Goal: Information Seeking & Learning: Find specific fact

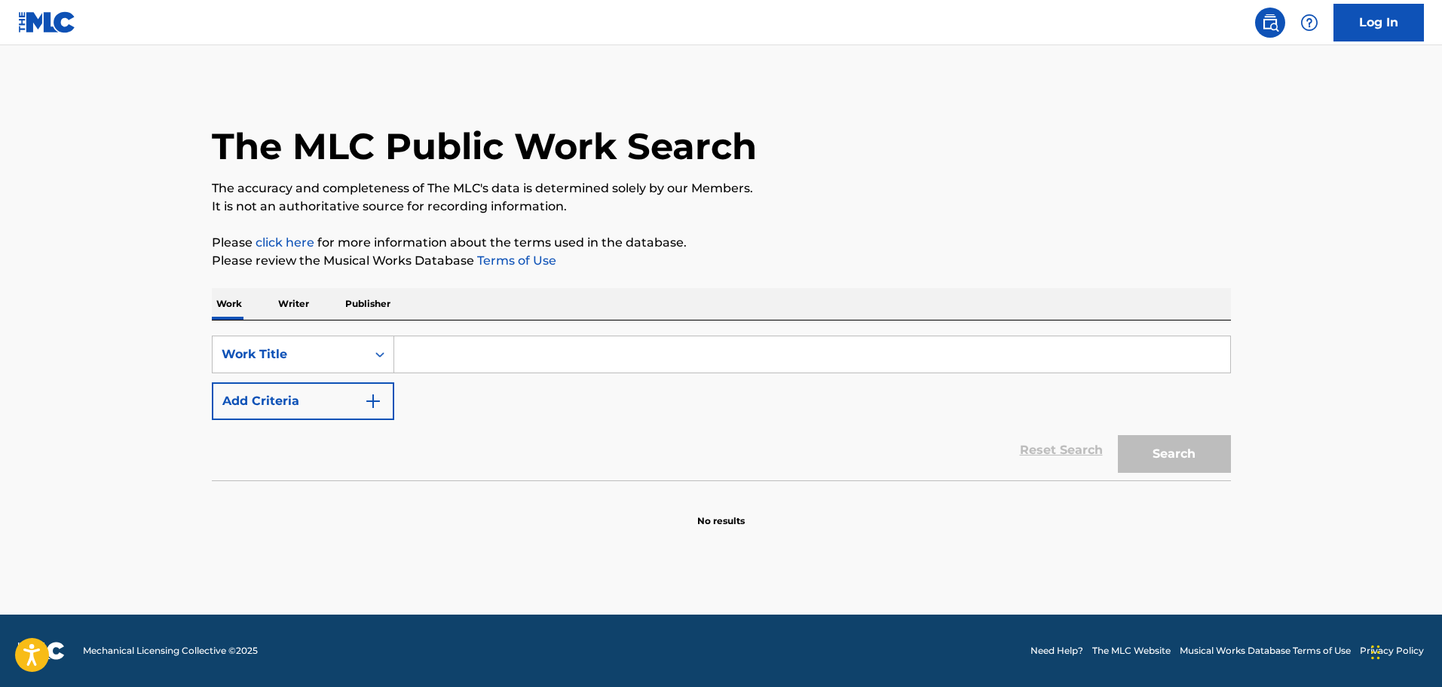
click at [521, 366] on input "Search Form" at bounding box center [812, 354] width 836 height 36
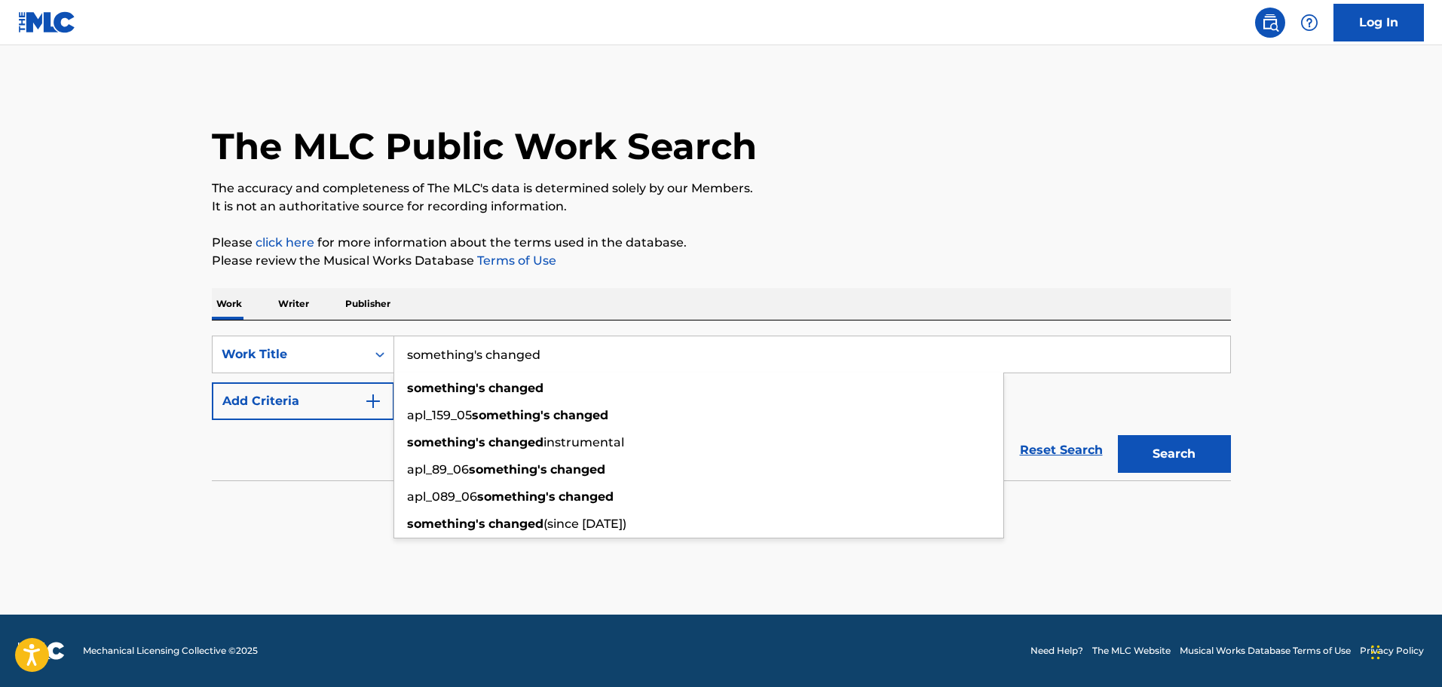
type input "something's changed"
click at [339, 412] on button "Add Criteria" at bounding box center [303, 401] width 182 height 38
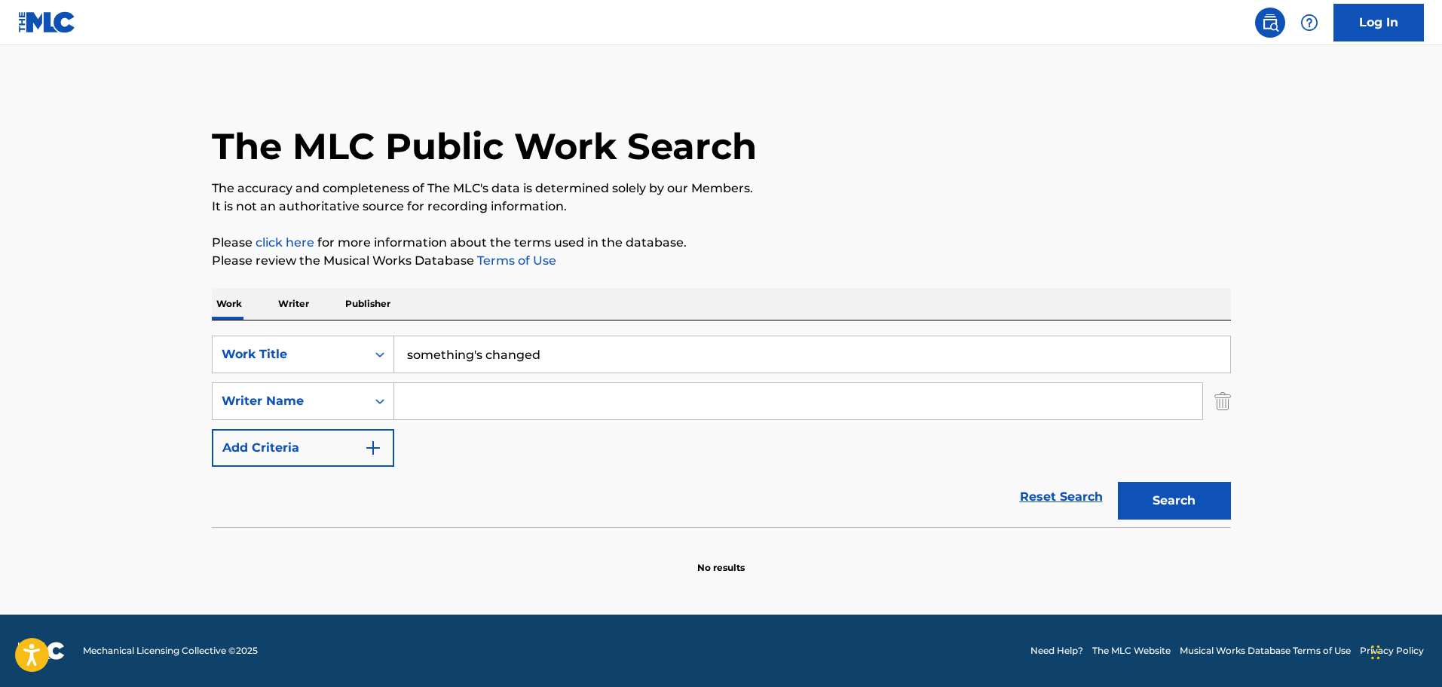
click at [582, 391] on input "Search Form" at bounding box center [798, 401] width 808 height 36
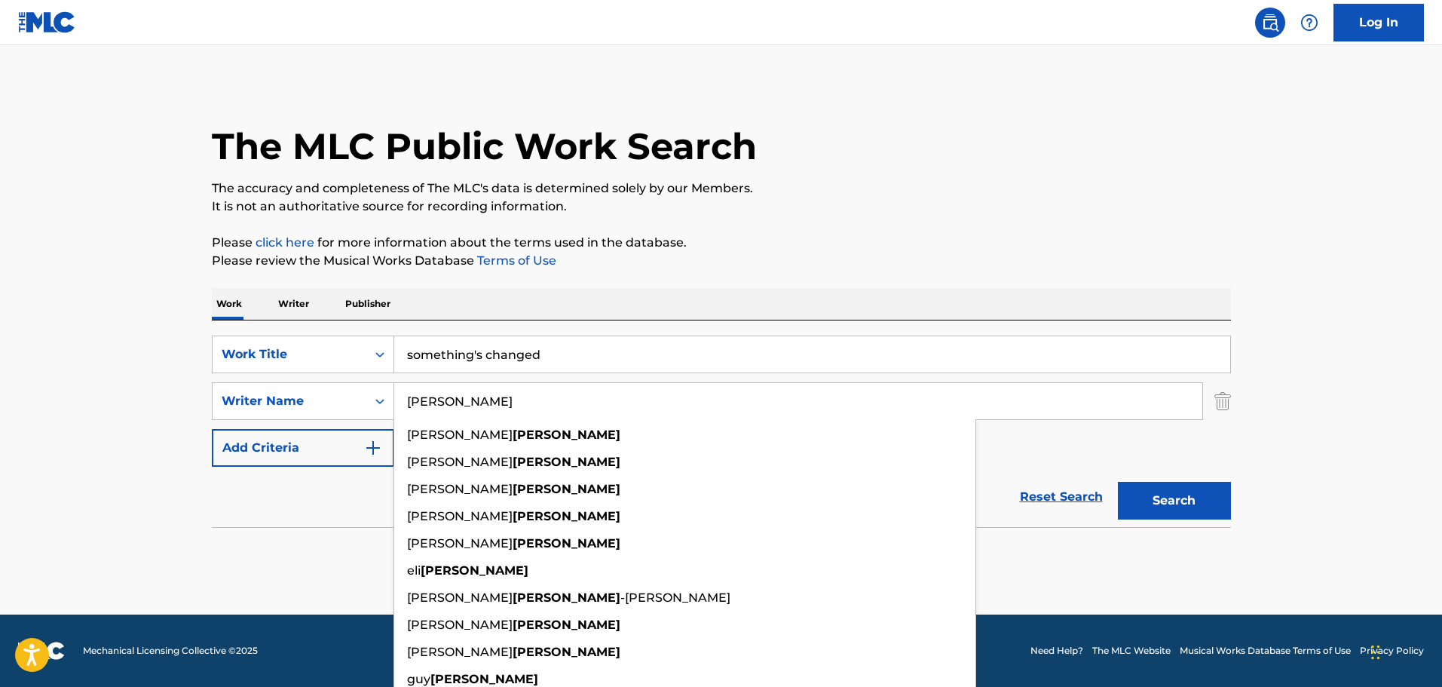
type input "[PERSON_NAME]"
click at [1118, 482] on button "Search" at bounding box center [1174, 501] width 113 height 38
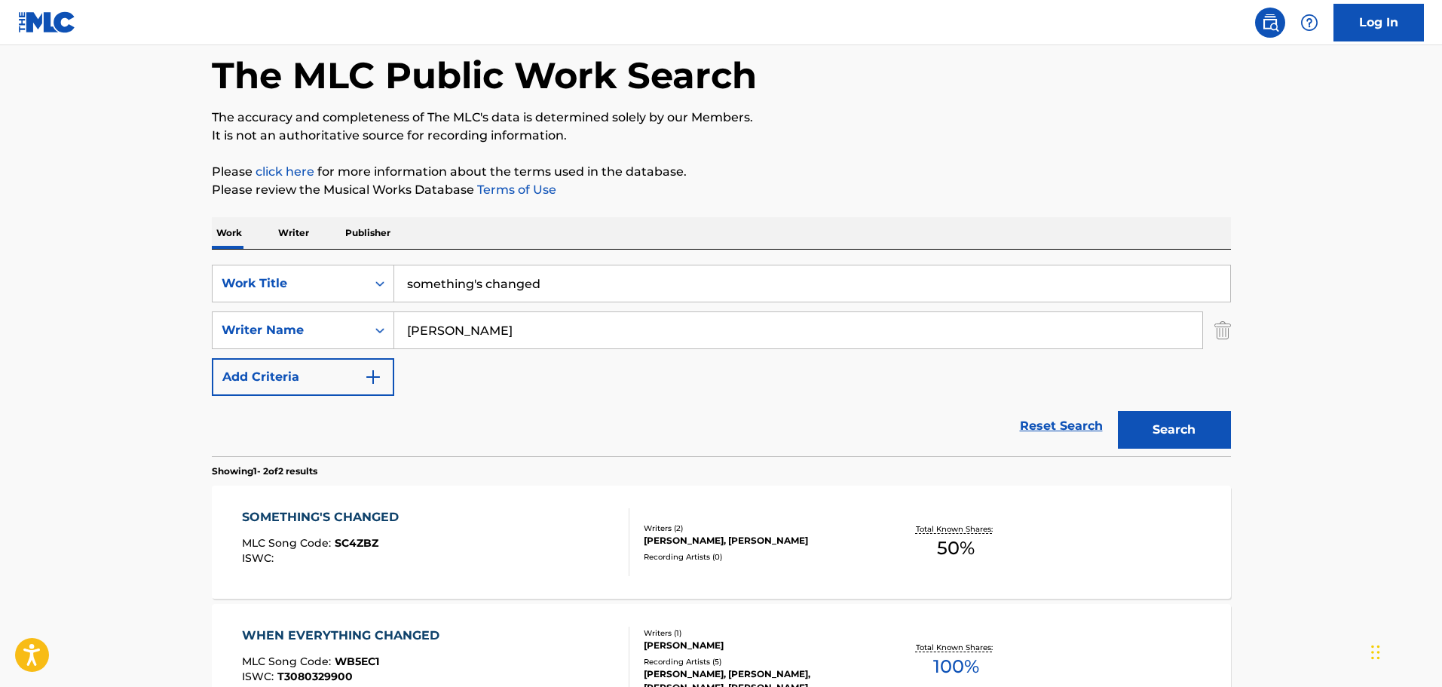
scroll to position [252, 0]
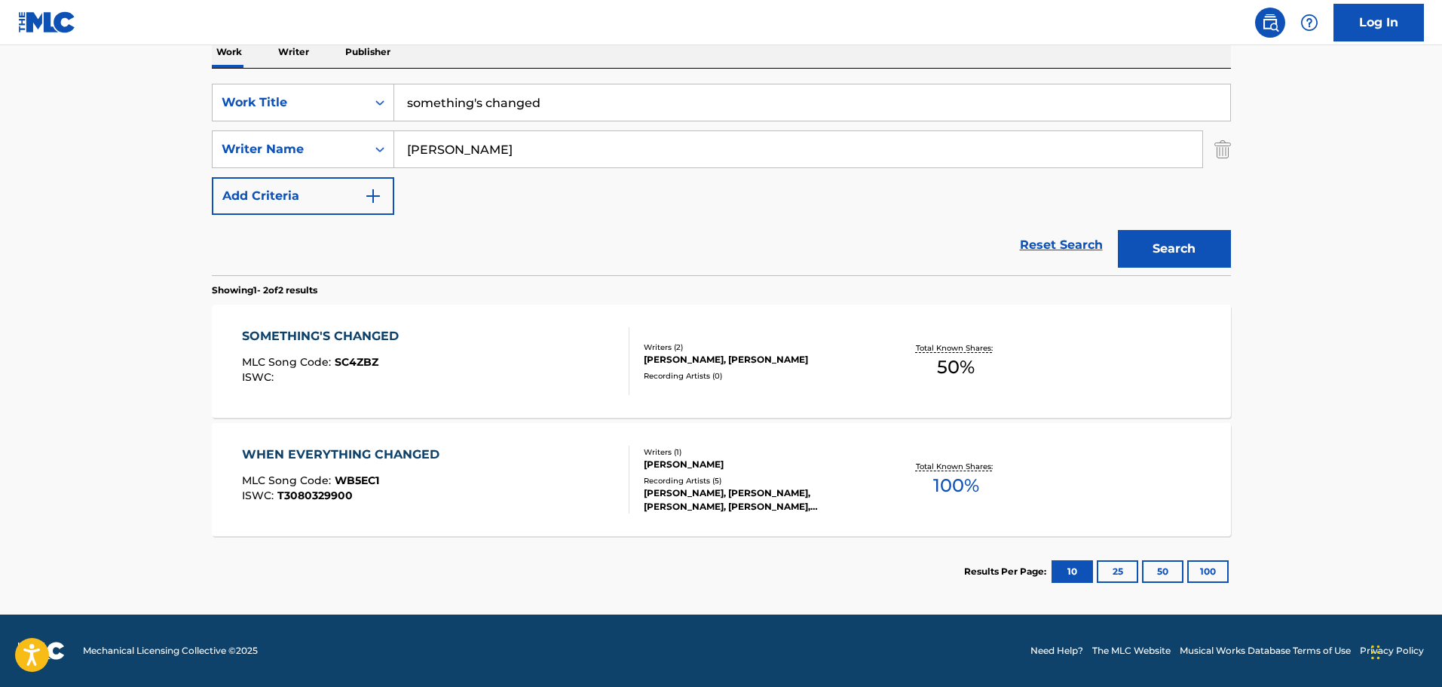
drag, startPoint x: 636, startPoint y: 95, endPoint x: 314, endPoint y: 80, distance: 322.3
click at [314, 80] on div "SearchWithCriteria538ef190-afcd-4ff2-9617-5aebafad310f Work Title something's c…" at bounding box center [721, 172] width 1019 height 207
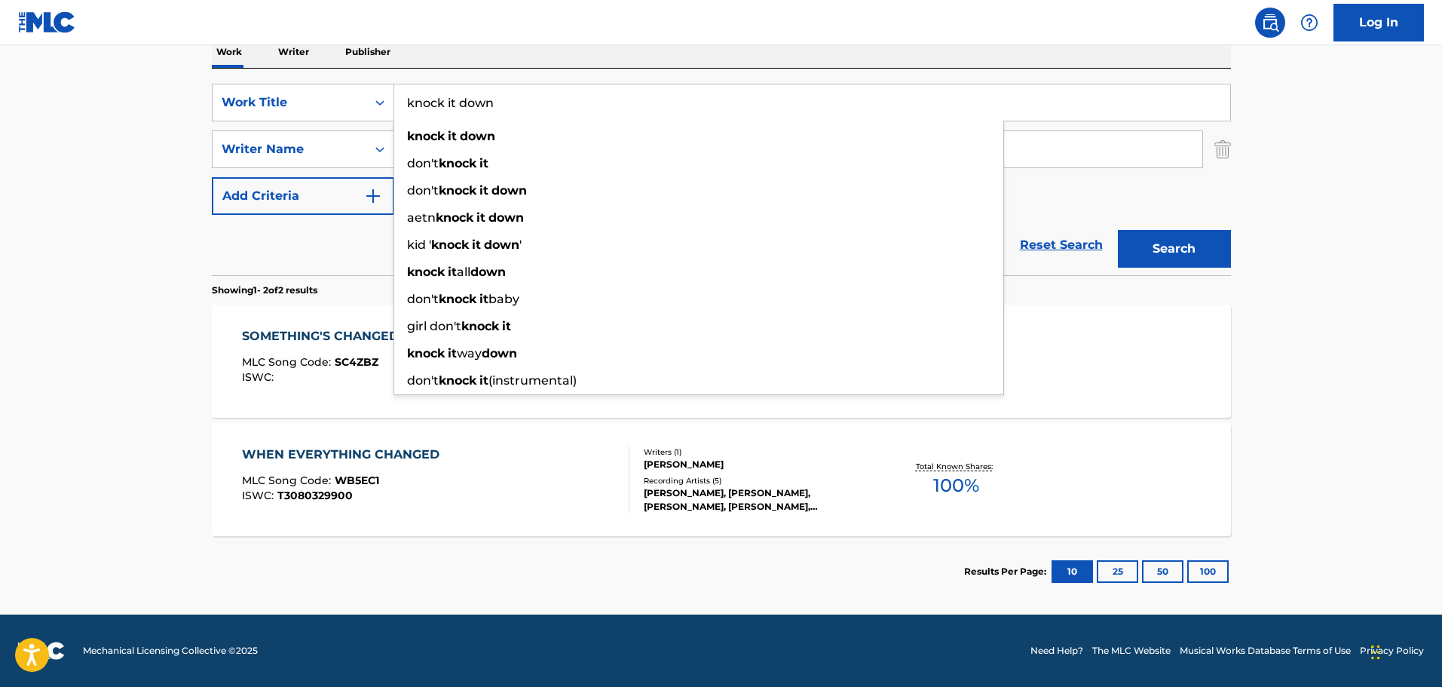
type input "knock it down"
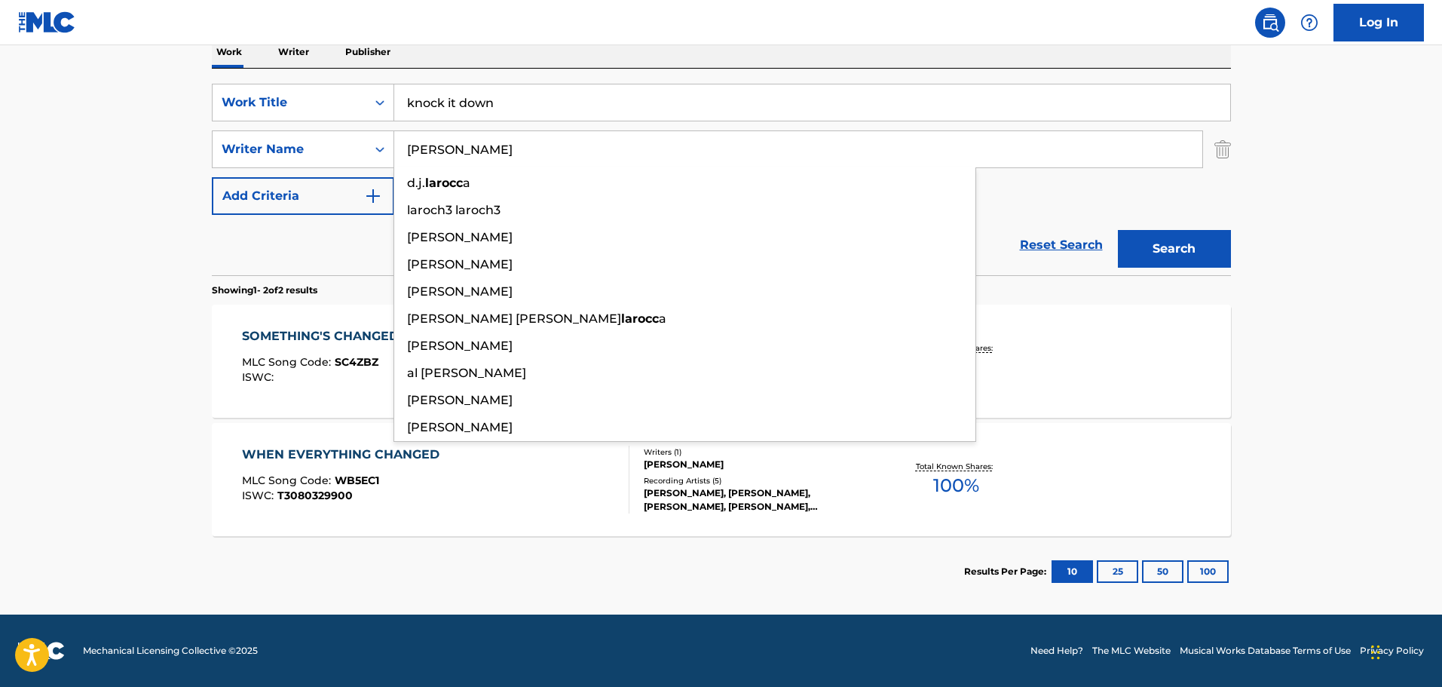
type input "[PERSON_NAME]"
click at [1118, 230] on button "Search" at bounding box center [1174, 249] width 113 height 38
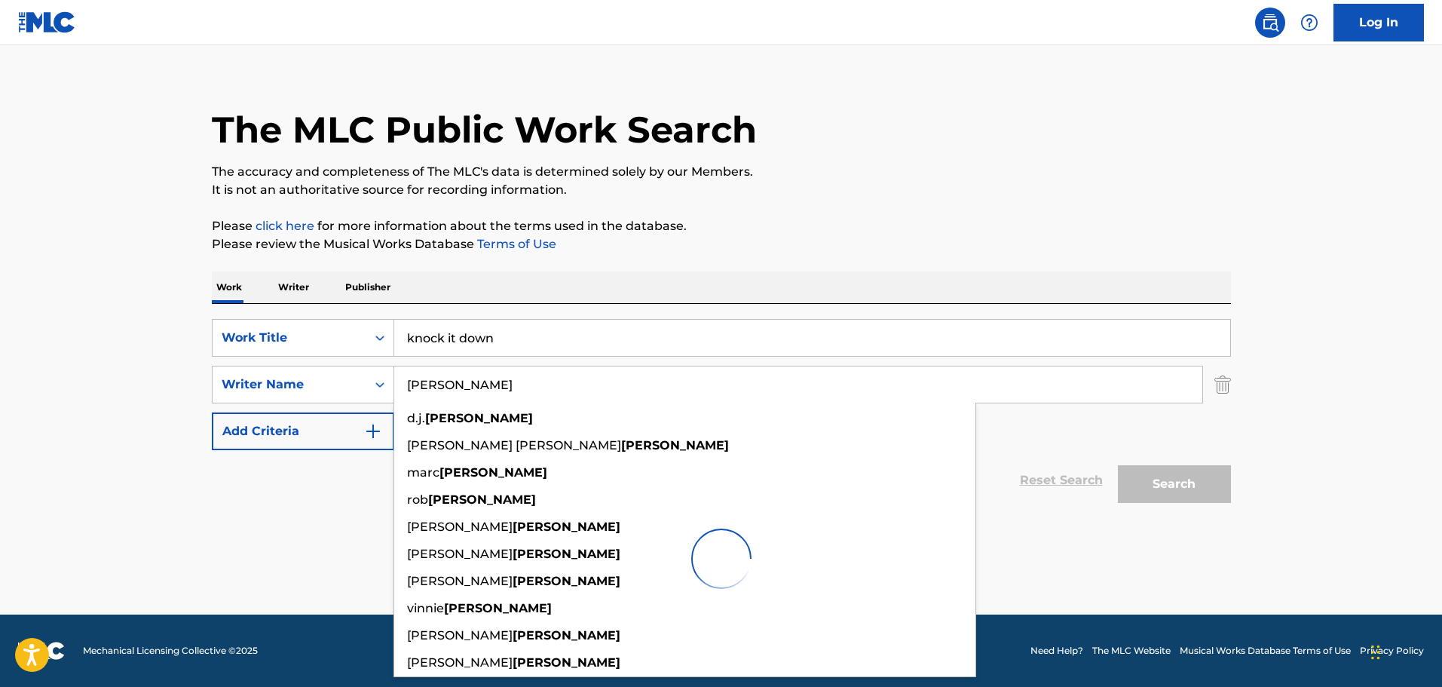
scroll to position [17, 0]
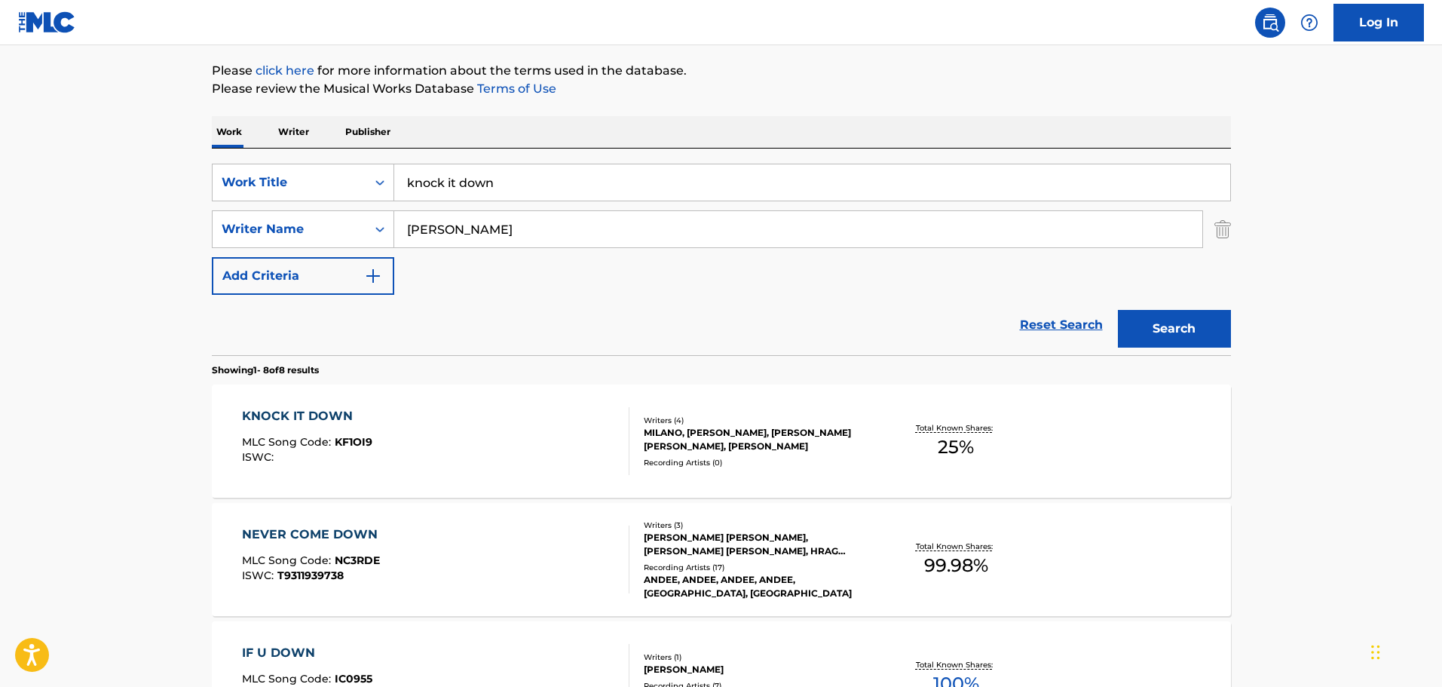
scroll to position [394, 0]
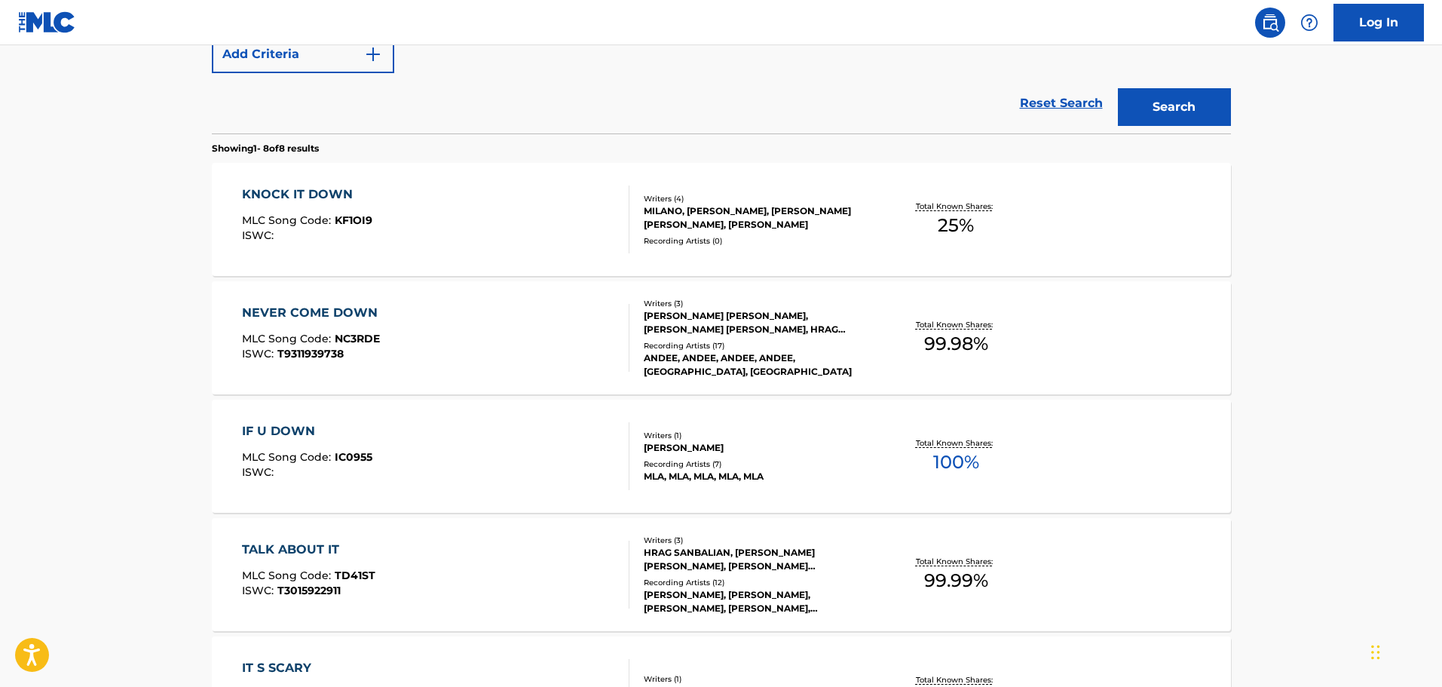
click at [497, 222] on div "KNOCK IT DOWN MLC Song Code : KF1OI9 ISWC :" at bounding box center [436, 219] width 388 height 68
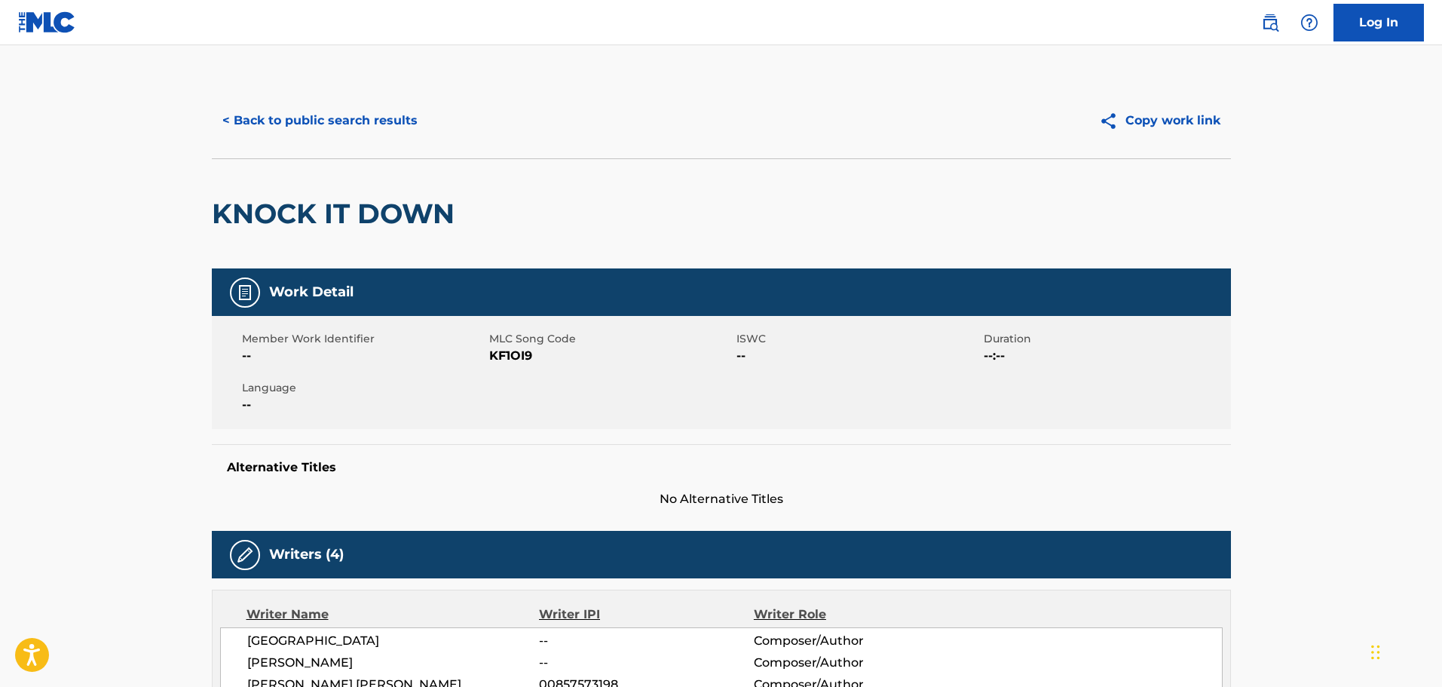
click at [360, 105] on button "< Back to public search results" at bounding box center [320, 121] width 216 height 38
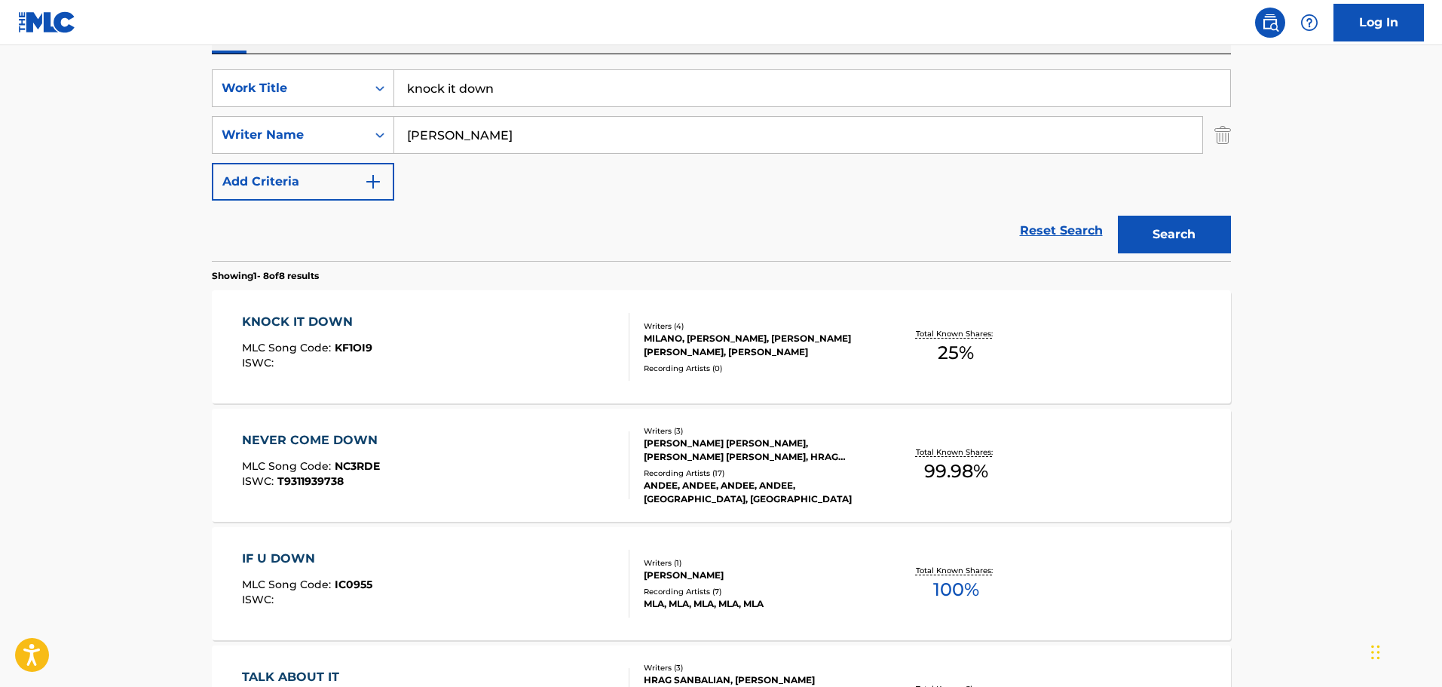
scroll to position [253, 0]
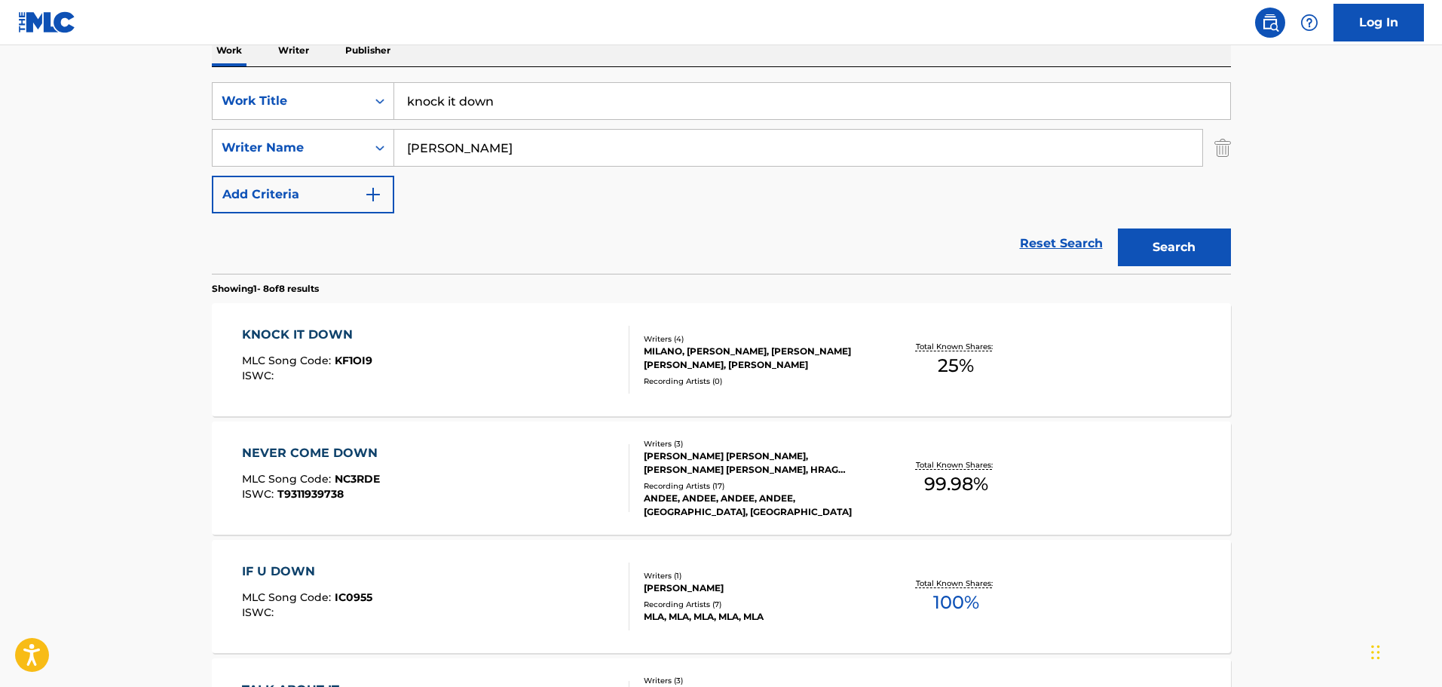
drag, startPoint x: 583, startPoint y: 102, endPoint x: 216, endPoint y: 89, distance: 366.6
click at [570, 99] on input "knock it down" at bounding box center [812, 101] width 836 height 36
drag, startPoint x: 575, startPoint y: 100, endPoint x: 378, endPoint y: 100, distance: 196.8
click at [378, 100] on div "SearchWithCriteria538ef190-afcd-4ff2-9617-5aebafad310f Work Title knock it down" at bounding box center [721, 101] width 1019 height 38
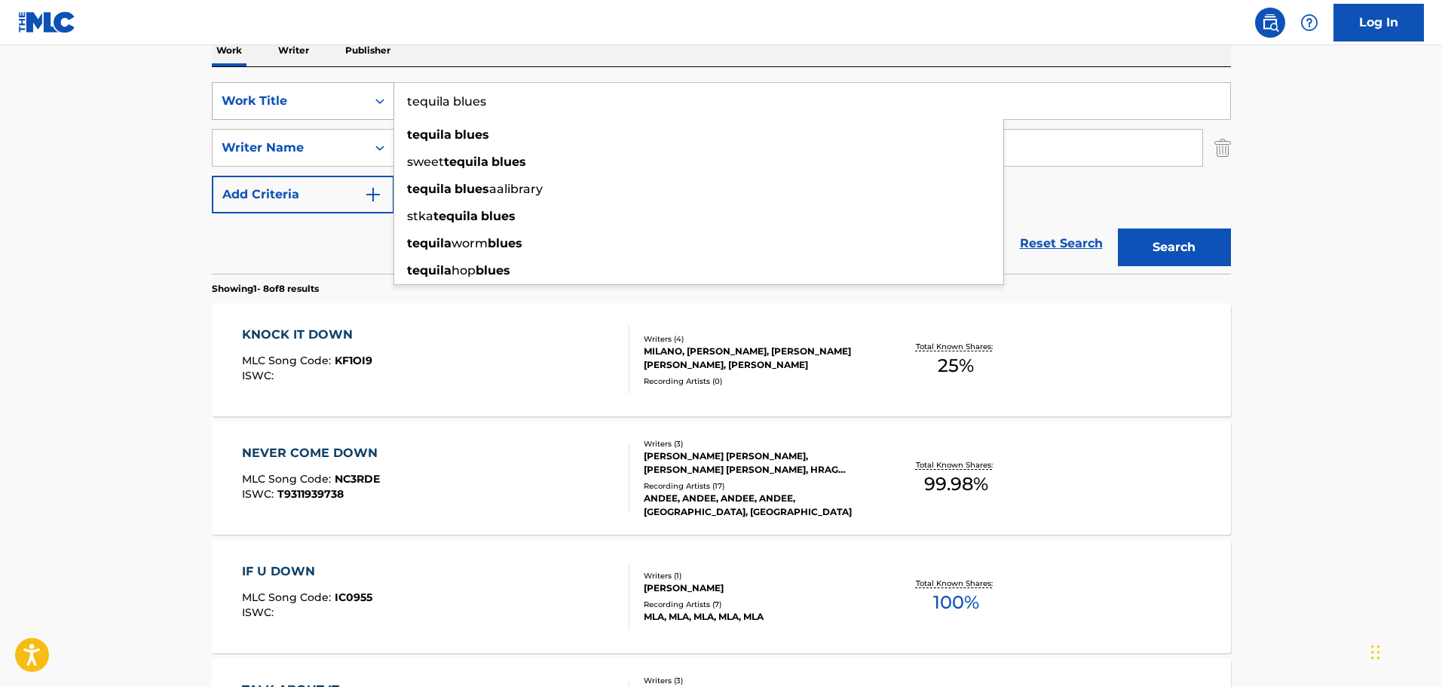
type input "tequila blues"
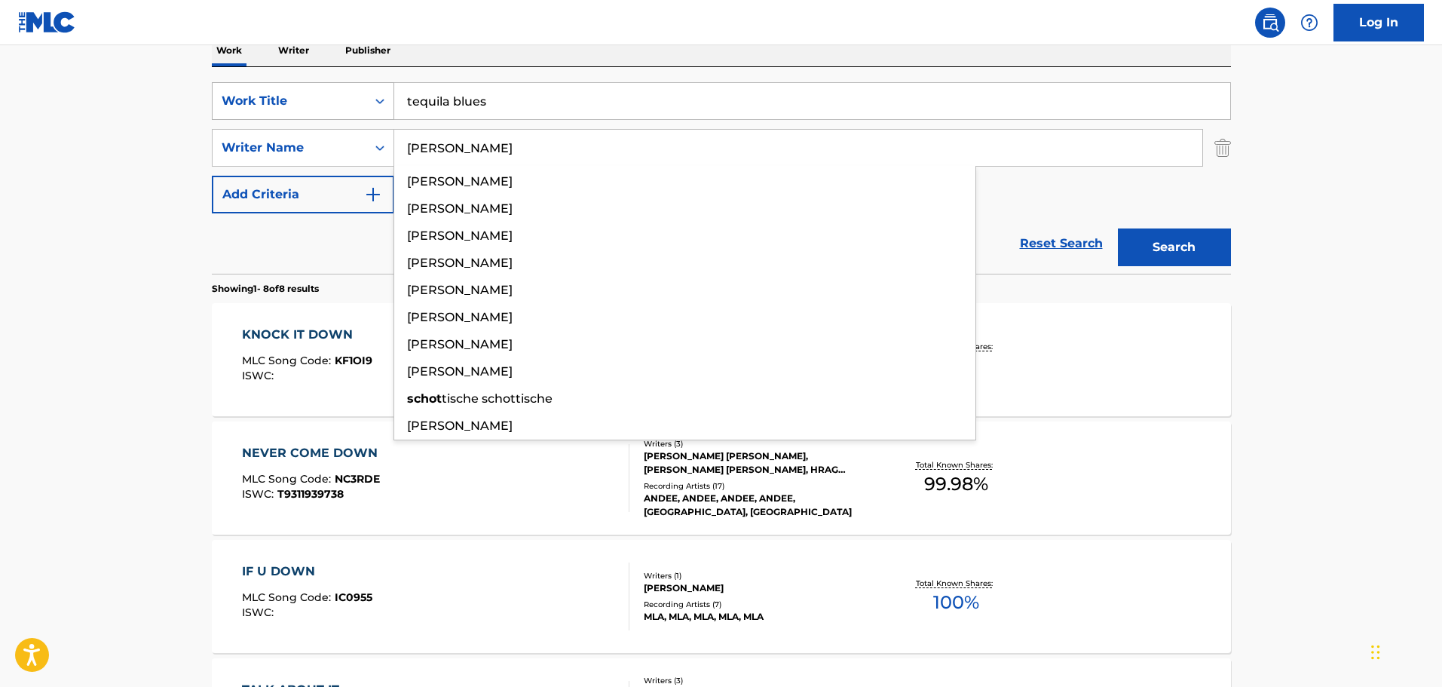
type input "[PERSON_NAME]"
click at [1118, 228] on button "Search" at bounding box center [1174, 247] width 113 height 38
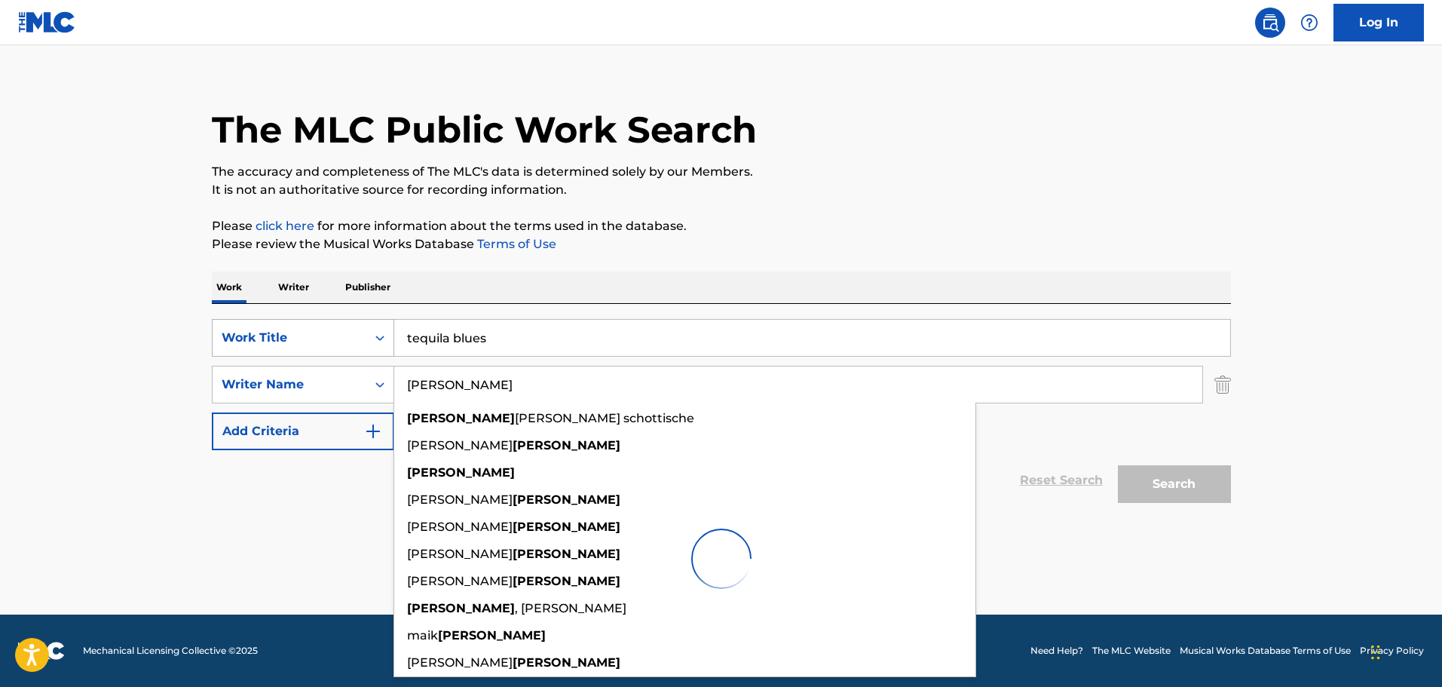
scroll to position [17, 0]
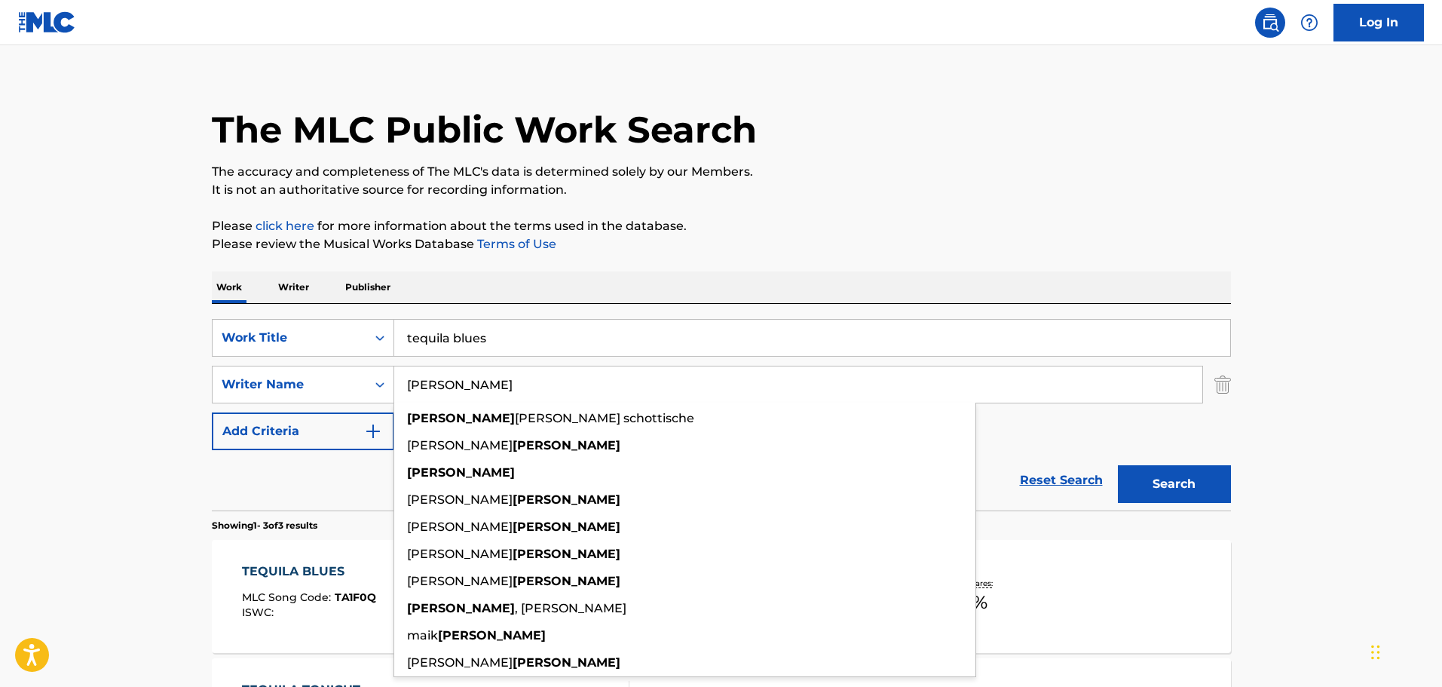
click at [385, 106] on div "The MLC Public Work Search" at bounding box center [721, 121] width 1019 height 110
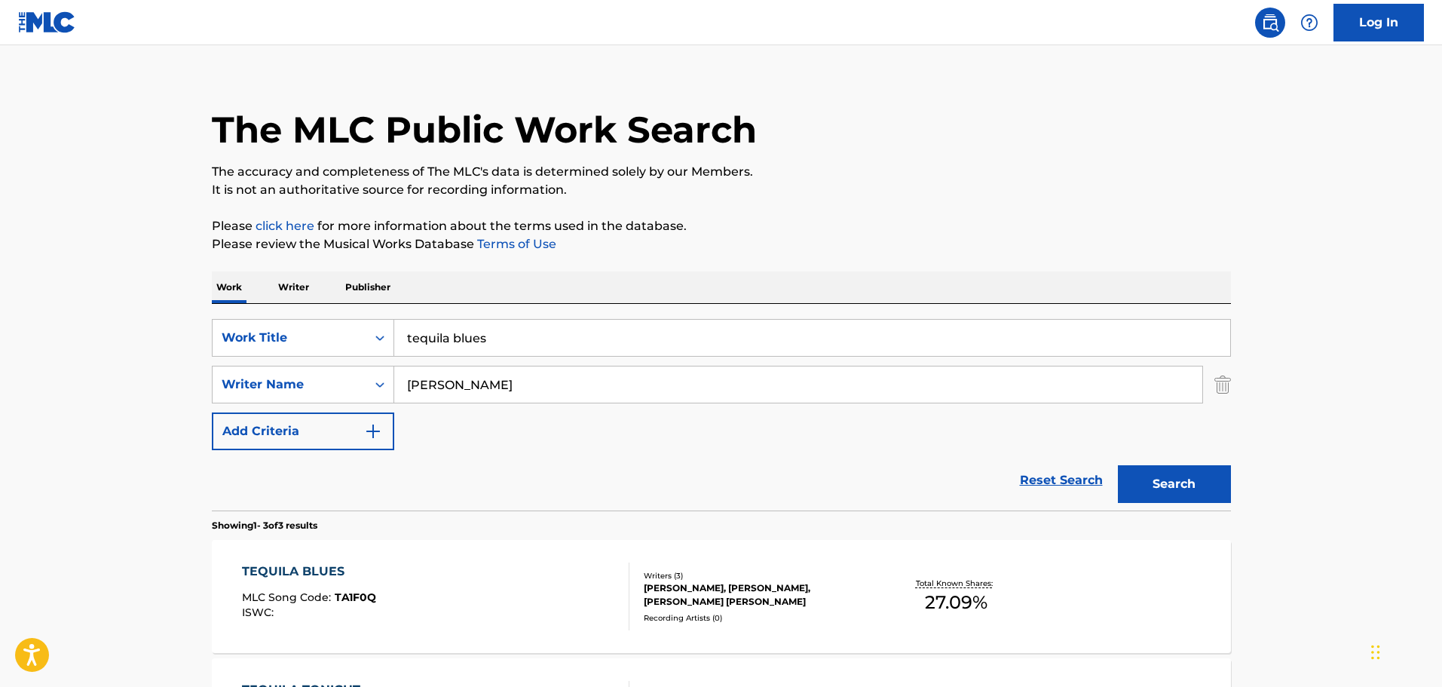
scroll to position [370, 0]
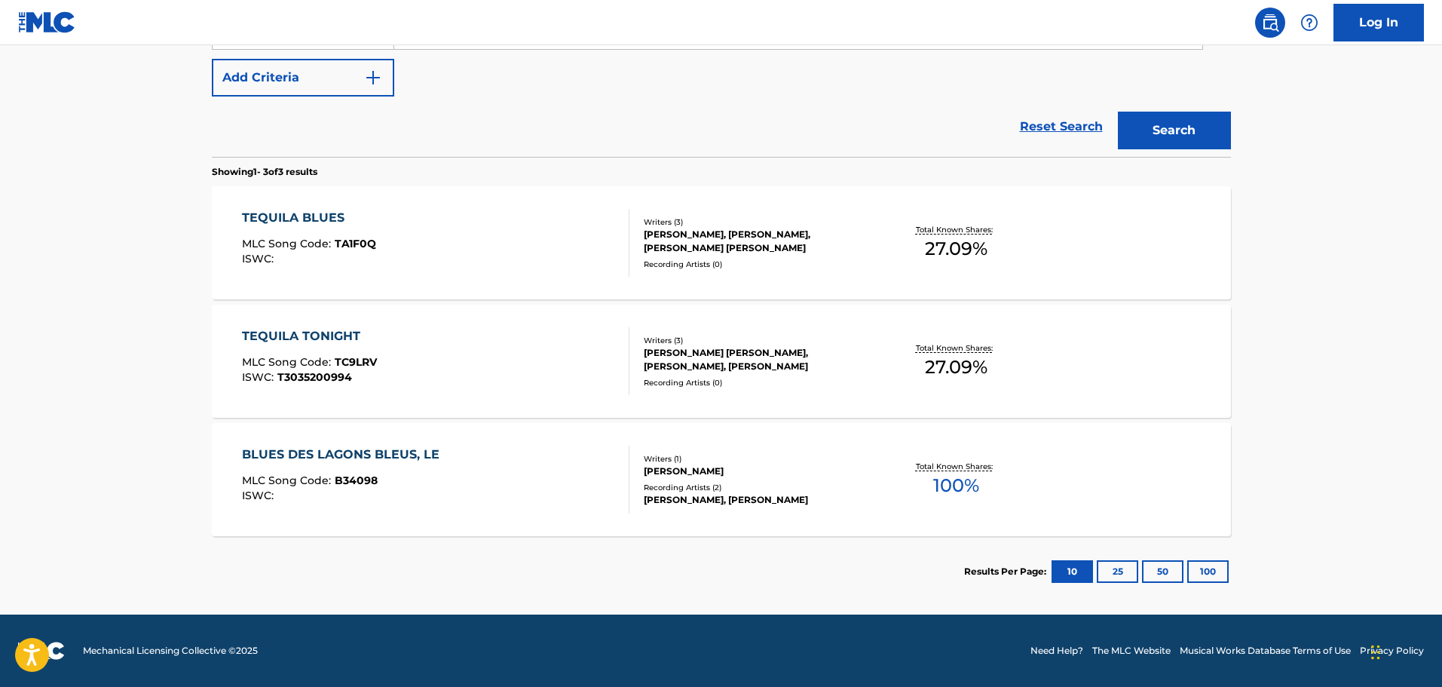
click at [492, 228] on div "TEQUILA BLUES MLC Song Code : TA1F0Q ISWC :" at bounding box center [436, 243] width 388 height 68
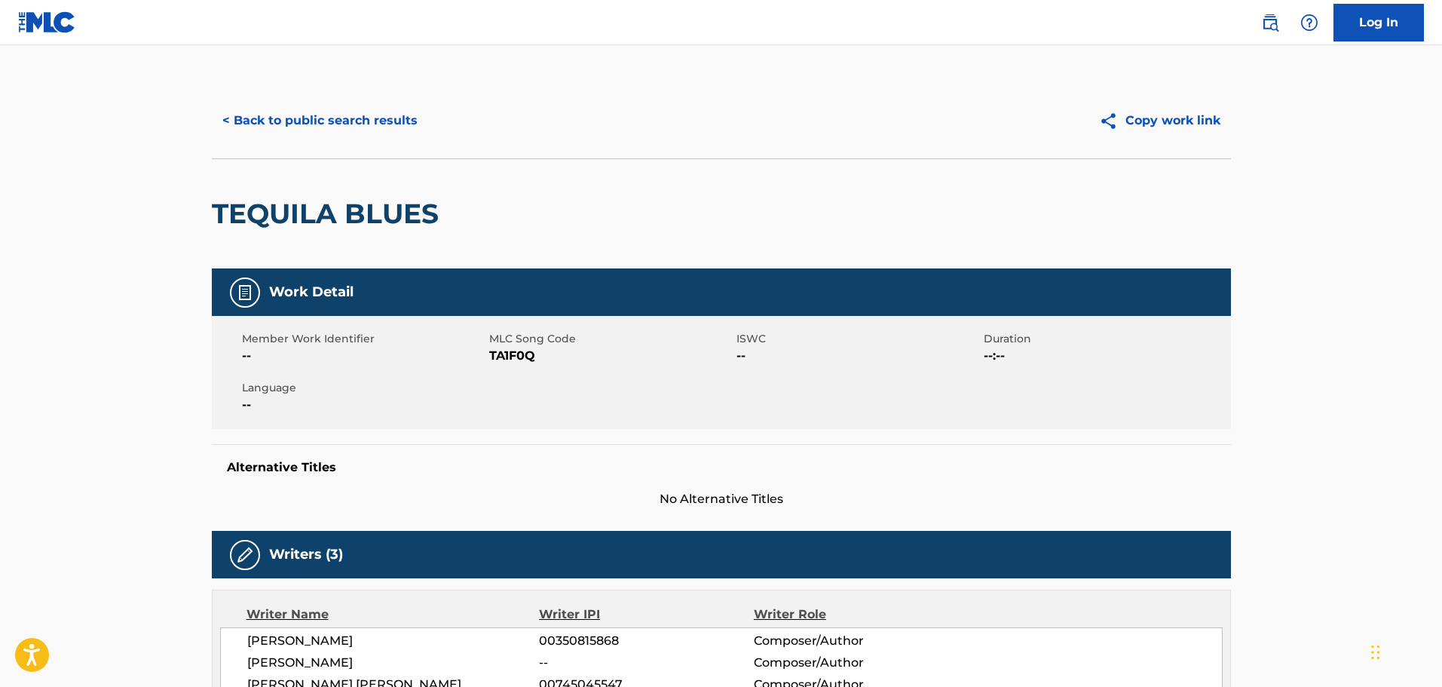
click at [355, 122] on button "< Back to public search results" at bounding box center [320, 121] width 216 height 38
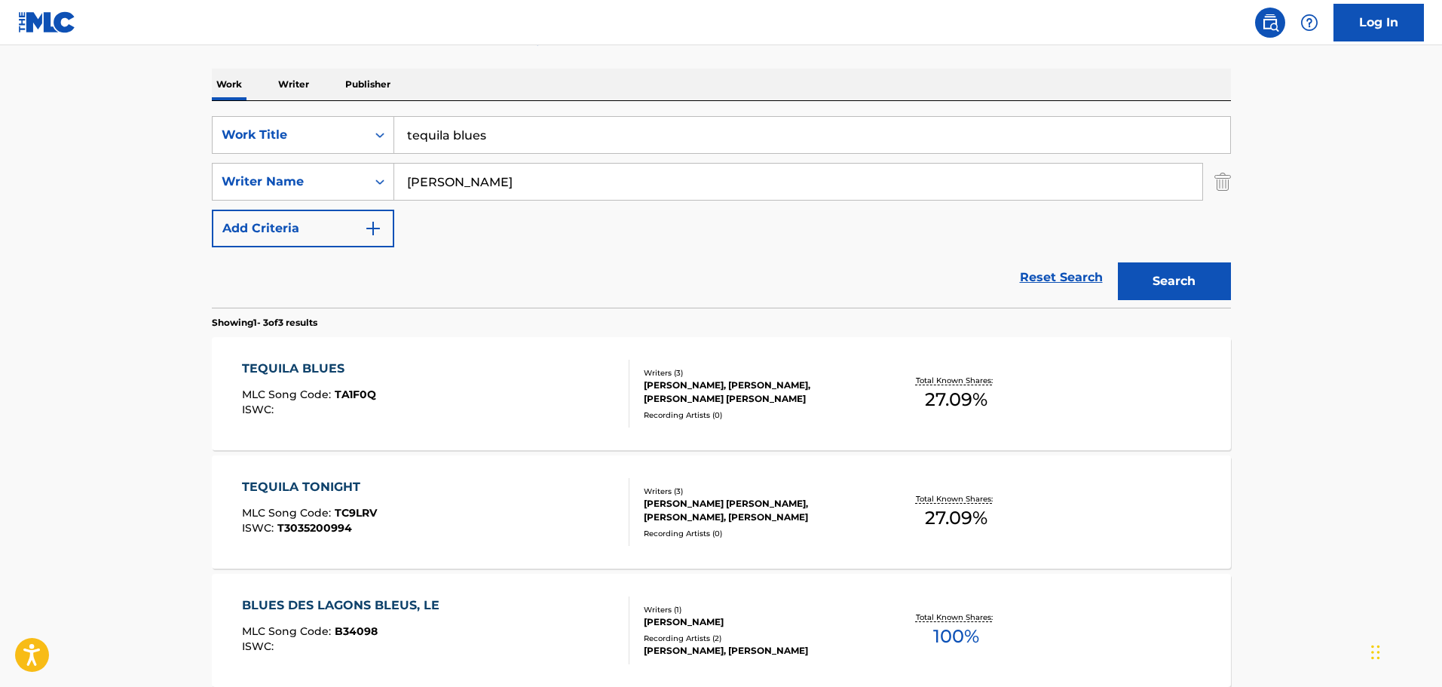
scroll to position [133, 0]
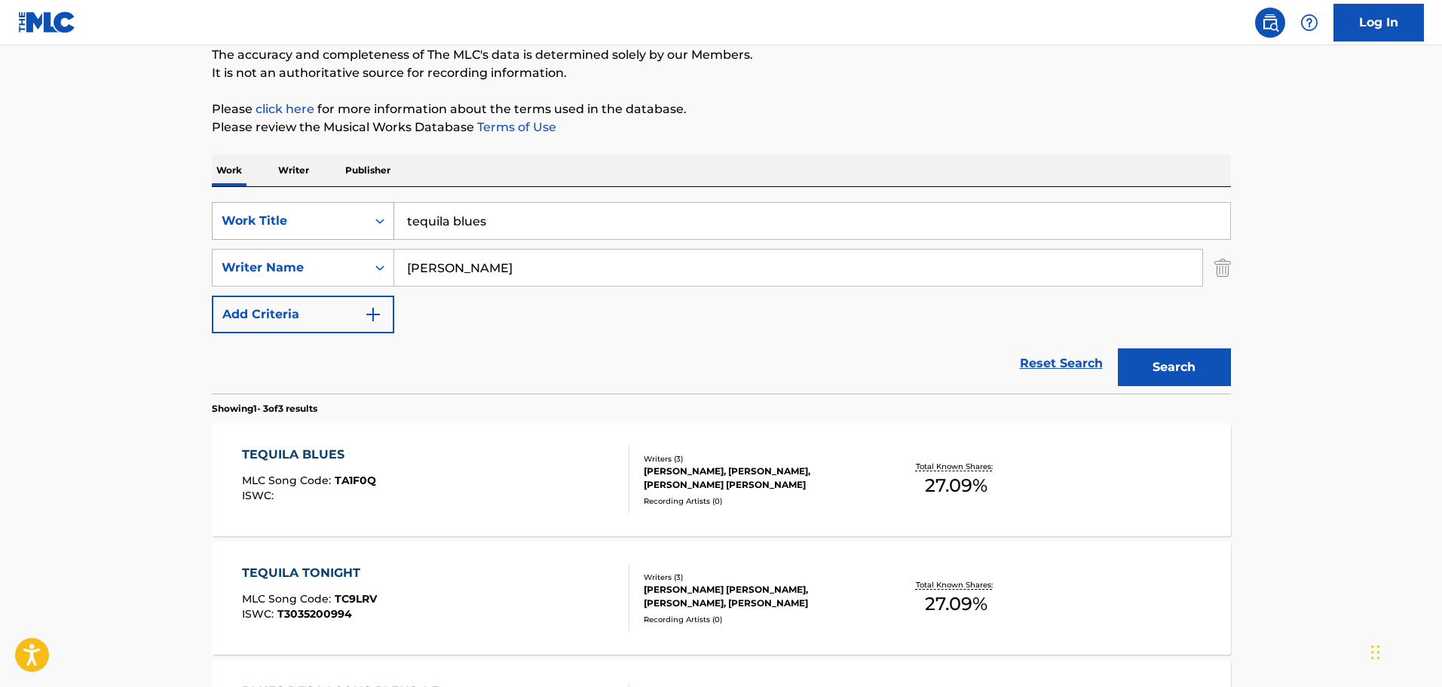
drag, startPoint x: 540, startPoint y: 230, endPoint x: 247, endPoint y: 222, distance: 293.4
click at [247, 222] on div "SearchWithCriteria538ef190-afcd-4ff2-9617-5aebafad310f Work Title tequila blues" at bounding box center [721, 221] width 1019 height 38
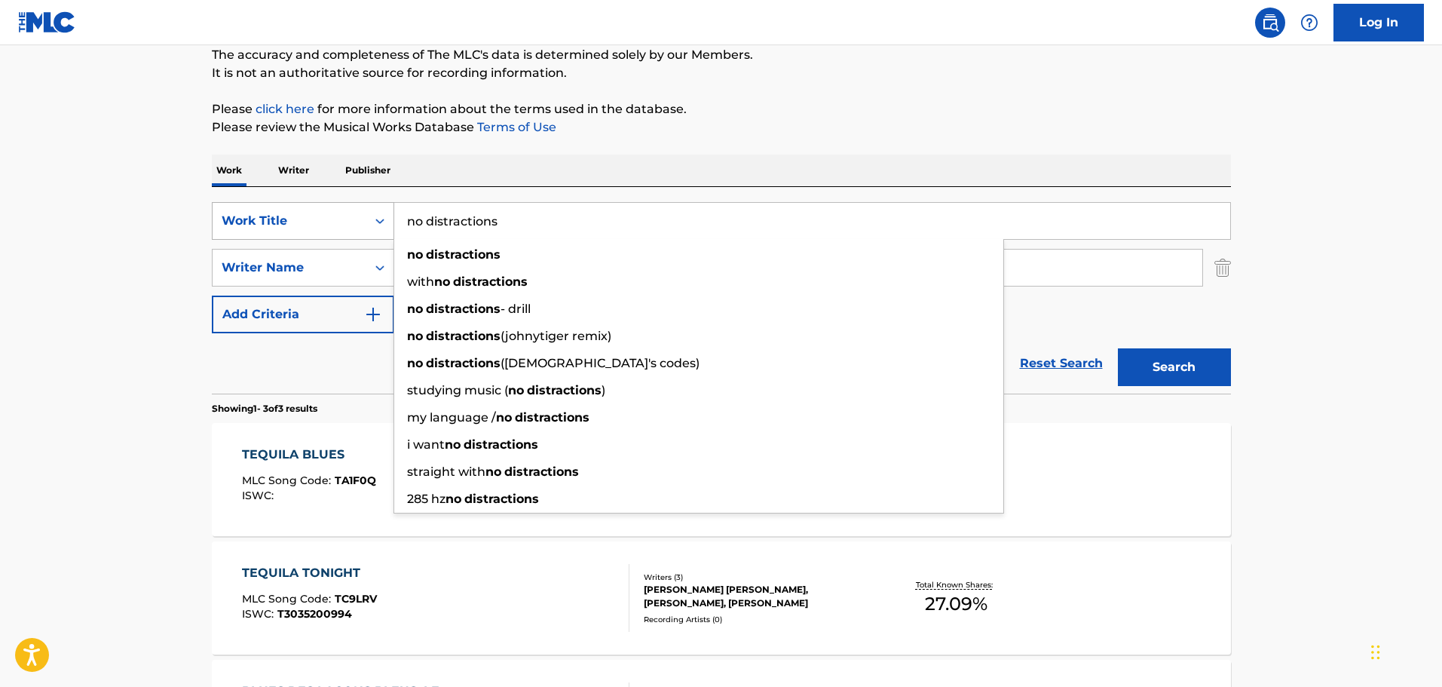
type input "no distractions"
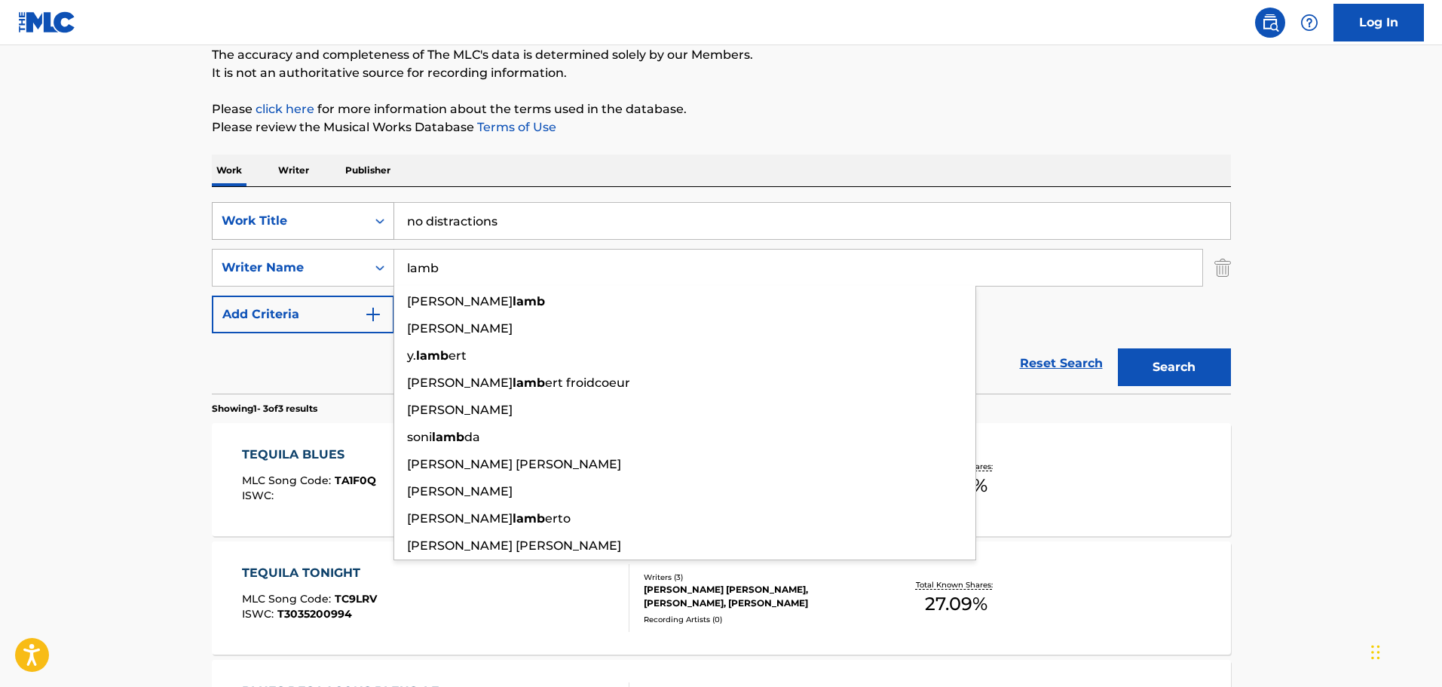
type input "lamb"
click at [1118, 348] on button "Search" at bounding box center [1174, 367] width 113 height 38
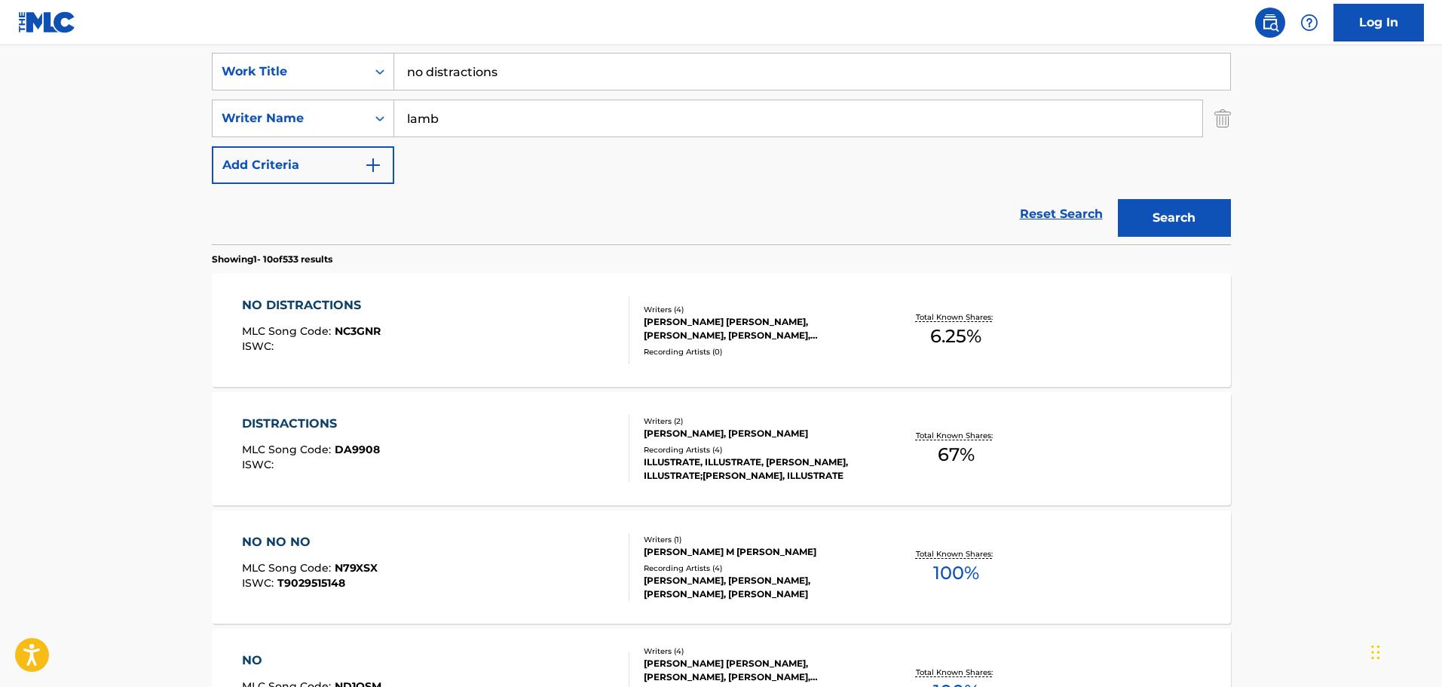
scroll to position [284, 0]
click at [455, 353] on div "NO DISTRACTIONS MLC Song Code : NC3GNR ISWC :" at bounding box center [436, 329] width 388 height 68
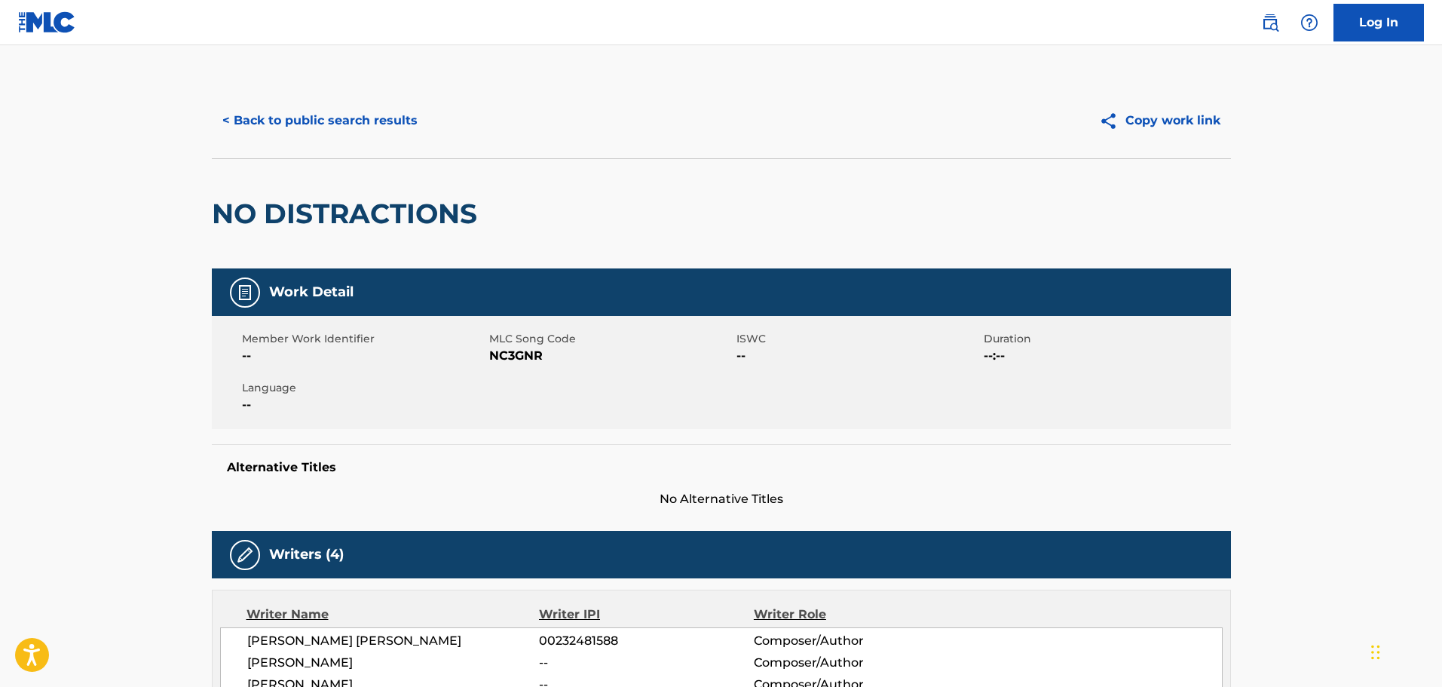
click at [264, 117] on button "< Back to public search results" at bounding box center [320, 121] width 216 height 38
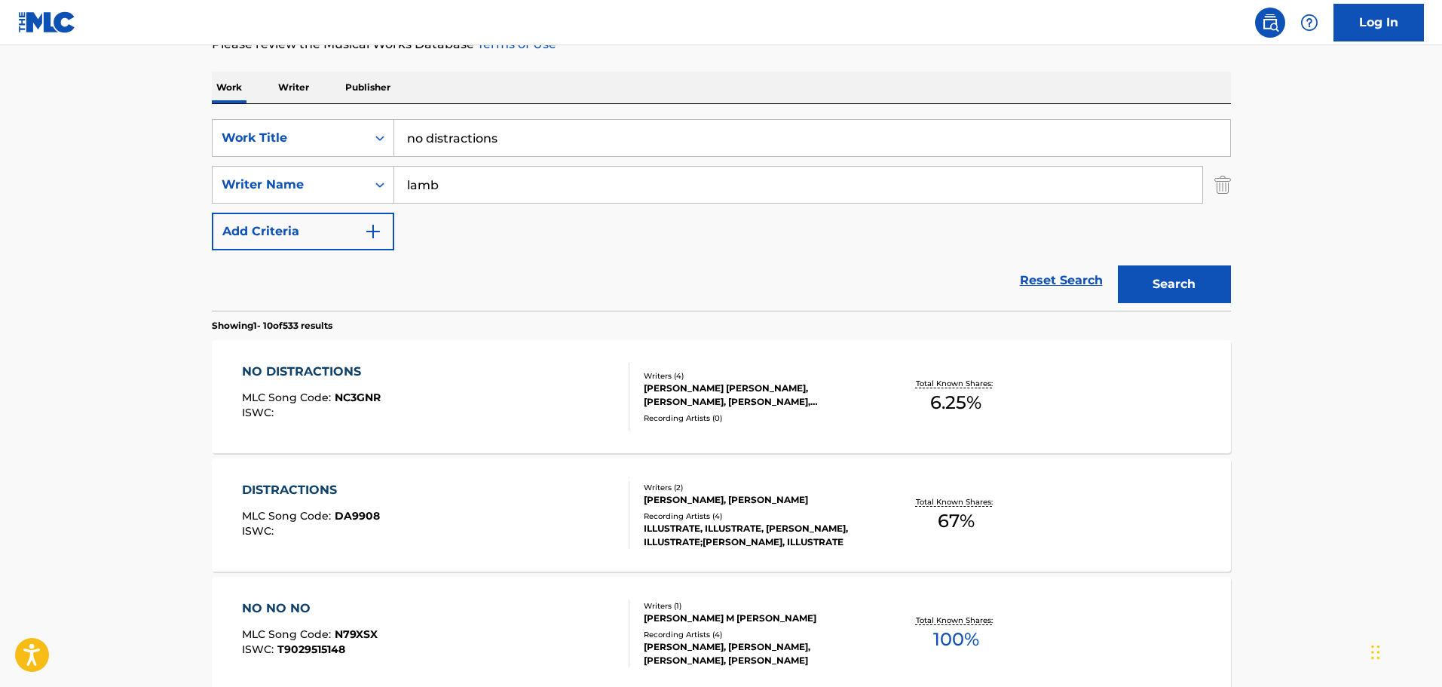
scroll to position [133, 0]
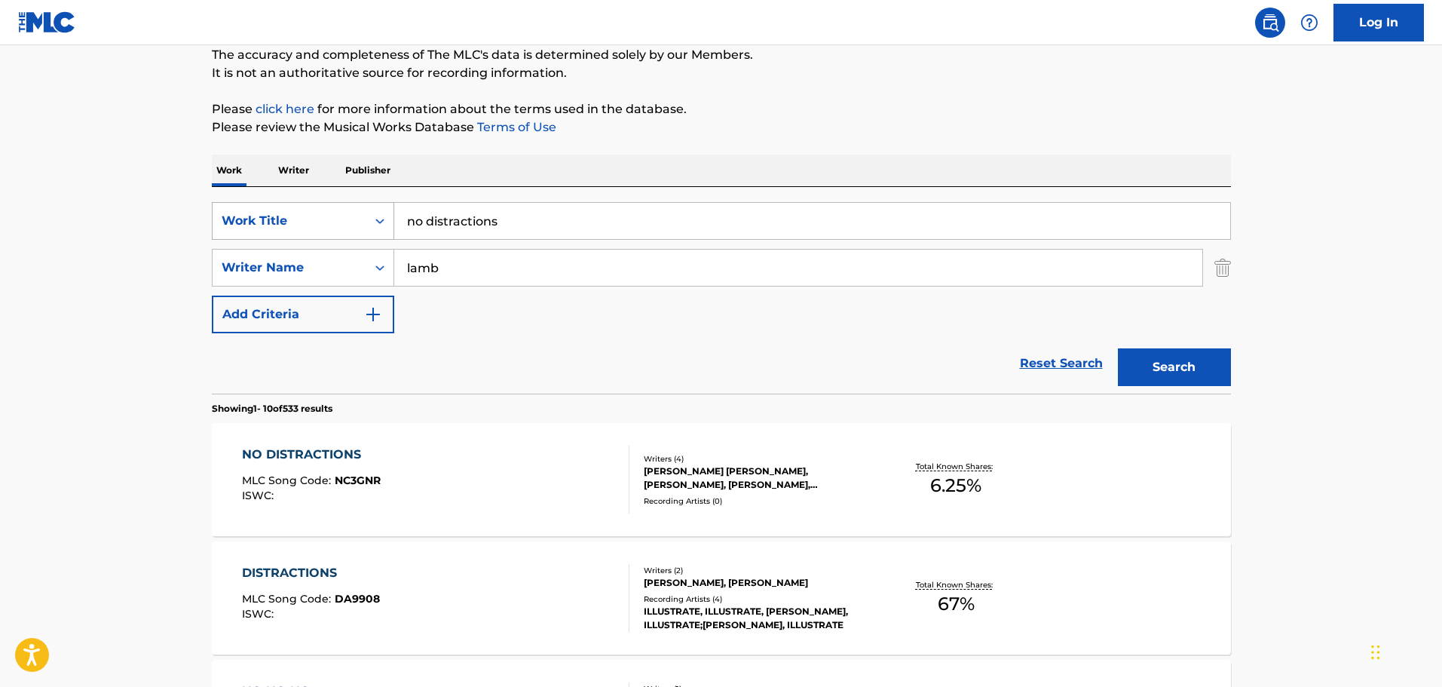
drag, startPoint x: 604, startPoint y: 213, endPoint x: 256, endPoint y: 225, distance: 348.6
click at [256, 225] on div "SearchWithCriteria538ef190-afcd-4ff2-9617-5aebafad310f Work Title no distractio…" at bounding box center [721, 221] width 1019 height 38
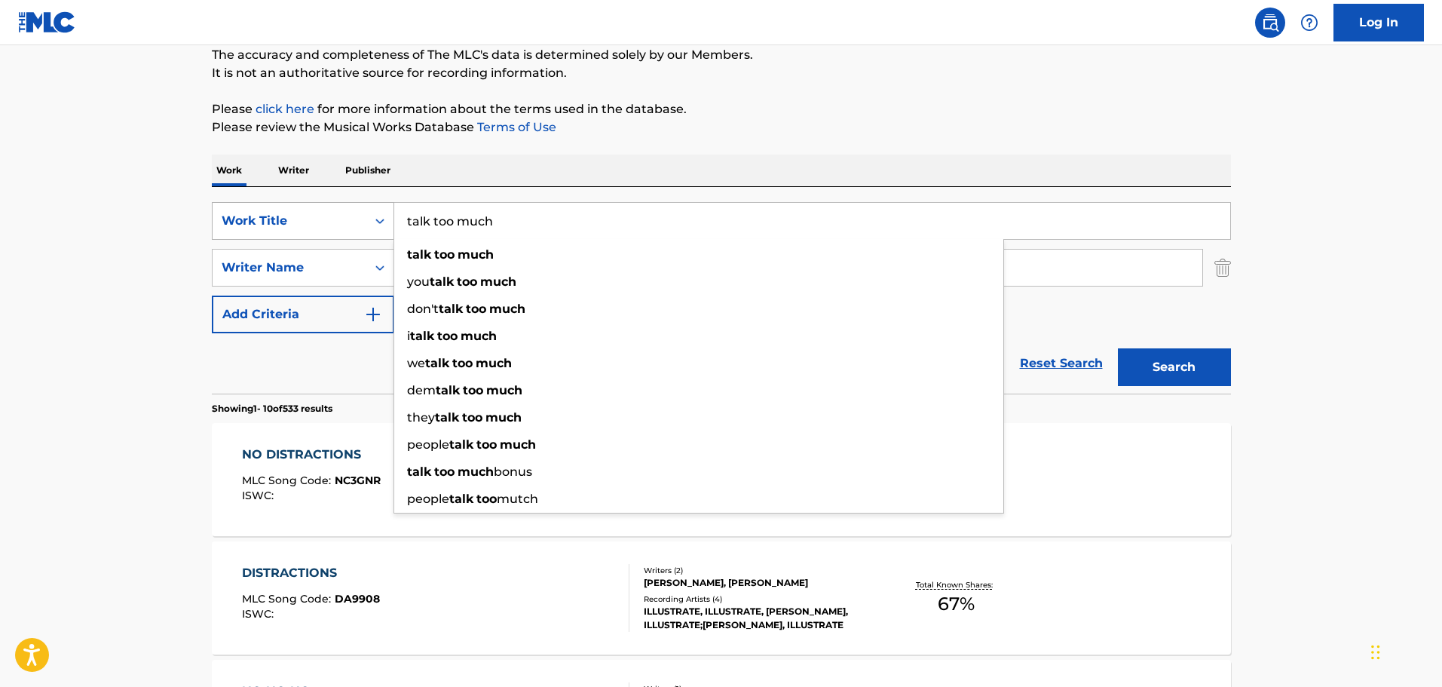
type input "talk too much"
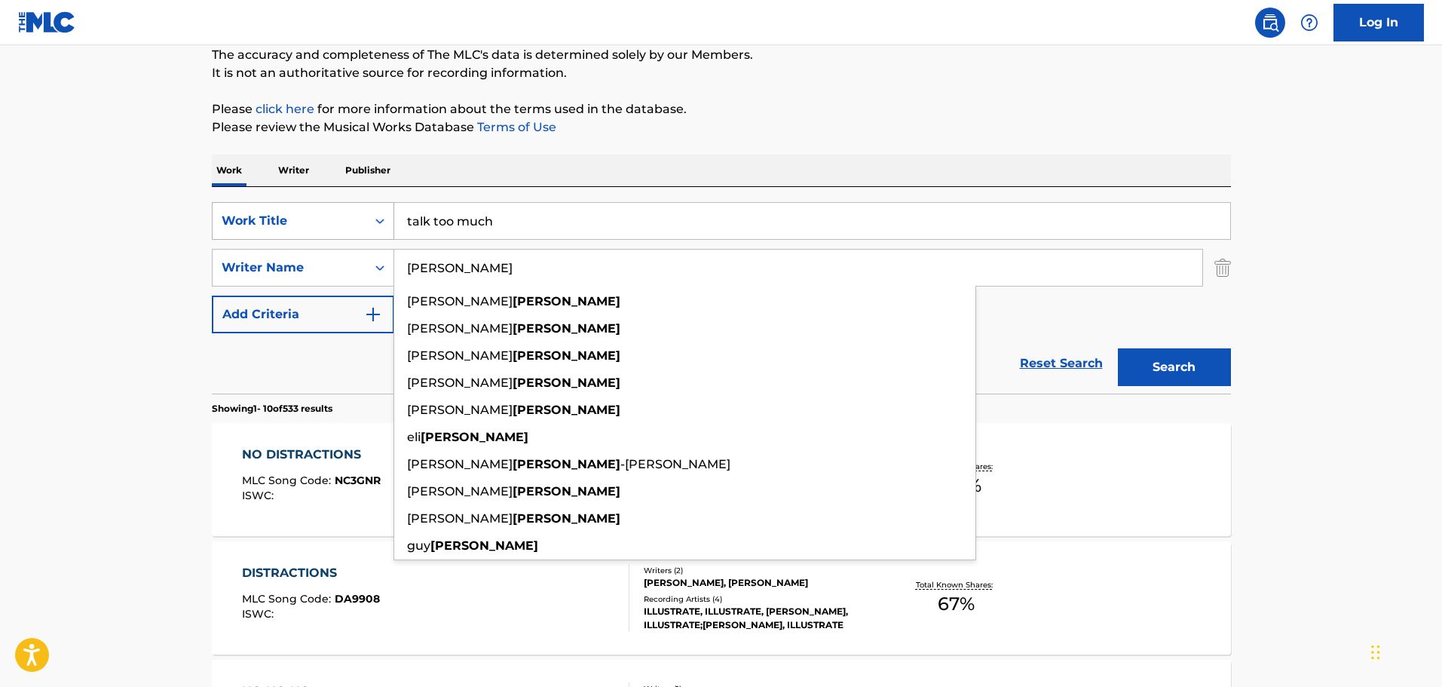
type input "[PERSON_NAME]"
click at [1118, 348] on button "Search" at bounding box center [1174, 367] width 113 height 38
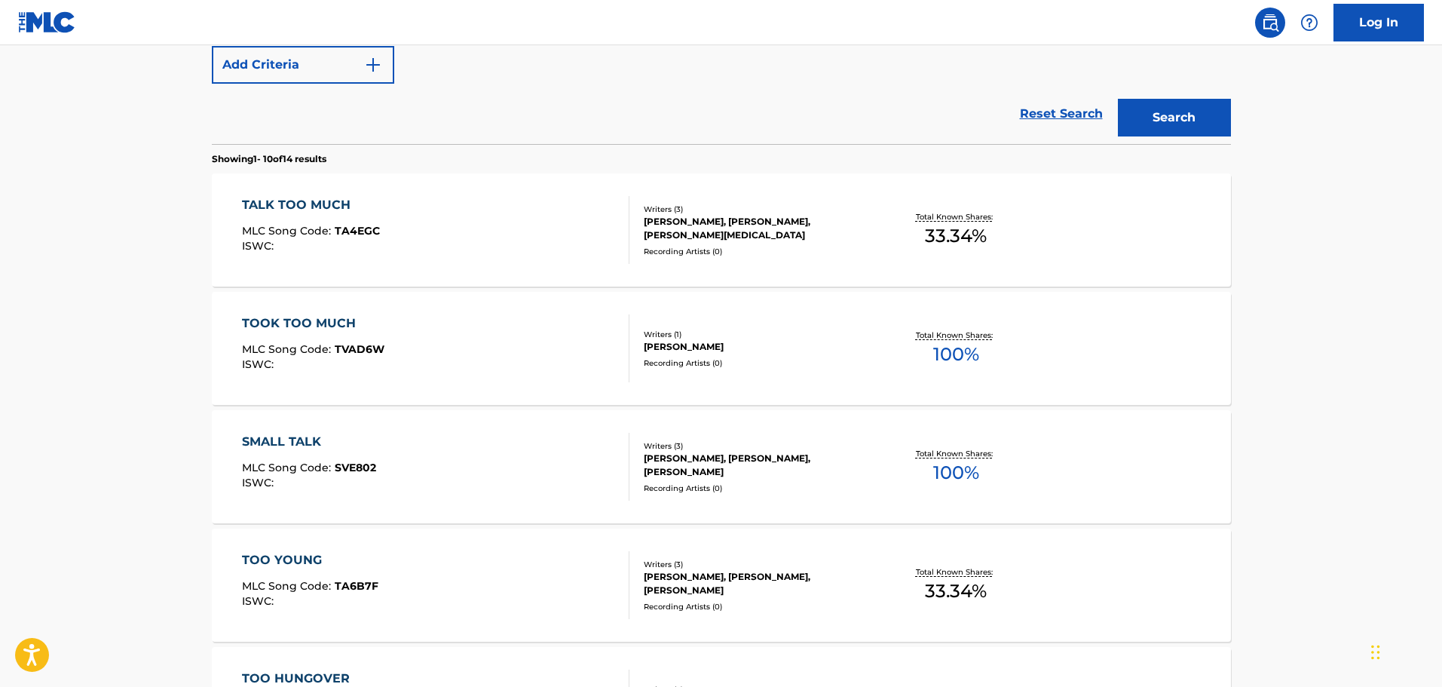
scroll to position [435, 0]
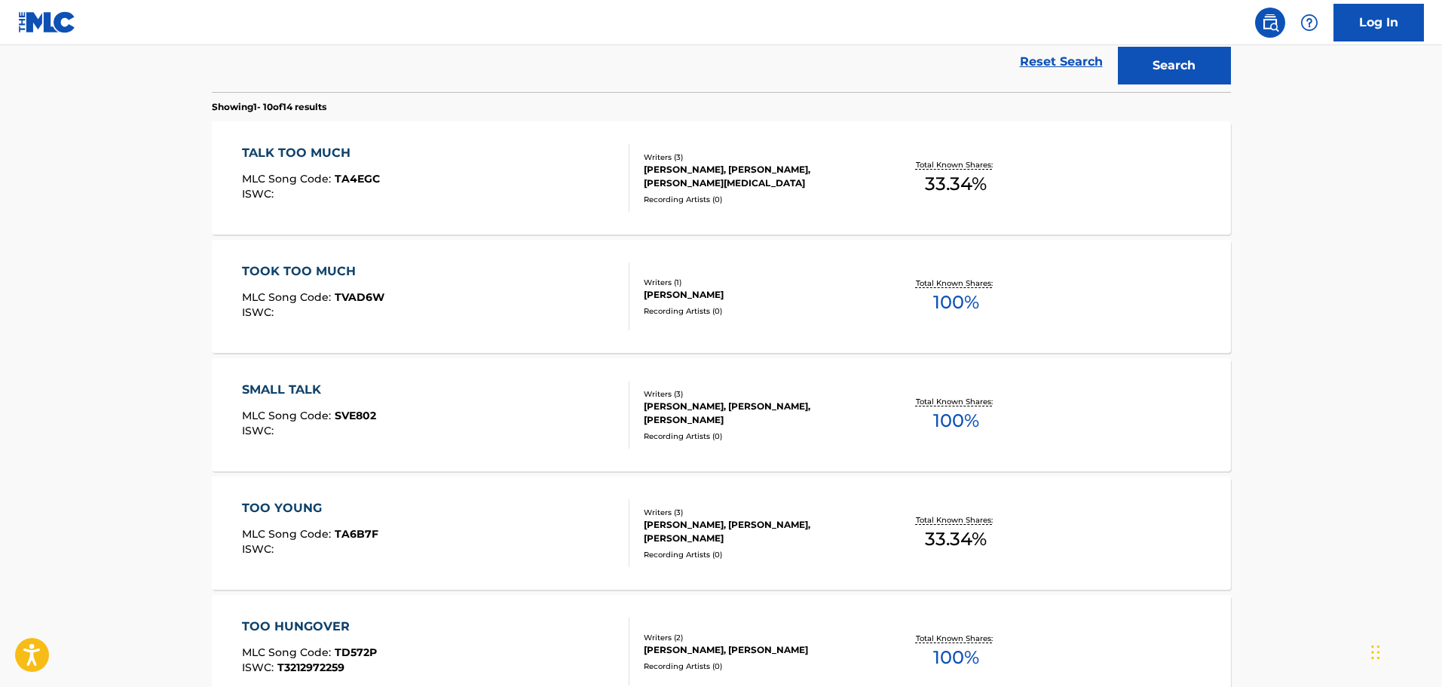
click at [424, 195] on div "TALK TOO MUCH MLC Song Code : TA4EGC ISWC :" at bounding box center [436, 178] width 388 height 68
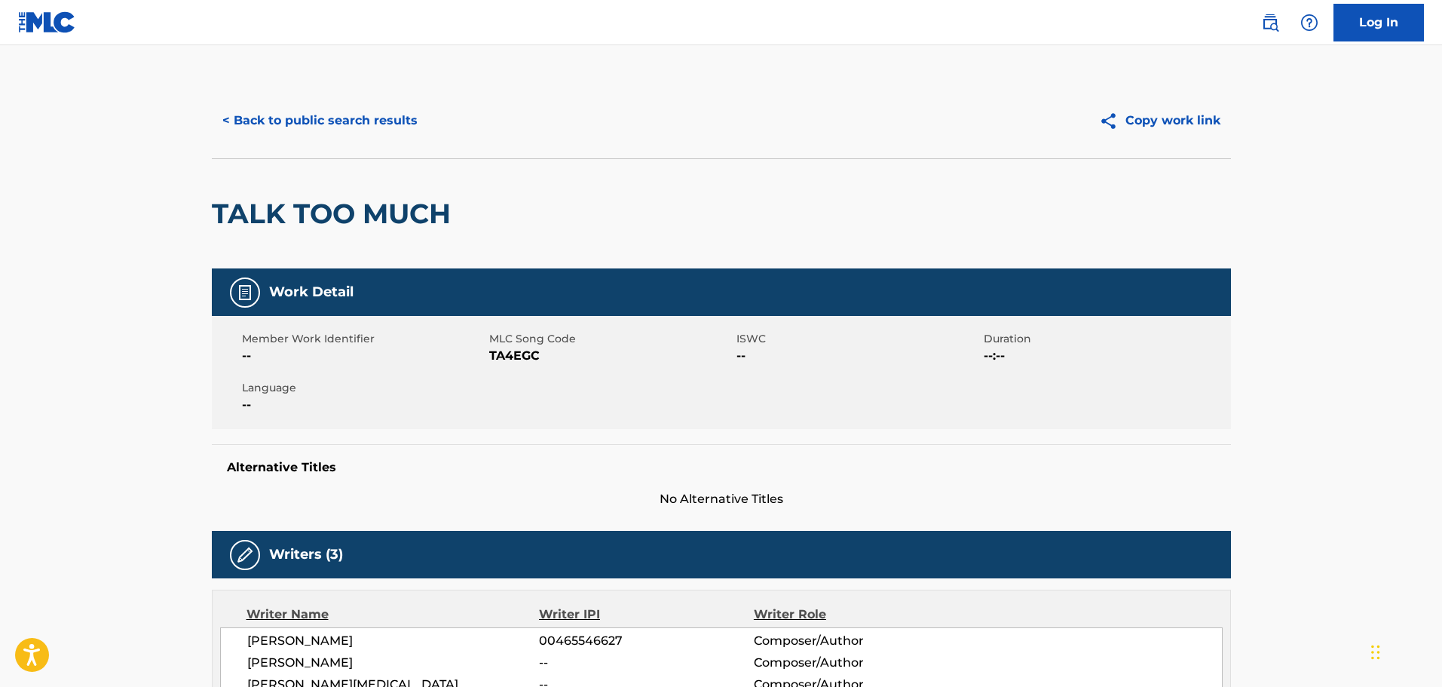
click at [297, 139] on button "< Back to public search results" at bounding box center [320, 121] width 216 height 38
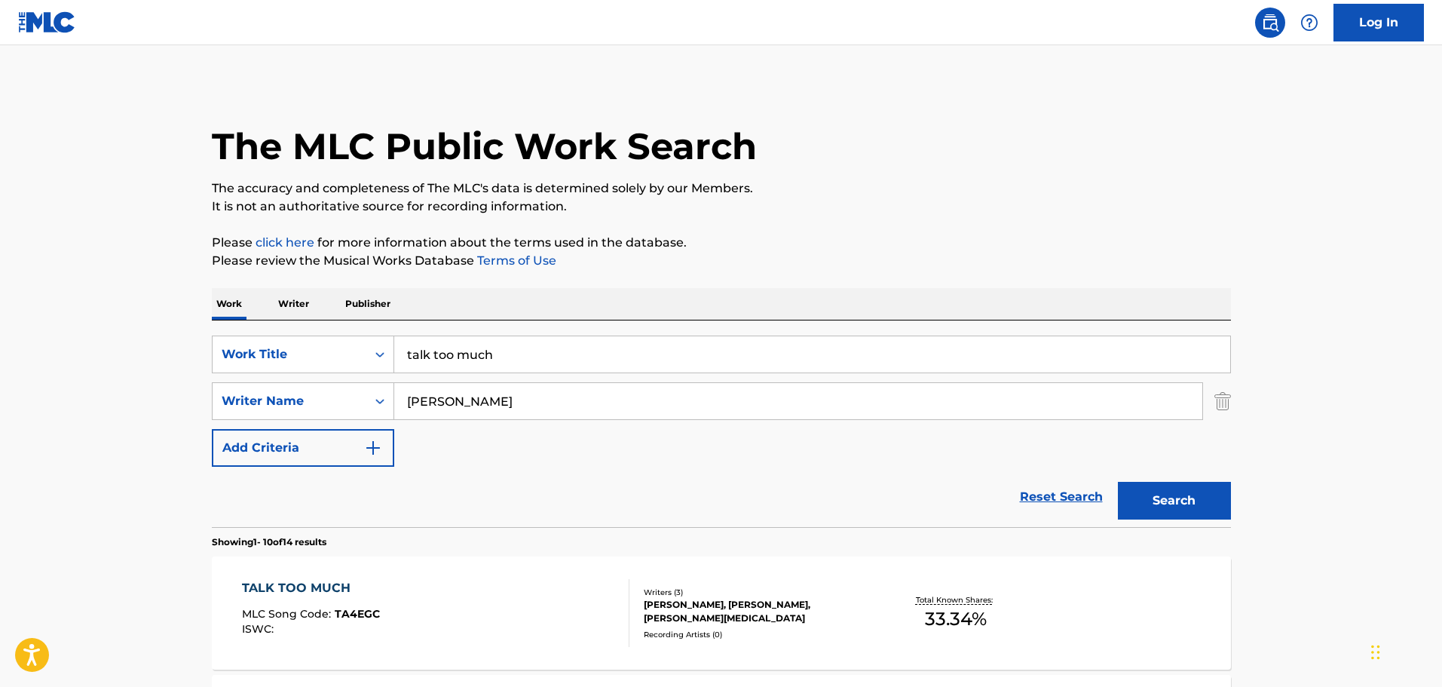
drag, startPoint x: 579, startPoint y: 346, endPoint x: 368, endPoint y: 322, distance: 212.5
click at [368, 322] on div "SearchWithCriteria538ef190-afcd-4ff2-9617-5aebafad310f Work Title talk too much…" at bounding box center [721, 423] width 1019 height 207
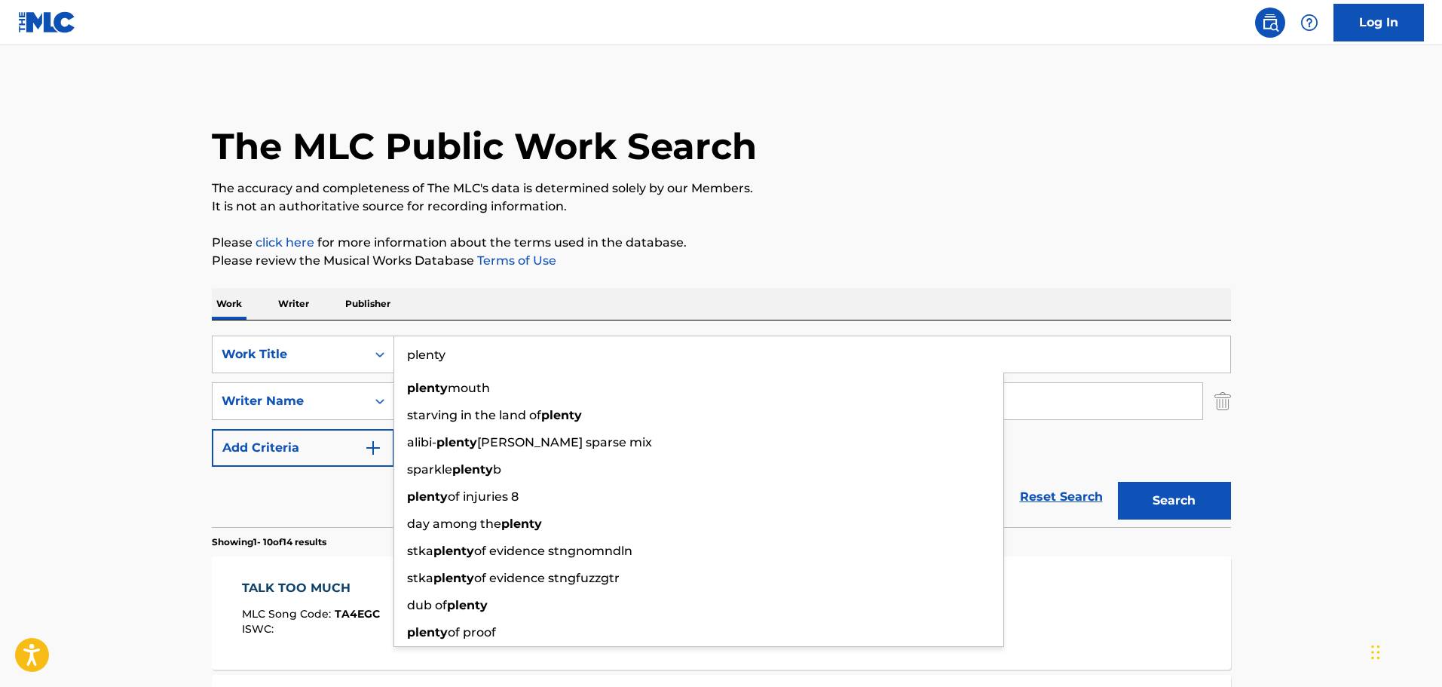
type input "plenty"
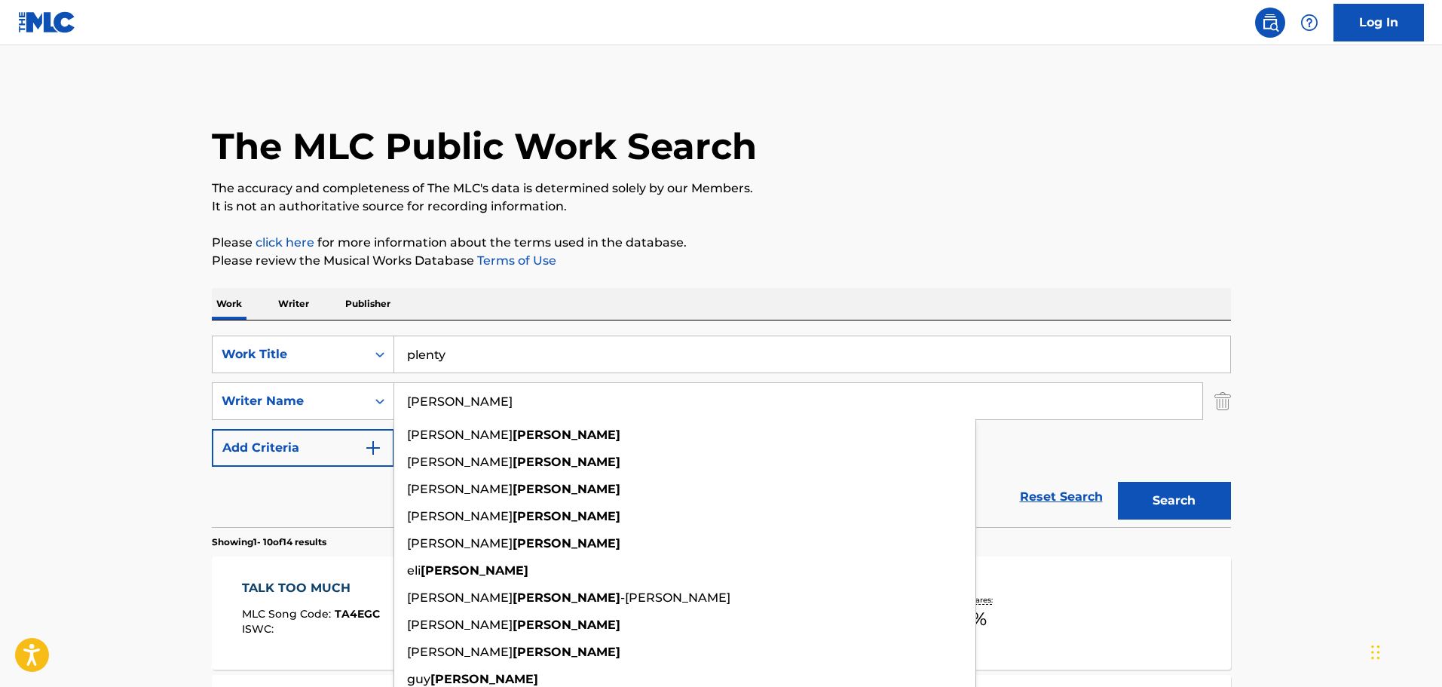
type input "k"
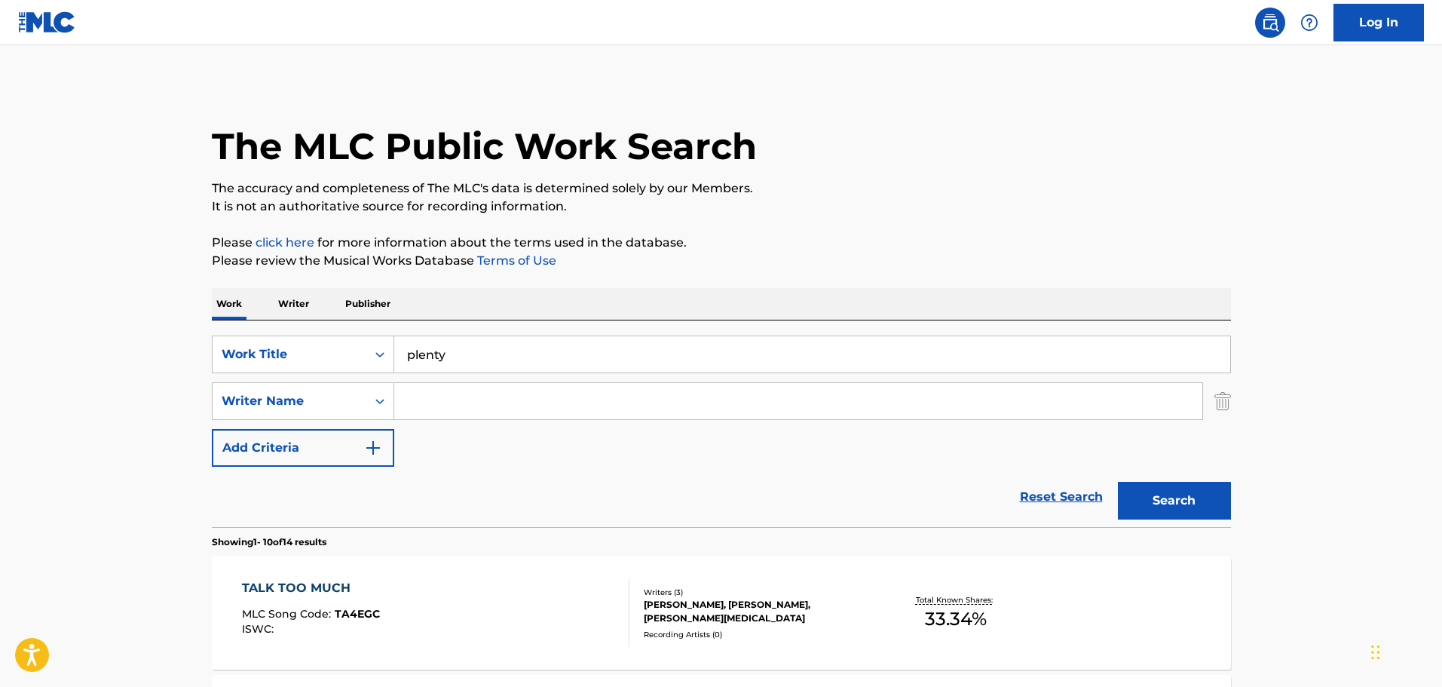
click at [486, 404] on input "Search Form" at bounding box center [798, 401] width 808 height 36
type input "salii"
click at [1118, 482] on button "Search" at bounding box center [1174, 501] width 113 height 38
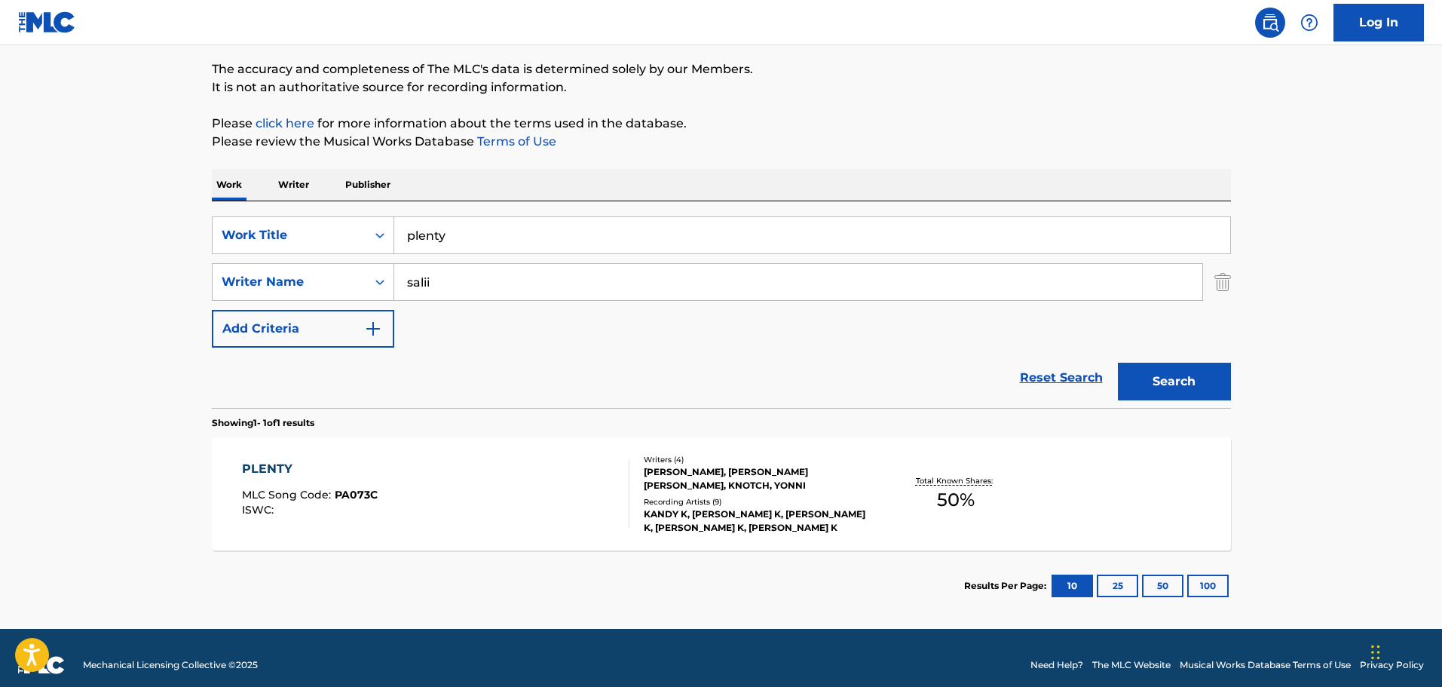
scroll to position [133, 0]
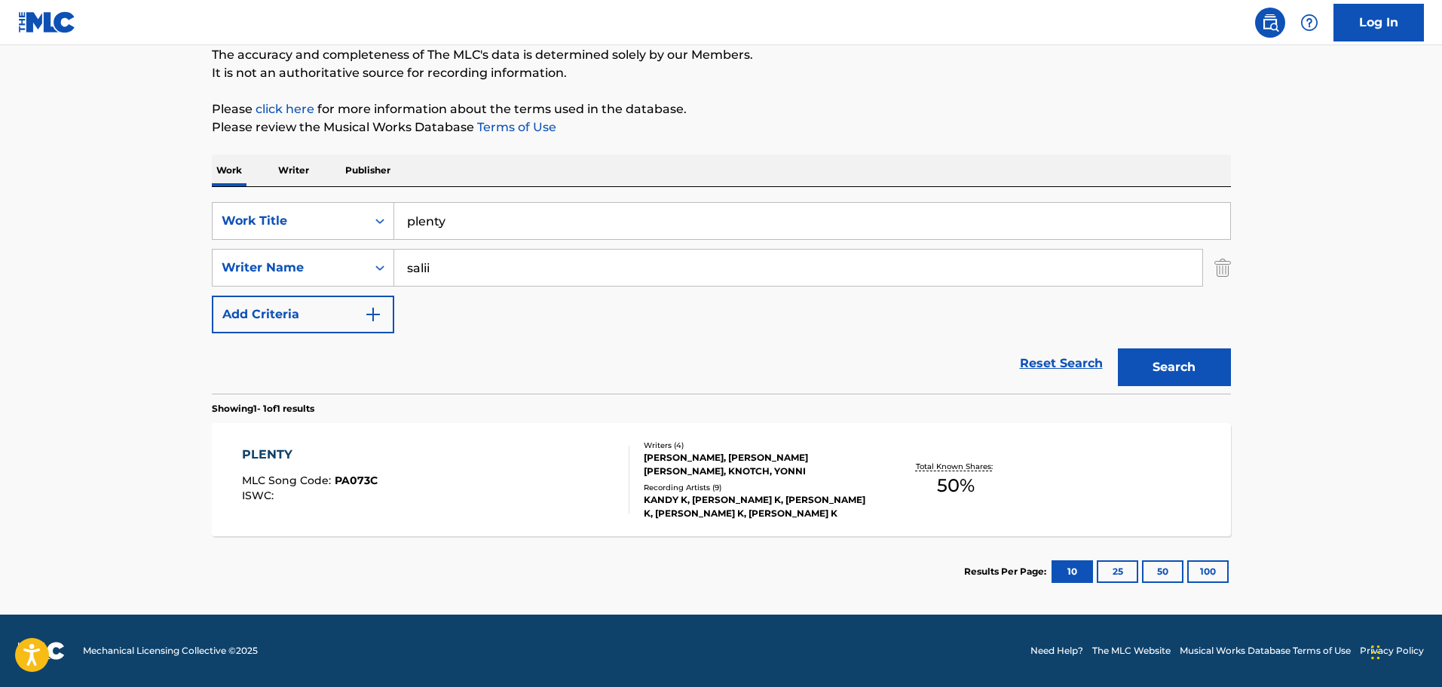
click at [491, 443] on div "PLENTY MLC Song Code : PA073C ISWC : Writers ( 4 ) [PERSON_NAME], [PERSON_NAME]…" at bounding box center [721, 479] width 1019 height 113
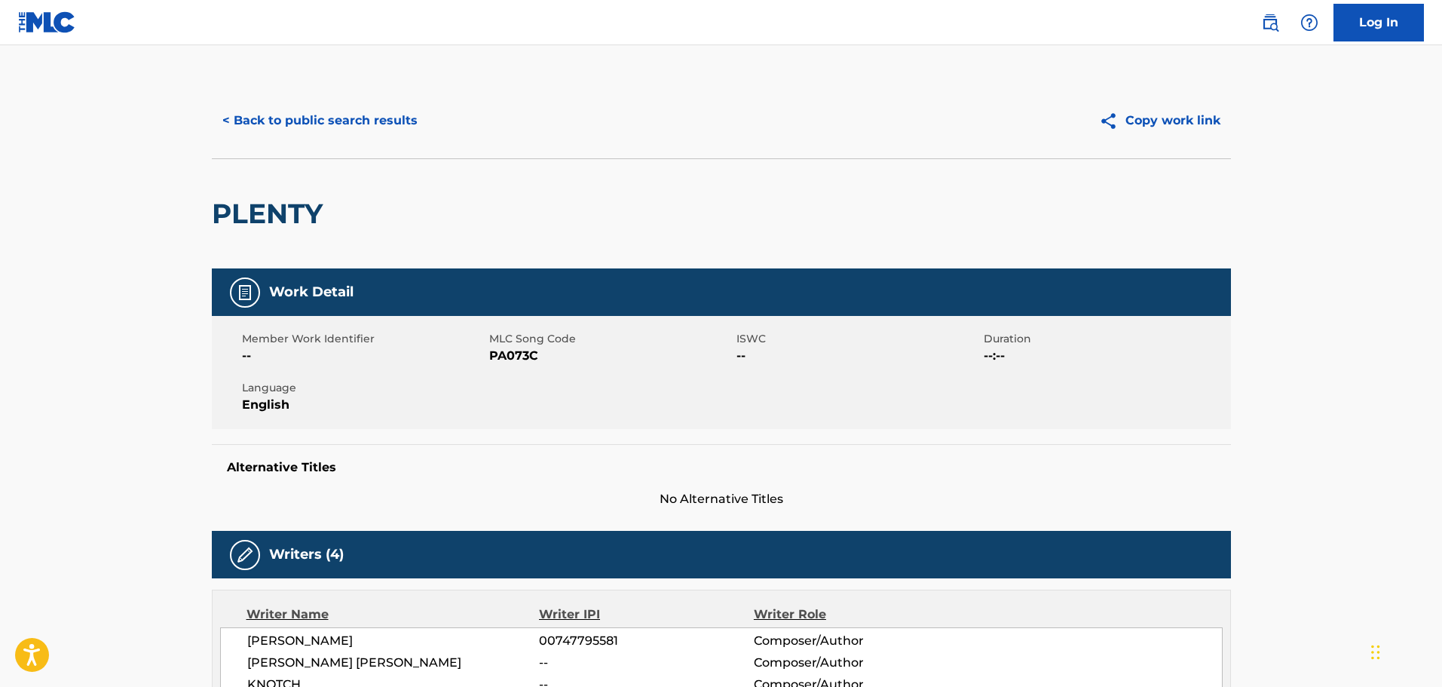
click at [362, 124] on button "< Back to public search results" at bounding box center [320, 121] width 216 height 38
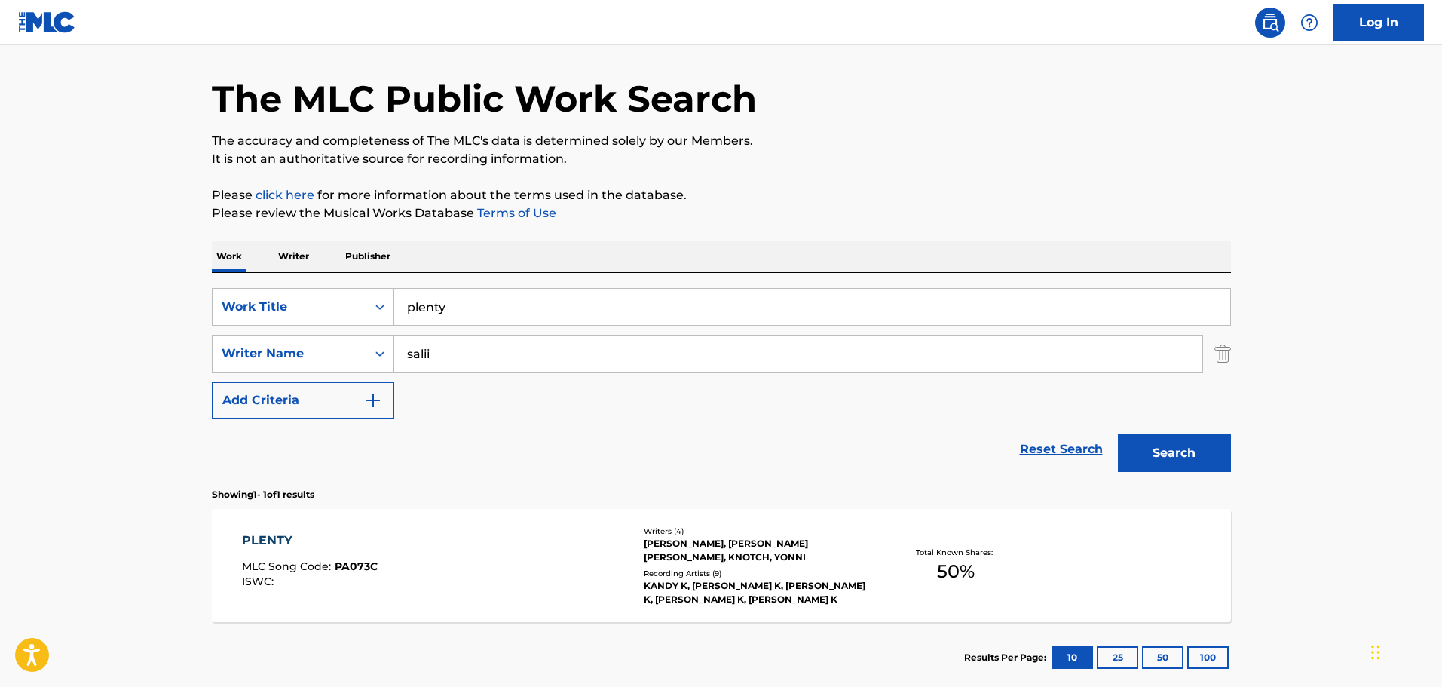
drag, startPoint x: 519, startPoint y: 311, endPoint x: 276, endPoint y: 277, distance: 245.8
click at [276, 277] on div "SearchWithCriteria538ef190-afcd-4ff2-9617-5aebafad310f Work Title plenty Search…" at bounding box center [721, 376] width 1019 height 207
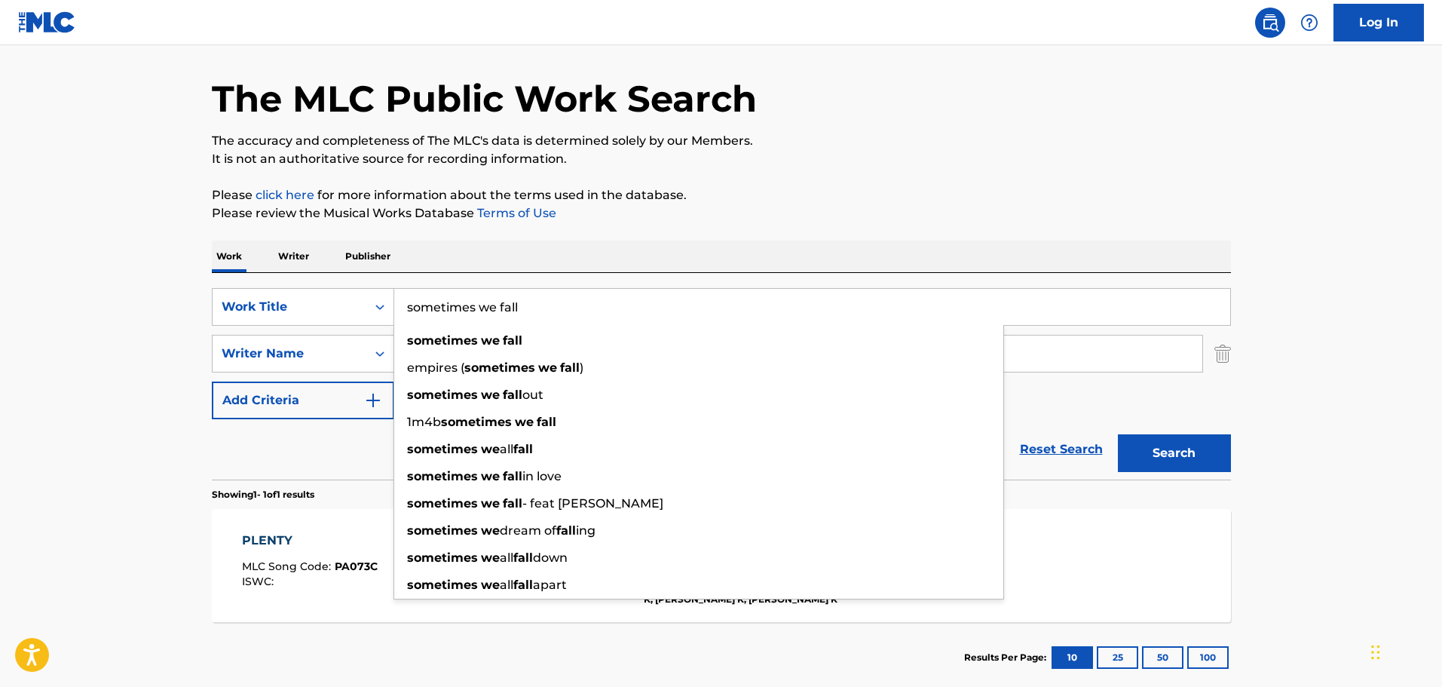
type input "sometimes we fall"
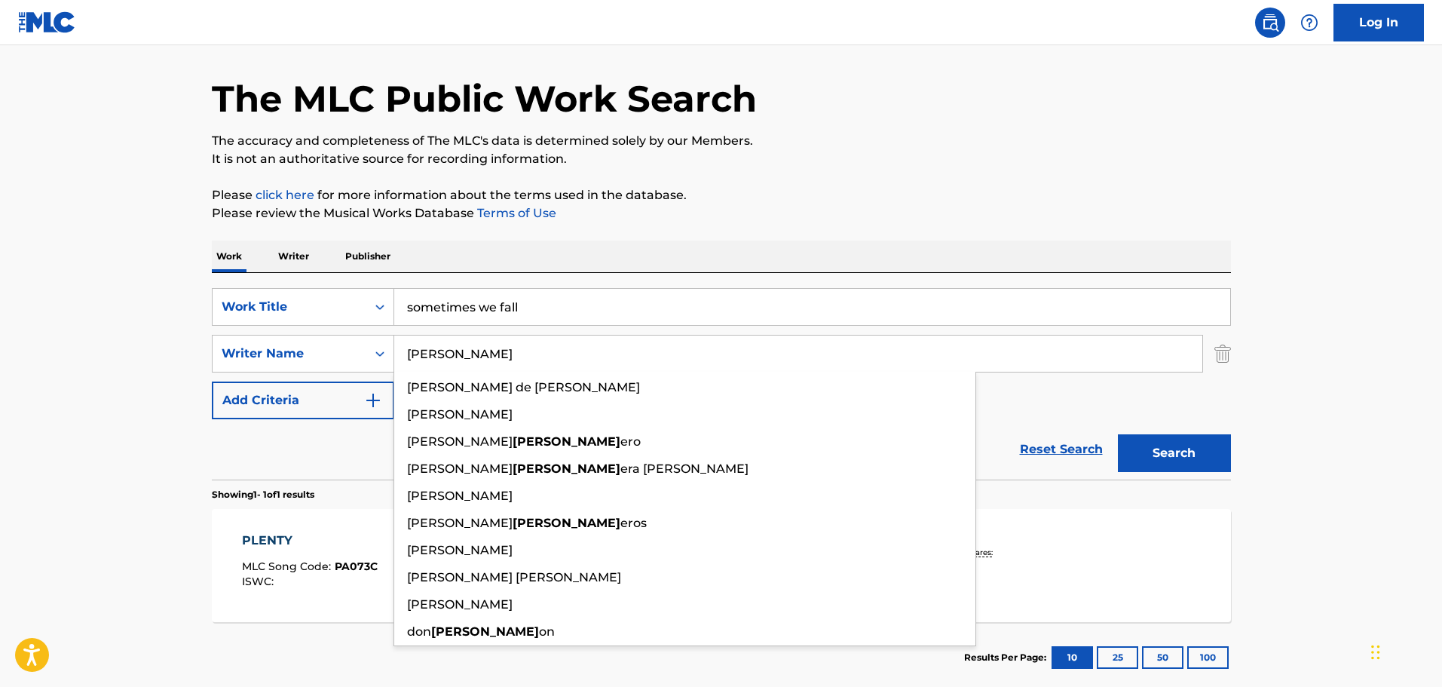
type input "[PERSON_NAME]"
click at [1118, 434] on button "Search" at bounding box center [1174, 453] width 113 height 38
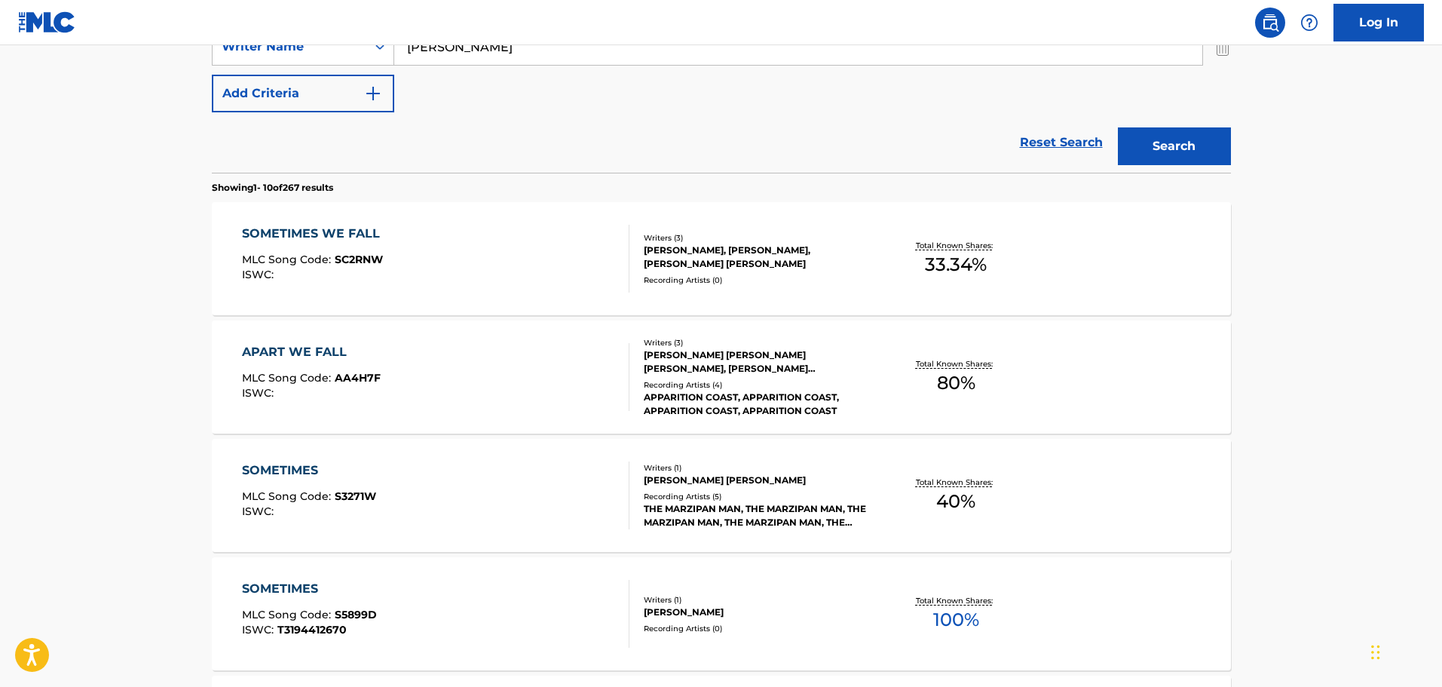
scroll to position [424, 0]
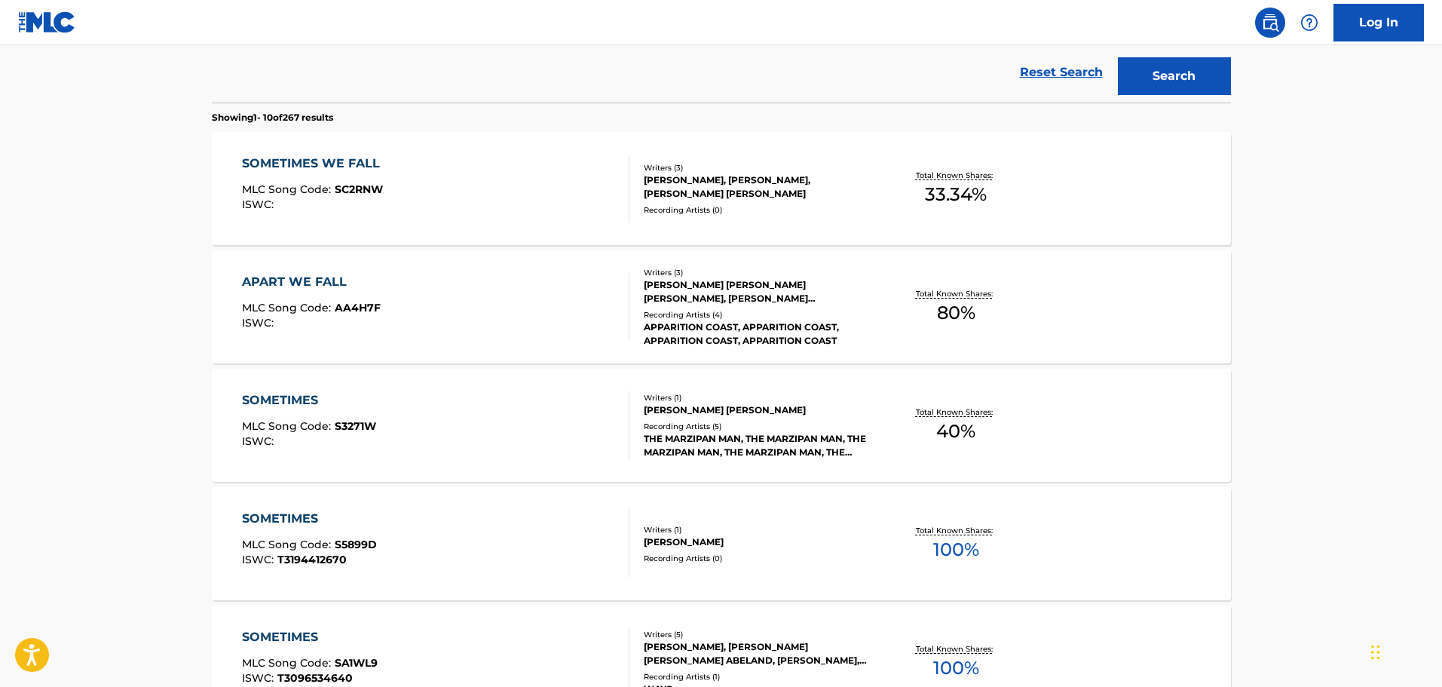
click at [535, 216] on div "SOMETIMES WE FALL MLC Song Code : SC2RNW ISWC :" at bounding box center [436, 189] width 388 height 68
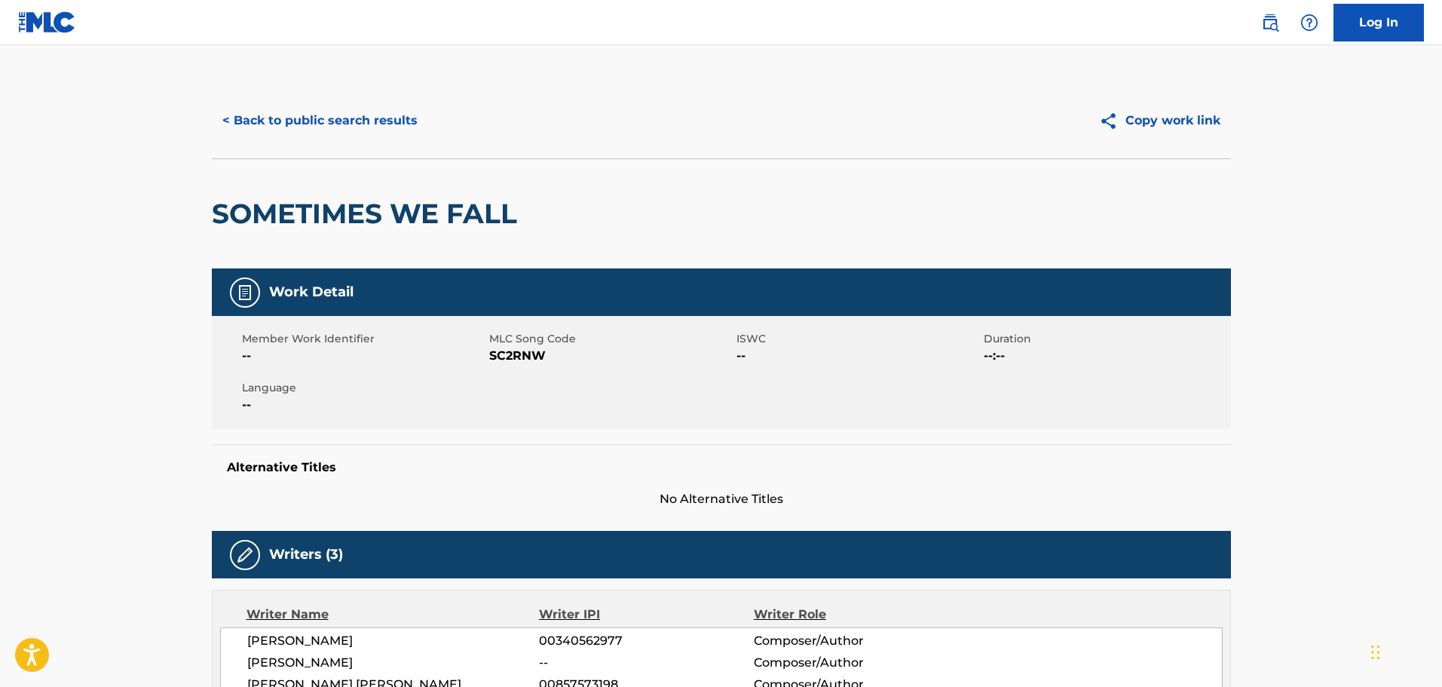
click at [322, 124] on button "< Back to public search results" at bounding box center [320, 121] width 216 height 38
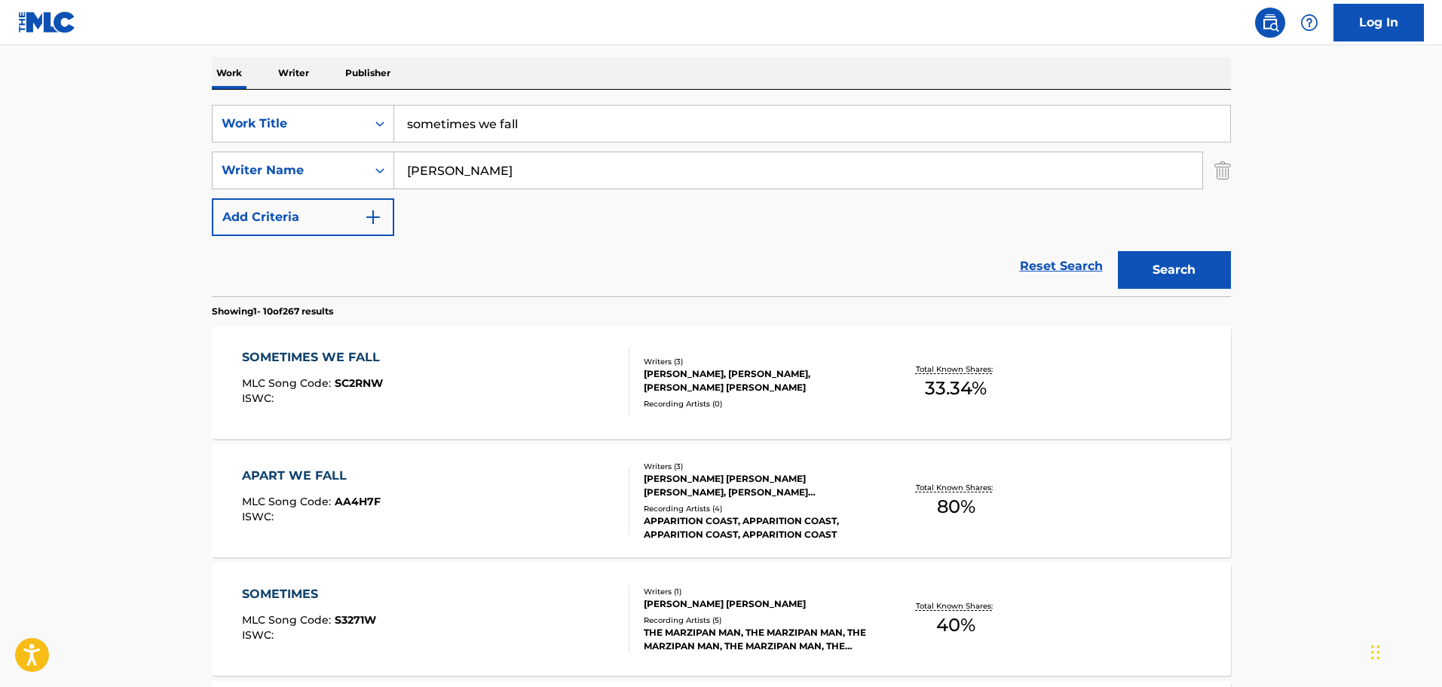
scroll to position [209, 0]
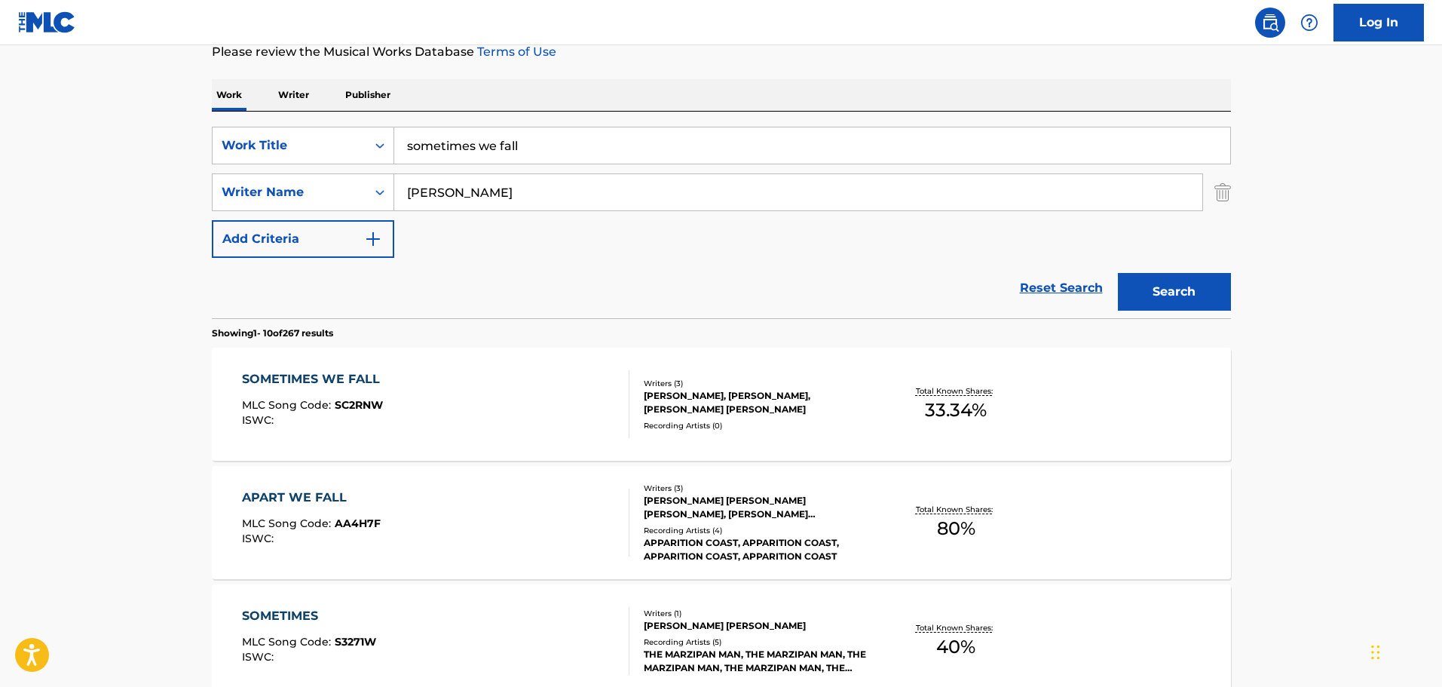
drag, startPoint x: 551, startPoint y: 149, endPoint x: 394, endPoint y: 155, distance: 157.0
click at [394, 155] on input "sometimes we fall" at bounding box center [812, 145] width 836 height 36
click at [527, 134] on input "that's" at bounding box center [812, 145] width 836 height 36
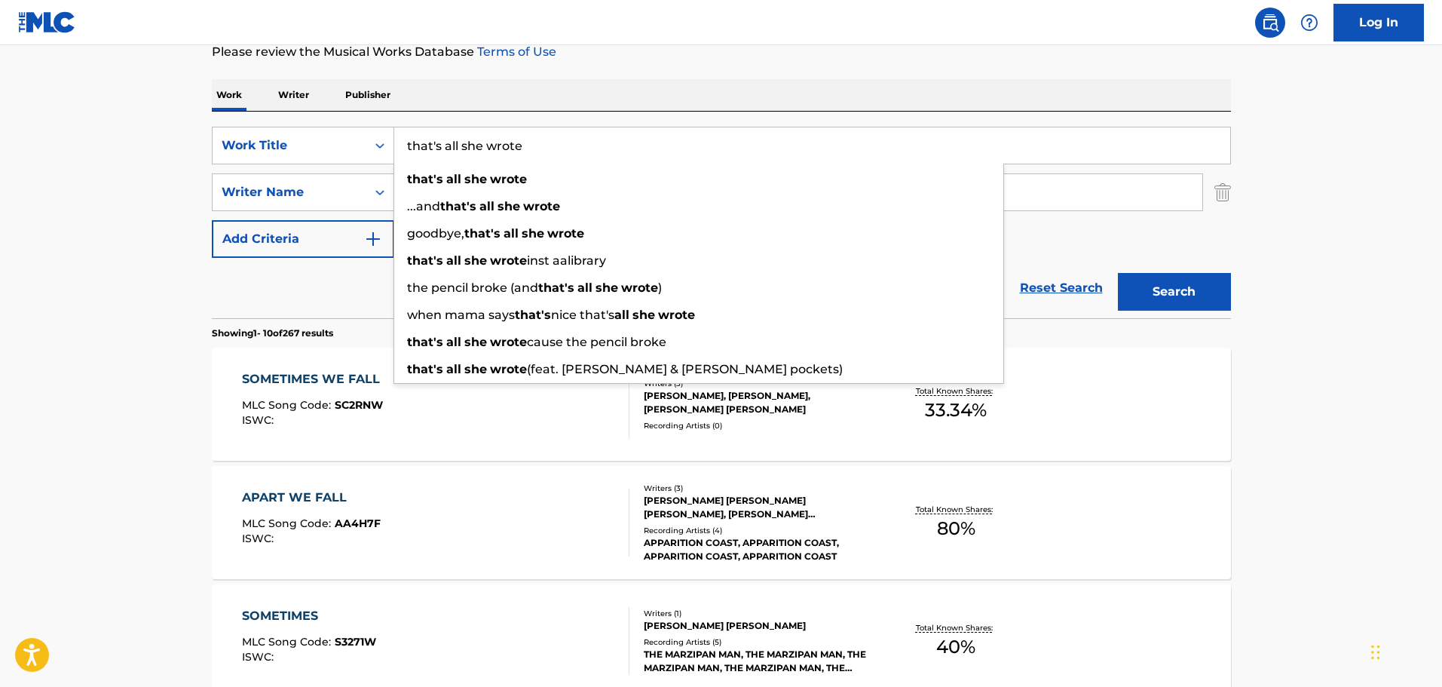
type input "that's all she wrote"
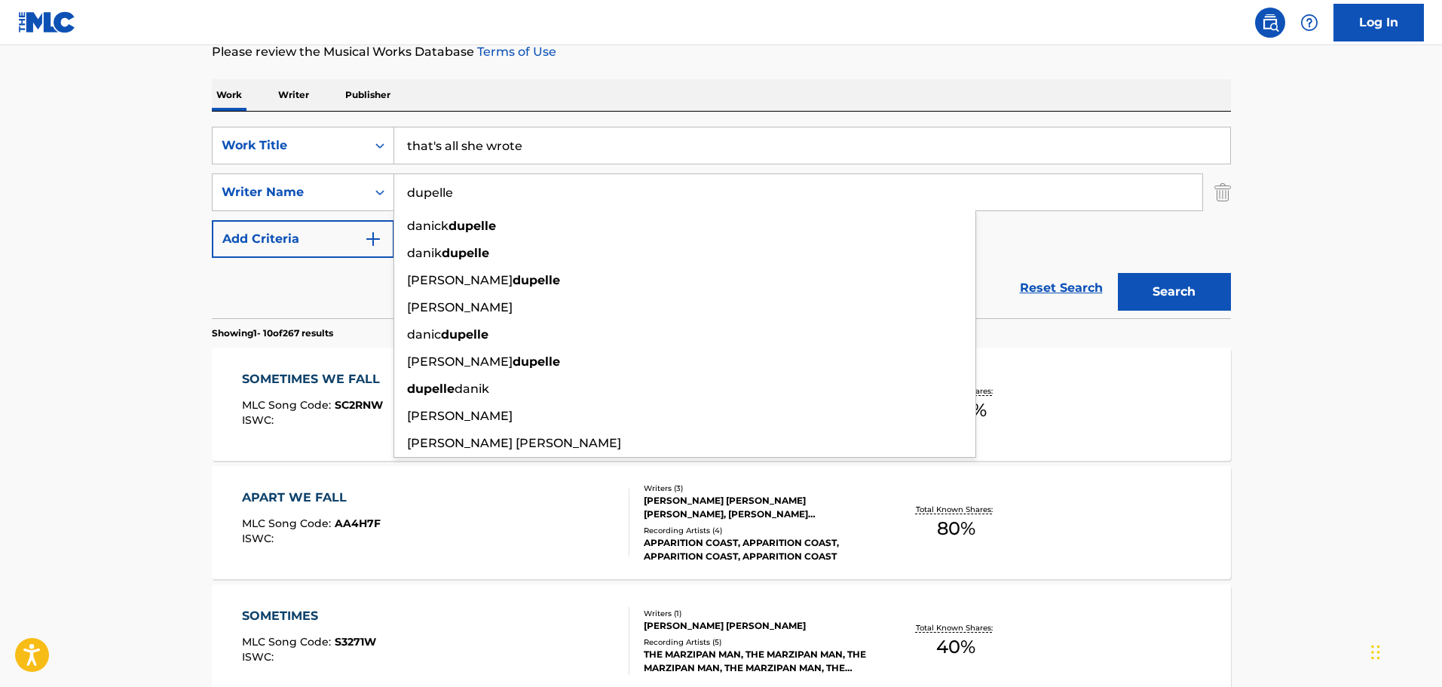
type input "dupelle"
click at [1118, 273] on button "Search" at bounding box center [1174, 292] width 113 height 38
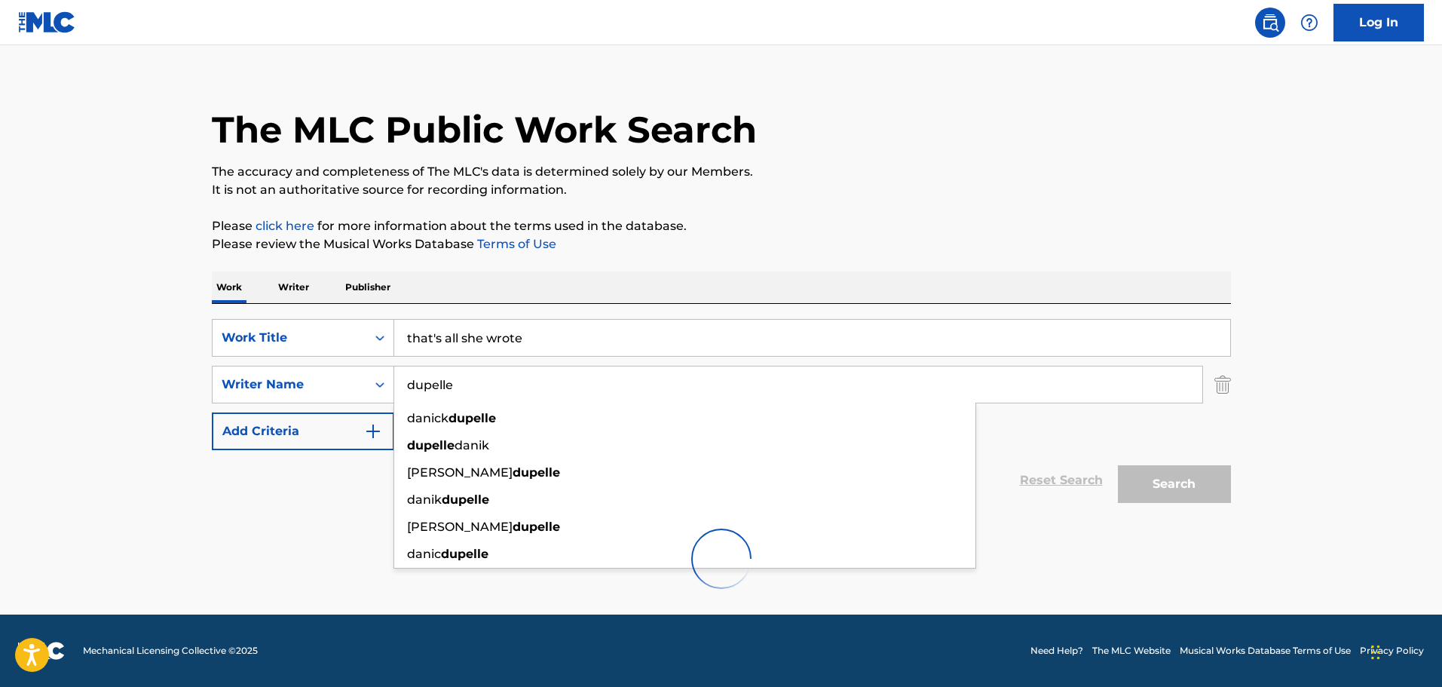
click at [527, 134] on h1 "The MLC Public Work Search" at bounding box center [484, 129] width 545 height 45
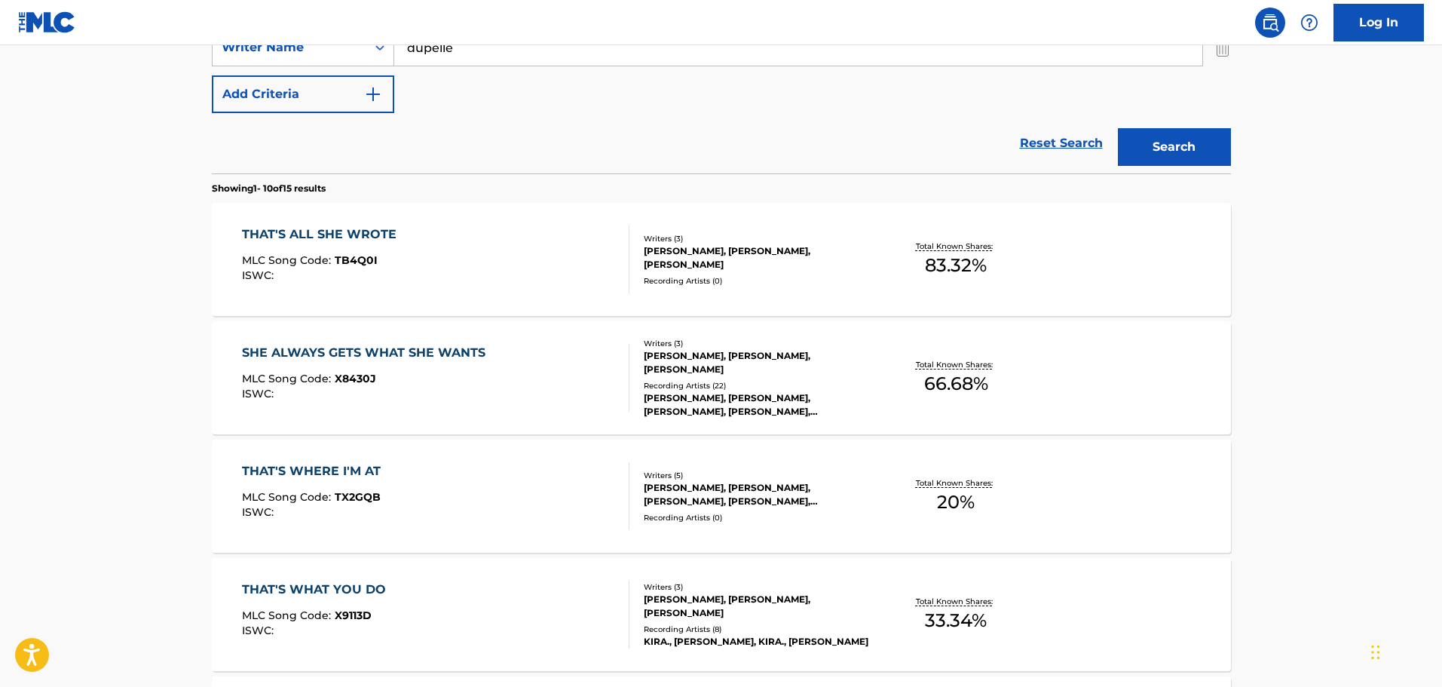
scroll to position [469, 0]
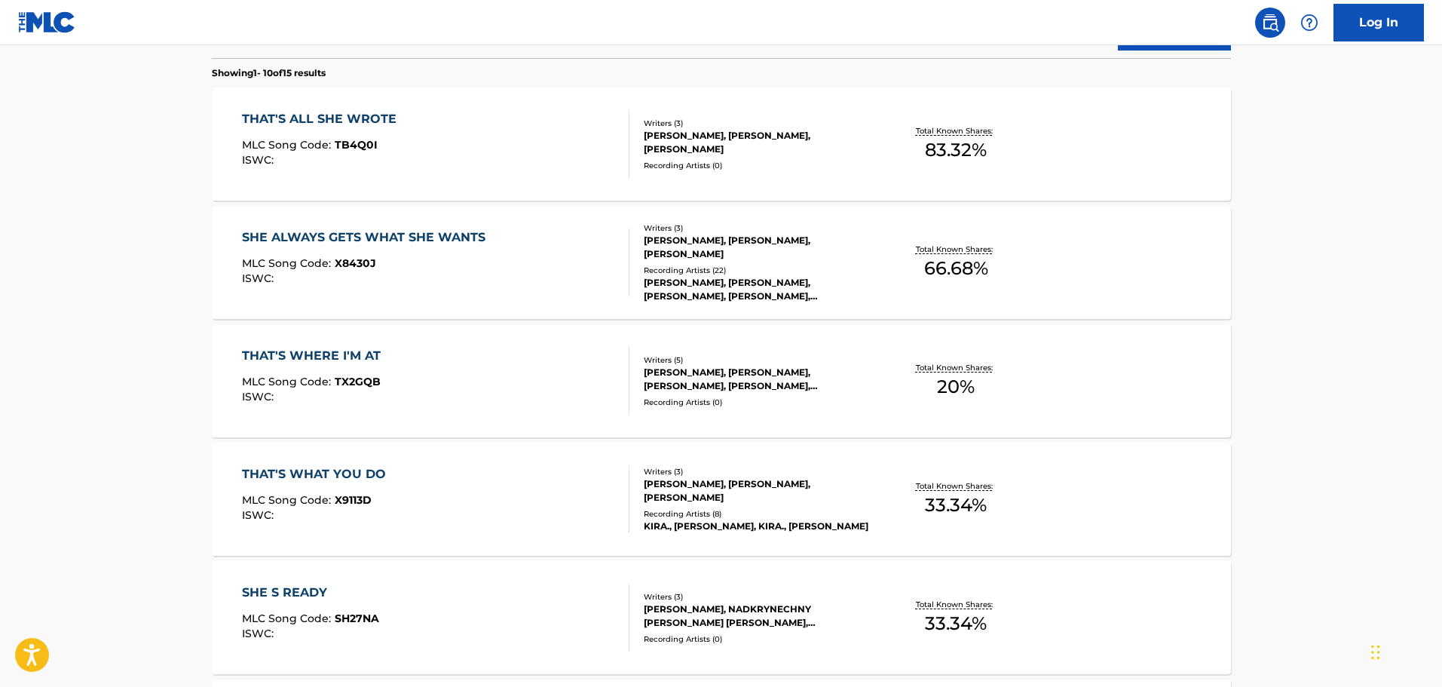
click at [529, 136] on div "THAT'S ALL SHE WROTE MLC Song Code : TB4Q0I ISWC :" at bounding box center [436, 144] width 388 height 68
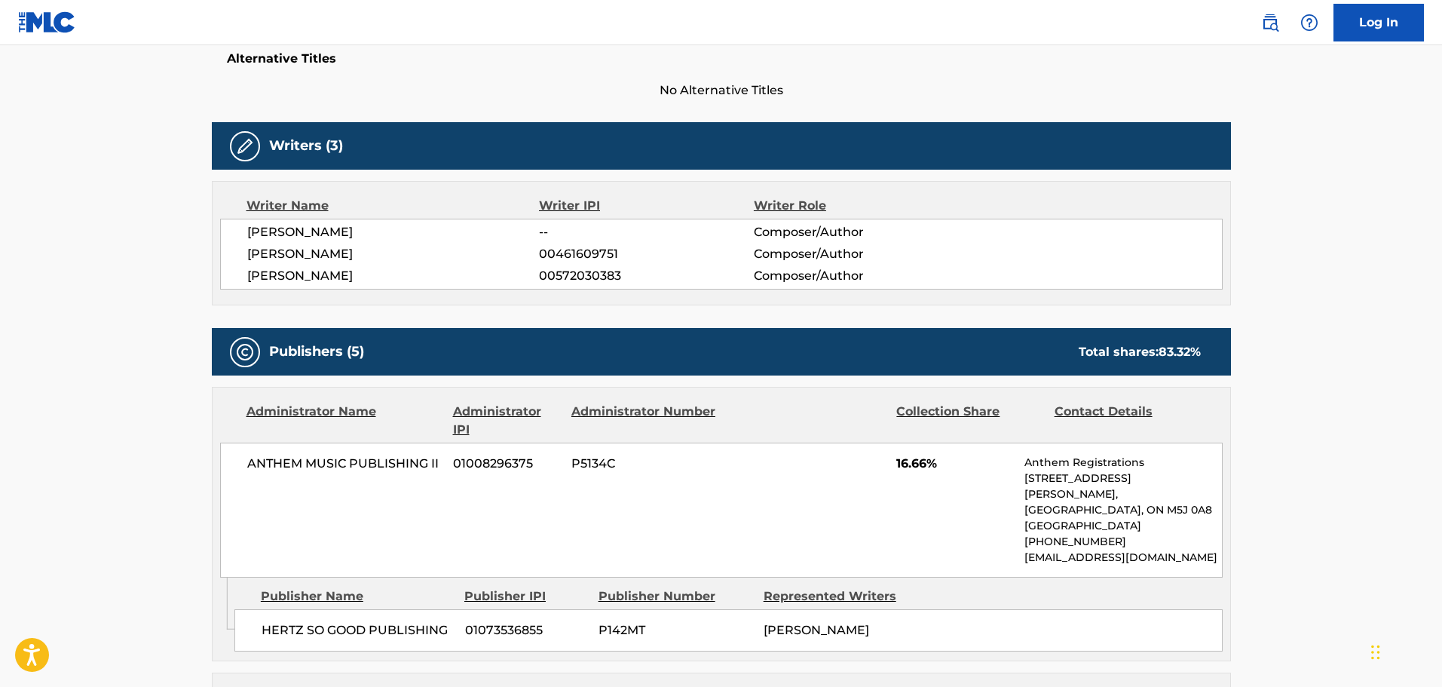
scroll to position [182, 0]
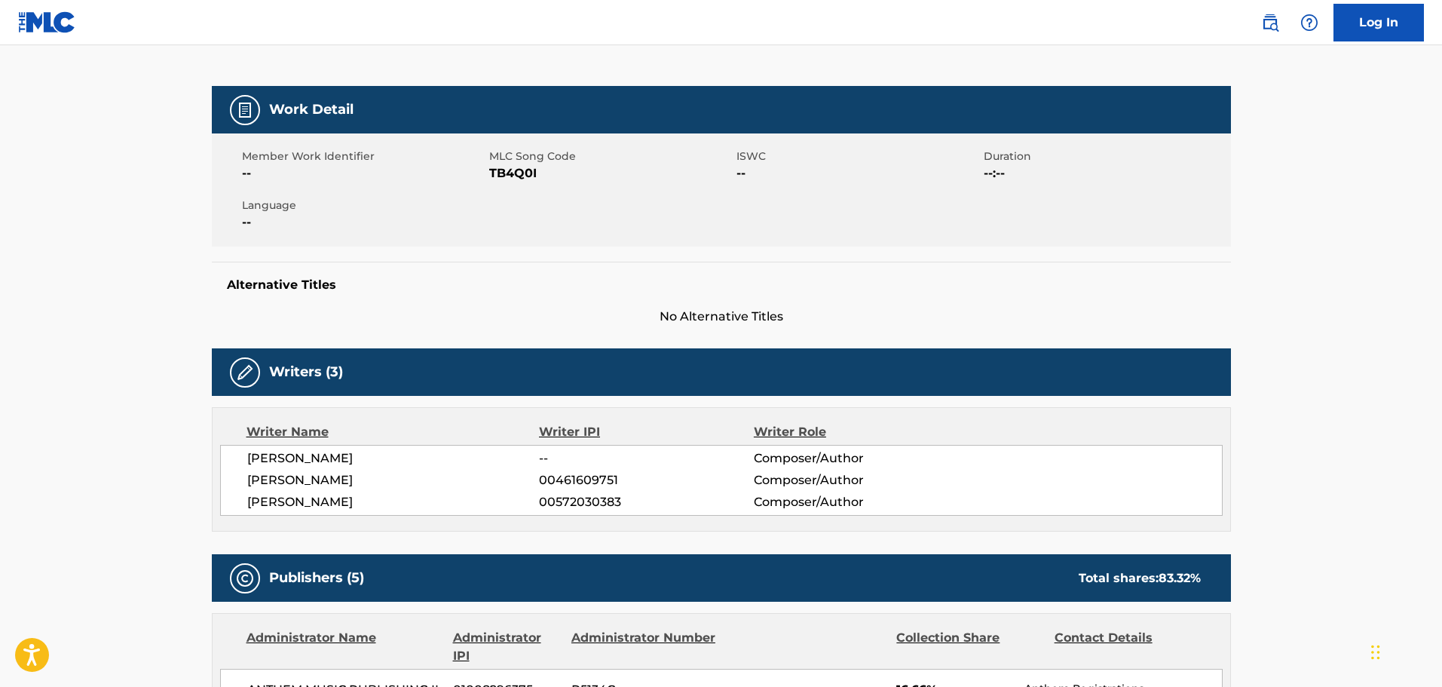
click at [360, 205] on span "Language" at bounding box center [364, 206] width 244 height 16
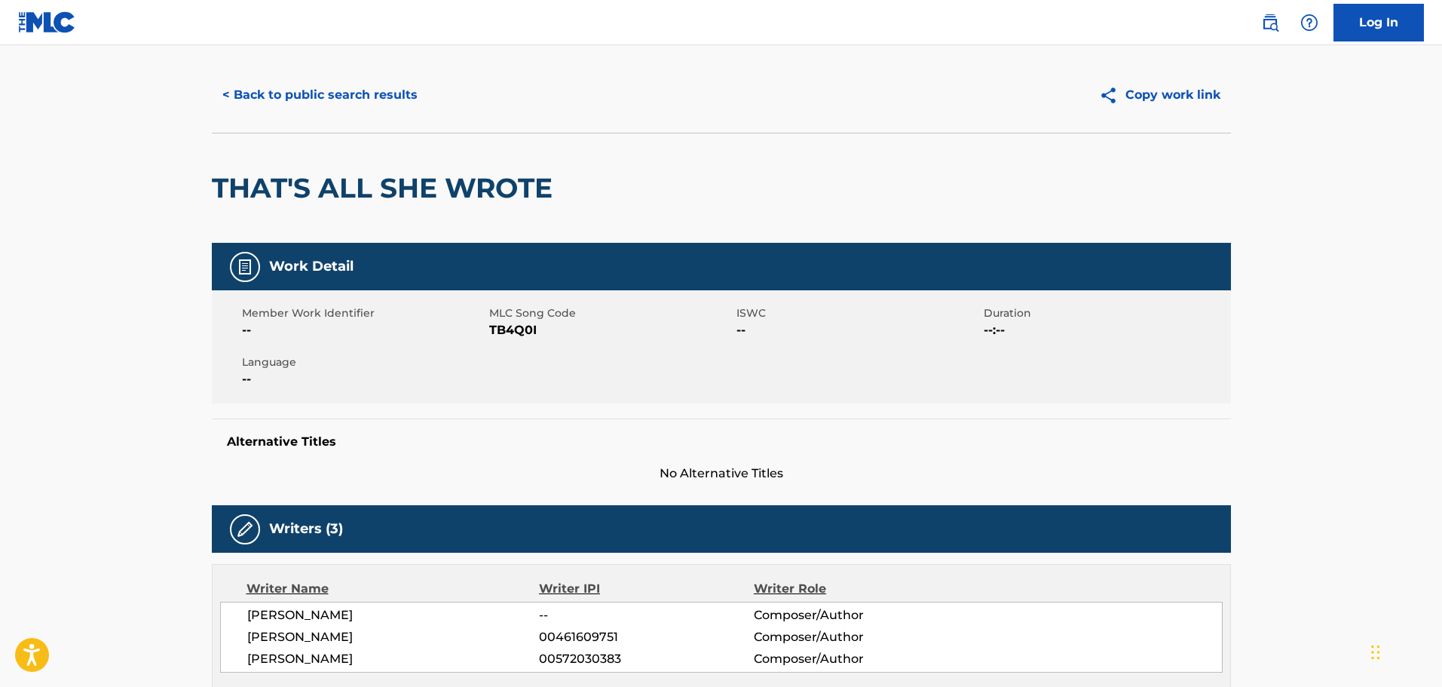
scroll to position [0, 0]
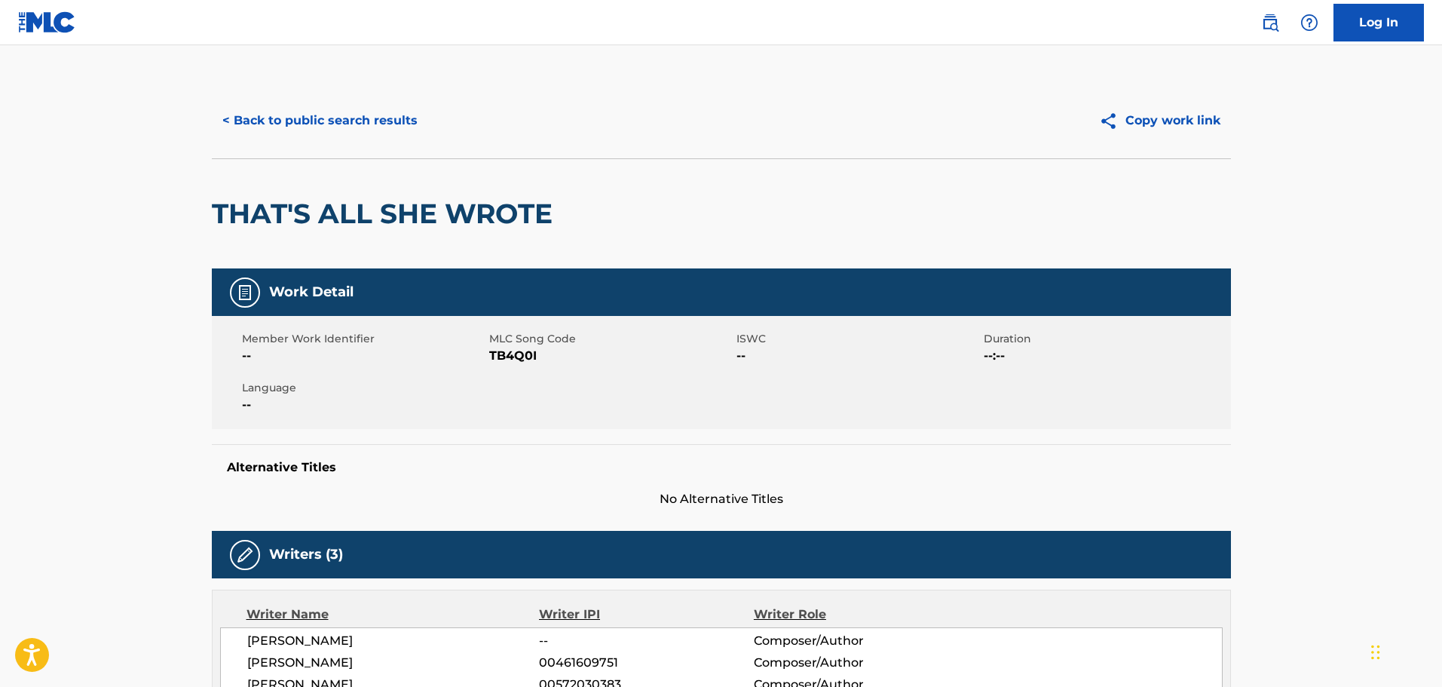
drag, startPoint x: 340, startPoint y: 117, endPoint x: 338, endPoint y: 128, distance: 11.5
click at [338, 128] on button "< Back to public search results" at bounding box center [320, 121] width 216 height 38
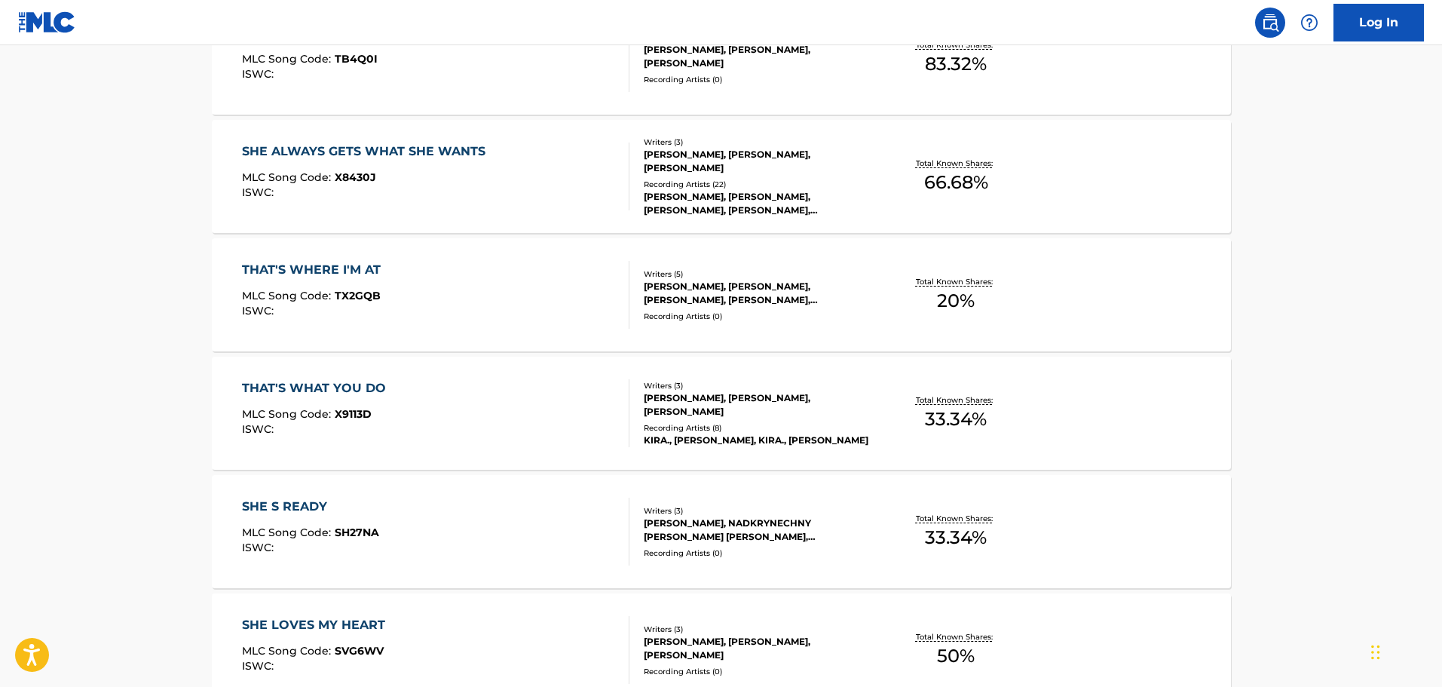
scroll to position [178, 0]
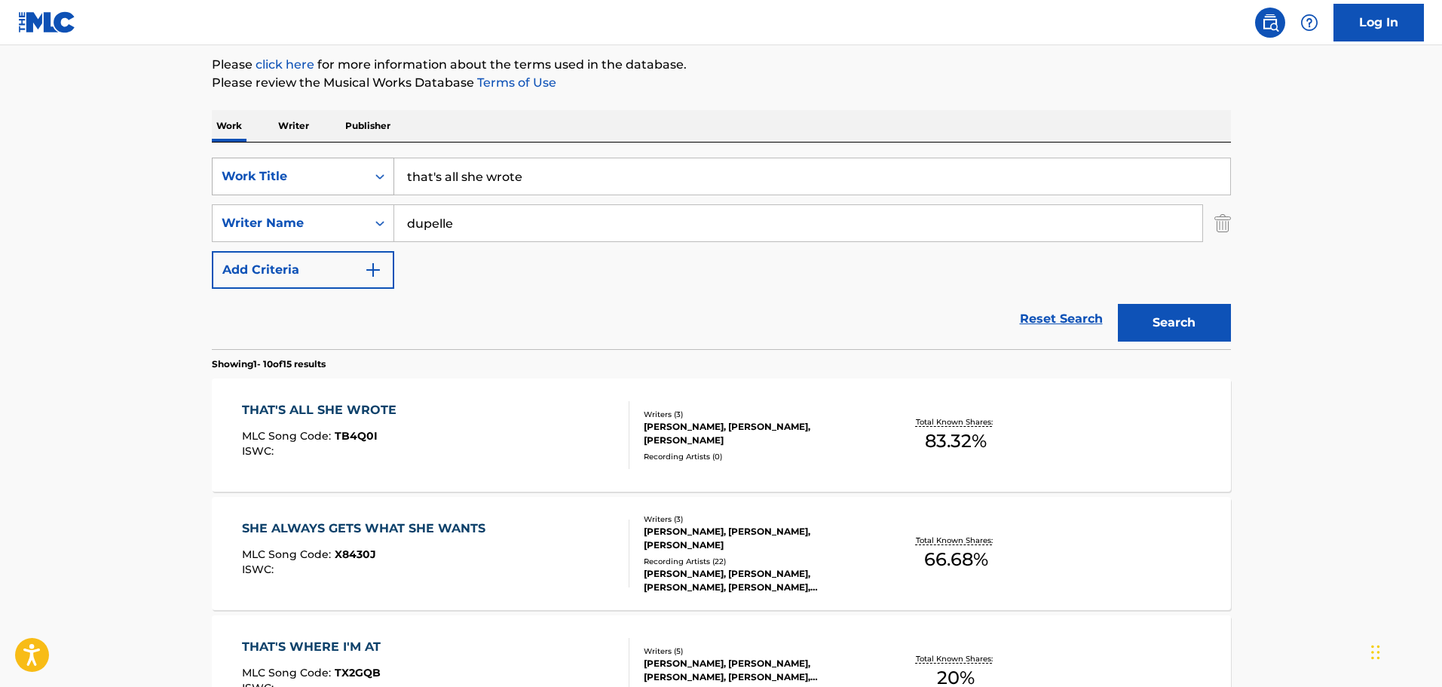
drag, startPoint x: 612, startPoint y: 182, endPoint x: 315, endPoint y: 175, distance: 297.2
click at [315, 175] on div "SearchWithCriteria538ef190-afcd-4ff2-9617-5aebafad310f Work Title that's all sh…" at bounding box center [721, 177] width 1019 height 38
paste input "prende la maquina"
type input "prende la maquina"
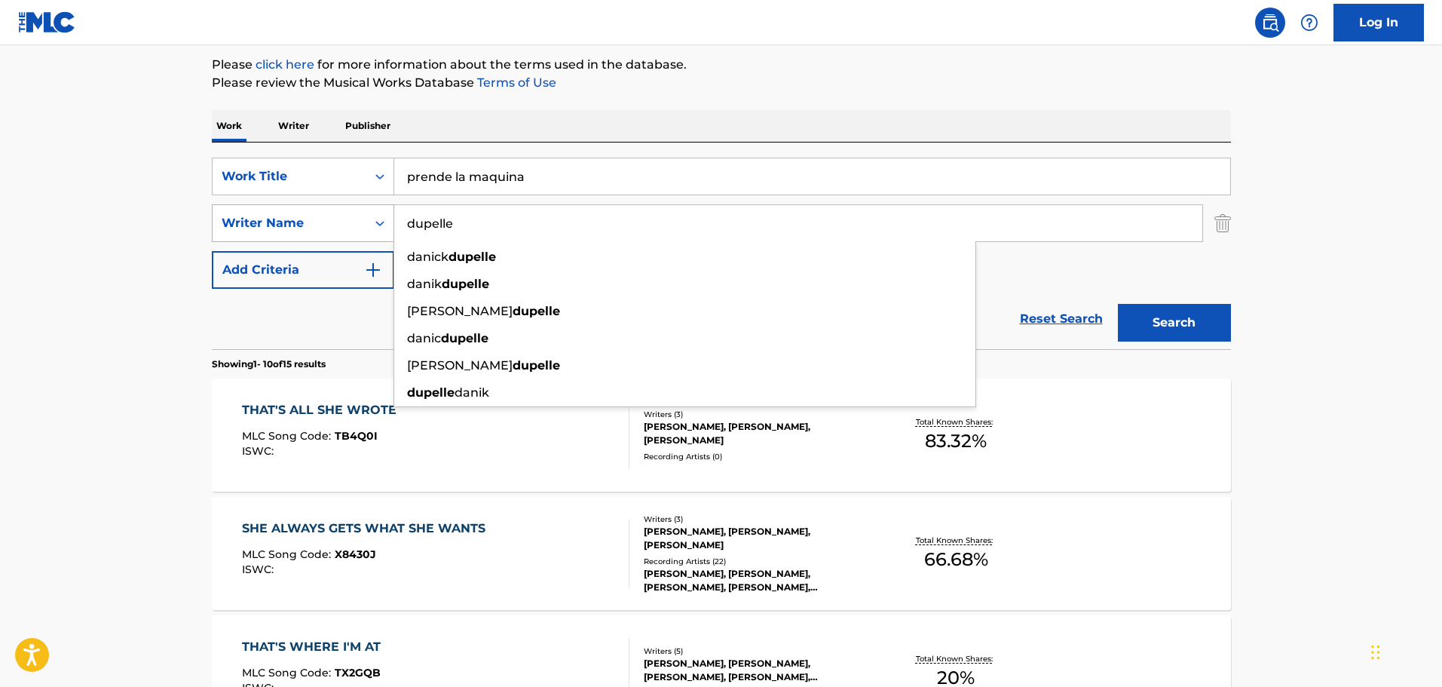
drag, startPoint x: 531, startPoint y: 229, endPoint x: 387, endPoint y: 224, distance: 144.1
click at [387, 224] on div "SearchWithCriteria62a0b2d0-7376-48f5-9861-ff029f364e27 Writer Name [PERSON_NAME…" at bounding box center [721, 223] width 1019 height 38
click at [1221, 221] on img "Search Form" at bounding box center [1223, 223] width 17 height 38
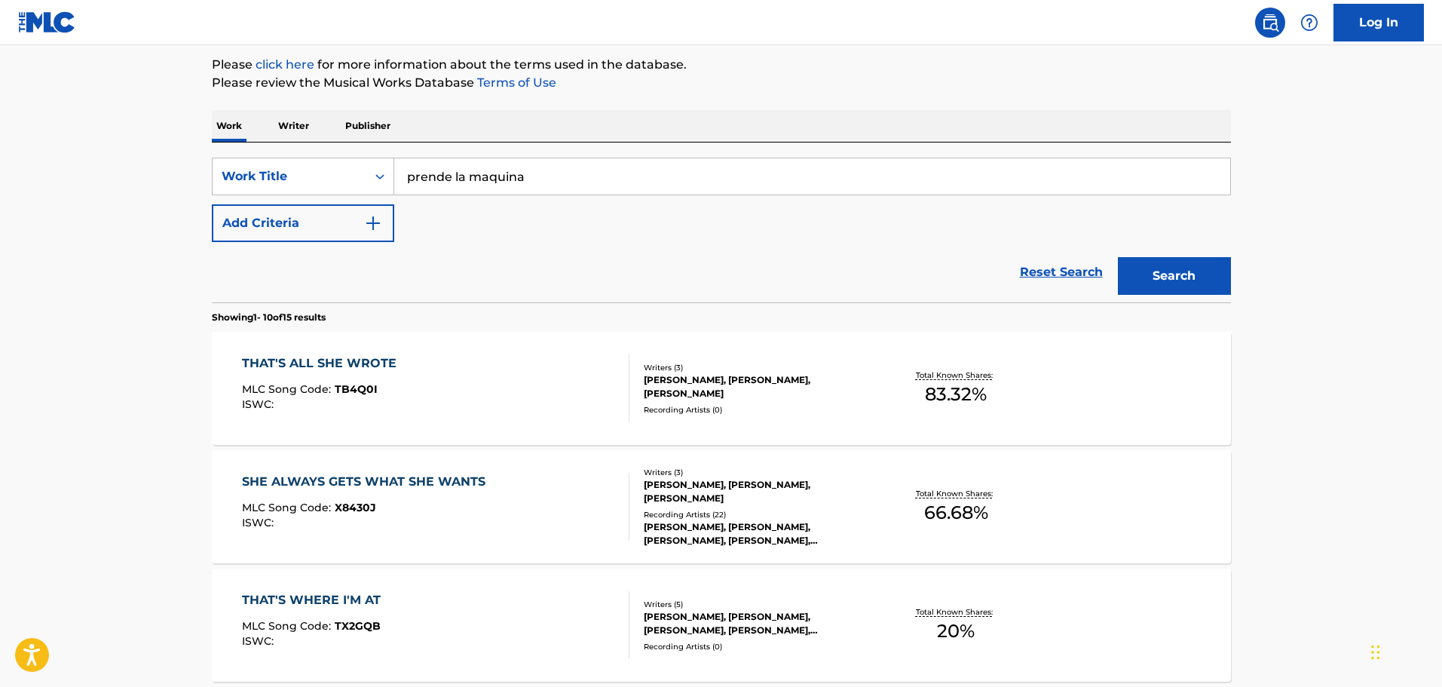
click at [1132, 276] on button "Search" at bounding box center [1174, 276] width 113 height 38
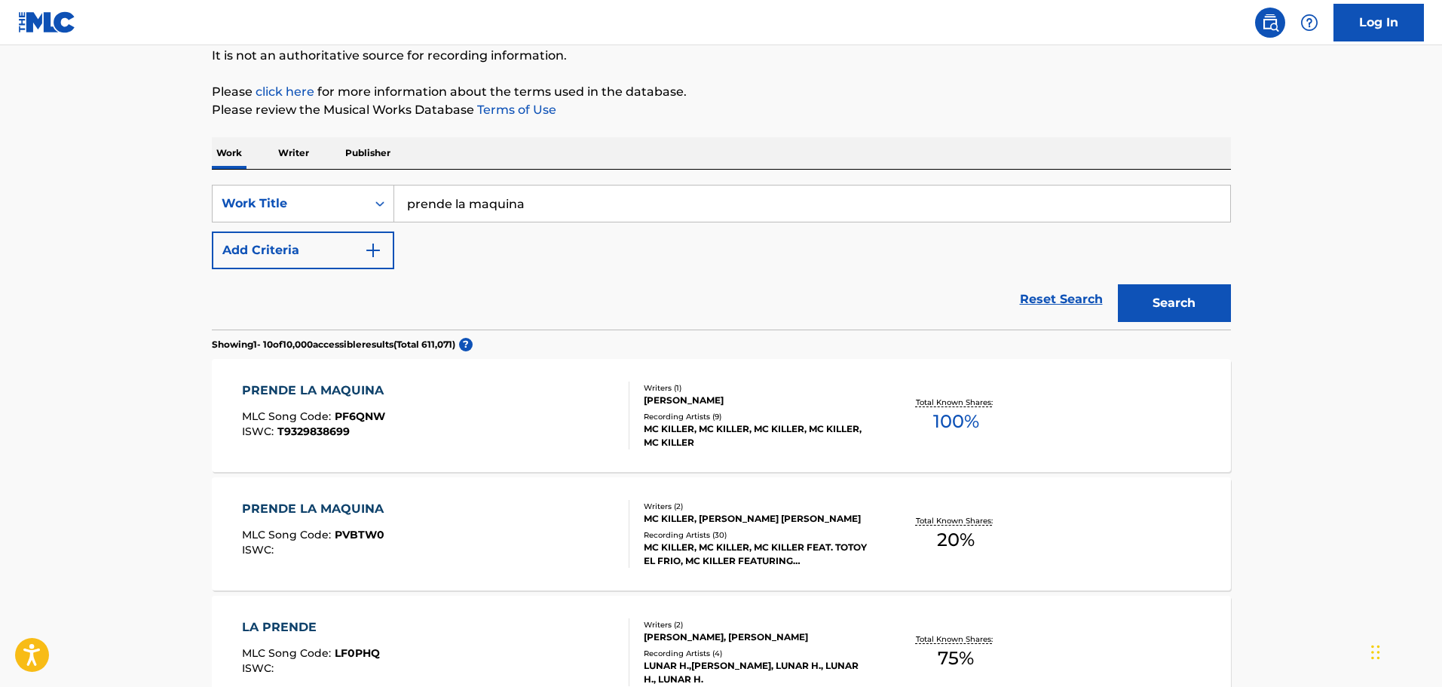
scroll to position [377, 0]
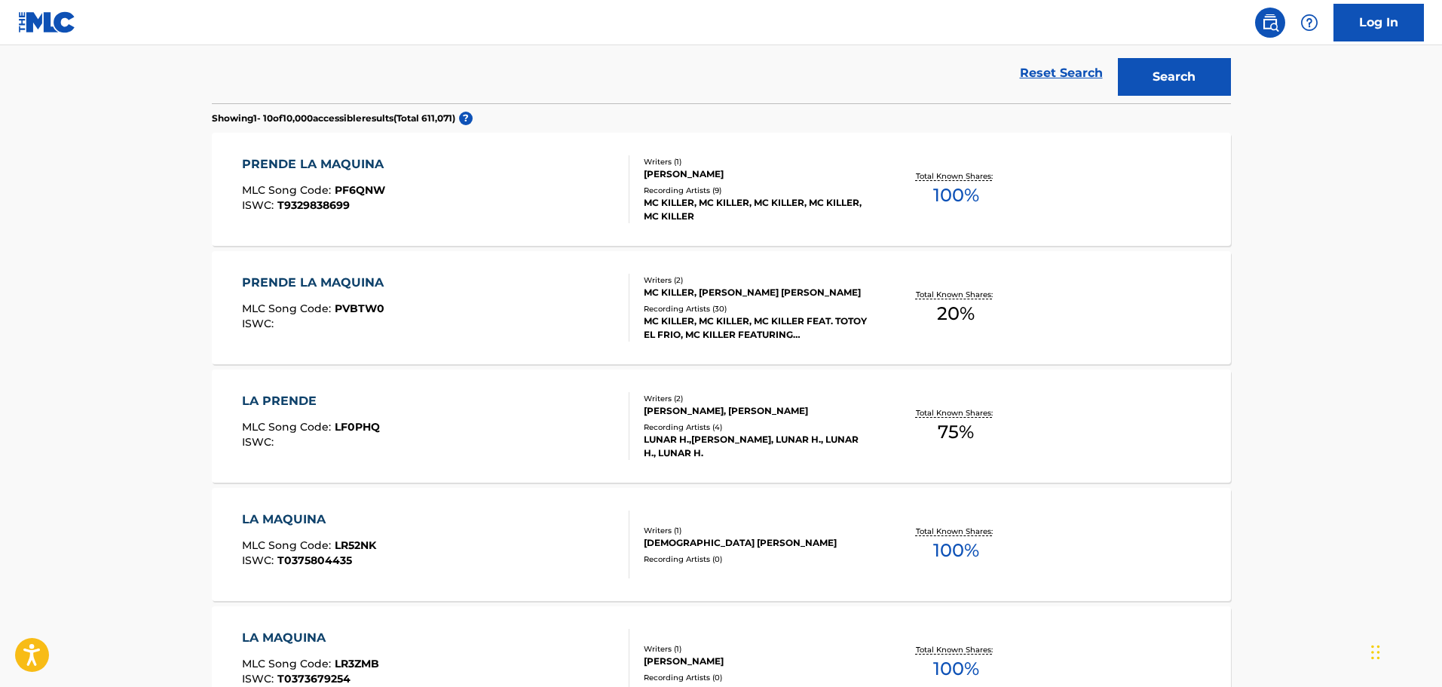
click at [525, 195] on div "PRENDE LA MAQUINA MLC Song Code : PF6QNW ISWC : T9329838699" at bounding box center [436, 189] width 388 height 68
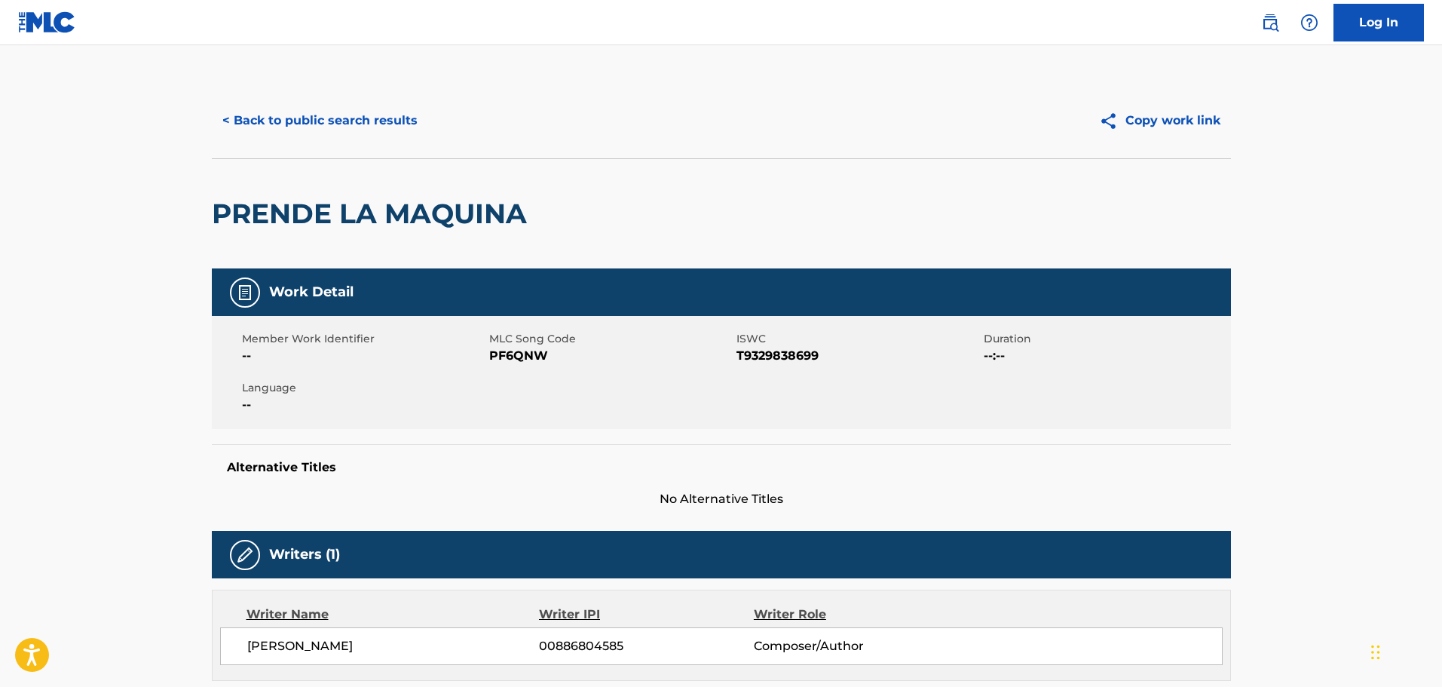
click at [351, 130] on button "< Back to public search results" at bounding box center [320, 121] width 216 height 38
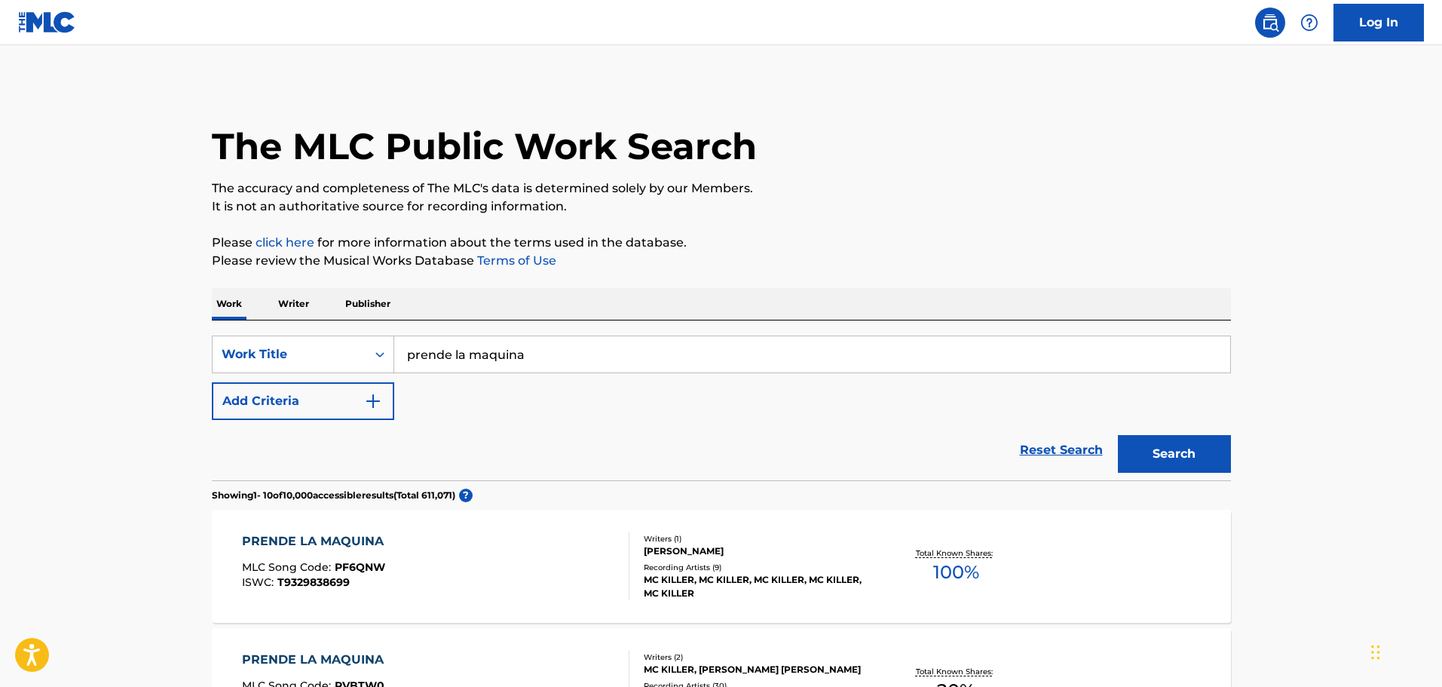
scroll to position [416, 0]
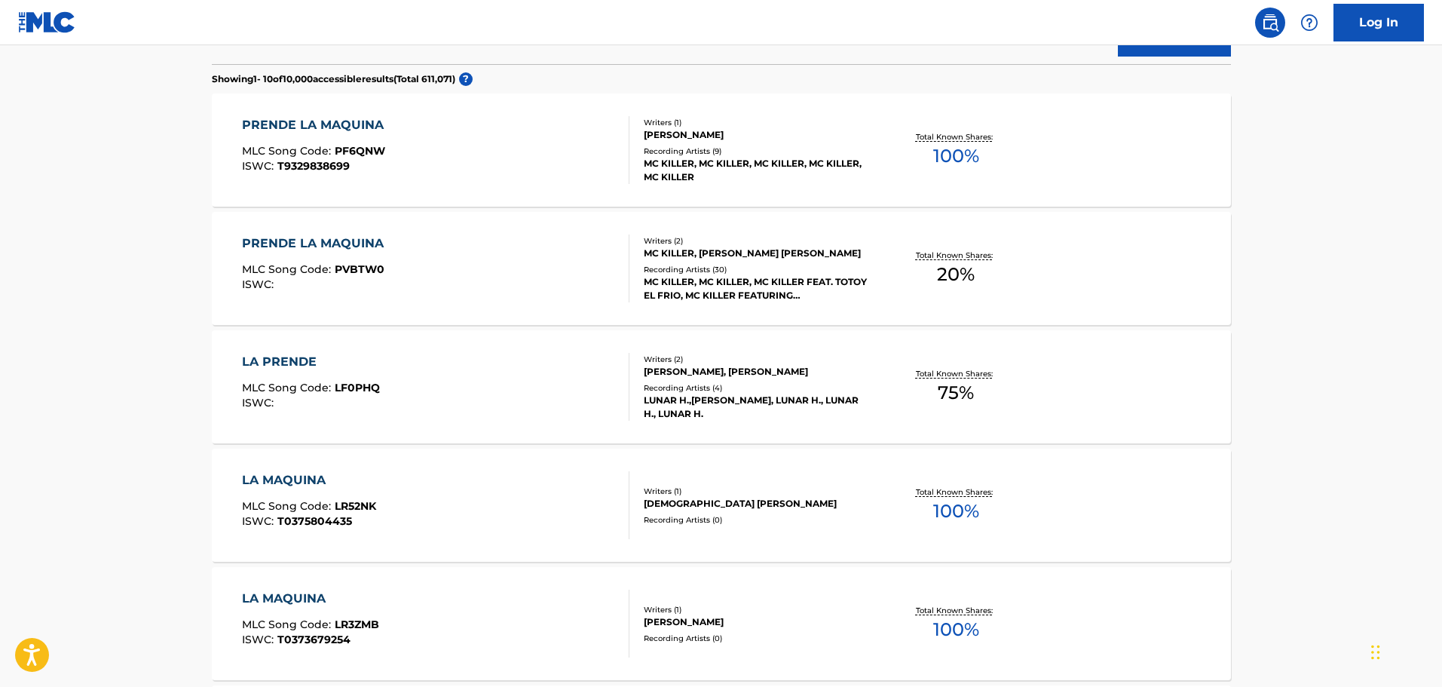
click at [538, 272] on div "PRENDE LA MAQUINA MLC Song Code : PVBTW0 ISWC :" at bounding box center [436, 268] width 388 height 68
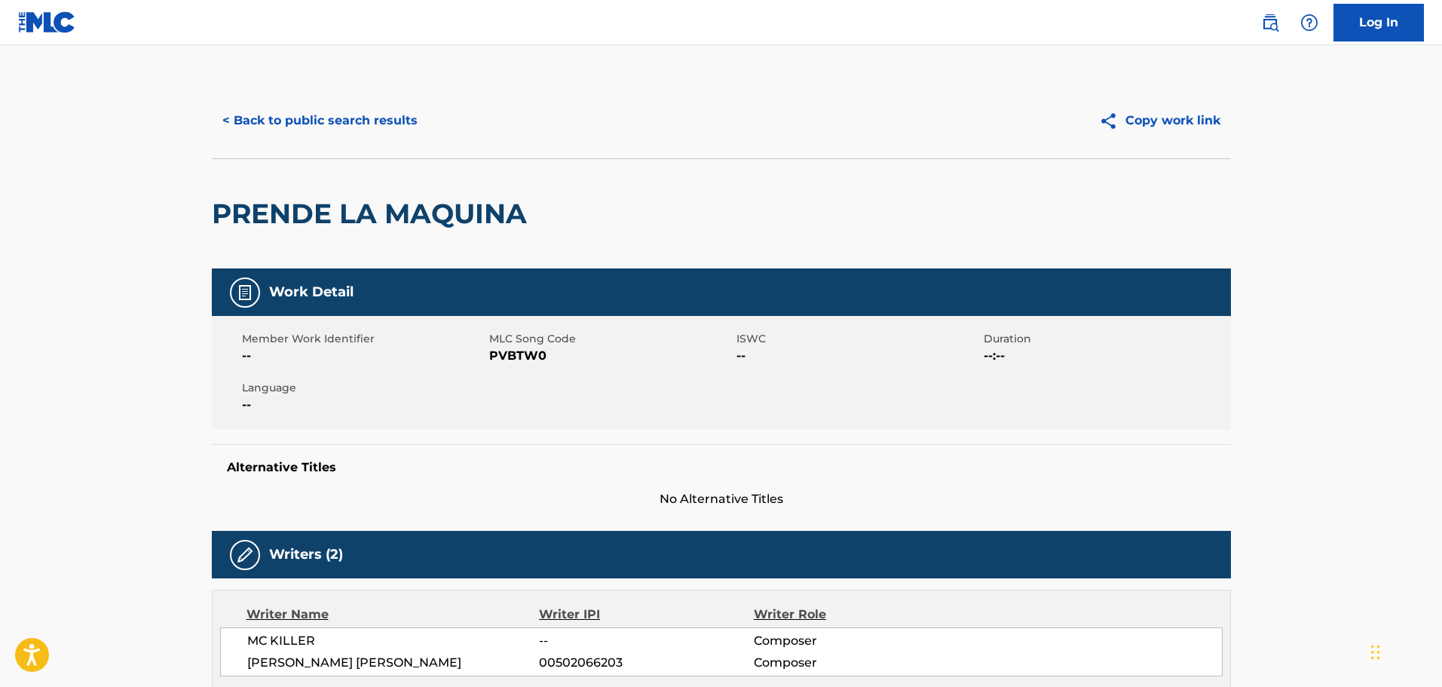
click at [373, 118] on button "< Back to public search results" at bounding box center [320, 121] width 216 height 38
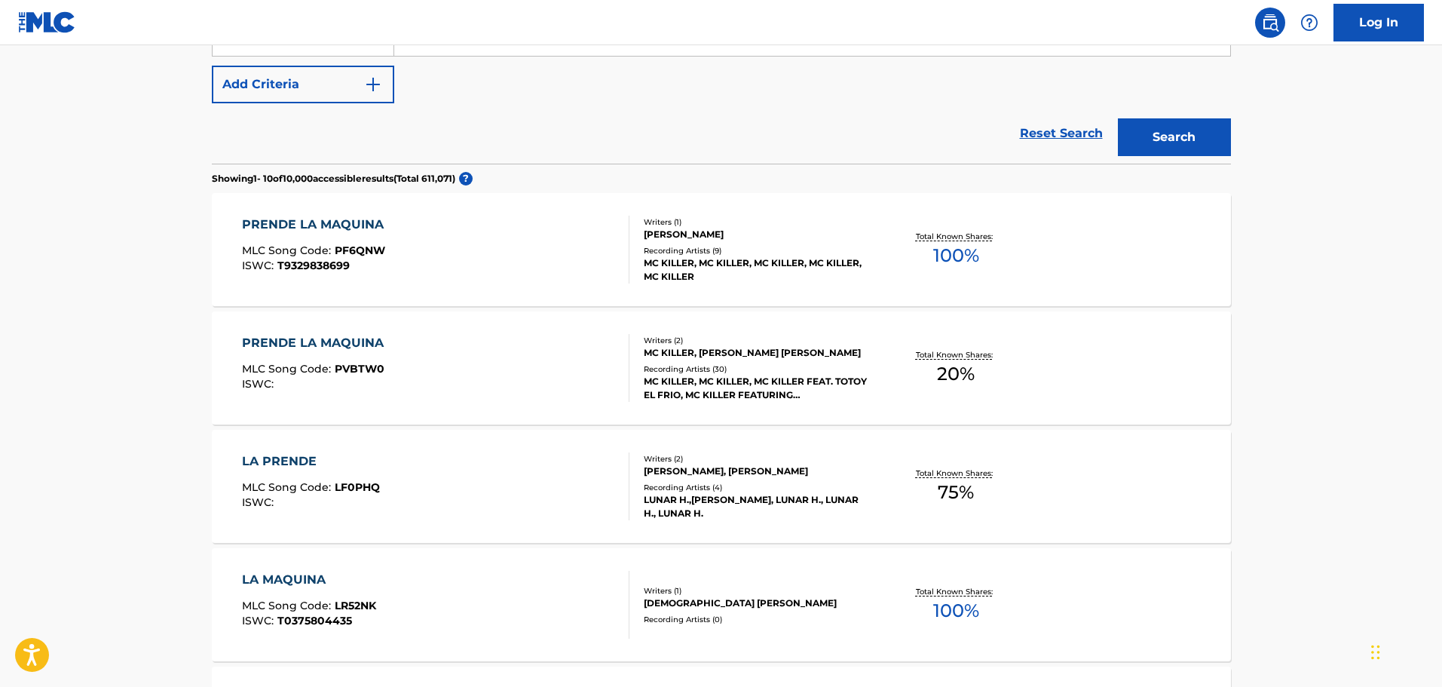
scroll to position [154, 0]
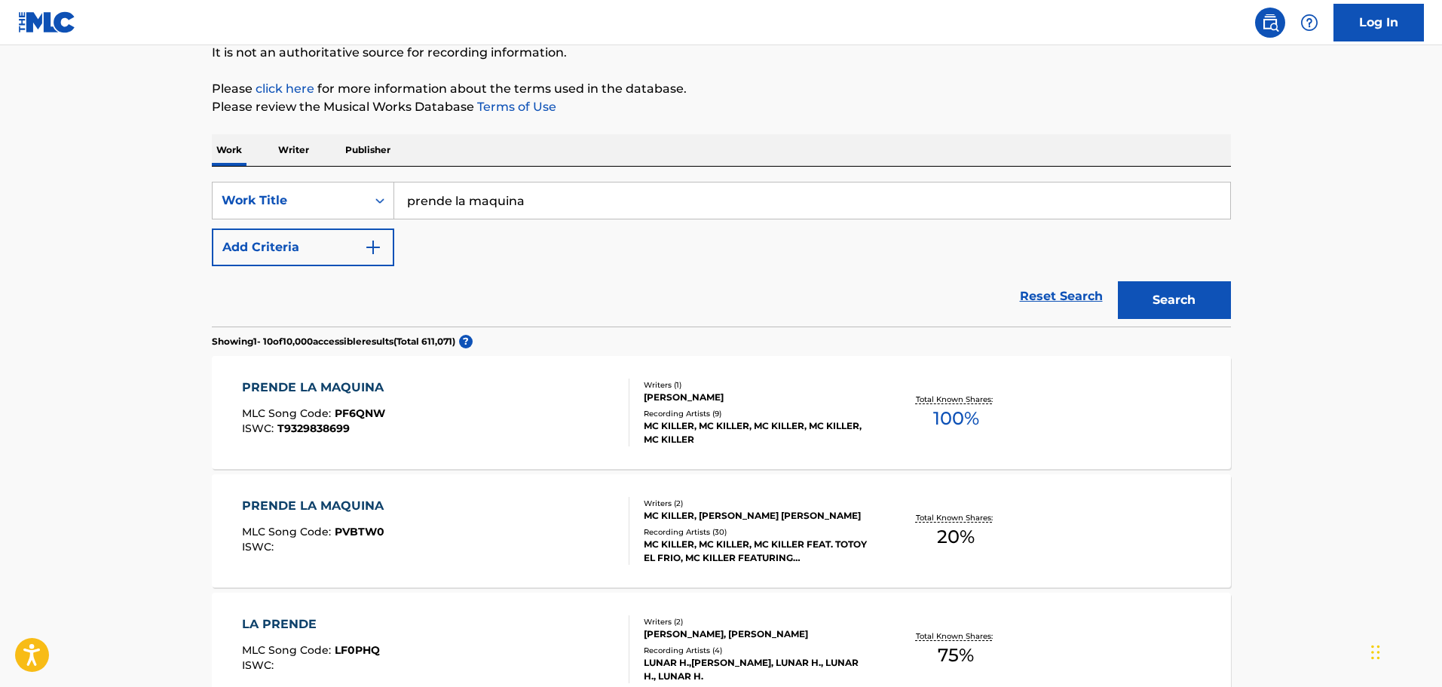
drag, startPoint x: 554, startPoint y: 212, endPoint x: 286, endPoint y: 178, distance: 270.5
click at [286, 178] on div "SearchWithCriteria538ef190-afcd-4ff2-9617-5aebafad310f Work Title prende la maq…" at bounding box center [721, 247] width 1019 height 160
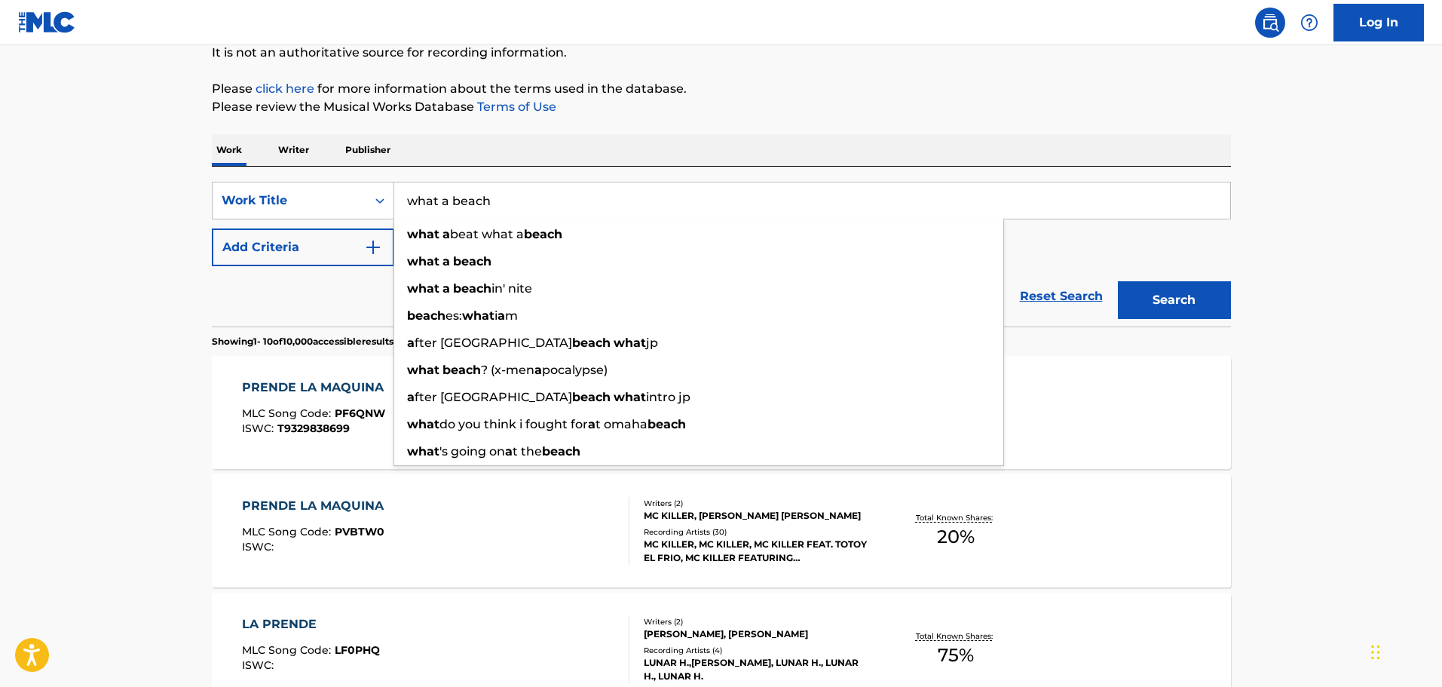
type input "what a beach"
click at [340, 253] on button "Add Criteria" at bounding box center [303, 247] width 182 height 38
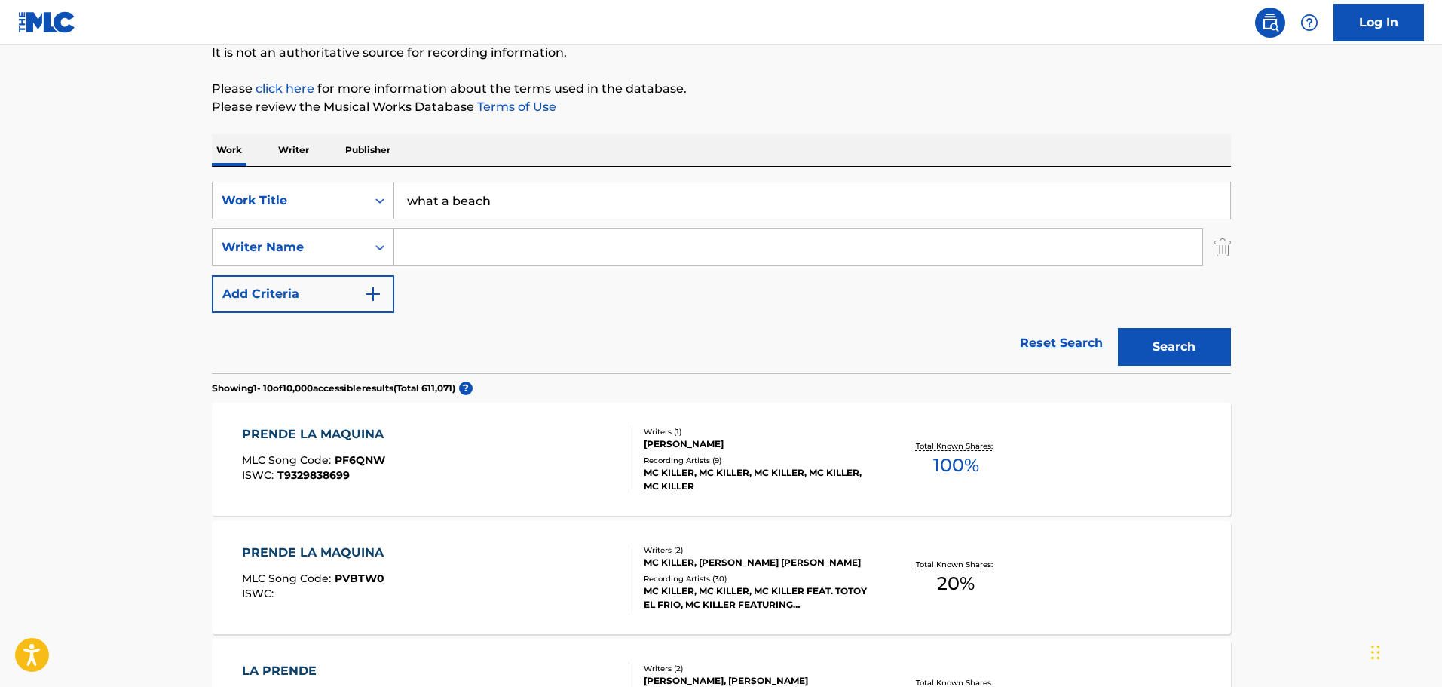
click at [502, 246] on input "Search Form" at bounding box center [798, 247] width 808 height 36
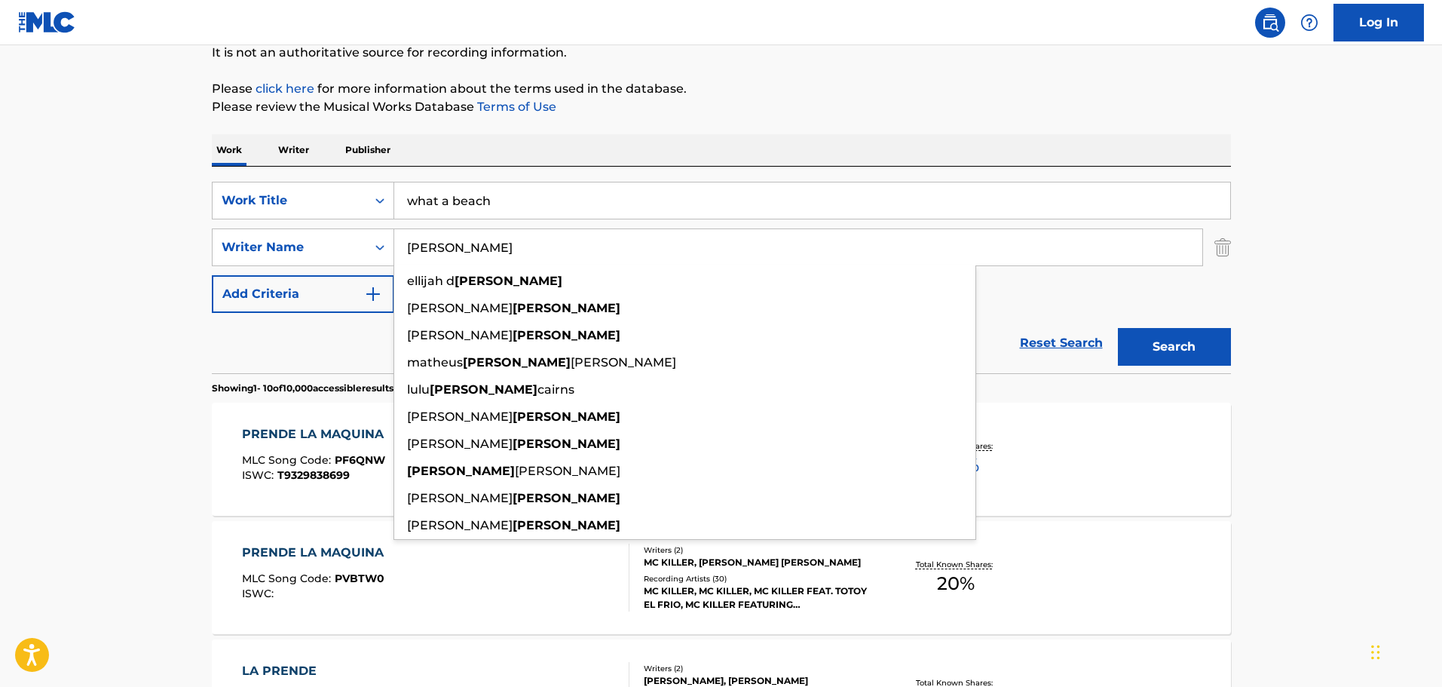
type input "[PERSON_NAME]"
click at [1118, 328] on button "Search" at bounding box center [1174, 347] width 113 height 38
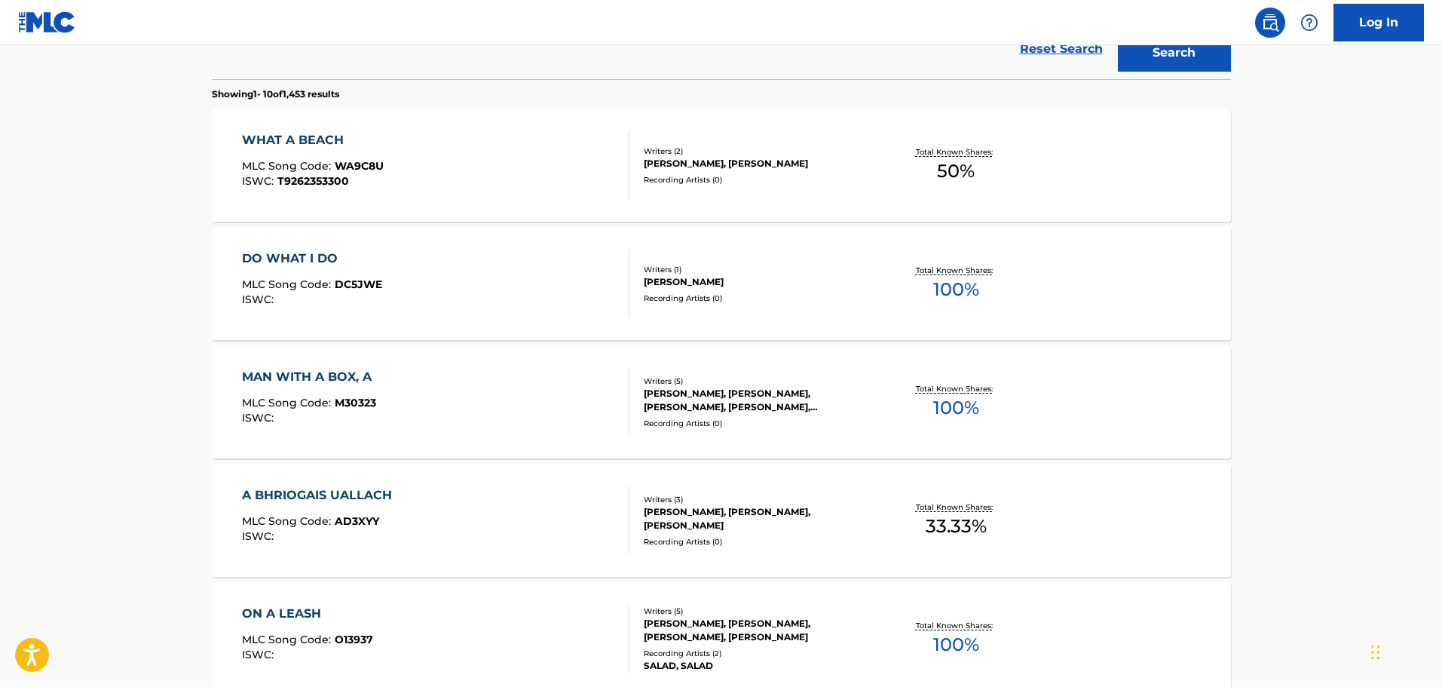
scroll to position [455, 0]
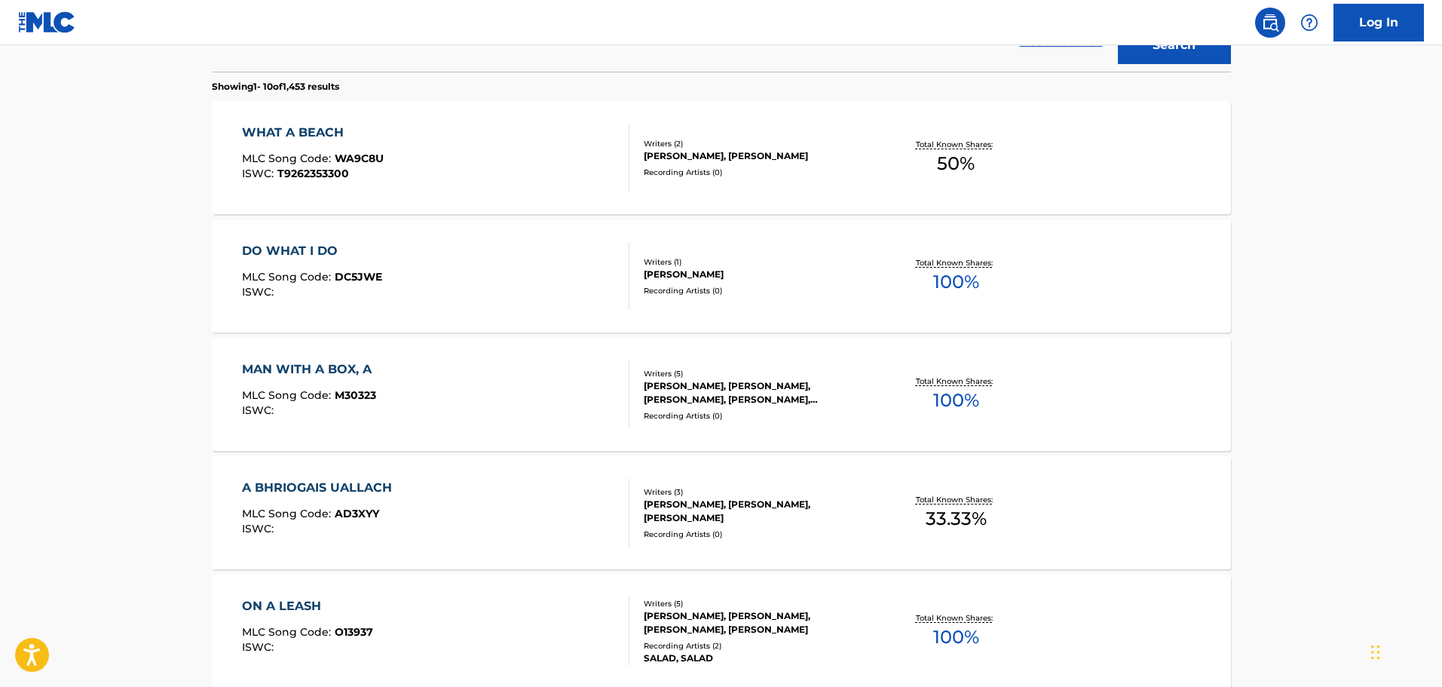
click at [507, 161] on div "WHAT A BEACH MLC Song Code : WA9C8U ISWC : T9262353300" at bounding box center [436, 158] width 388 height 68
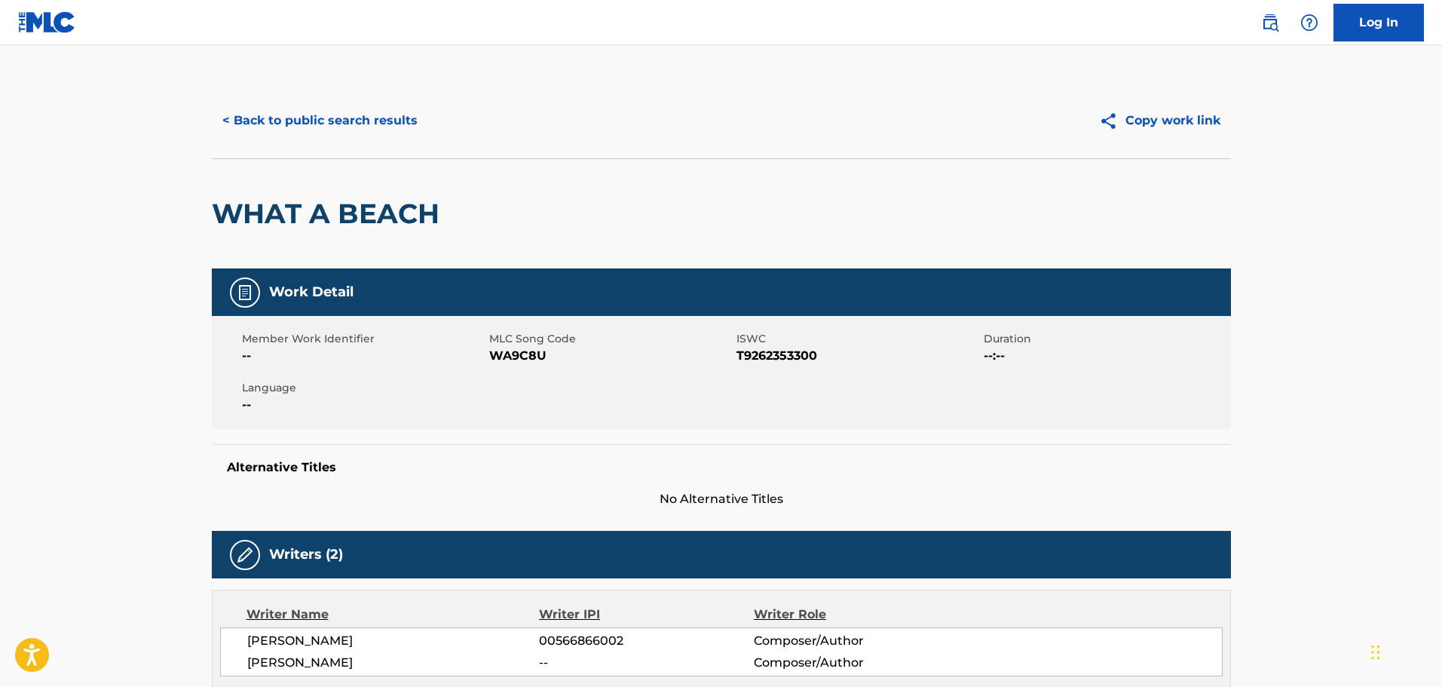
click at [507, 161] on div "WHAT A BEACH" at bounding box center [721, 213] width 1019 height 110
click at [367, 121] on button "< Back to public search results" at bounding box center [320, 121] width 216 height 38
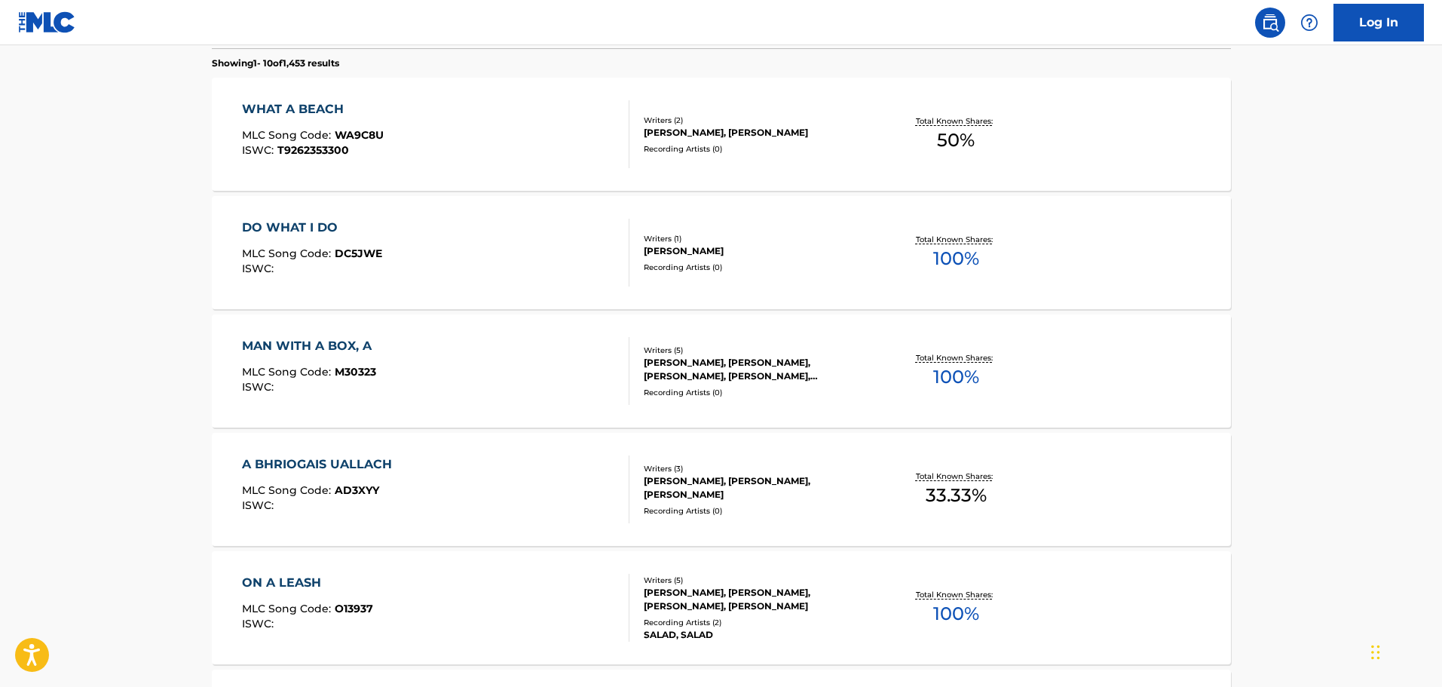
scroll to position [240, 0]
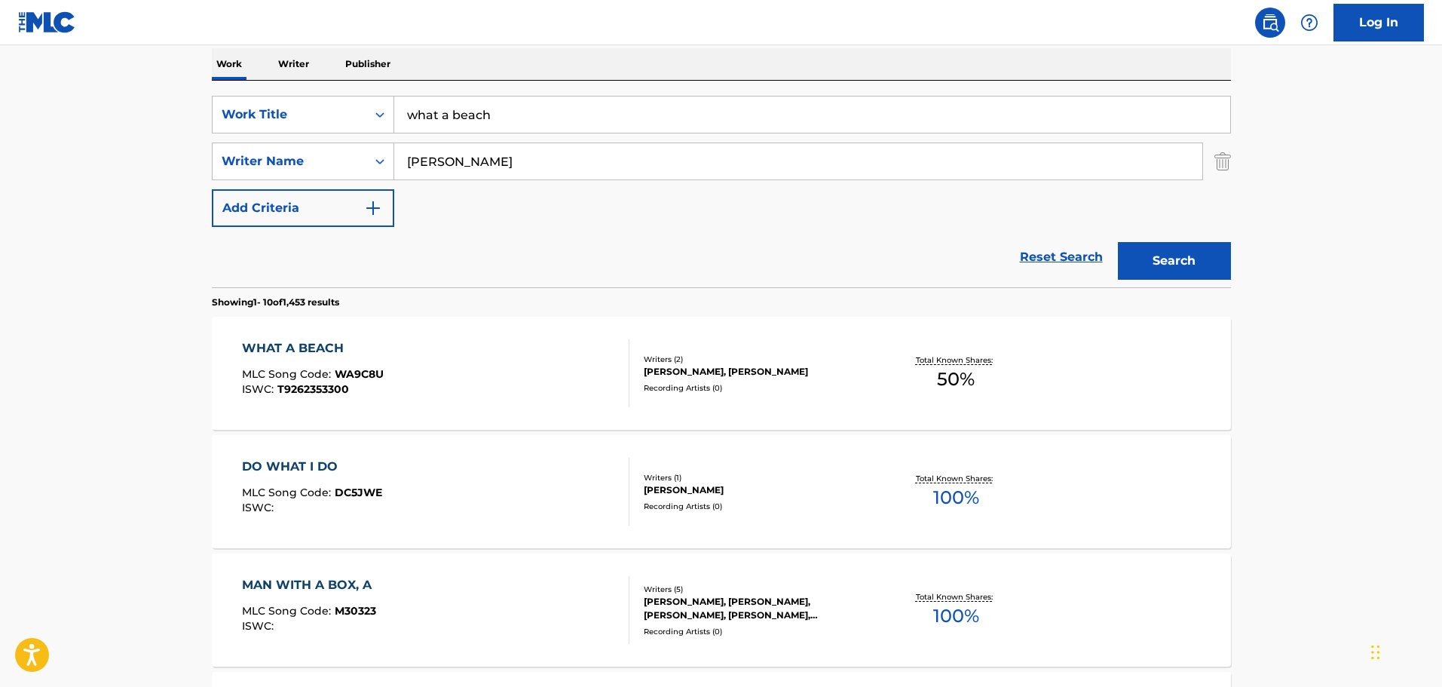
drag, startPoint x: 545, startPoint y: 122, endPoint x: 400, endPoint y: 118, distance: 144.8
click at [400, 118] on input "what a beach" at bounding box center [812, 115] width 836 height 36
type input "can't say it back"
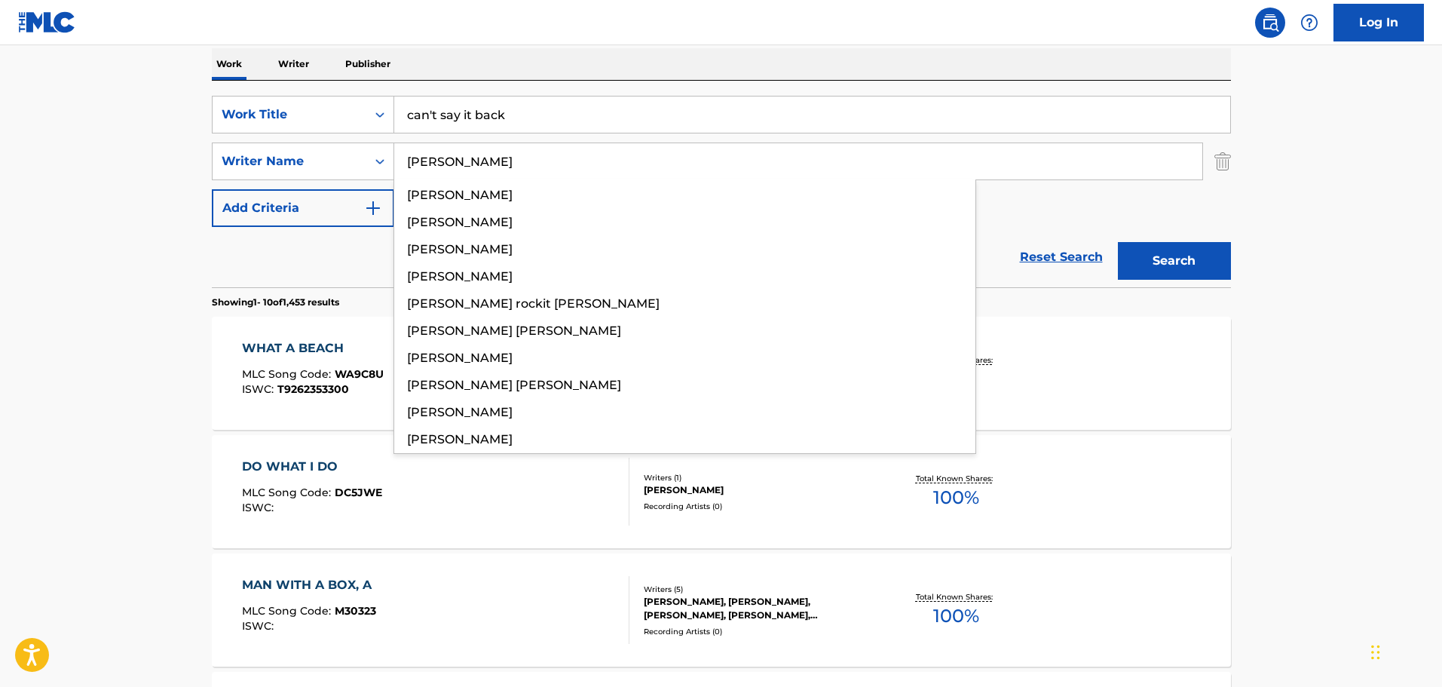
type input "[PERSON_NAME]"
click at [1118, 242] on button "Search" at bounding box center [1174, 261] width 113 height 38
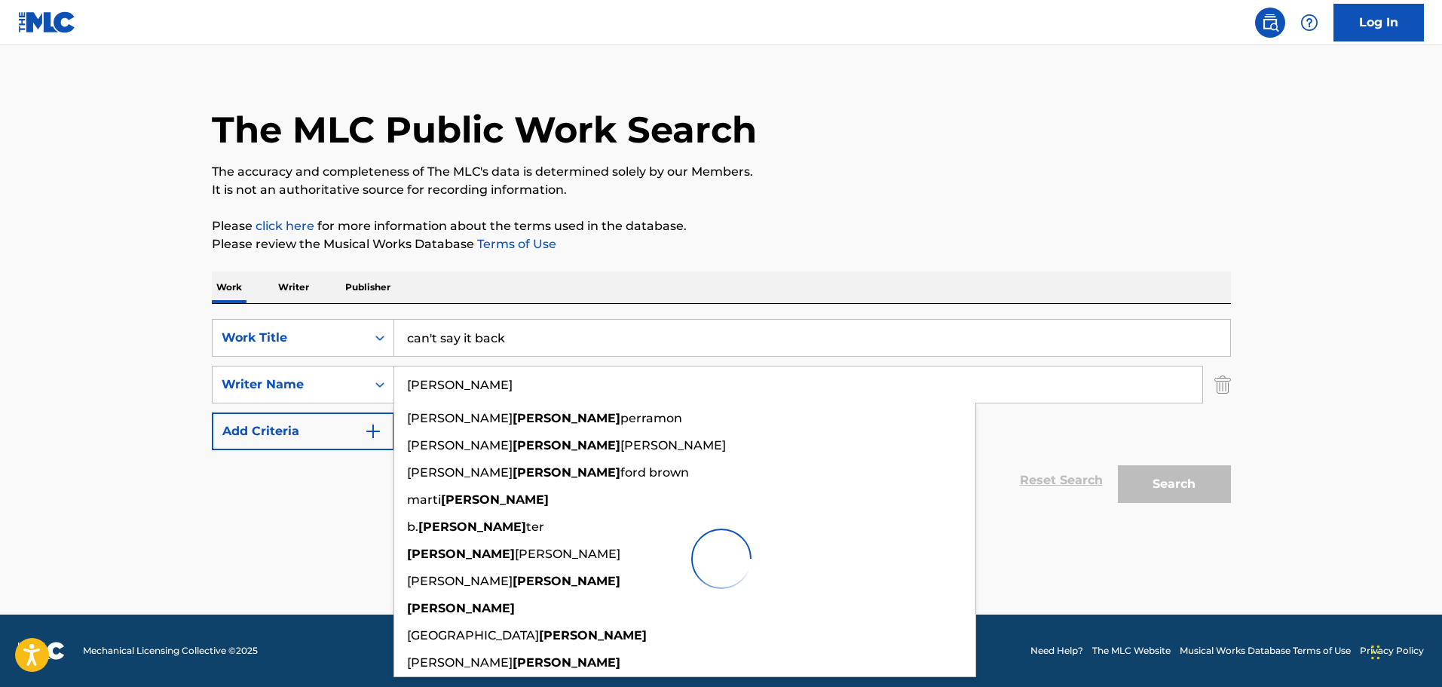
scroll to position [17, 0]
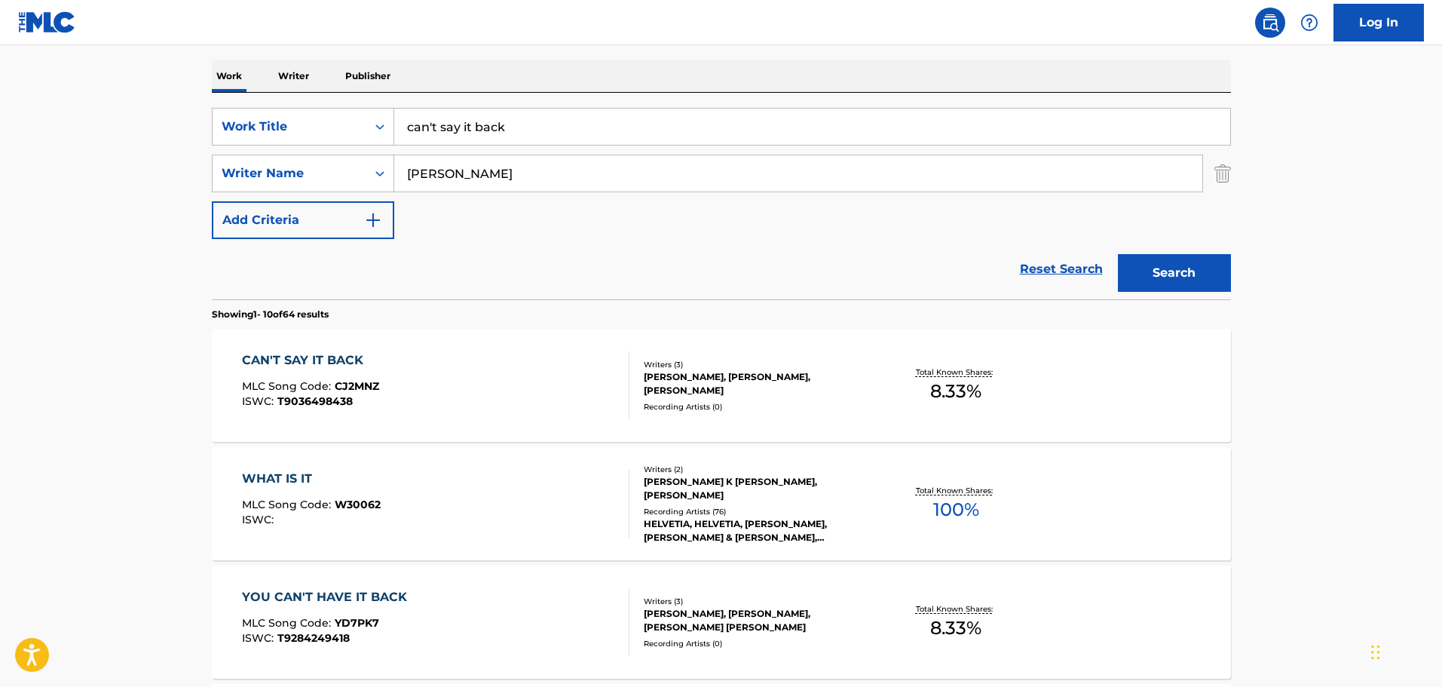
scroll to position [394, 0]
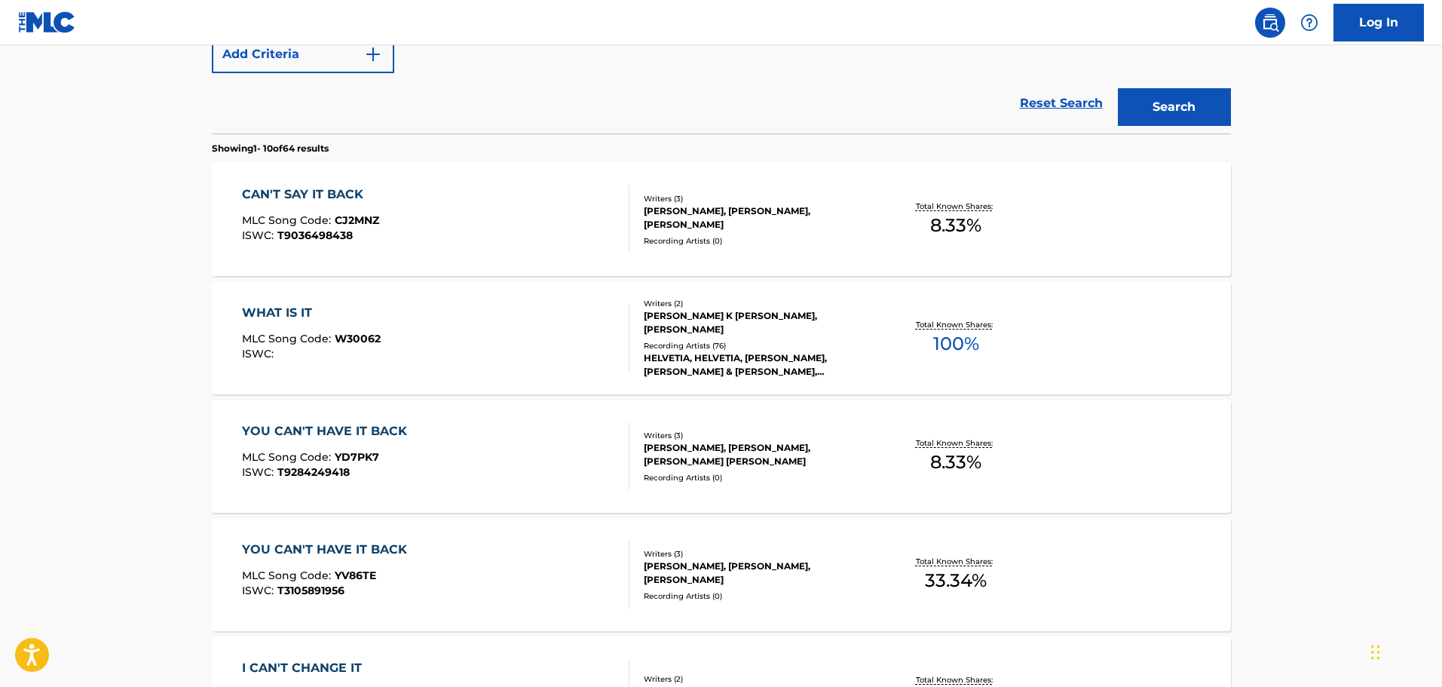
click at [497, 220] on div "CAN'T SAY IT BACK MLC Song Code : CJ2MNZ ISWC : T9036498438" at bounding box center [436, 219] width 388 height 68
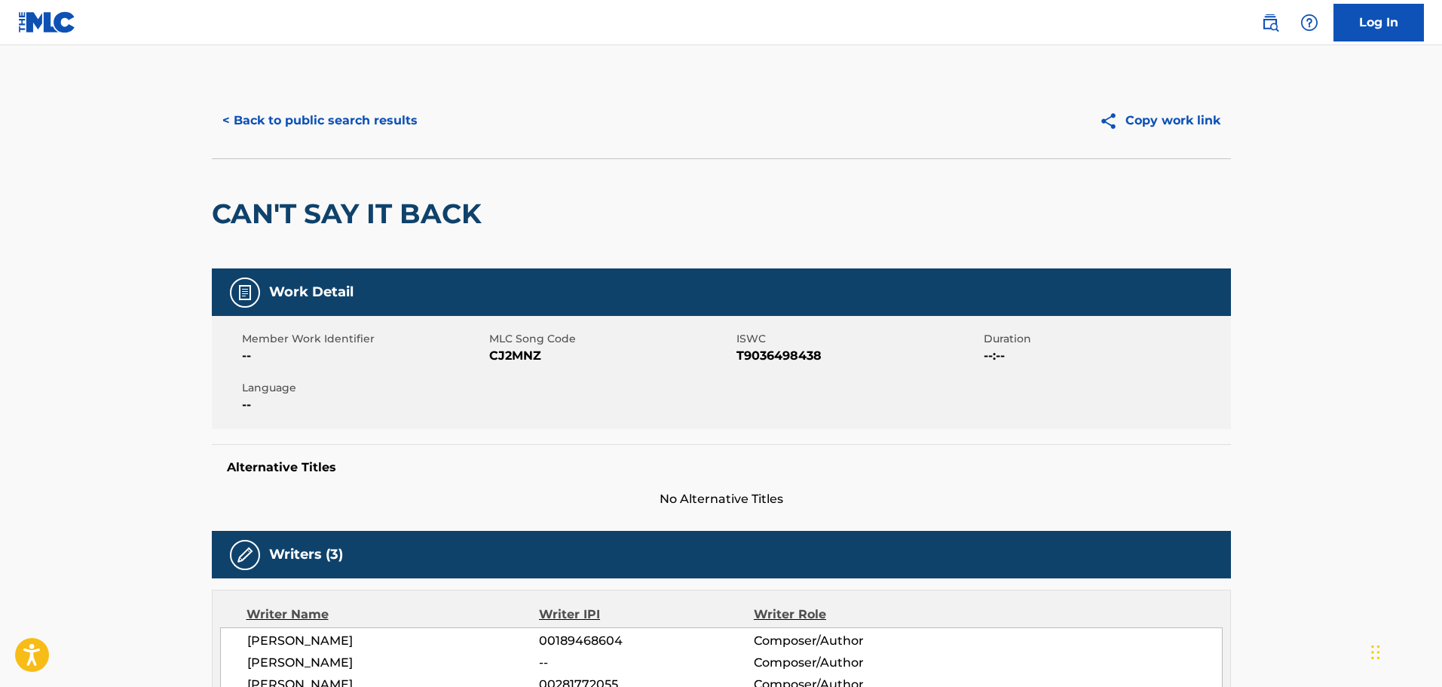
click at [339, 136] on button "< Back to public search results" at bounding box center [320, 121] width 216 height 38
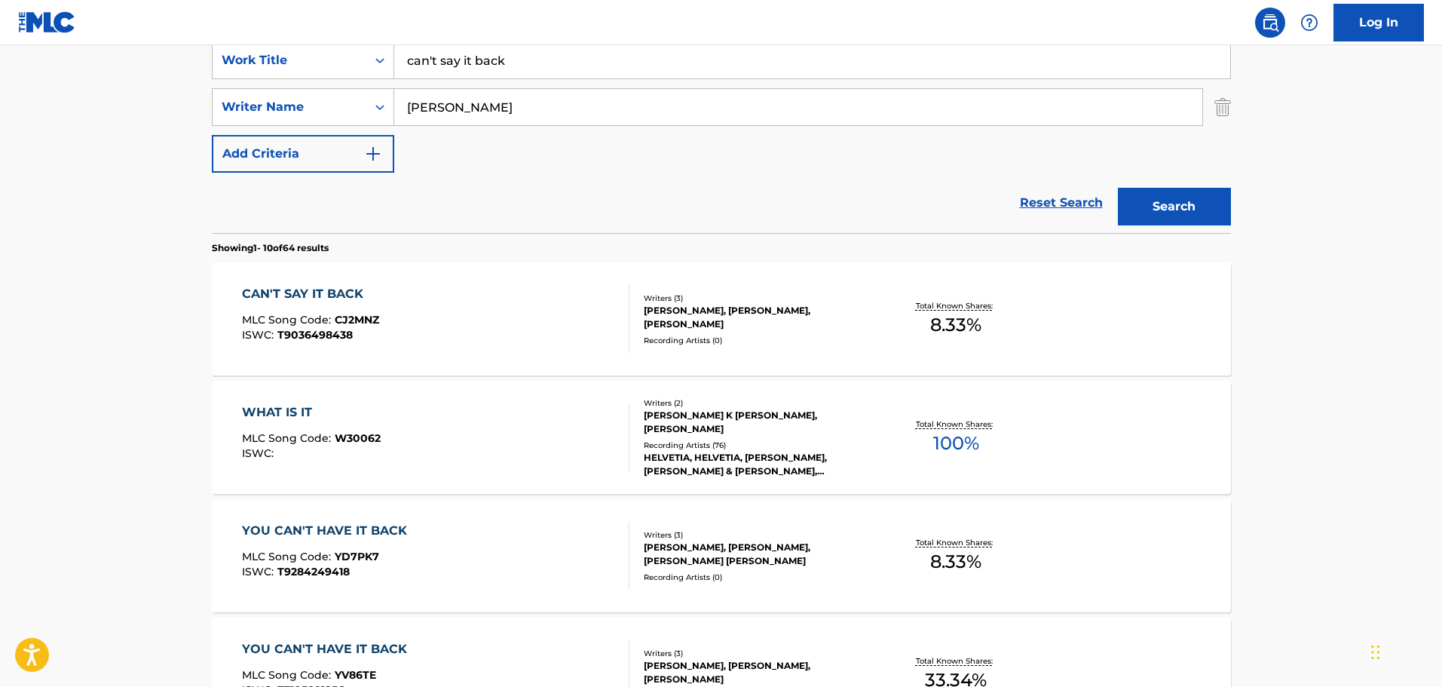
scroll to position [103, 0]
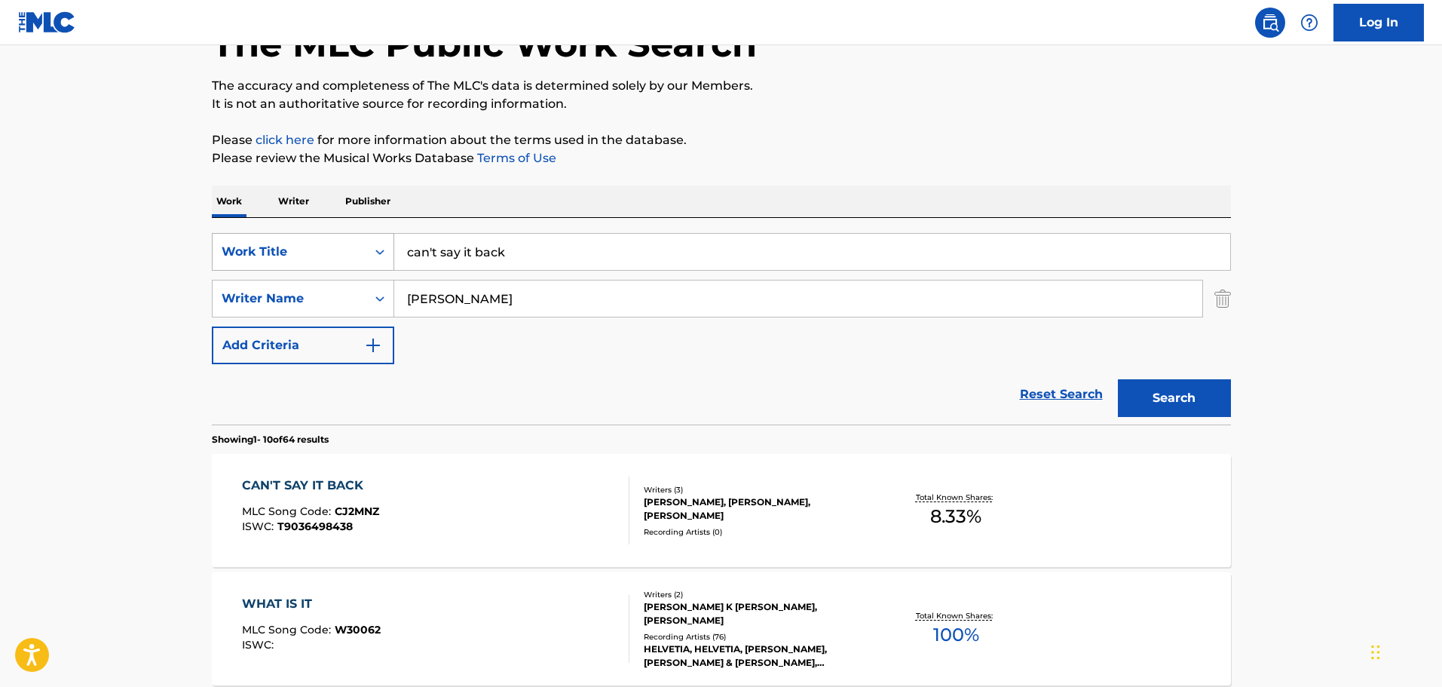
drag, startPoint x: 569, startPoint y: 240, endPoint x: 285, endPoint y: 238, distance: 284.2
click at [279, 238] on div "SearchWithCriteria538ef190-afcd-4ff2-9617-5aebafad310f Work Title can't say it …" at bounding box center [721, 252] width 1019 height 38
type input "she's up to something"
drag, startPoint x: 573, startPoint y: 305, endPoint x: 230, endPoint y: 296, distance: 343.2
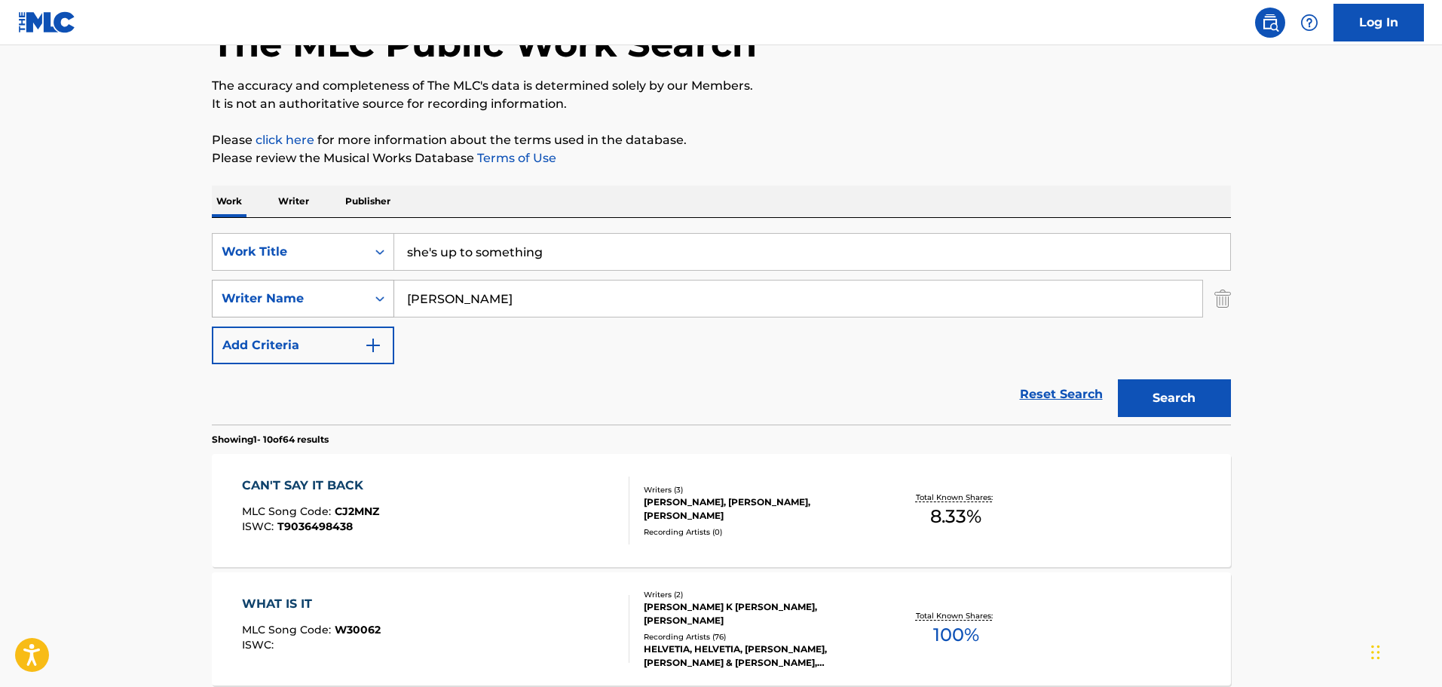
click at [230, 296] on div "SearchWithCriteria62a0b2d0-7376-48f5-9861-ff029f364e27 Writer Name [PERSON_NAME]" at bounding box center [721, 299] width 1019 height 38
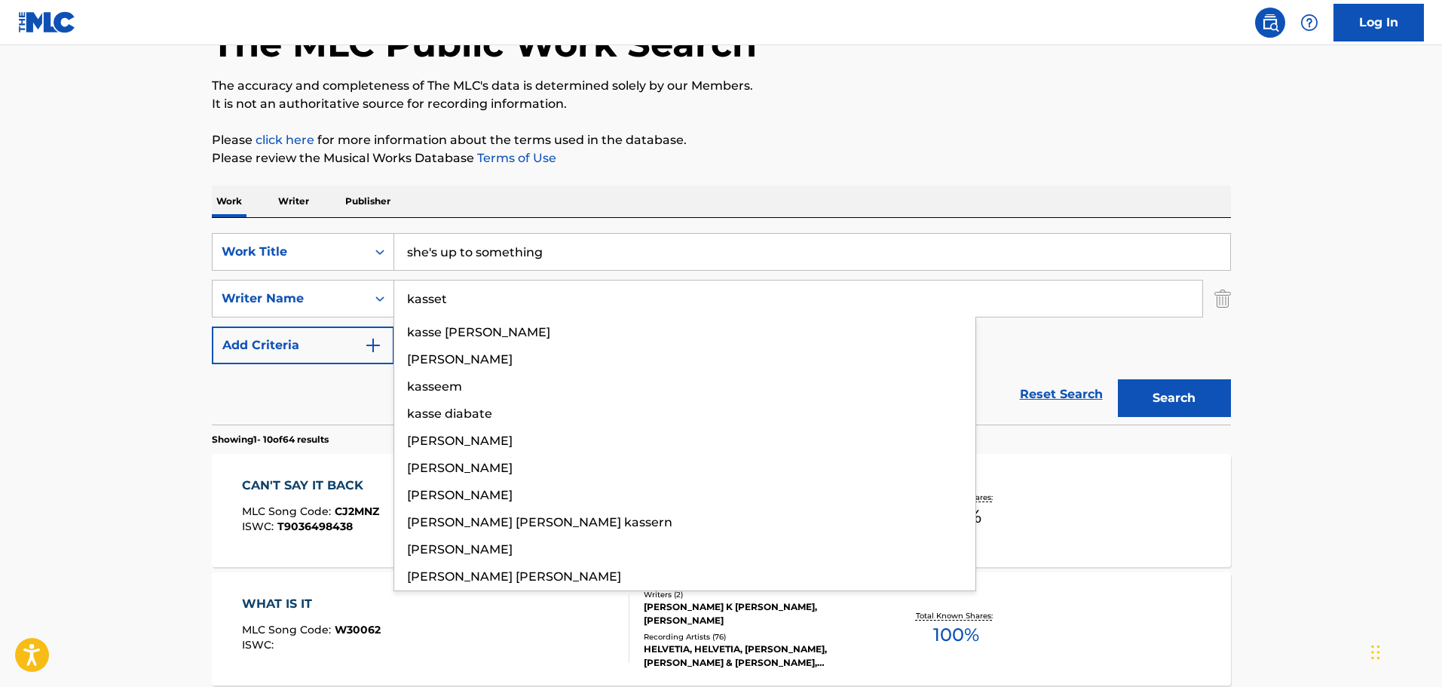
type input "kasset"
click at [1118, 379] on button "Search" at bounding box center [1174, 398] width 113 height 38
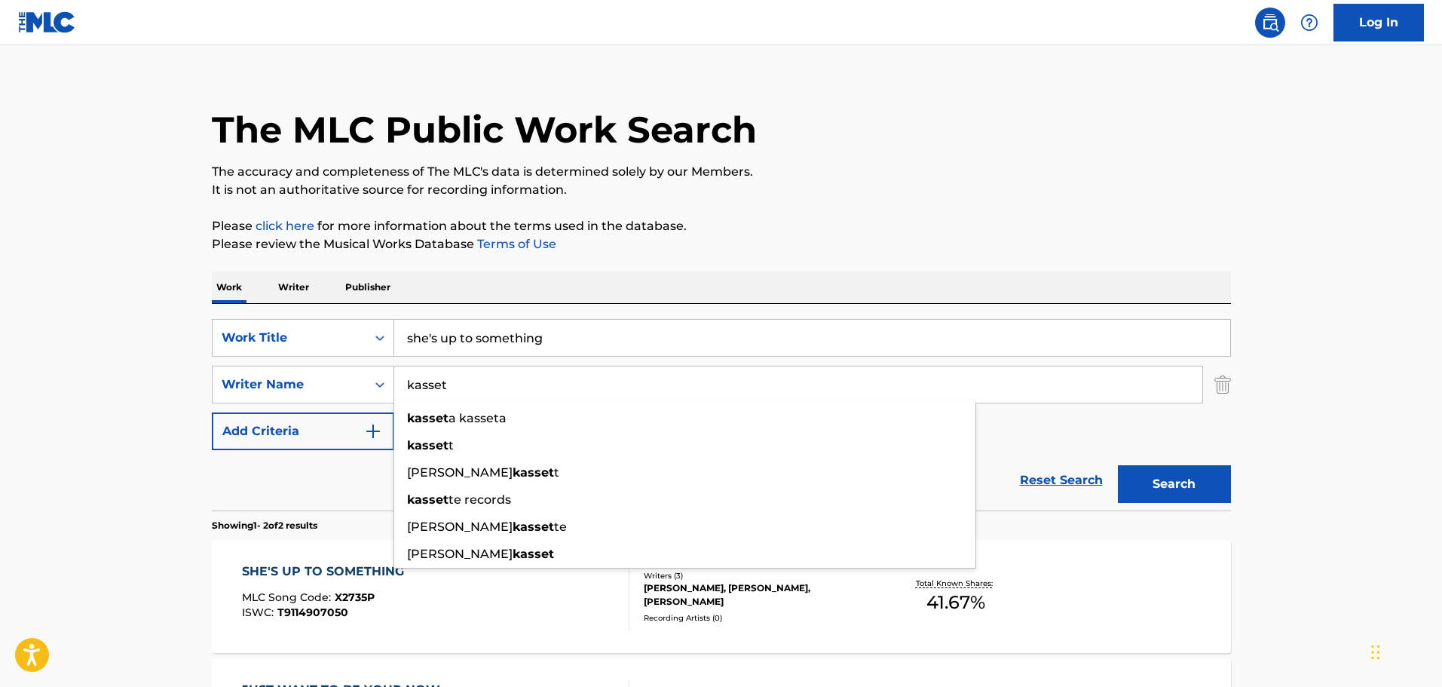
click at [527, 290] on div "Work Writer Publisher" at bounding box center [721, 287] width 1019 height 32
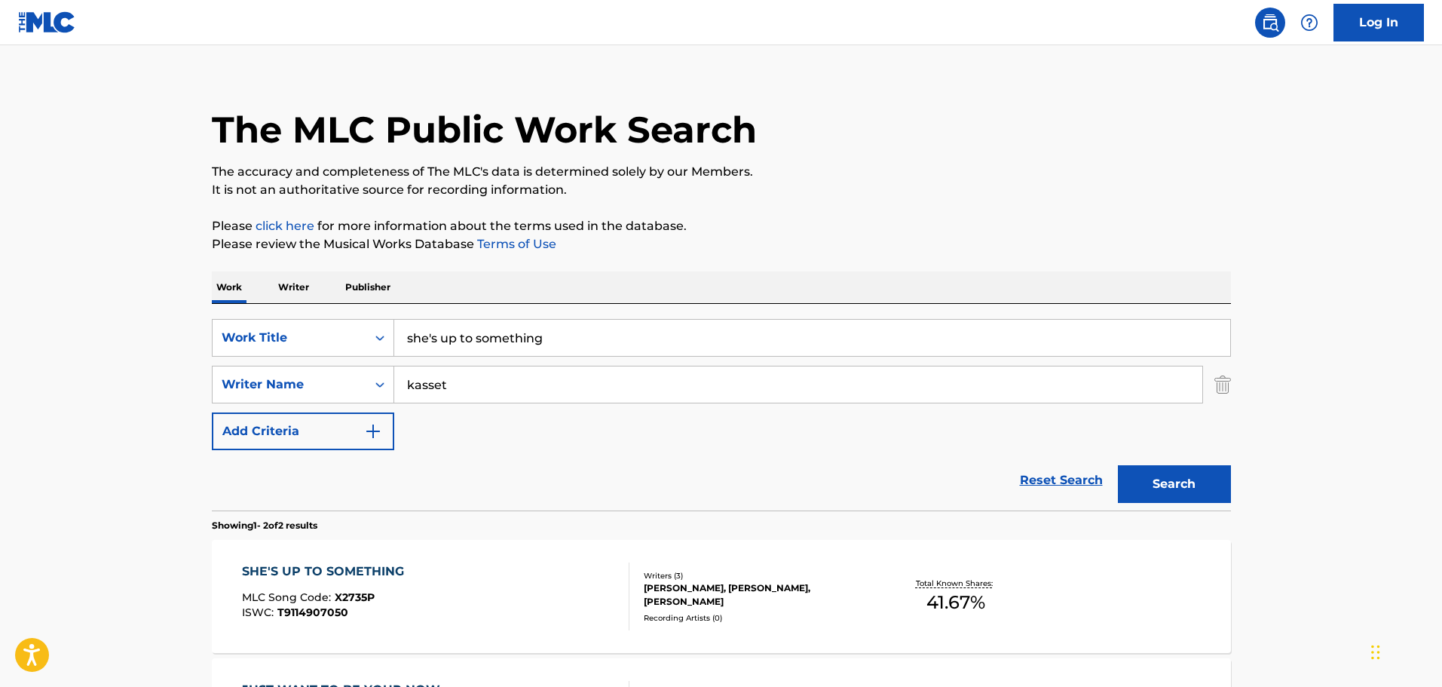
scroll to position [252, 0]
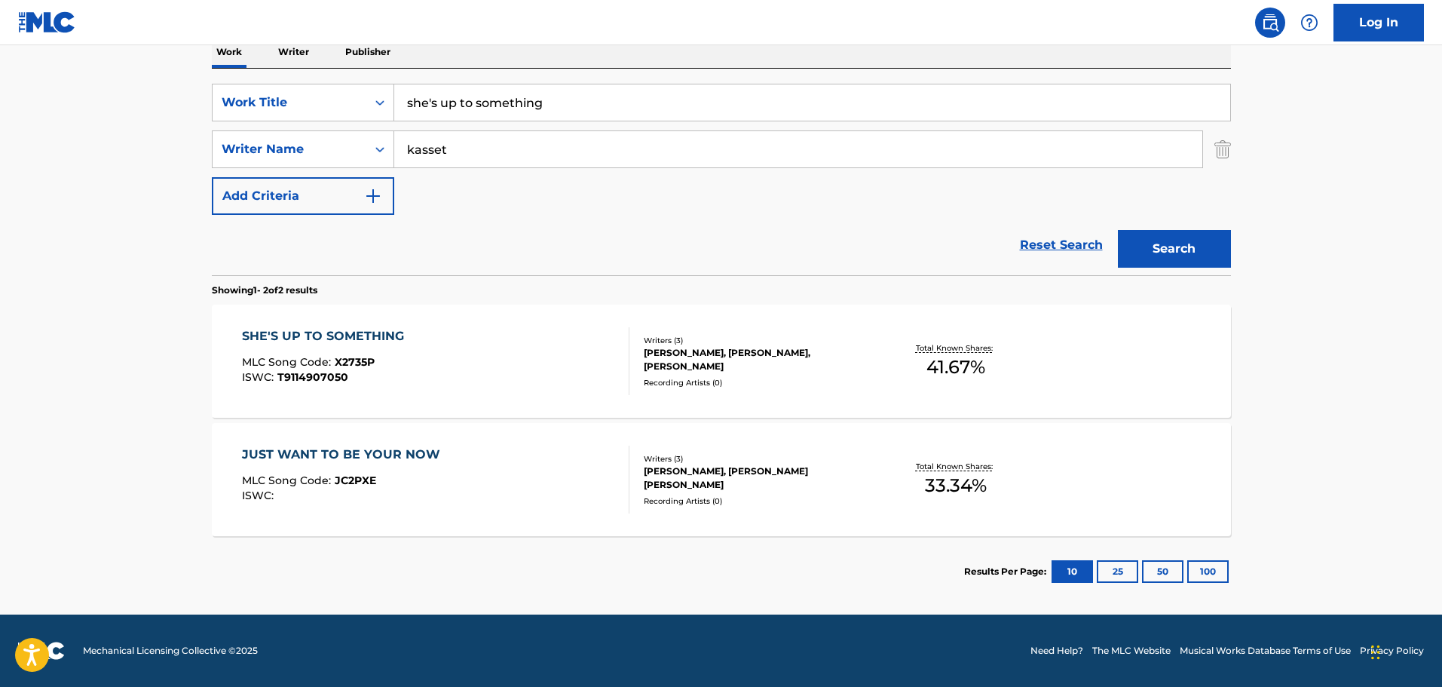
click at [518, 336] on div "SHE'S UP TO SOMETHING MLC Song Code : X2735P ISWC : T9114907050" at bounding box center [436, 361] width 388 height 68
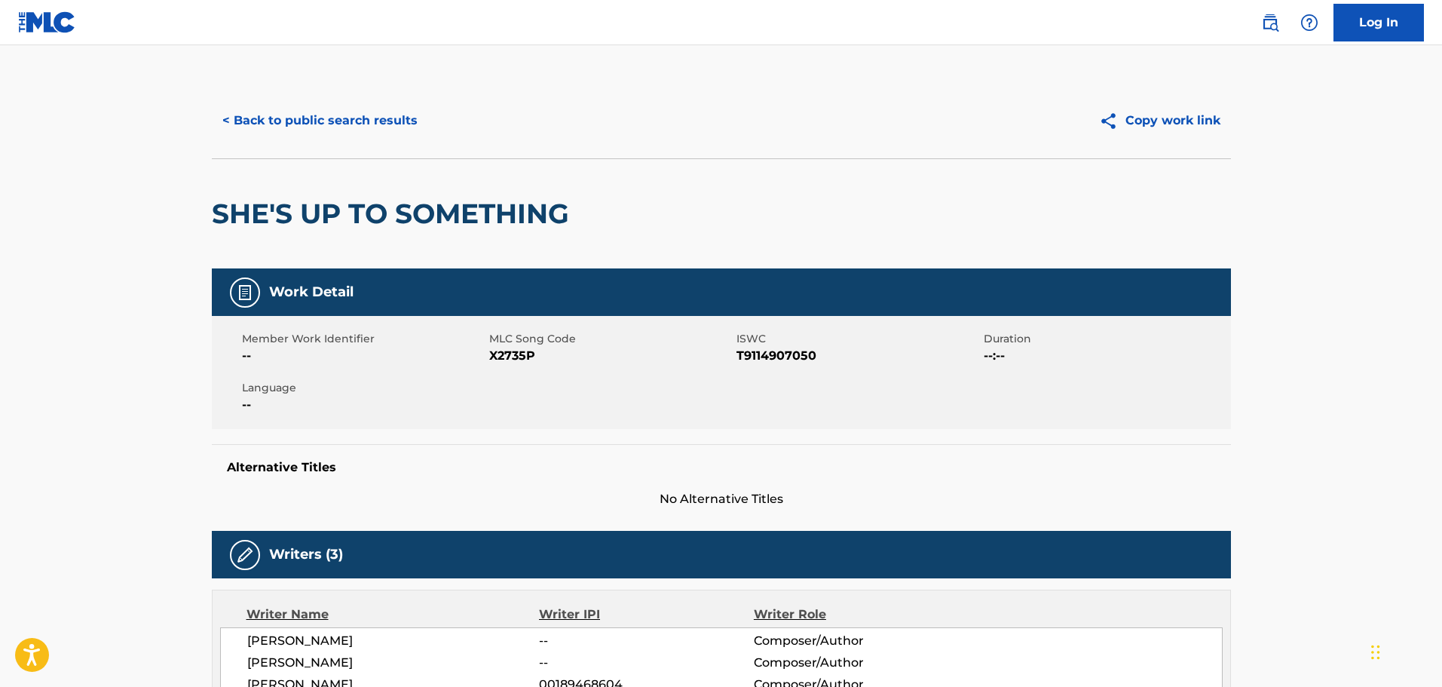
click at [292, 142] on div "< Back to public search results Copy work link" at bounding box center [721, 120] width 1019 height 75
click at [294, 128] on button "< Back to public search results" at bounding box center [320, 121] width 216 height 38
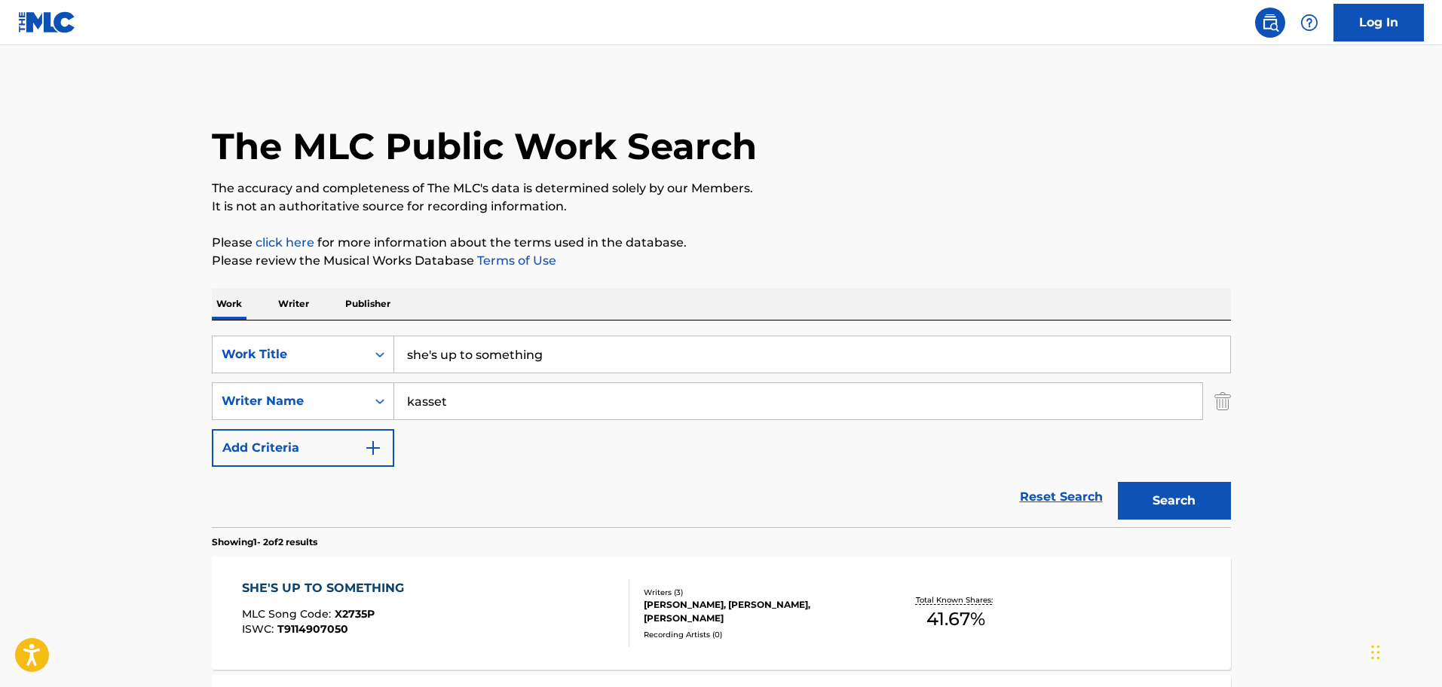
scroll to position [166, 0]
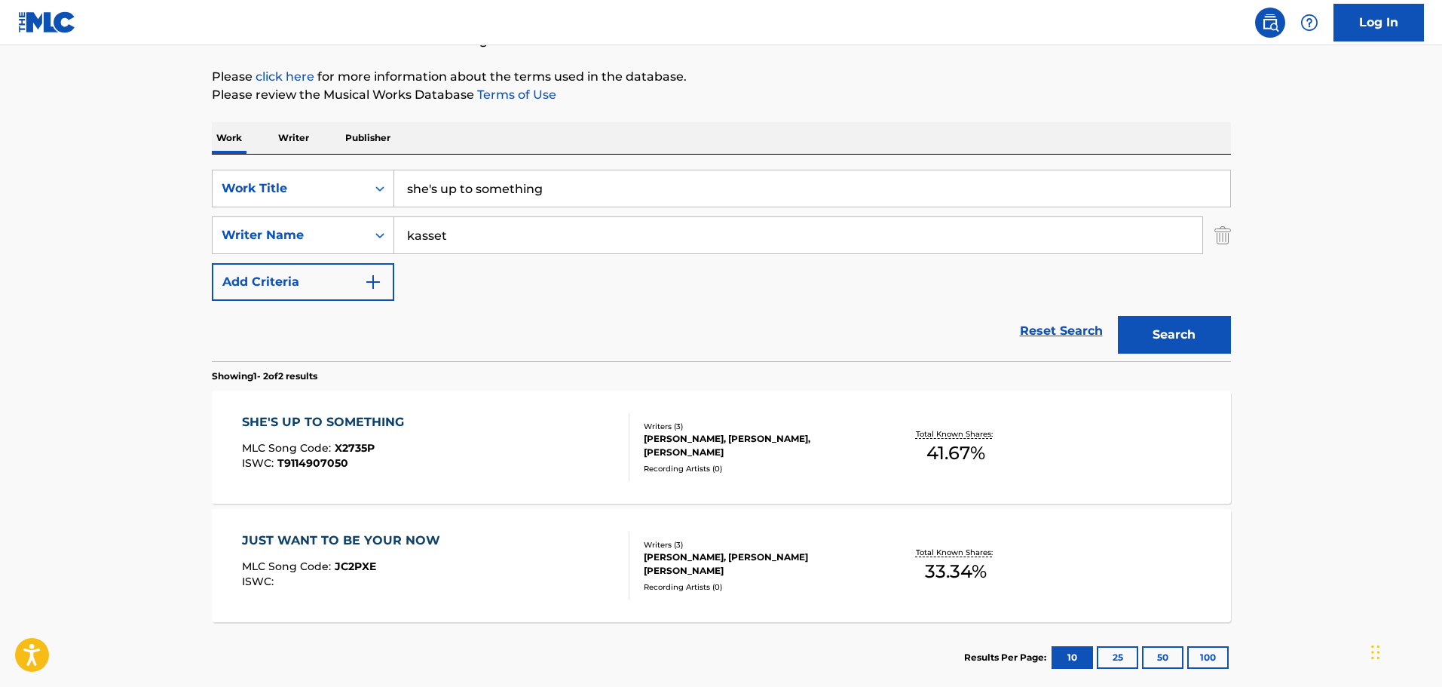
drag, startPoint x: 560, startPoint y: 194, endPoint x: 378, endPoint y: 213, distance: 182.7
click at [378, 213] on div "SearchWithCriteria538ef190-afcd-4ff2-9617-5aebafad310f Work Title she's up to s…" at bounding box center [721, 235] width 1019 height 131
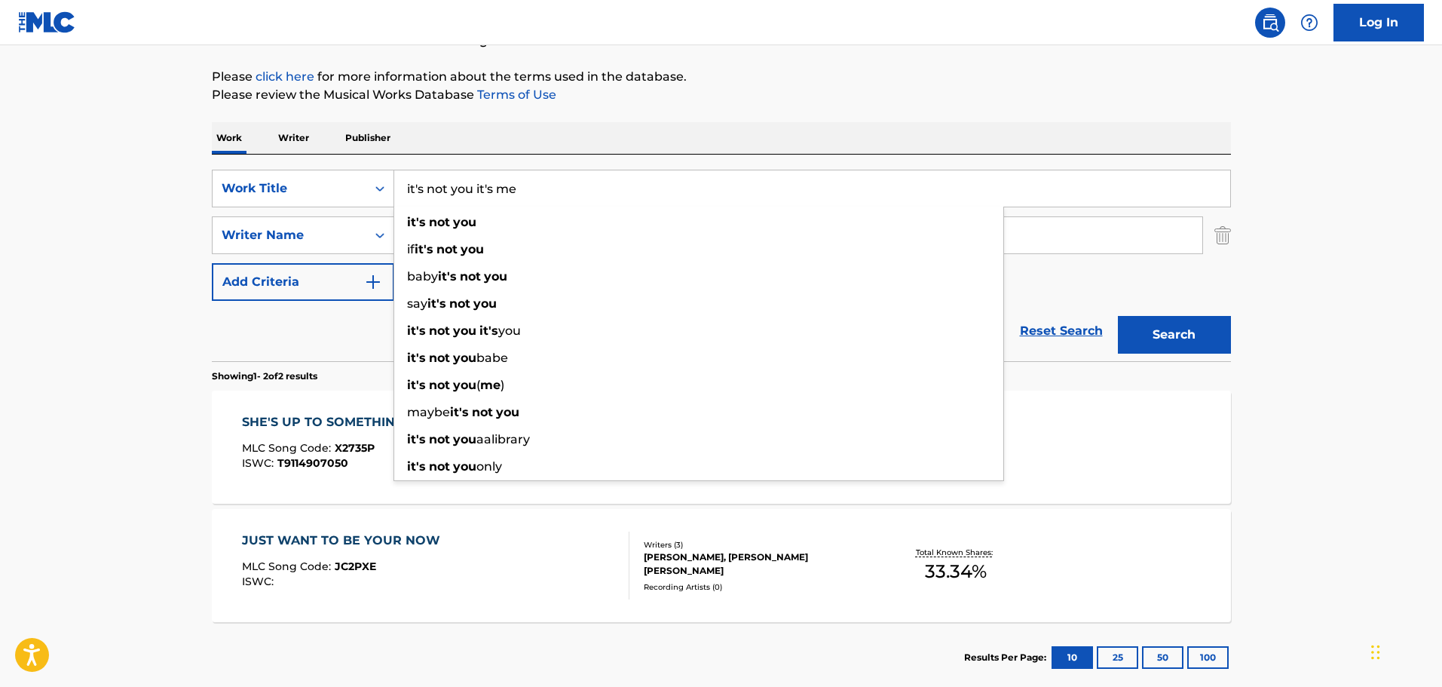
type input "it's not you it's me"
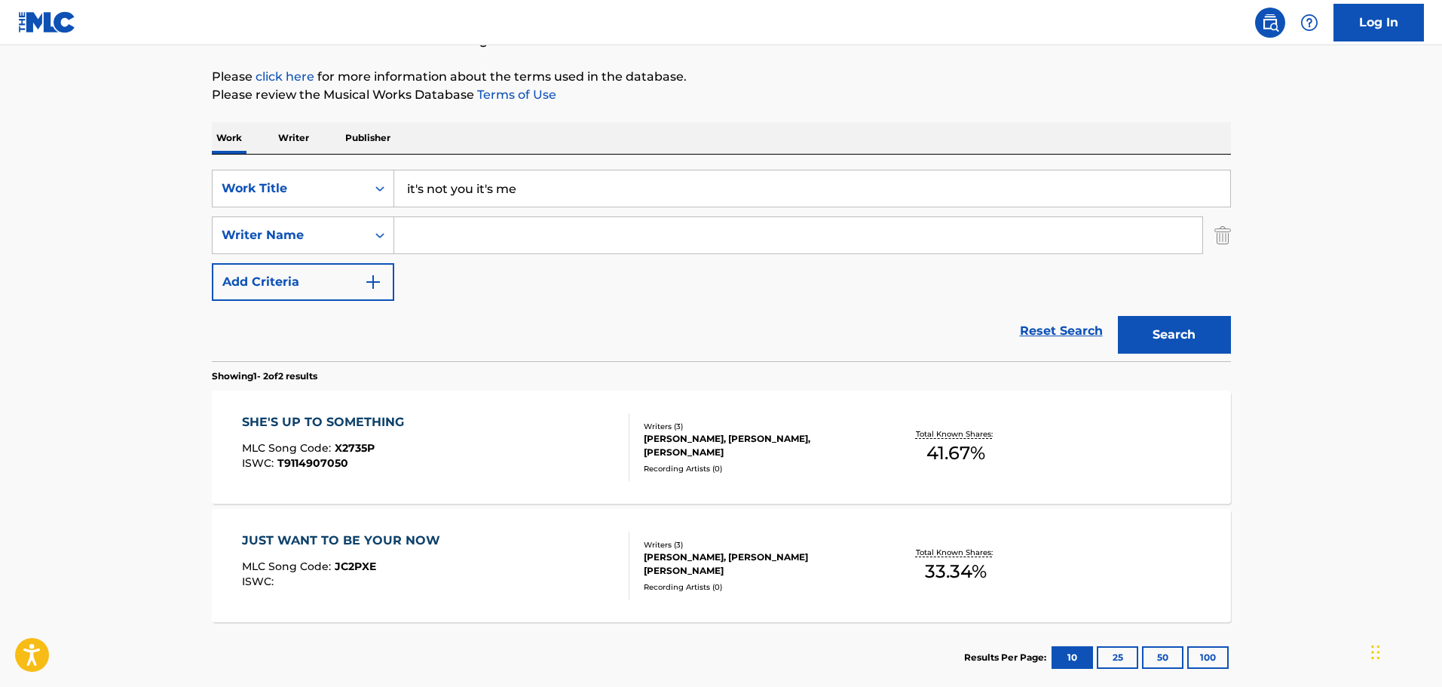
type input "k"
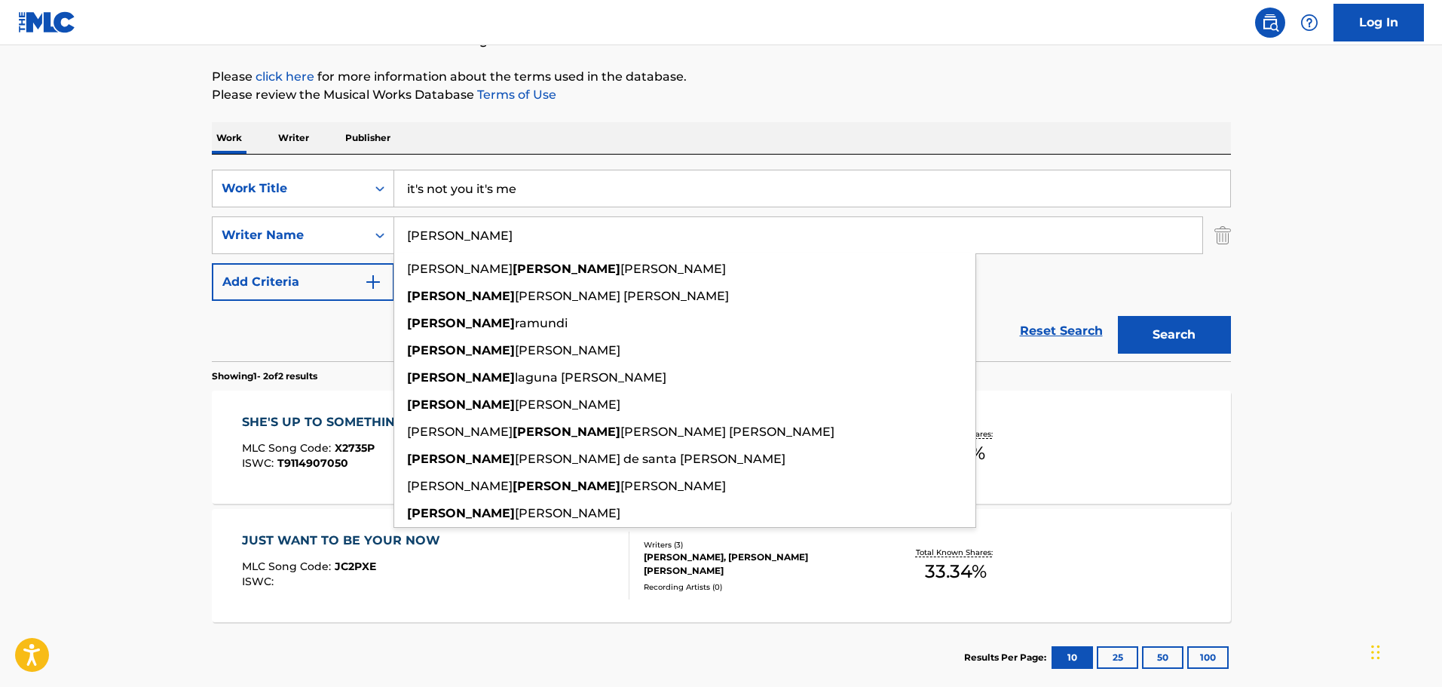
type input "[PERSON_NAME]"
click at [1118, 316] on button "Search" at bounding box center [1174, 335] width 113 height 38
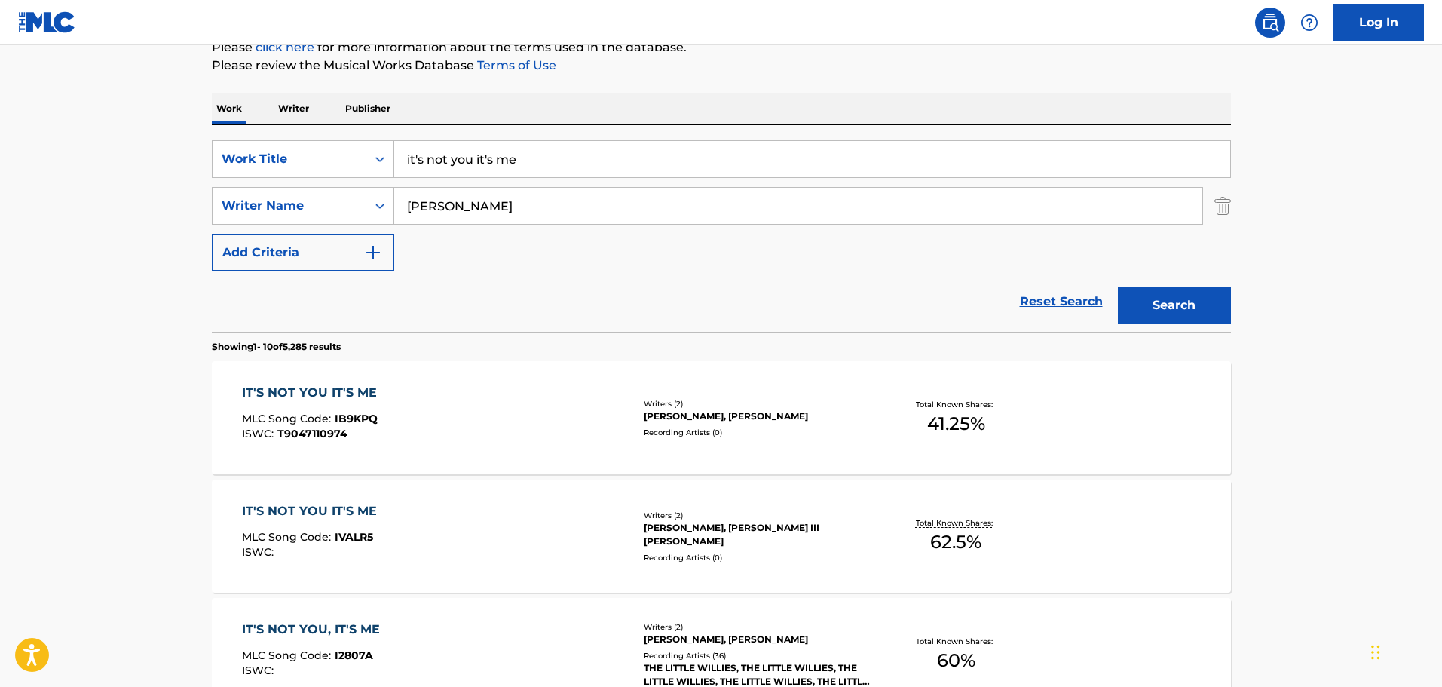
scroll to position [241, 0]
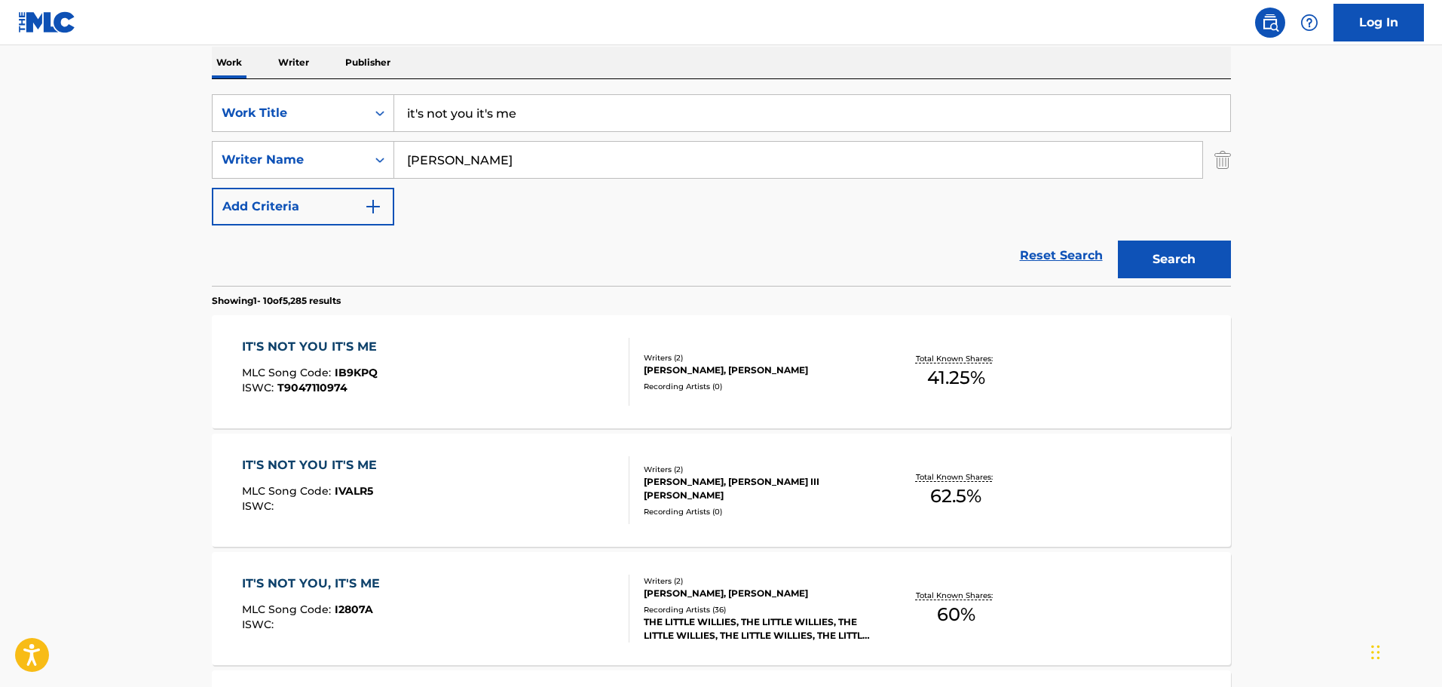
click at [492, 347] on div "IT'S NOT YOU IT'S ME MLC Song Code : IB9KPQ ISWC : T9047110974" at bounding box center [436, 372] width 388 height 68
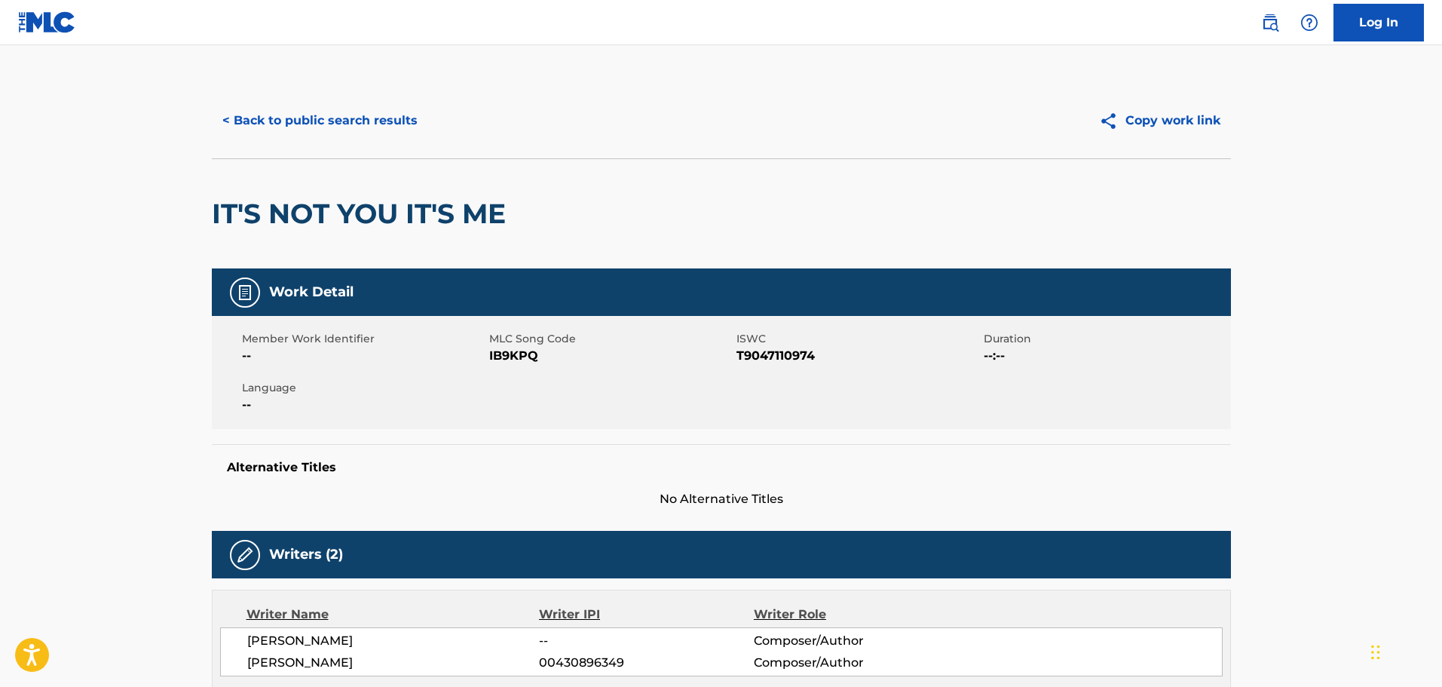
click at [360, 123] on button "< Back to public search results" at bounding box center [320, 121] width 216 height 38
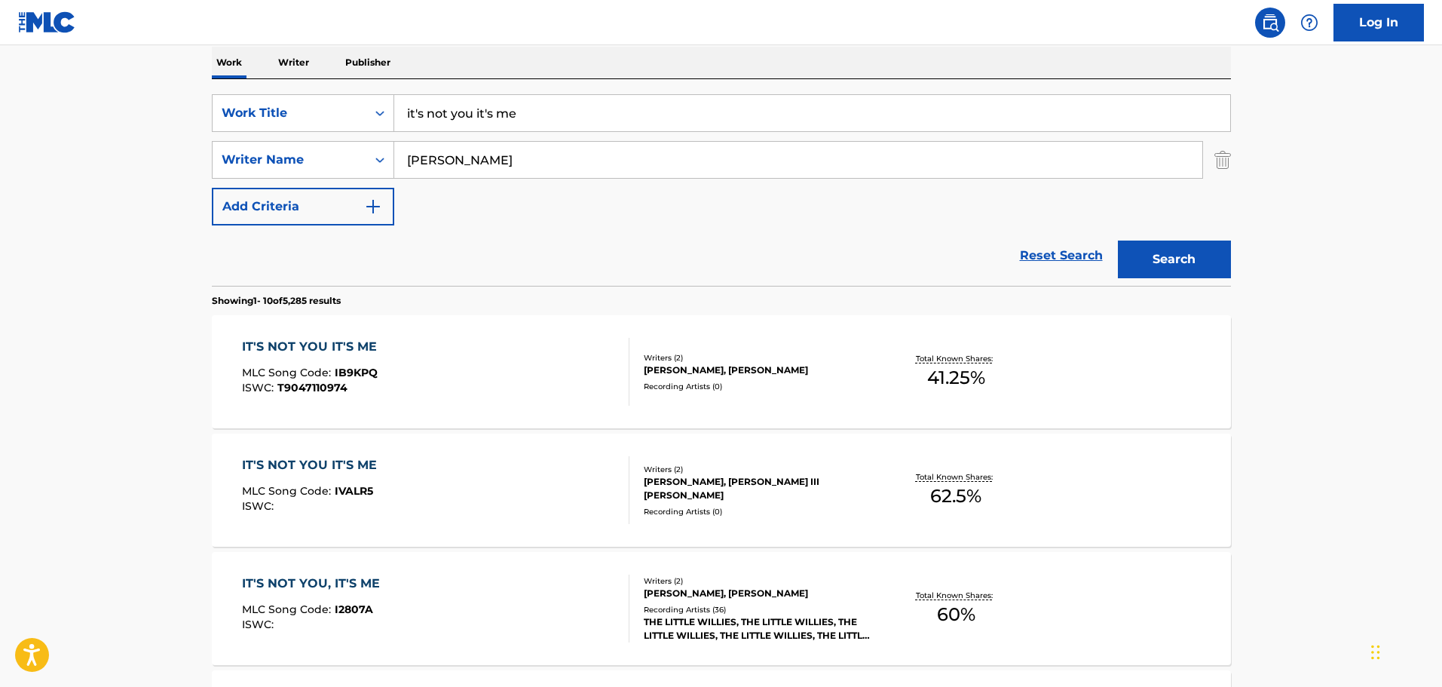
scroll to position [15, 0]
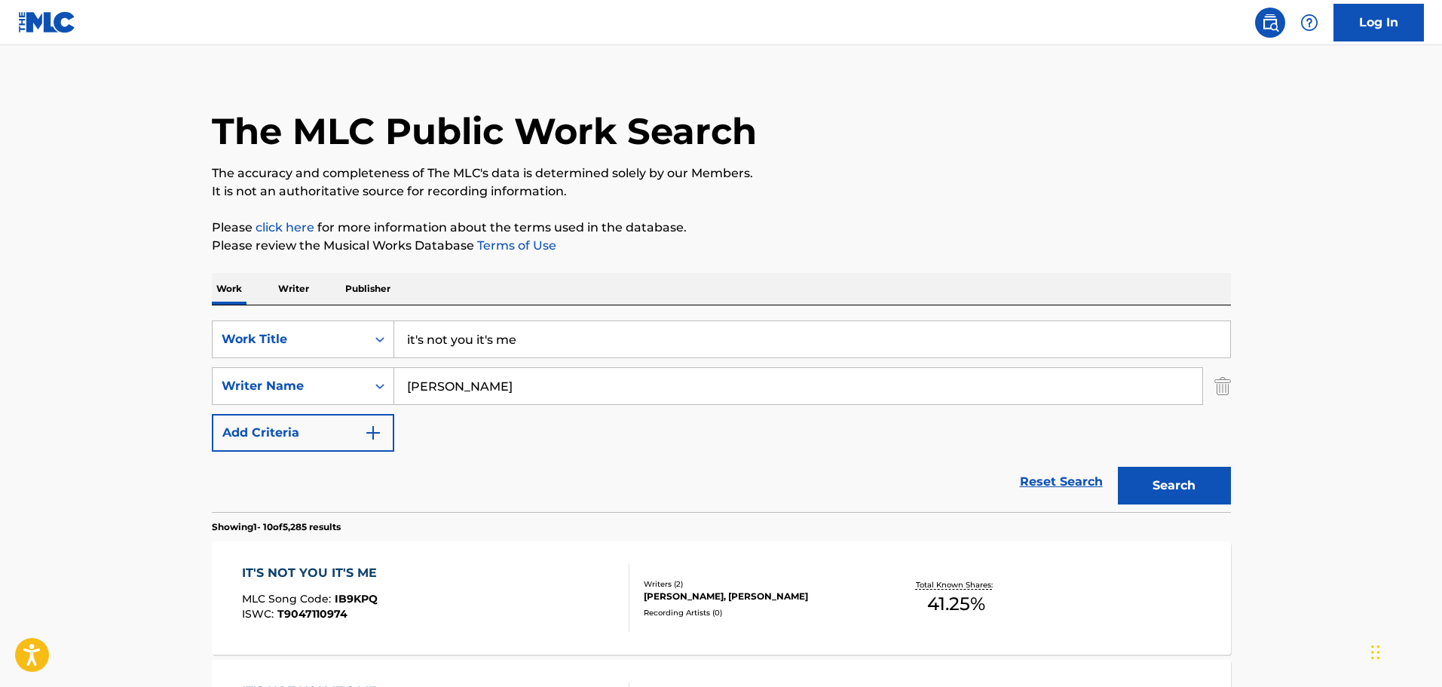
drag, startPoint x: 559, startPoint y: 326, endPoint x: 285, endPoint y: 294, distance: 275.5
type input "something 'bout it"
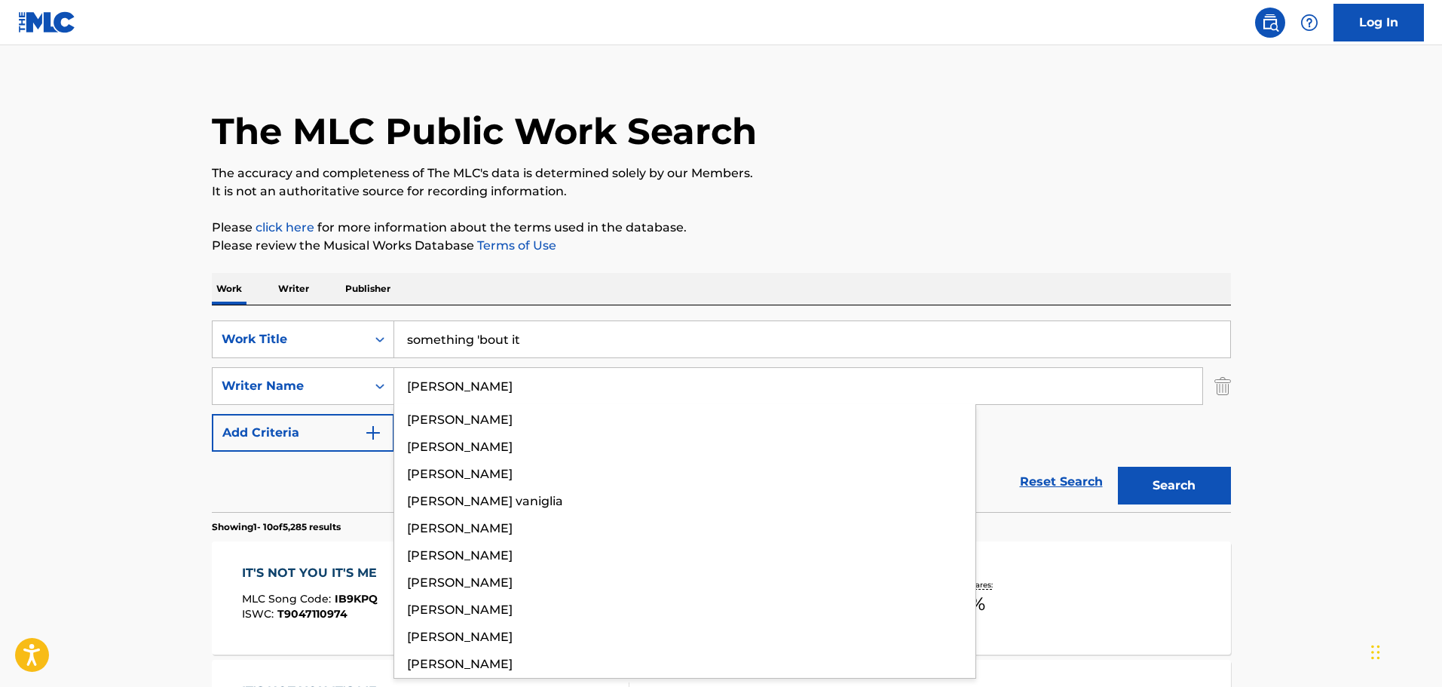
type input "[PERSON_NAME]"
click at [1118, 467] on button "Search" at bounding box center [1174, 486] width 113 height 38
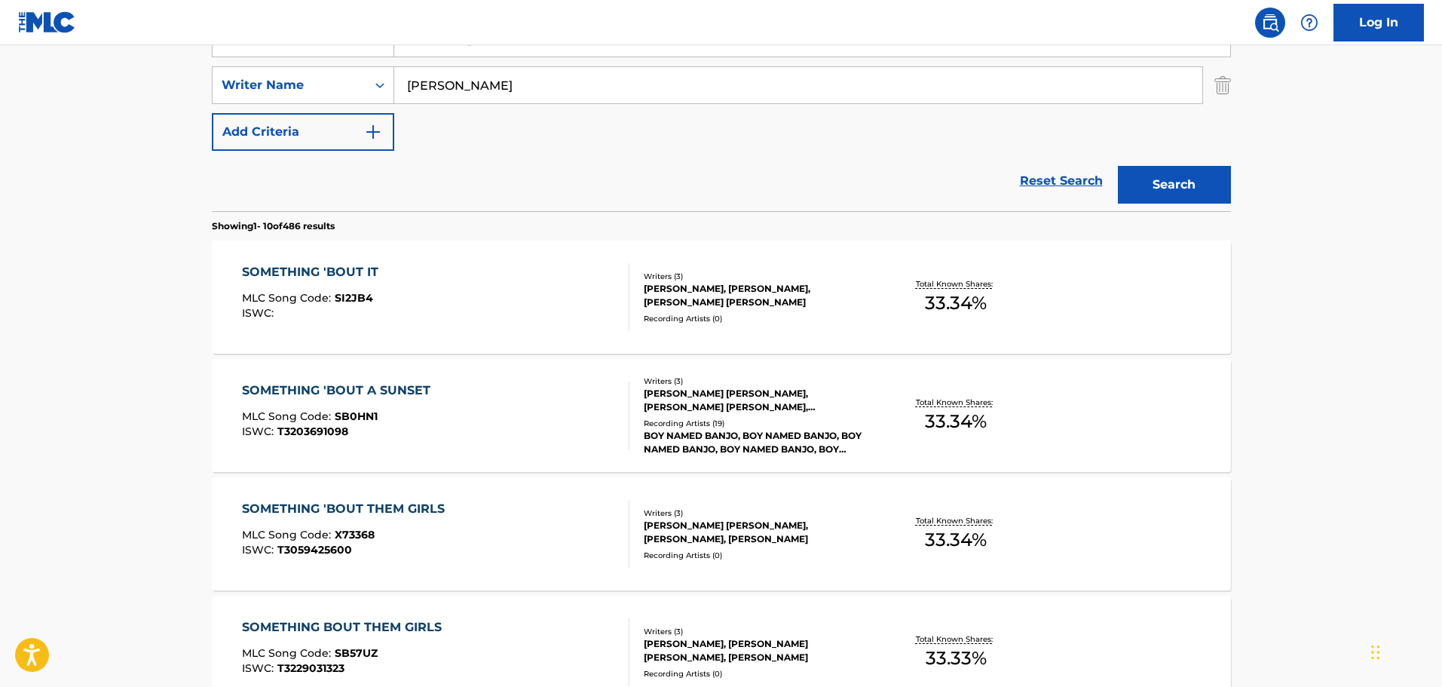
scroll to position [317, 0]
click at [468, 285] on div "SOMETHING 'BOUT IT MLC Song Code : SI2JB4 ISWC :" at bounding box center [436, 296] width 388 height 68
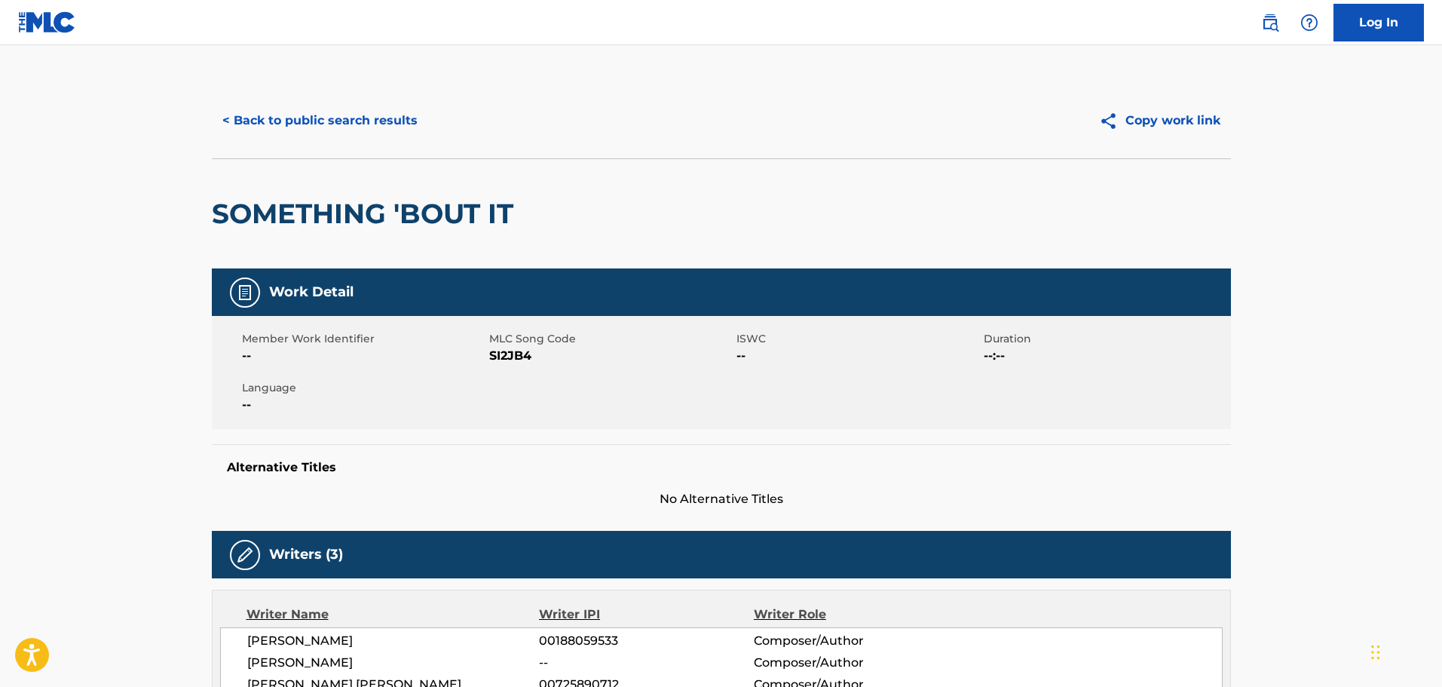
click at [357, 104] on button "< Back to public search results" at bounding box center [320, 121] width 216 height 38
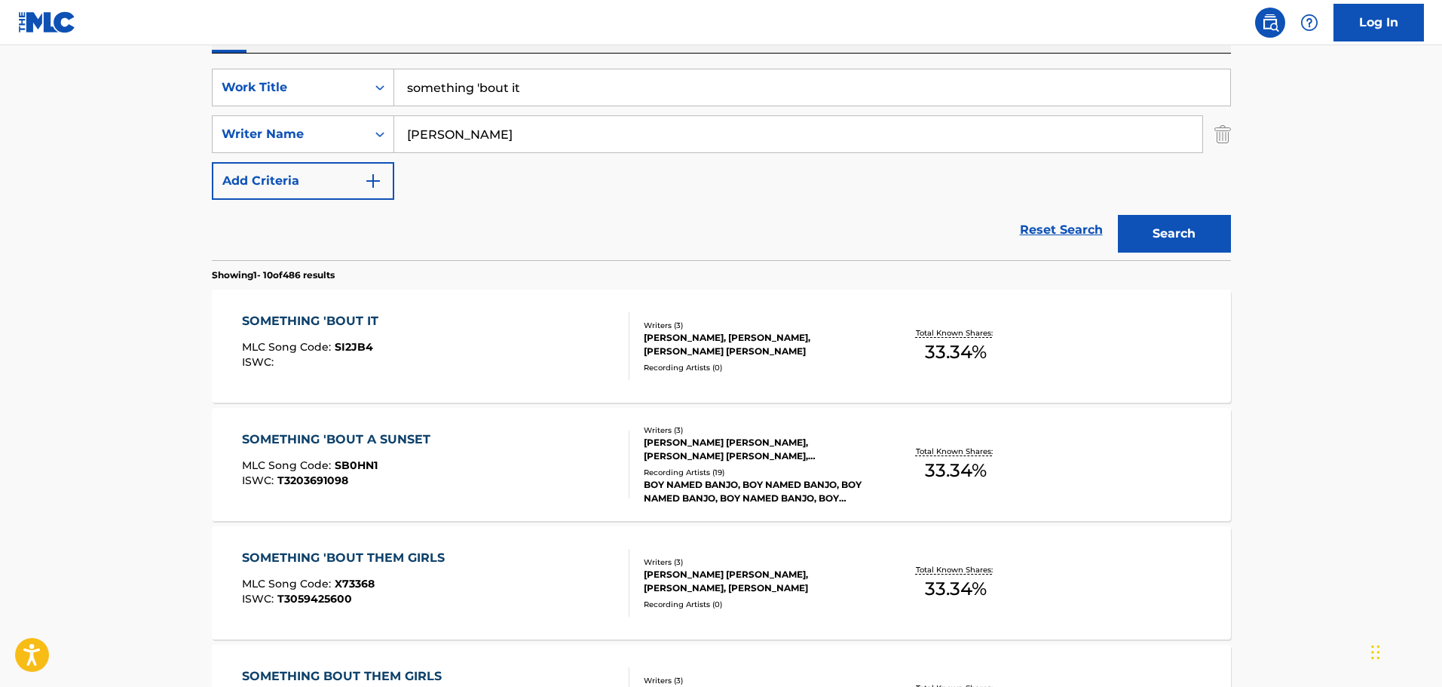
scroll to position [166, 0]
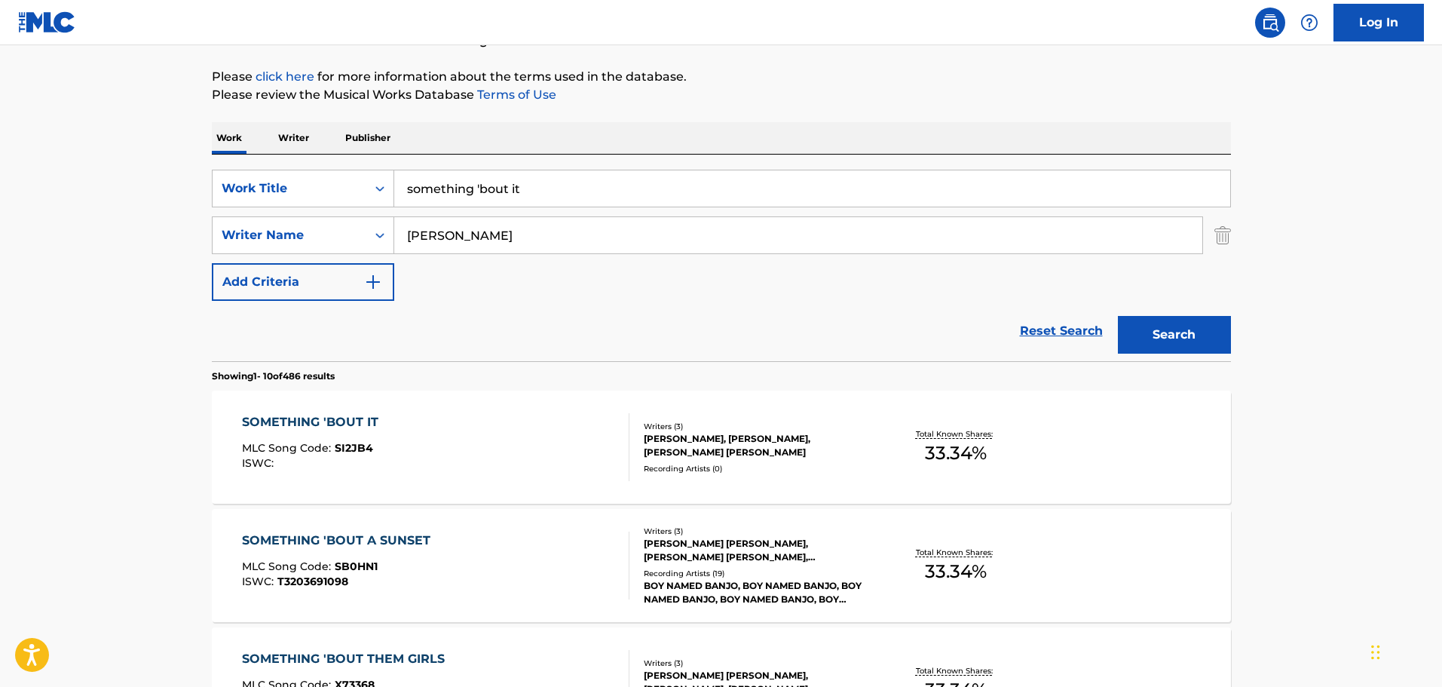
click at [1216, 242] on img "Search Form" at bounding box center [1223, 235] width 17 height 38
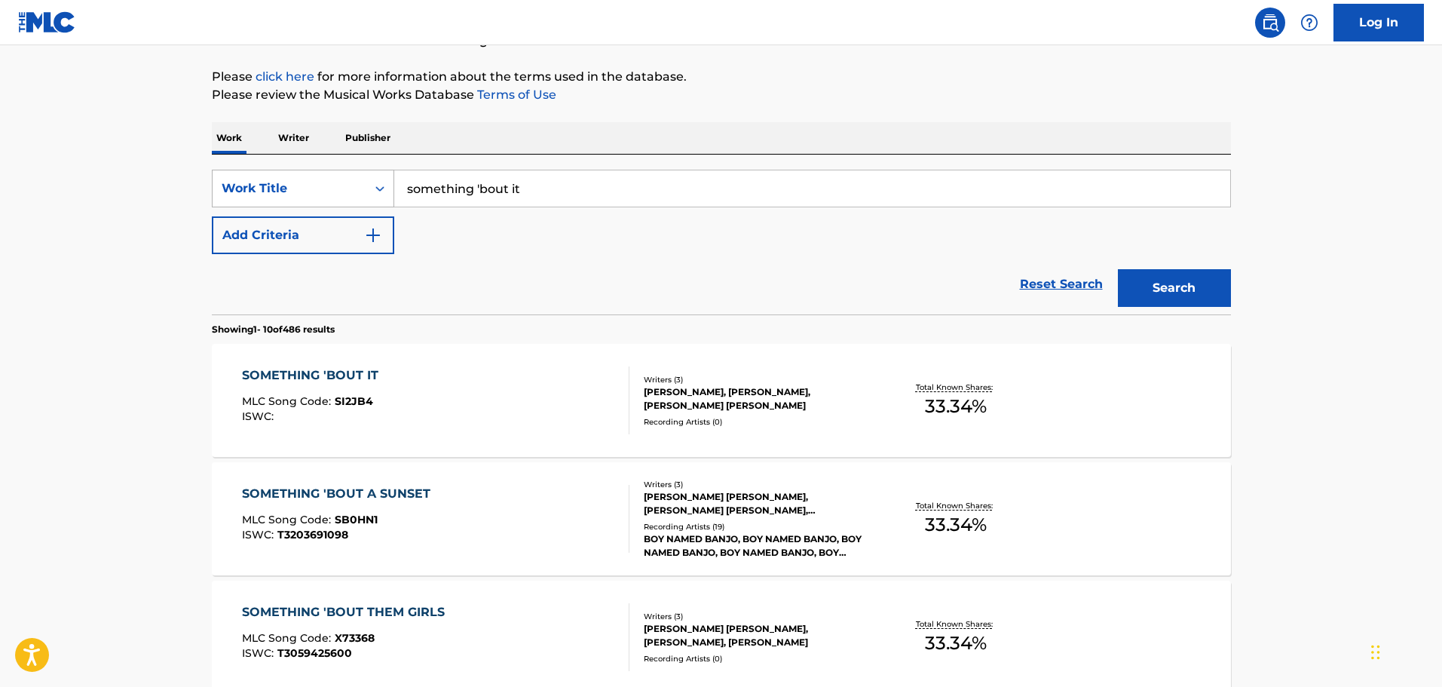
drag, startPoint x: 731, startPoint y: 190, endPoint x: 377, endPoint y: 171, distance: 354.1
click at [377, 171] on div "SearchWithCriteria538ef190-afcd-4ff2-9617-5aebafad310f Work Title something 'bo…" at bounding box center [721, 189] width 1019 height 38
type input "HEARTBREAK'S LIKE A SMALL TOWN"
click at [1118, 269] on button "Search" at bounding box center [1174, 288] width 113 height 38
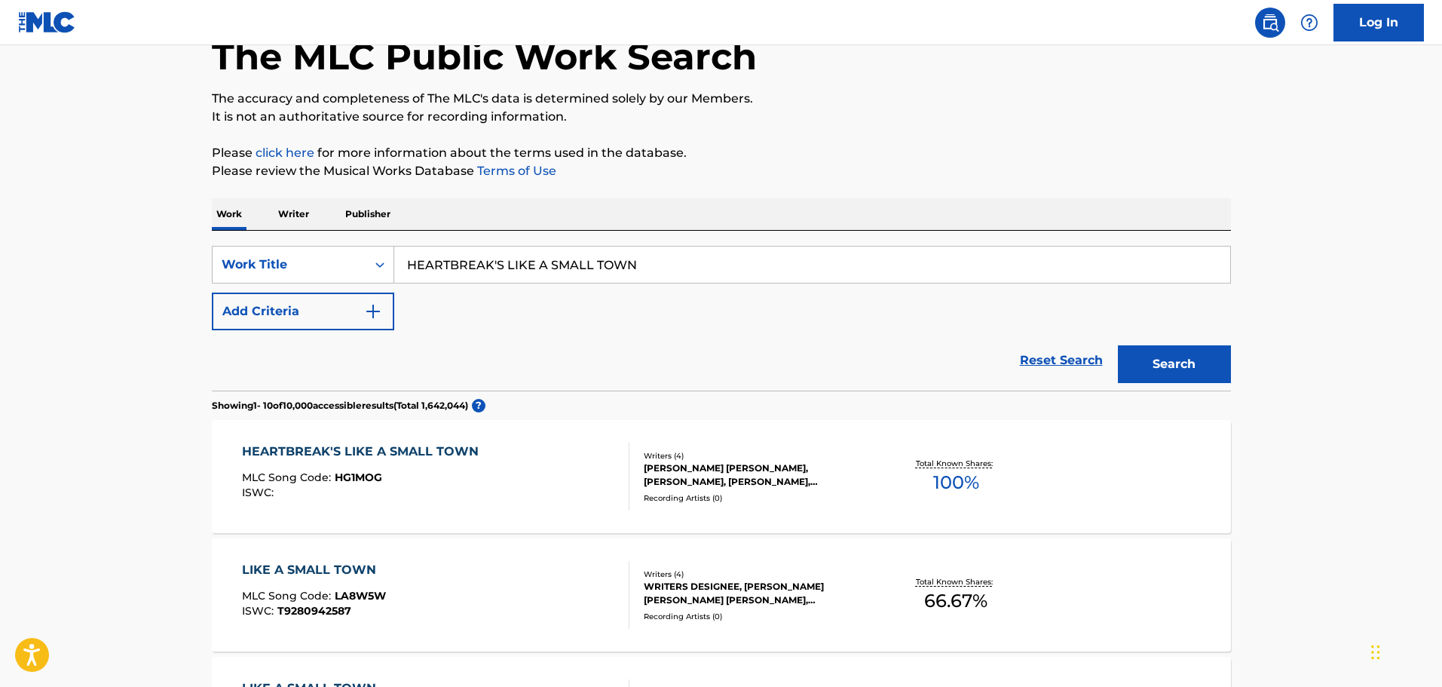
scroll to position [226, 0]
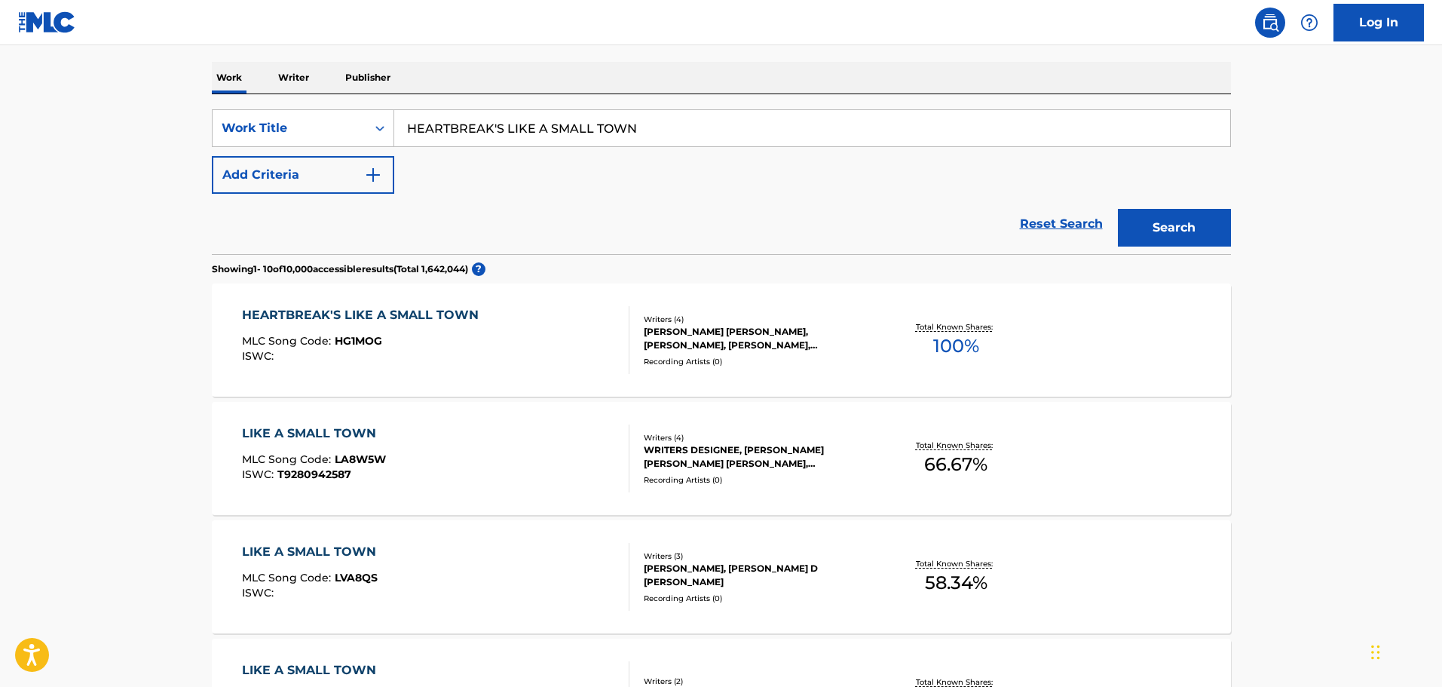
click at [539, 352] on div "HEARTBREAK'S LIKE A SMALL TOWN MLC Song Code : HG1MOG ISWC :" at bounding box center [436, 340] width 388 height 68
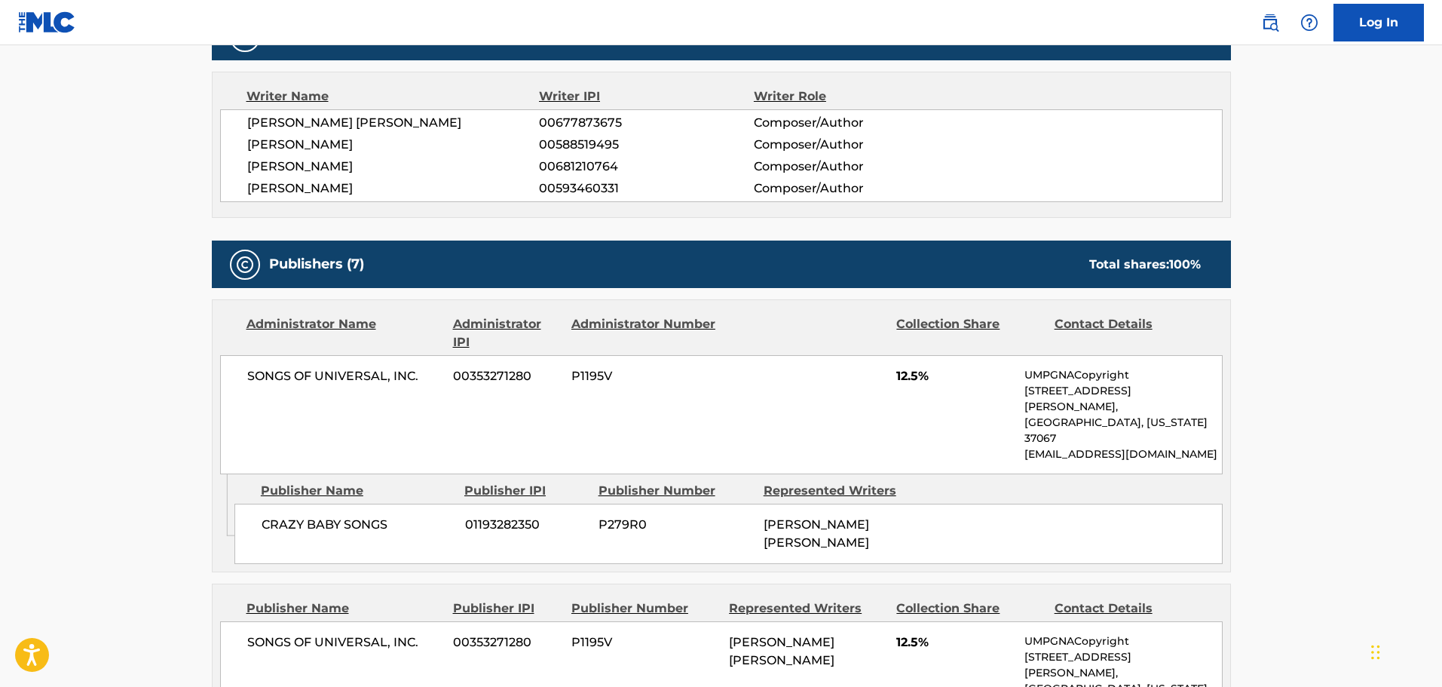
scroll to position [603, 0]
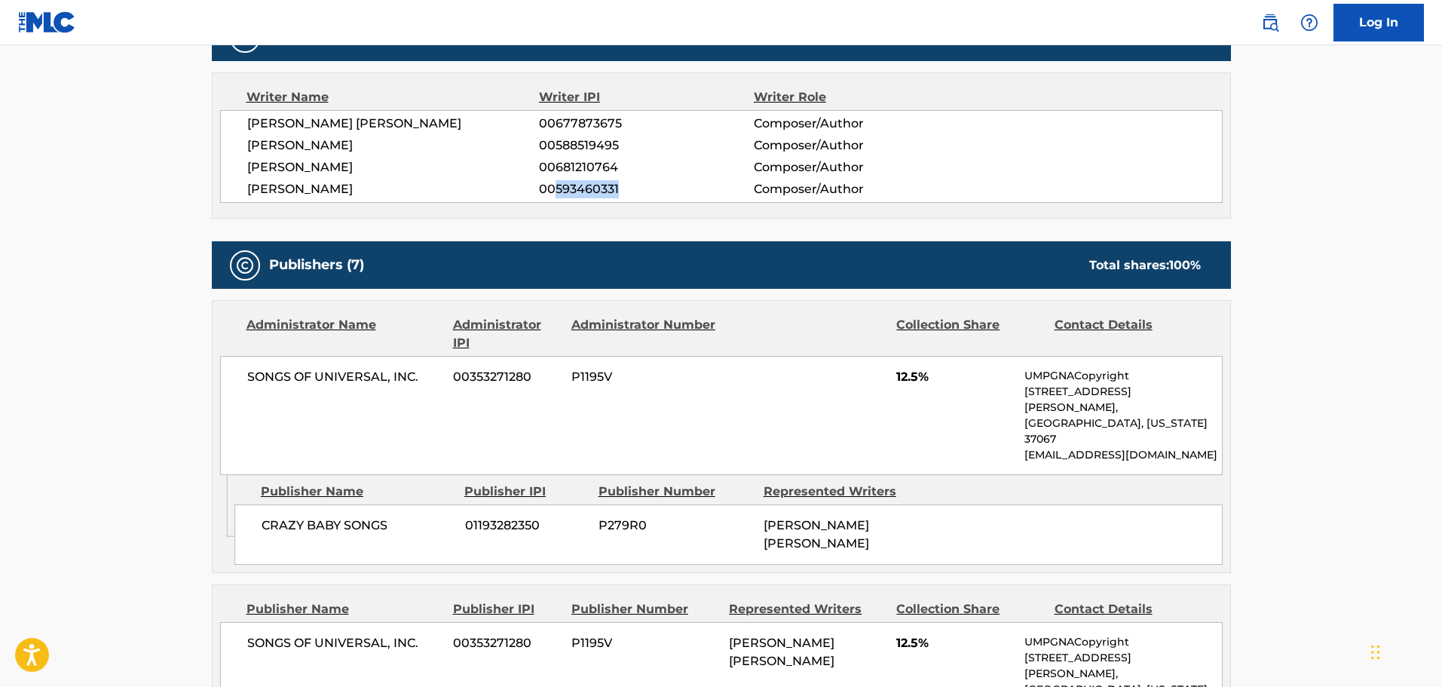
drag, startPoint x: 553, startPoint y: 187, endPoint x: 619, endPoint y: 204, distance: 67.8
click at [619, 204] on div "Writer Name Writer IPI Writer Role [PERSON_NAME] [PERSON_NAME] 00677873675 Comp…" at bounding box center [721, 145] width 1019 height 146
copy span "593460331"
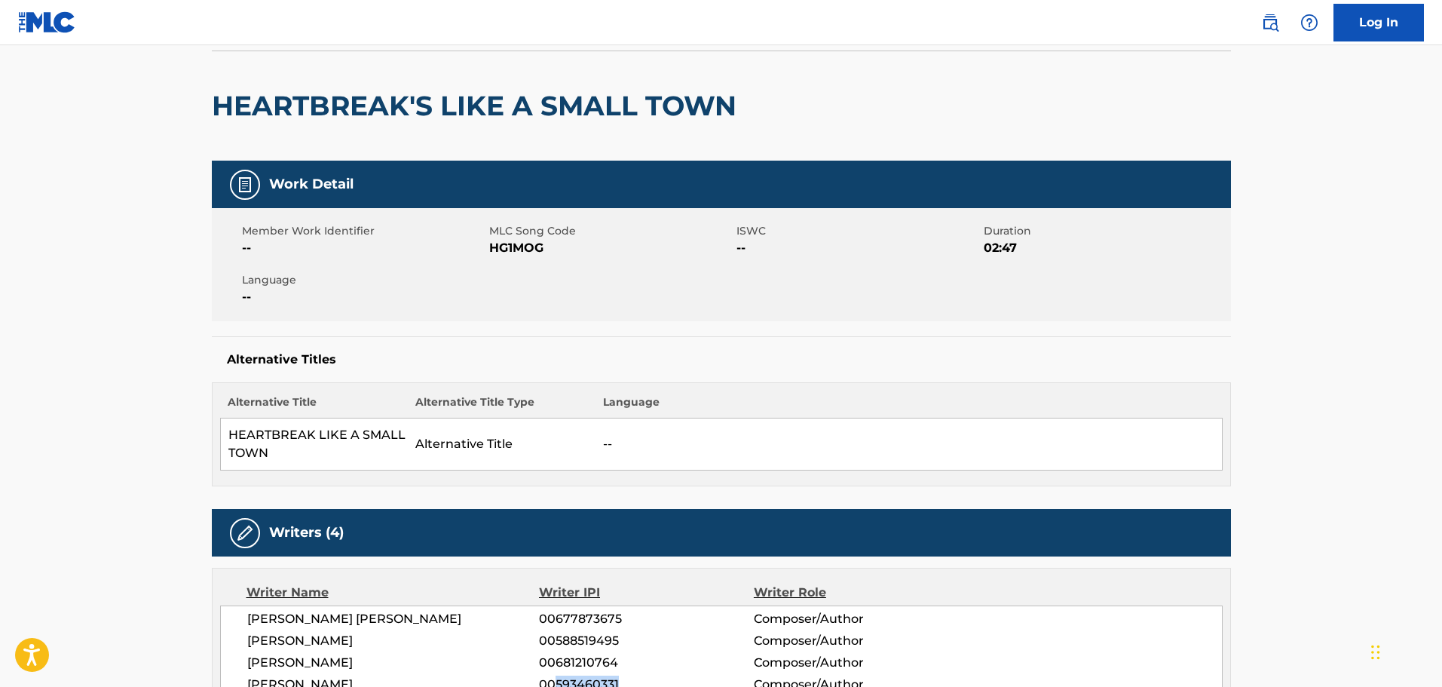
scroll to position [0, 0]
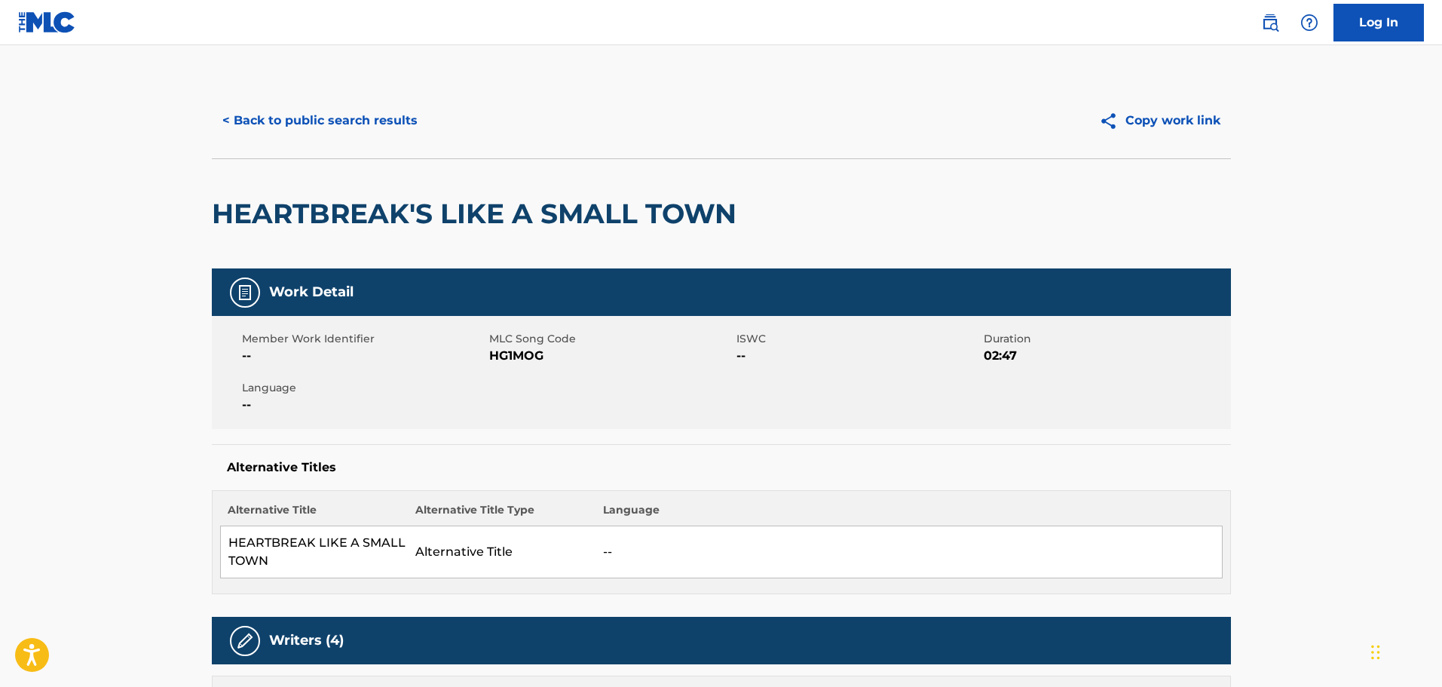
click at [400, 121] on button "< Back to public search results" at bounding box center [320, 121] width 216 height 38
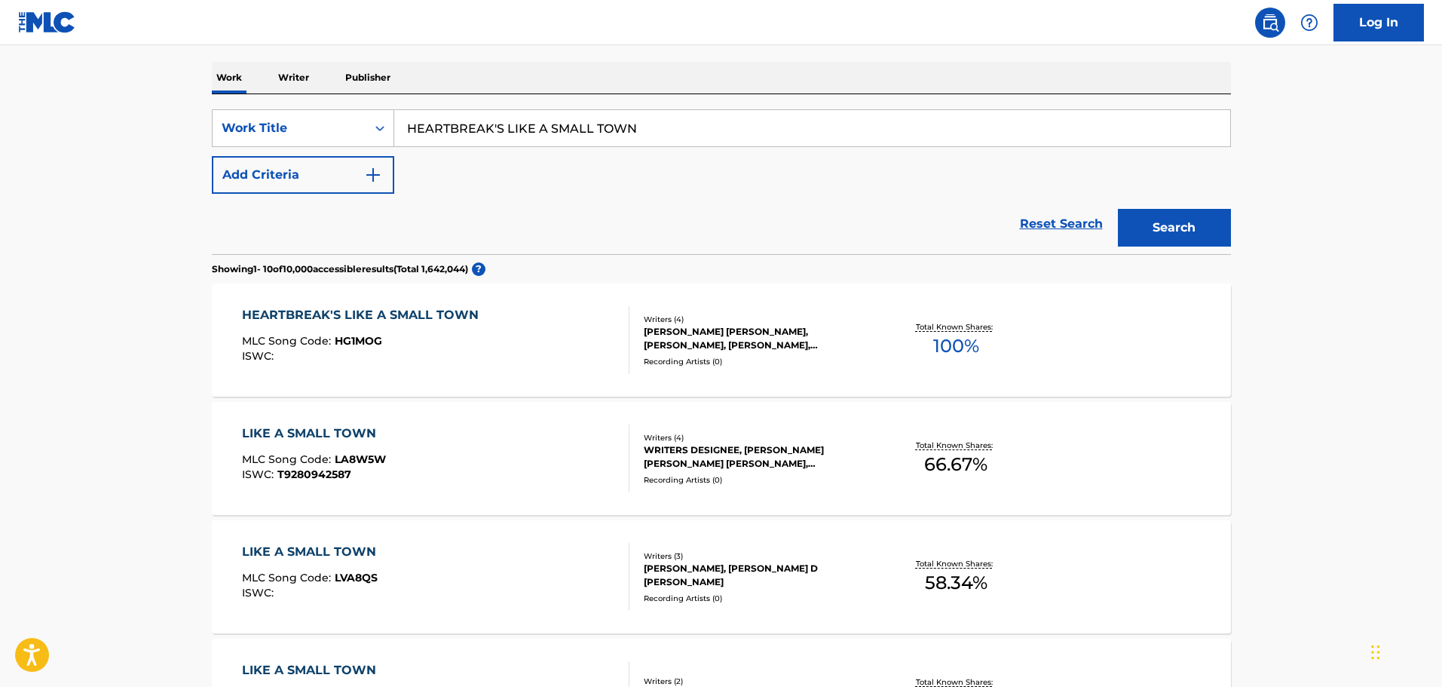
drag, startPoint x: 673, startPoint y: 130, endPoint x: 406, endPoint y: 120, distance: 266.3
click at [406, 120] on input "HEARTBREAK'S LIKE A SMALL TOWN" at bounding box center [812, 128] width 836 height 36
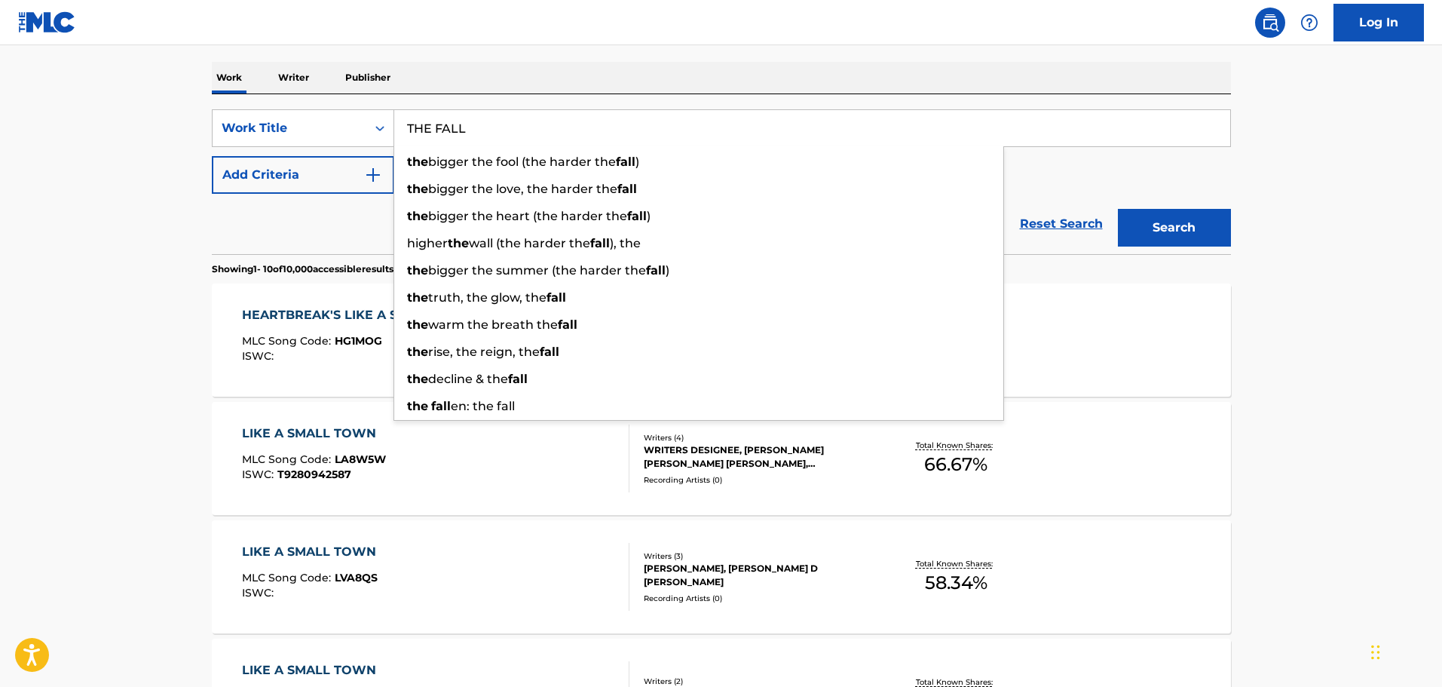
type input "THE FALL"
click at [310, 177] on button "Add Criteria" at bounding box center [303, 175] width 182 height 38
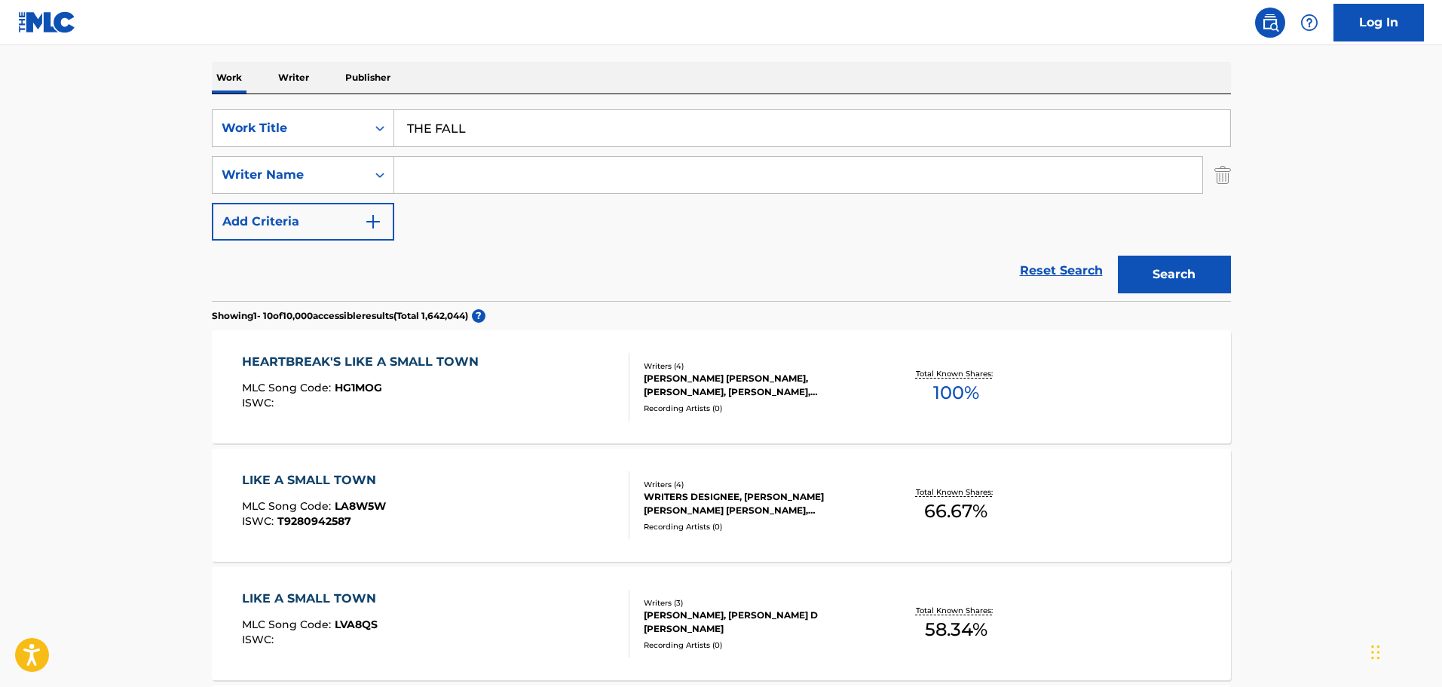
paste input "[PERSON_NAME]"
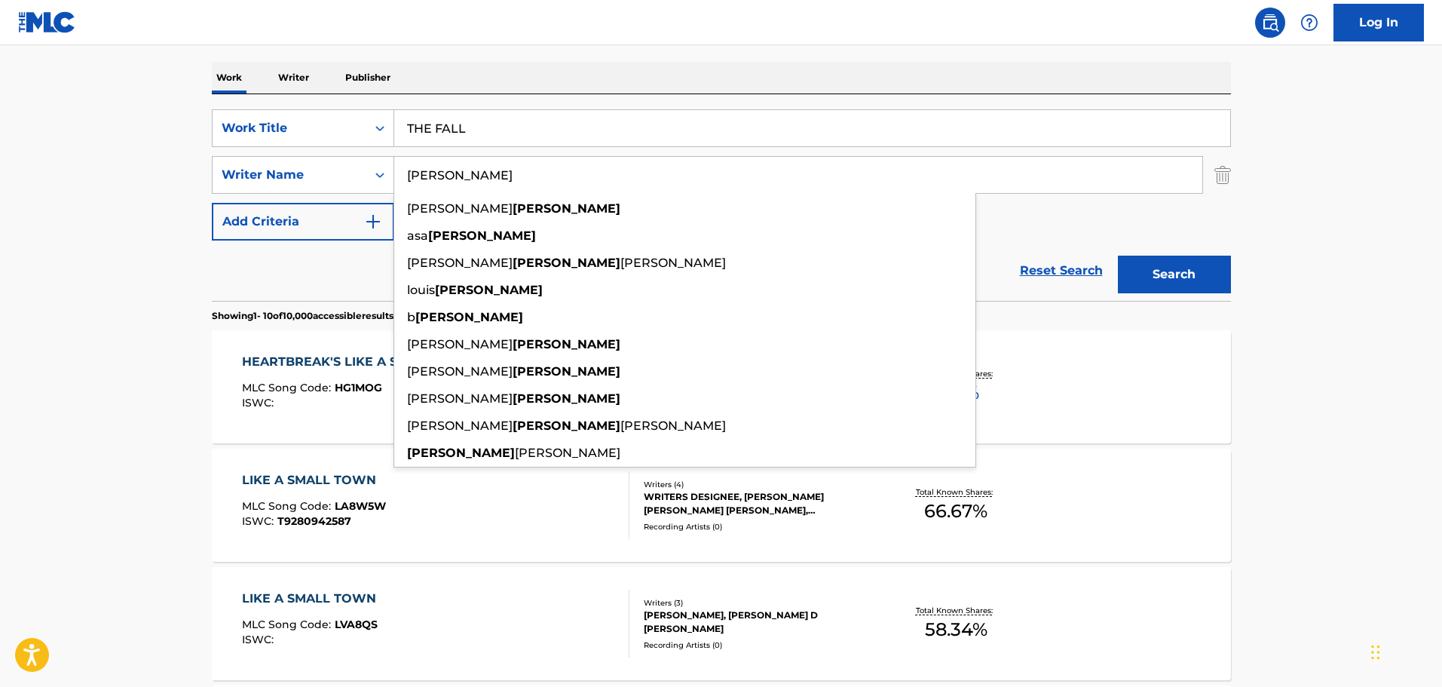
type input "[PERSON_NAME]"
click at [1178, 279] on button "Search" at bounding box center [1174, 275] width 113 height 38
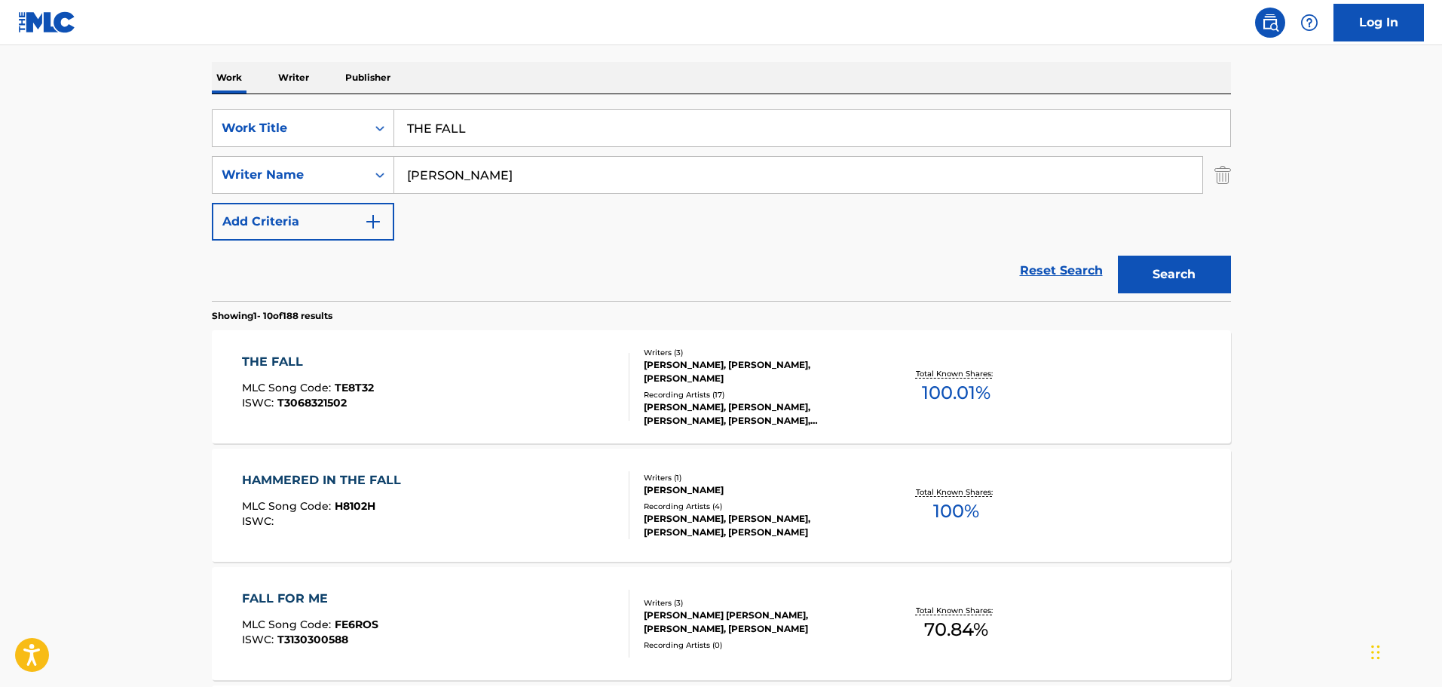
scroll to position [452, 0]
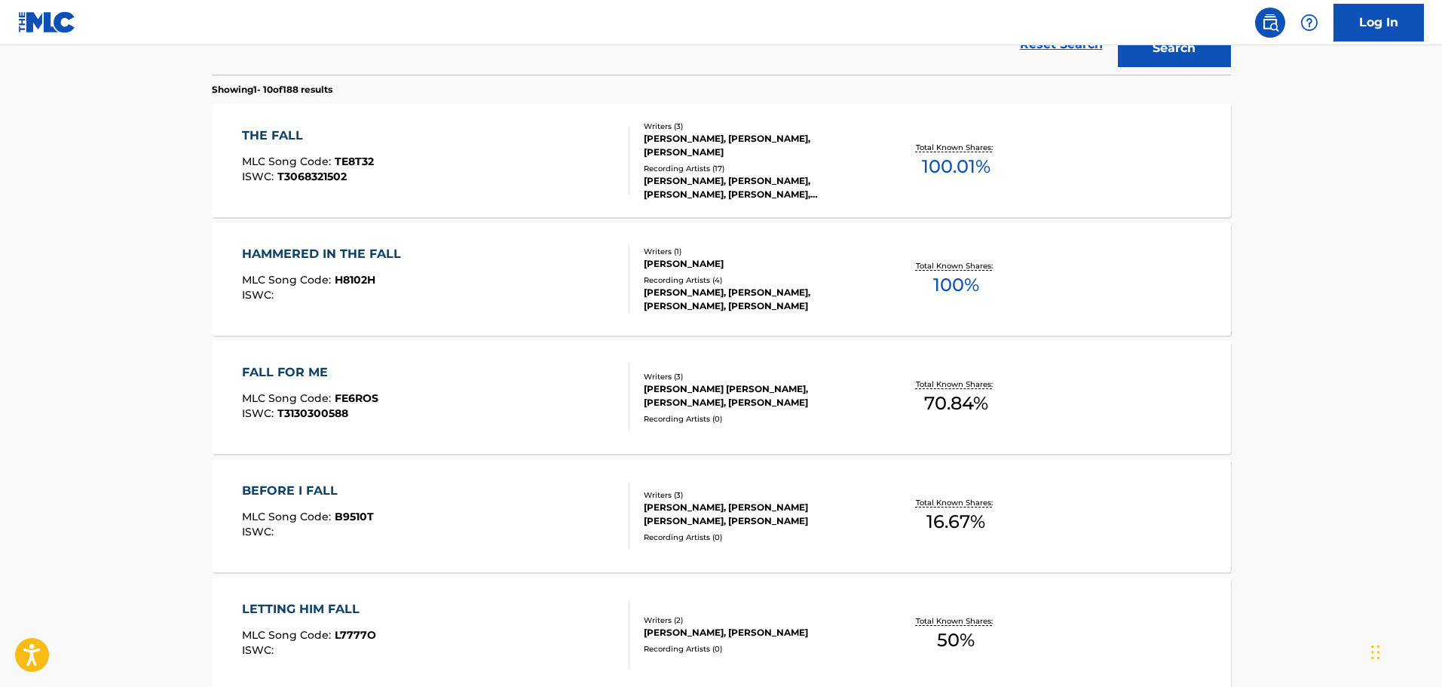
click at [519, 154] on div "THE FALL MLC Song Code : TE8T32 ISWC : T3068321502" at bounding box center [436, 161] width 388 height 68
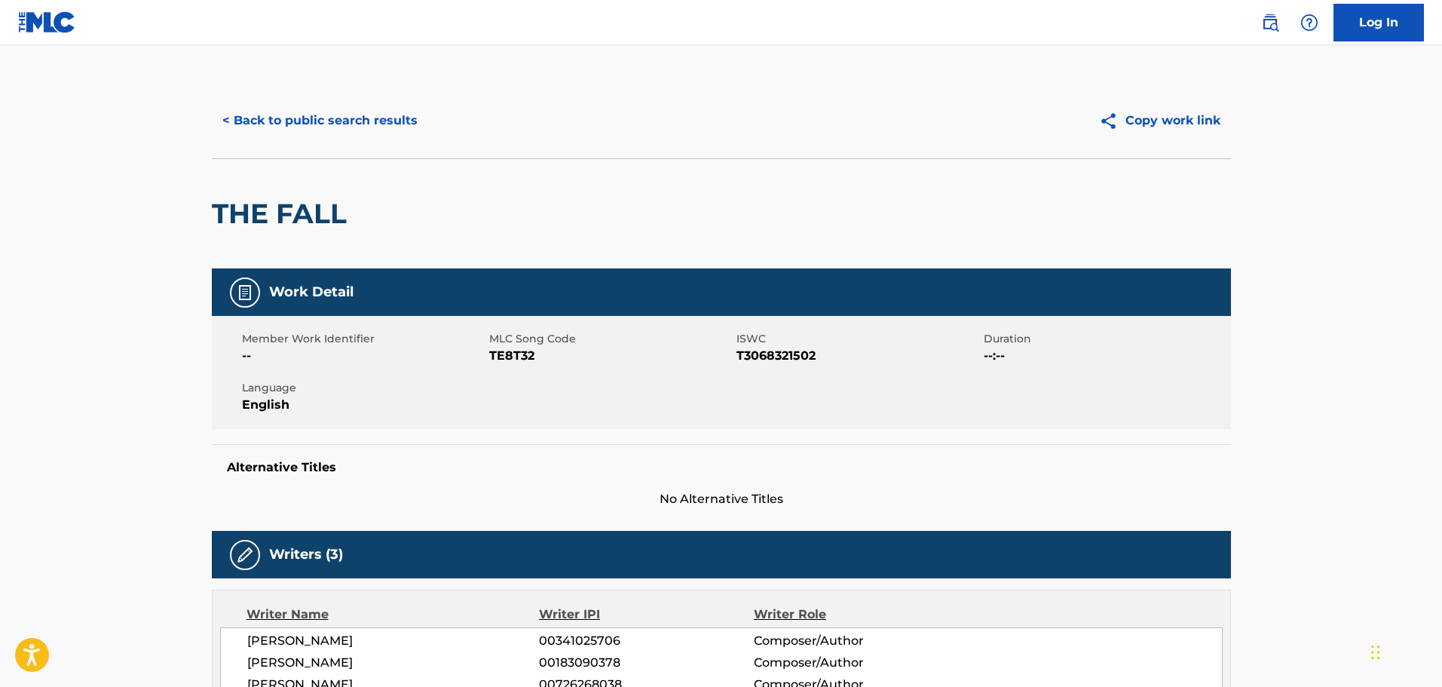
click at [354, 127] on button "< Back to public search results" at bounding box center [320, 121] width 216 height 38
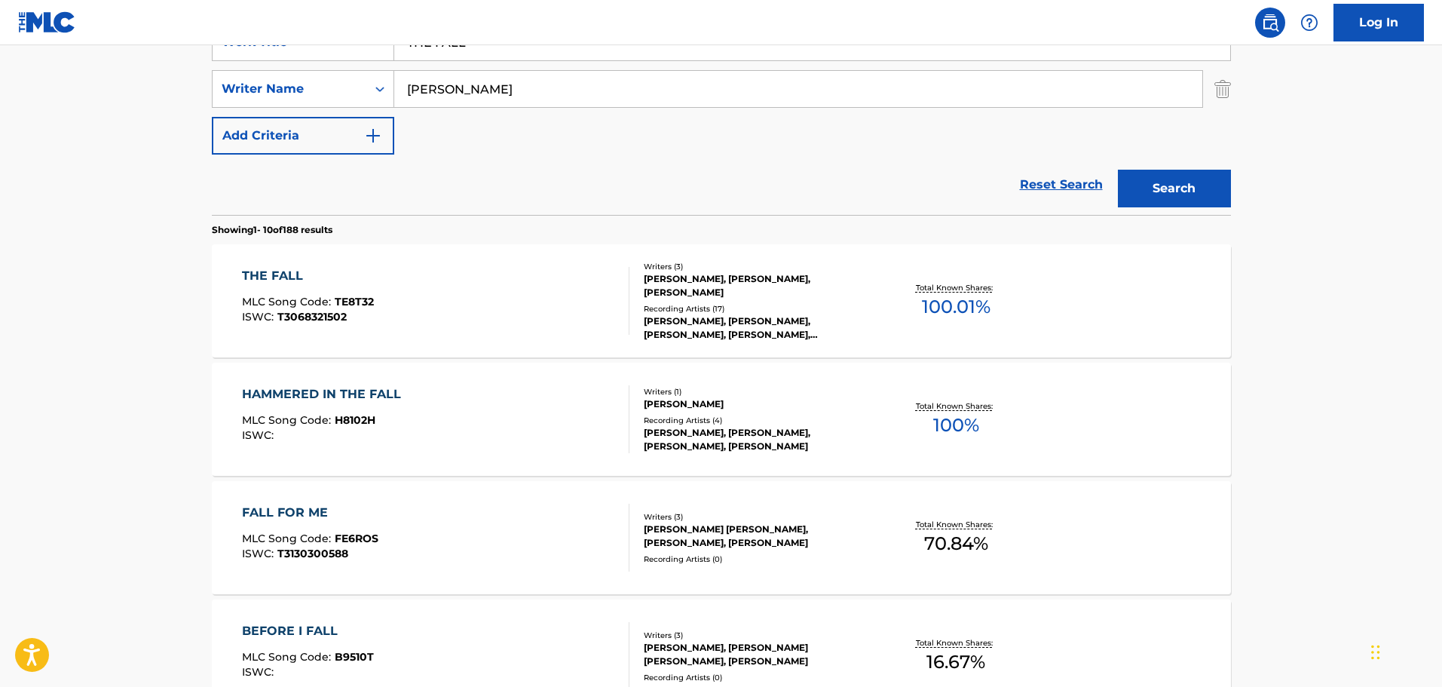
scroll to position [11, 0]
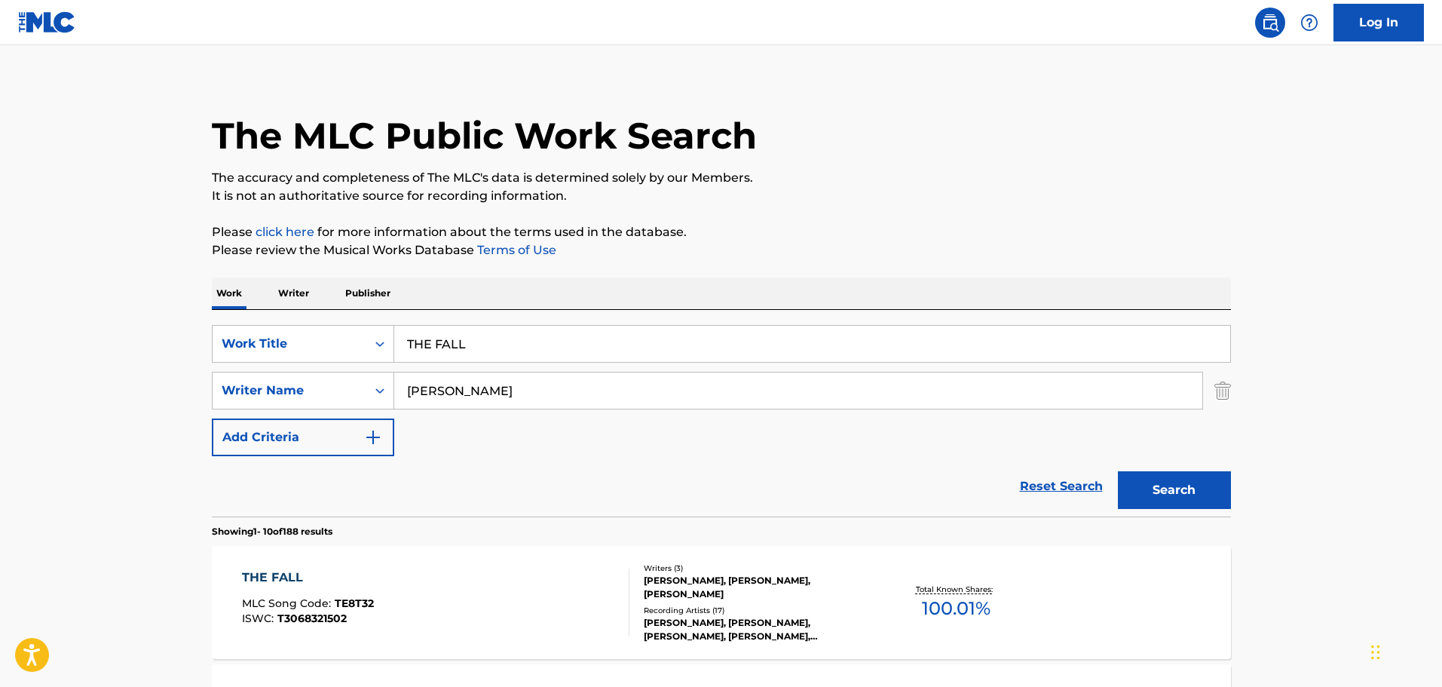
drag, startPoint x: 568, startPoint y: 343, endPoint x: 351, endPoint y: 308, distance: 219.9
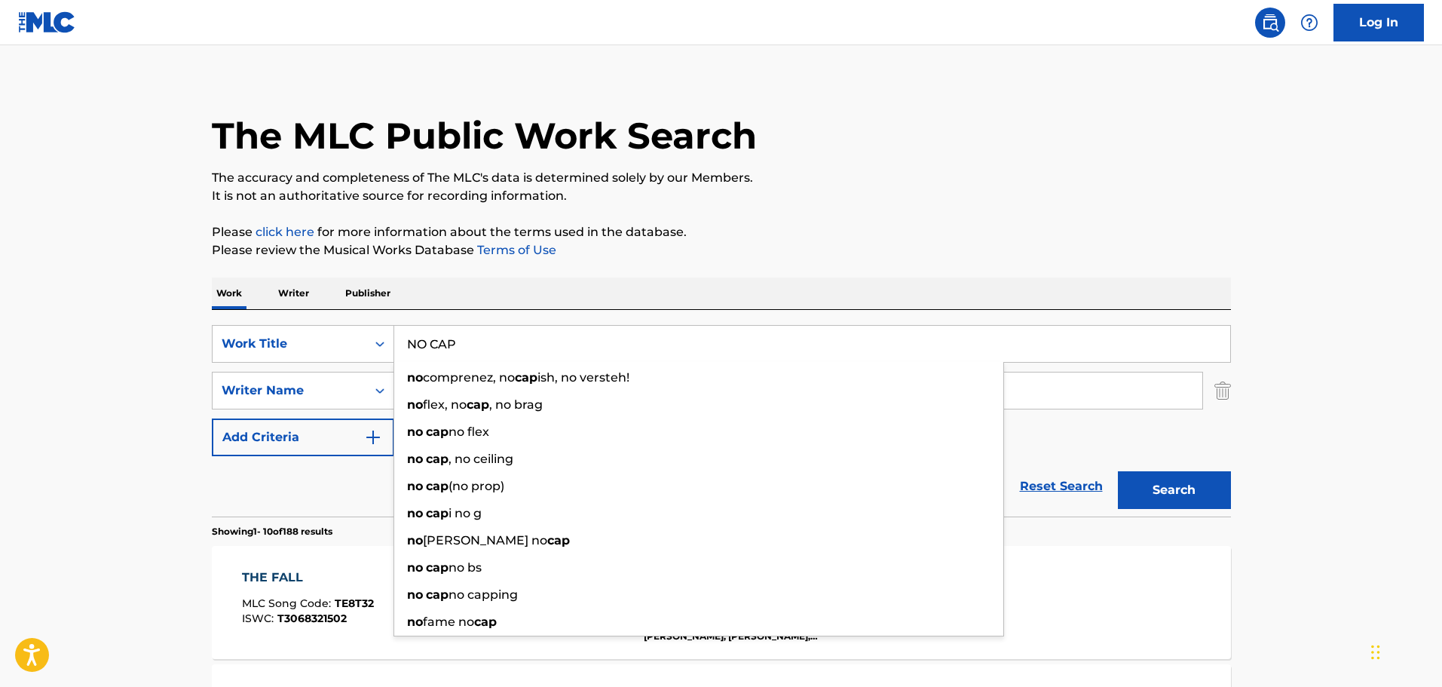
type input "NO CAP"
click at [541, 302] on div "Work Writer Publisher" at bounding box center [721, 293] width 1019 height 32
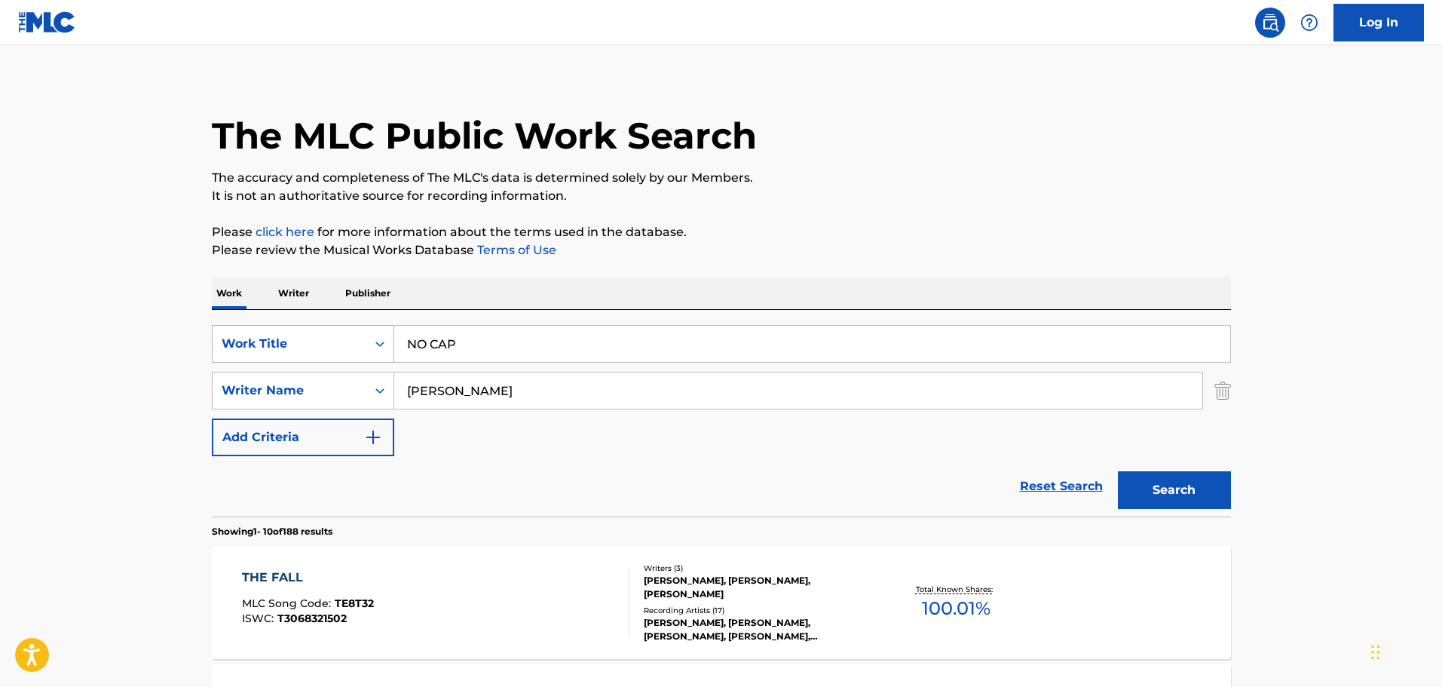
drag, startPoint x: 518, startPoint y: 406, endPoint x: 312, endPoint y: 358, distance: 211.2
click at [308, 360] on div "SearchWithCriteria538ef190-afcd-4ff2-9617-5aebafad310f Work Title NO CAP Search…" at bounding box center [721, 390] width 1019 height 131
paste input "[PERSON_NAME]"
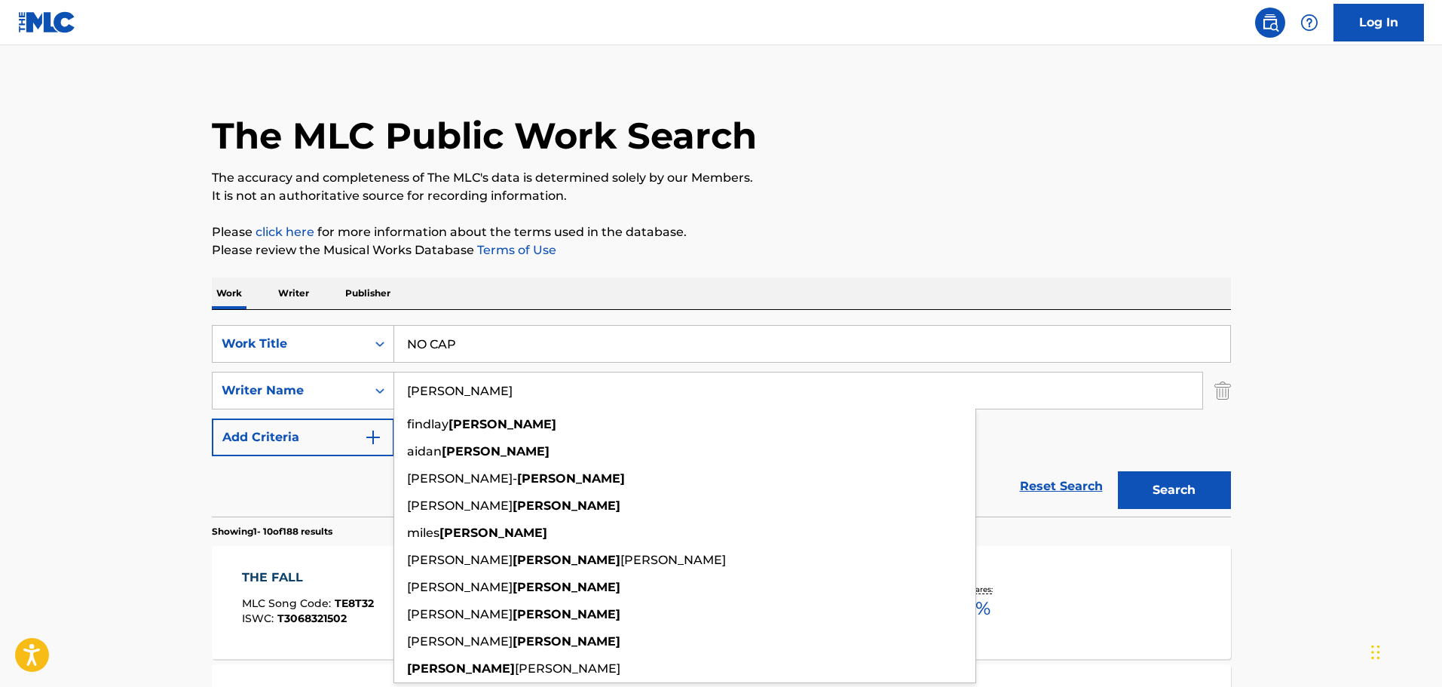
type input "[PERSON_NAME]"
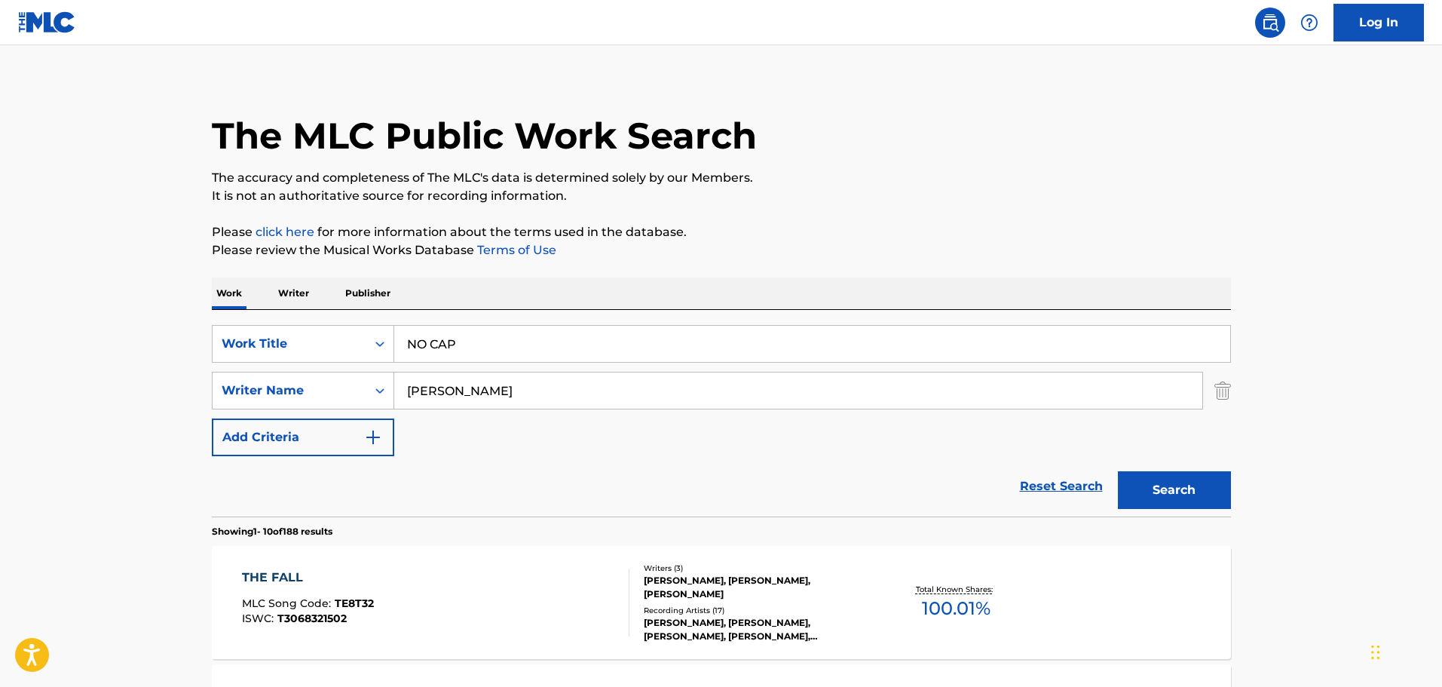
click at [1195, 489] on button "Search" at bounding box center [1174, 490] width 113 height 38
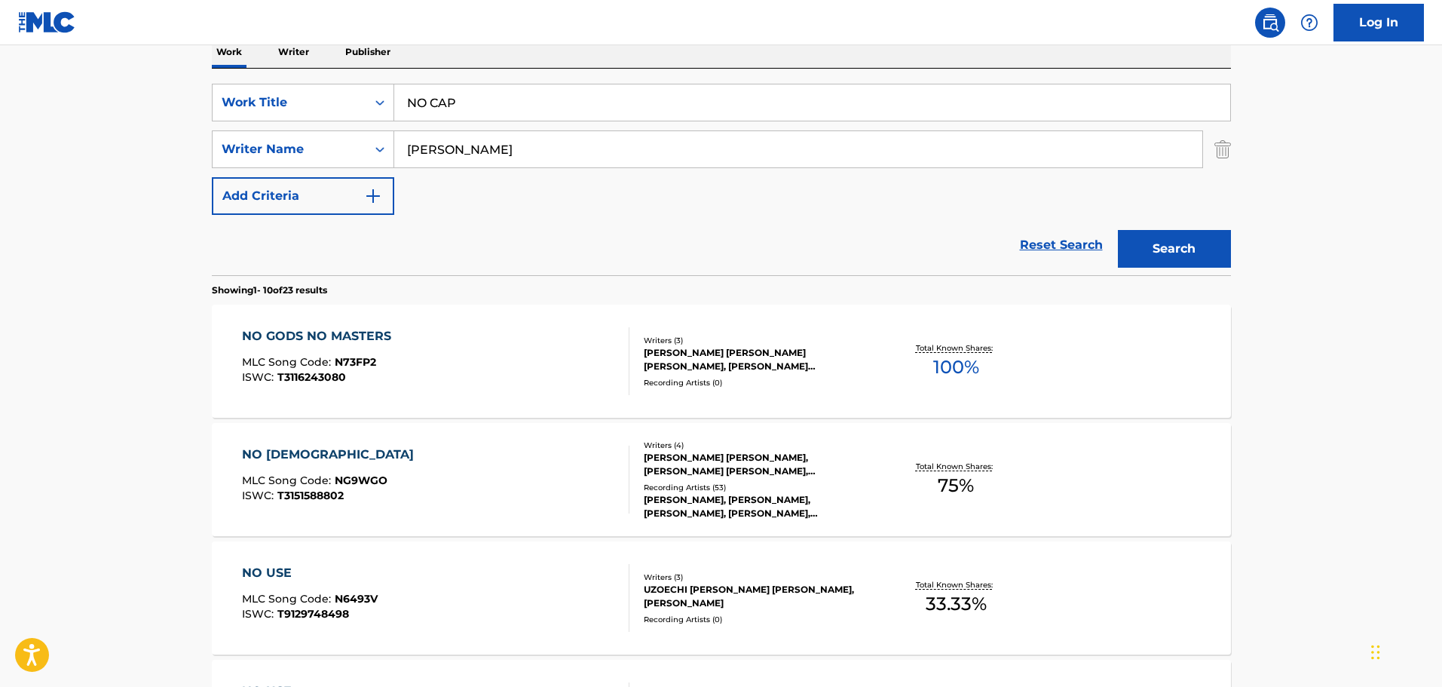
scroll to position [92, 0]
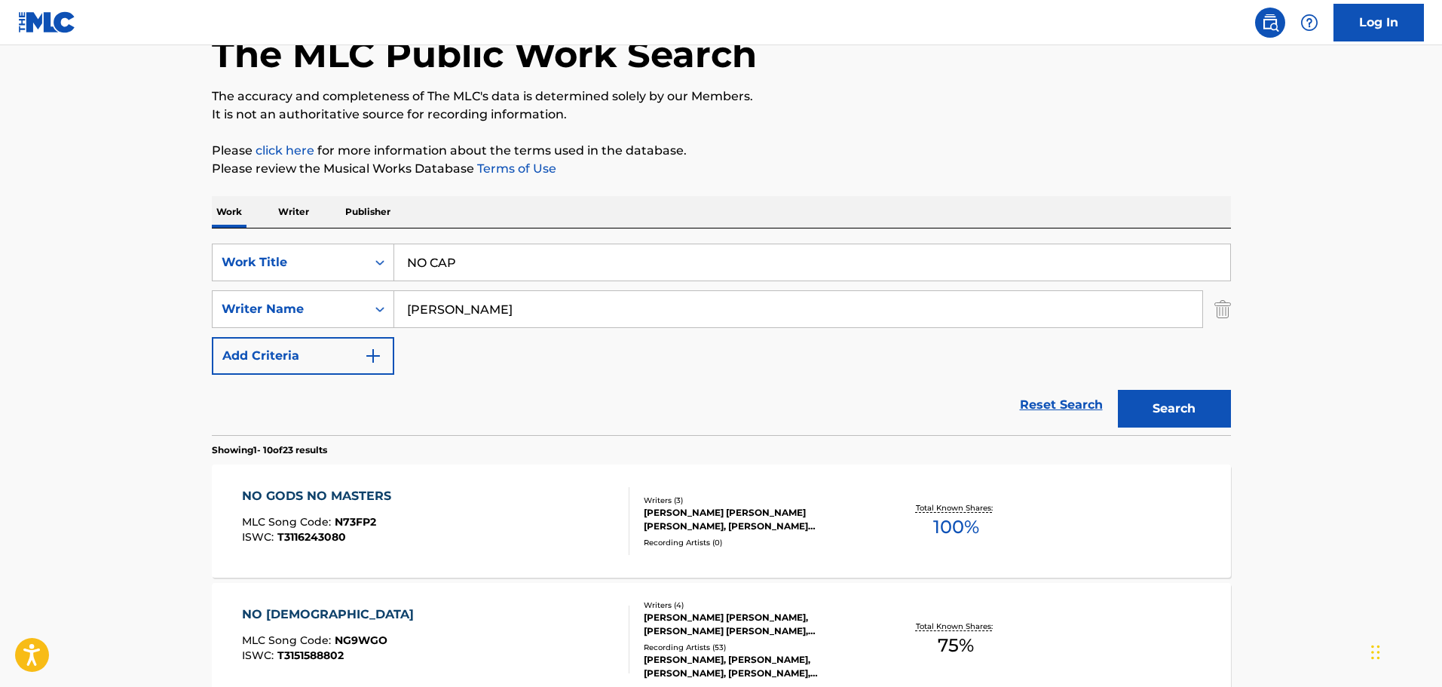
drag, startPoint x: 550, startPoint y: 249, endPoint x: 354, endPoint y: 237, distance: 196.4
click at [354, 237] on div "SearchWithCriteria538ef190-afcd-4ff2-9617-5aebafad310f Work Title NO CAP Search…" at bounding box center [721, 331] width 1019 height 207
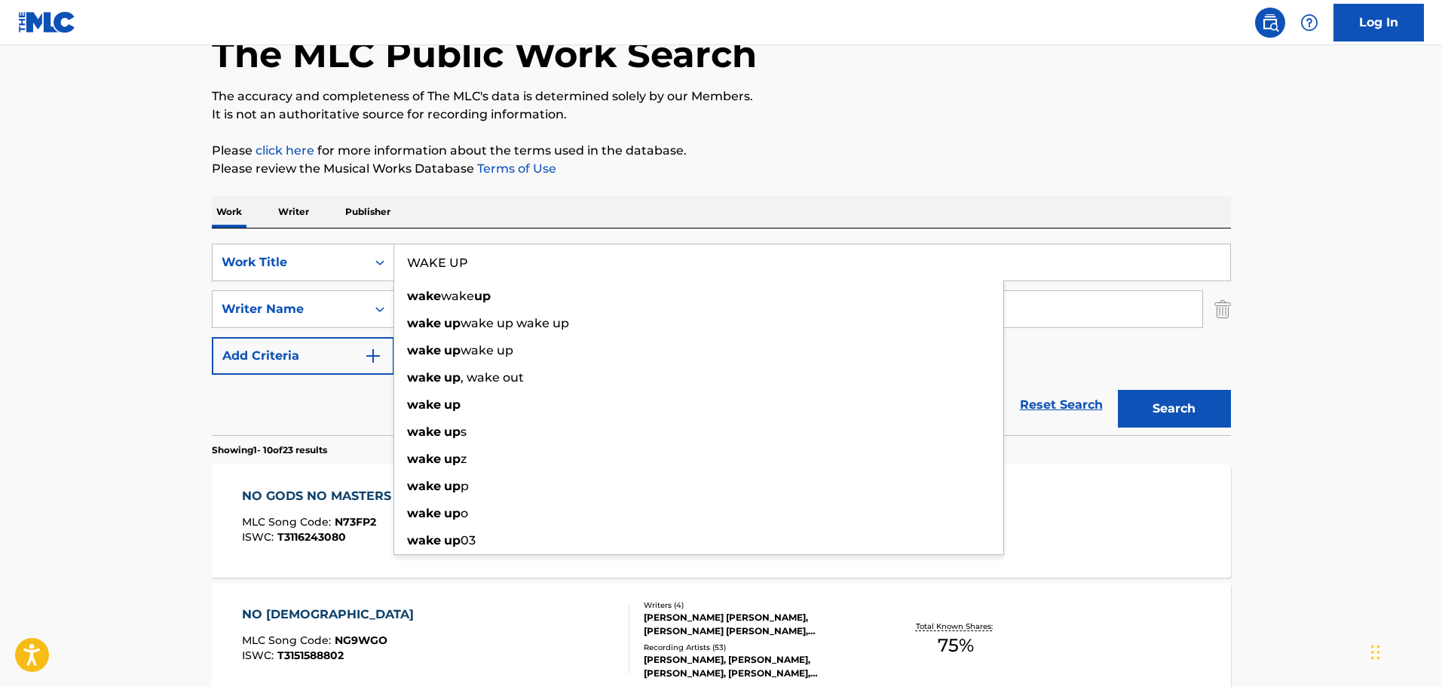
type input "WAKE UP"
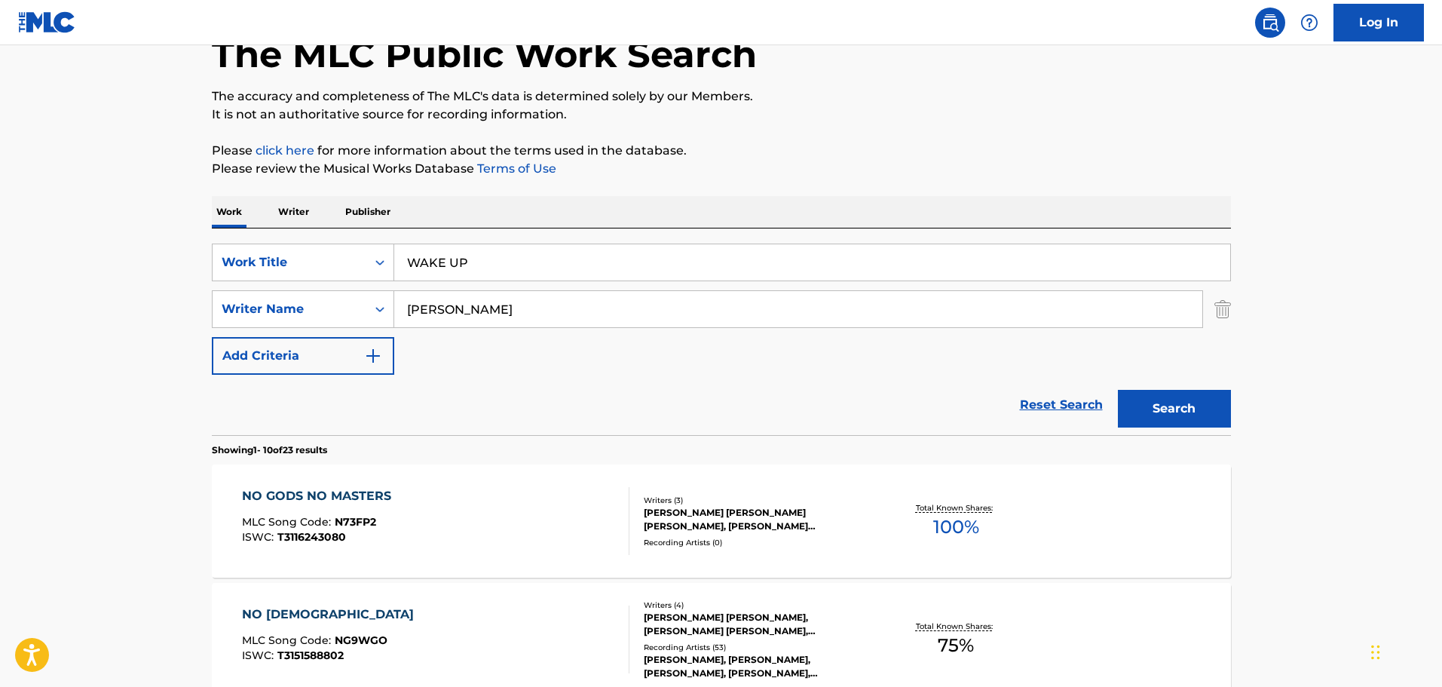
click at [480, 232] on div "SearchWithCriteria538ef190-afcd-4ff2-9617-5aebafad310f Work Title WAKE UP Searc…" at bounding box center [721, 331] width 1019 height 207
drag, startPoint x: 477, startPoint y: 305, endPoint x: 370, endPoint y: 299, distance: 107.2
click at [370, 299] on div "SearchWithCriteria62a0b2d0-7376-48f5-9861-ff029f364e27 Writer Name [PERSON_NAME]" at bounding box center [721, 309] width 1019 height 38
paste input "[PERSON_NAME]"
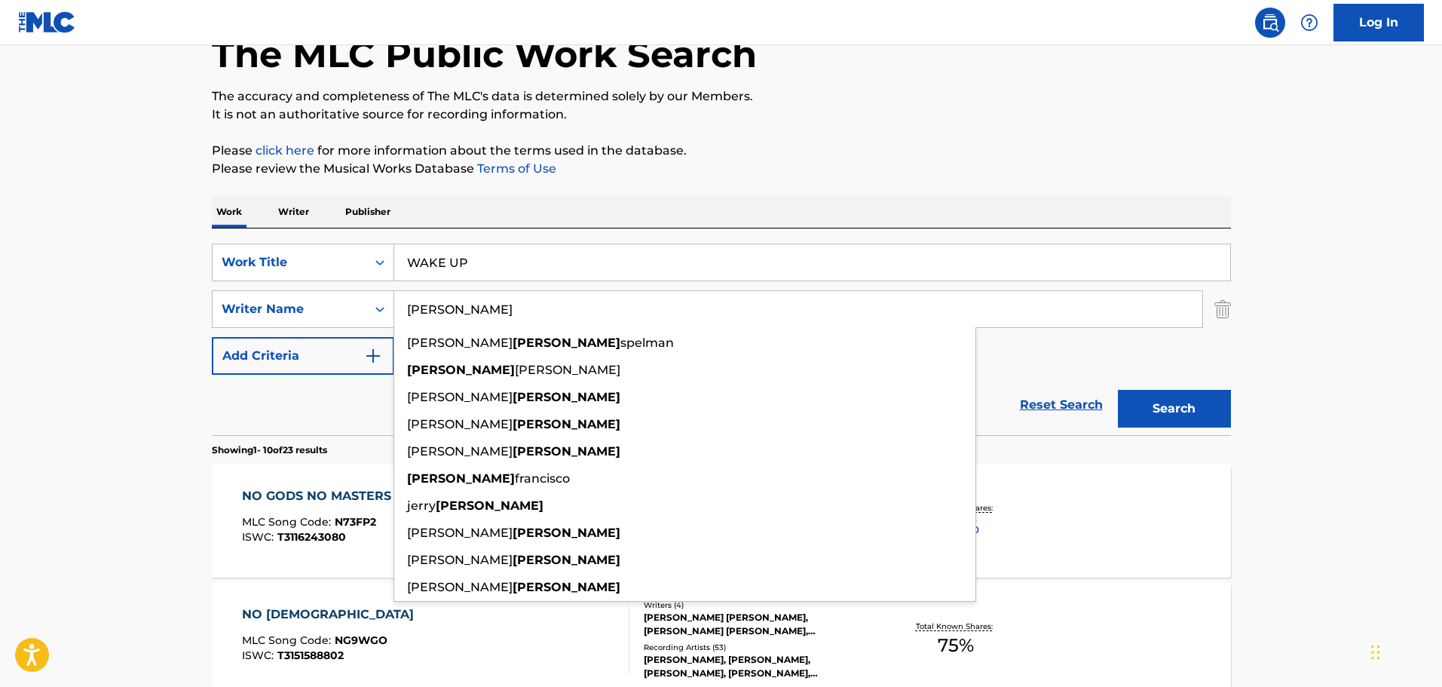
type input "[PERSON_NAME]"
click at [1152, 412] on button "Search" at bounding box center [1174, 409] width 113 height 38
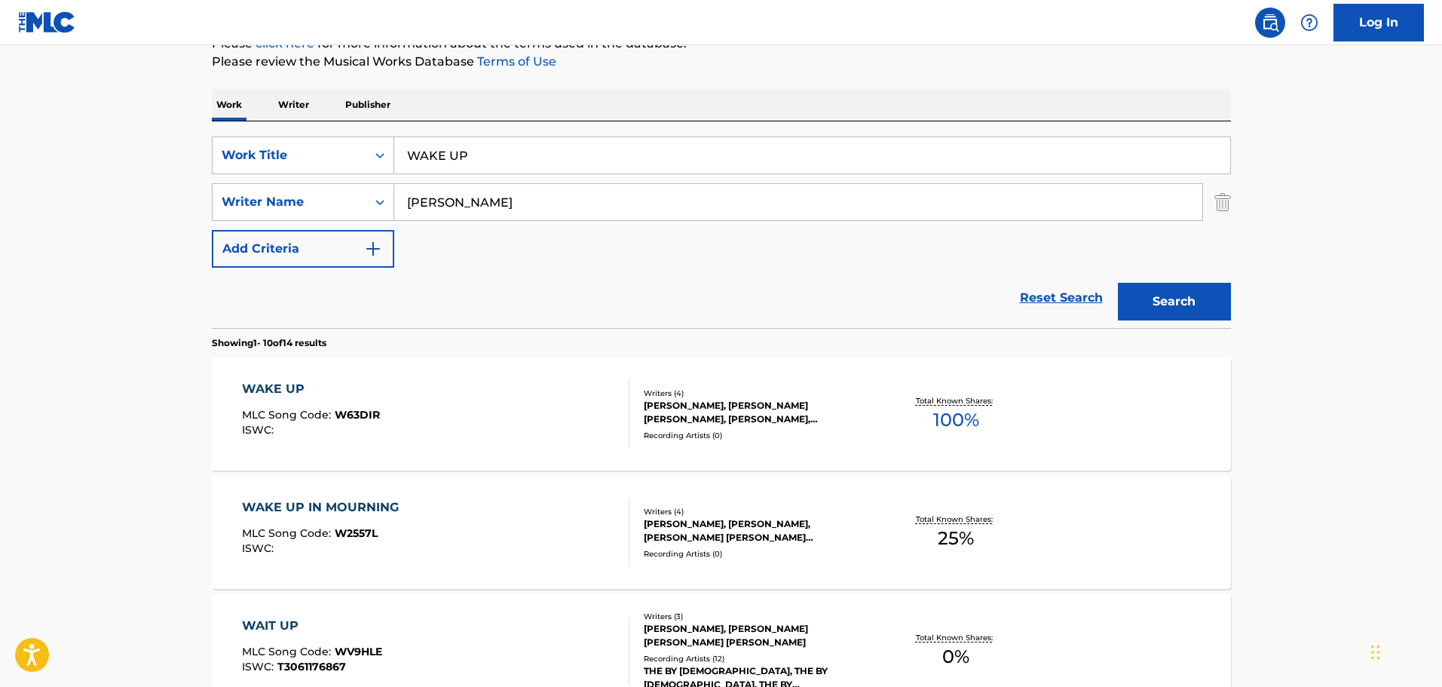
scroll to position [394, 0]
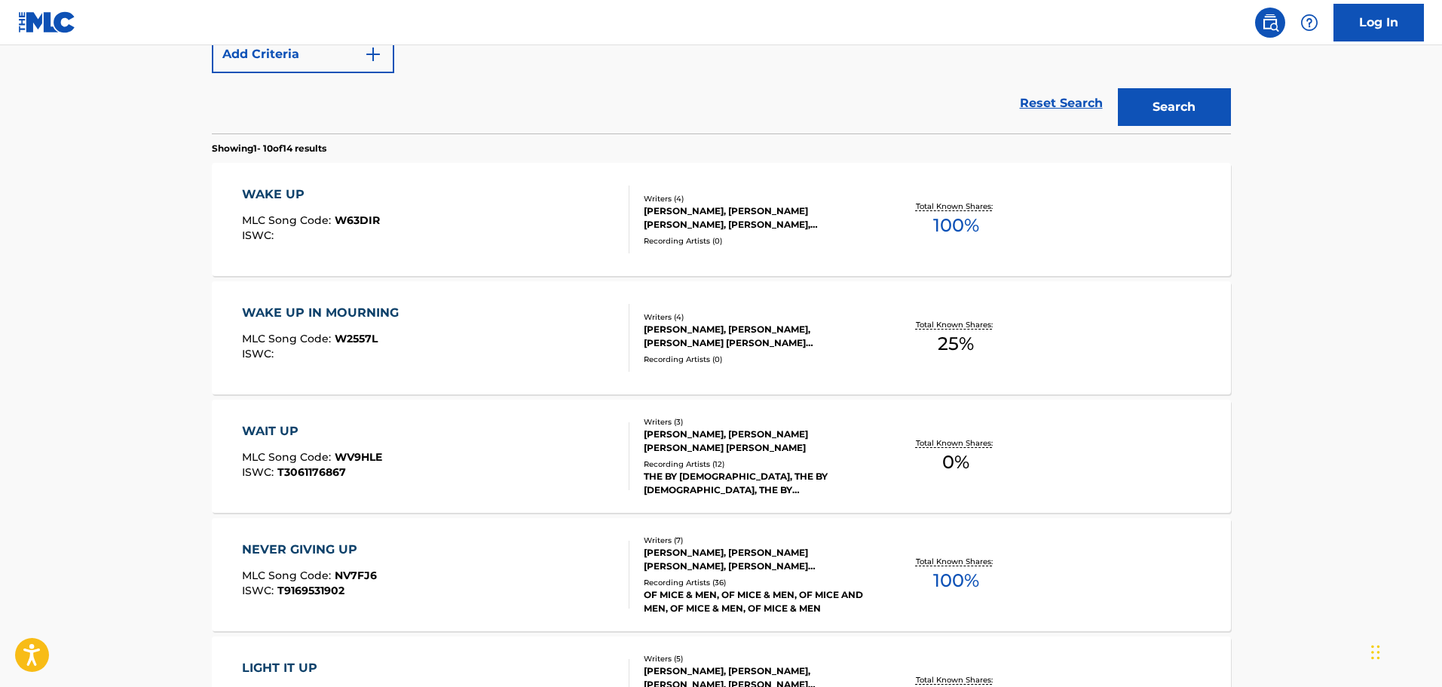
click at [553, 206] on div "WAKE UP MLC Song Code : W63DIR ISWC :" at bounding box center [436, 219] width 388 height 68
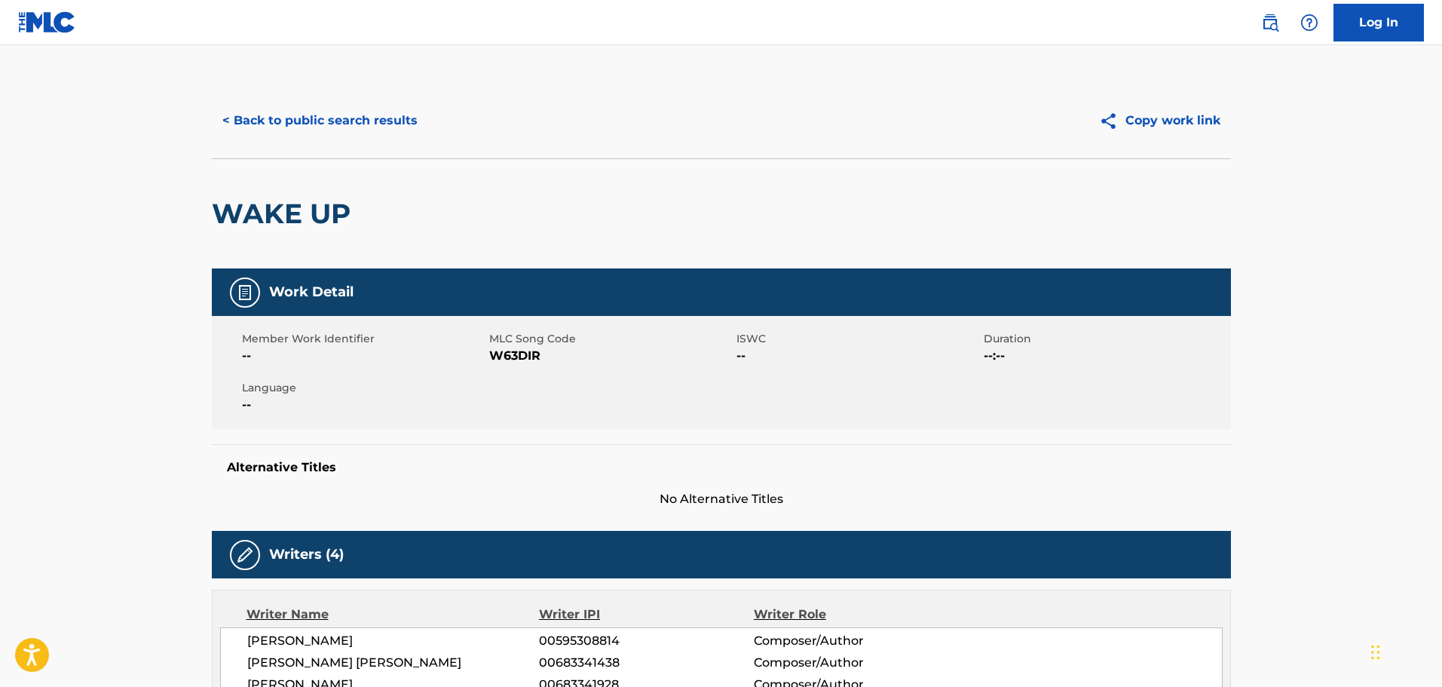
click at [349, 137] on button "< Back to public search results" at bounding box center [320, 121] width 216 height 38
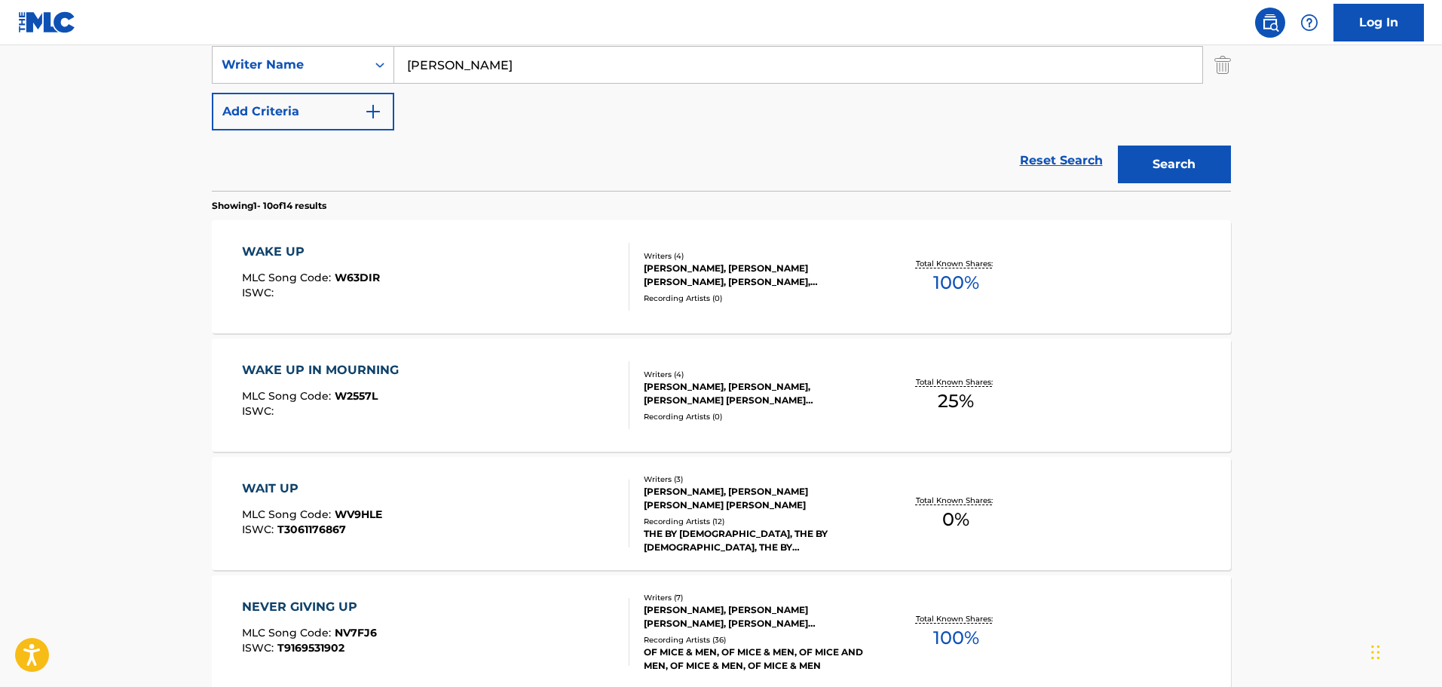
scroll to position [178, 0]
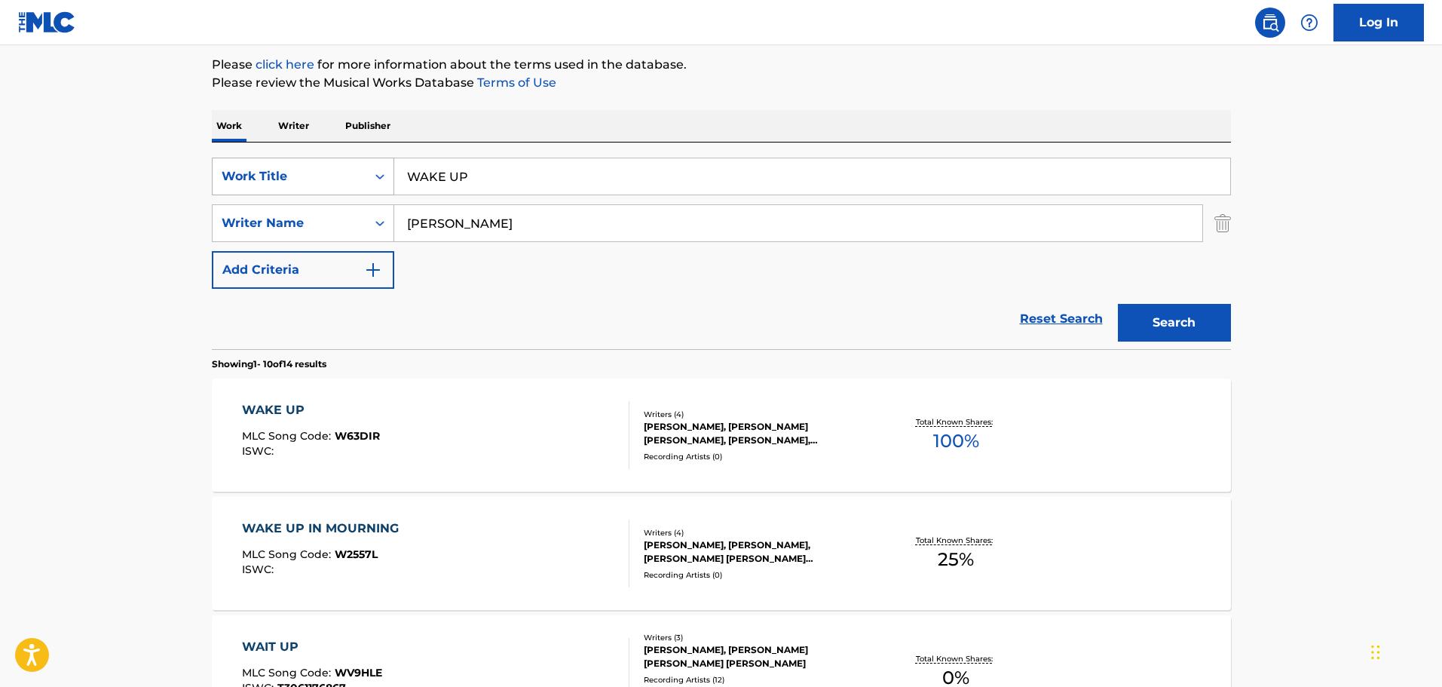
drag, startPoint x: 594, startPoint y: 182, endPoint x: 281, endPoint y: 182, distance: 312.9
click at [281, 182] on div "SearchWithCriteria538ef190-afcd-4ff2-9617-5aebafad310f Work Title WAKE UP" at bounding box center [721, 177] width 1019 height 38
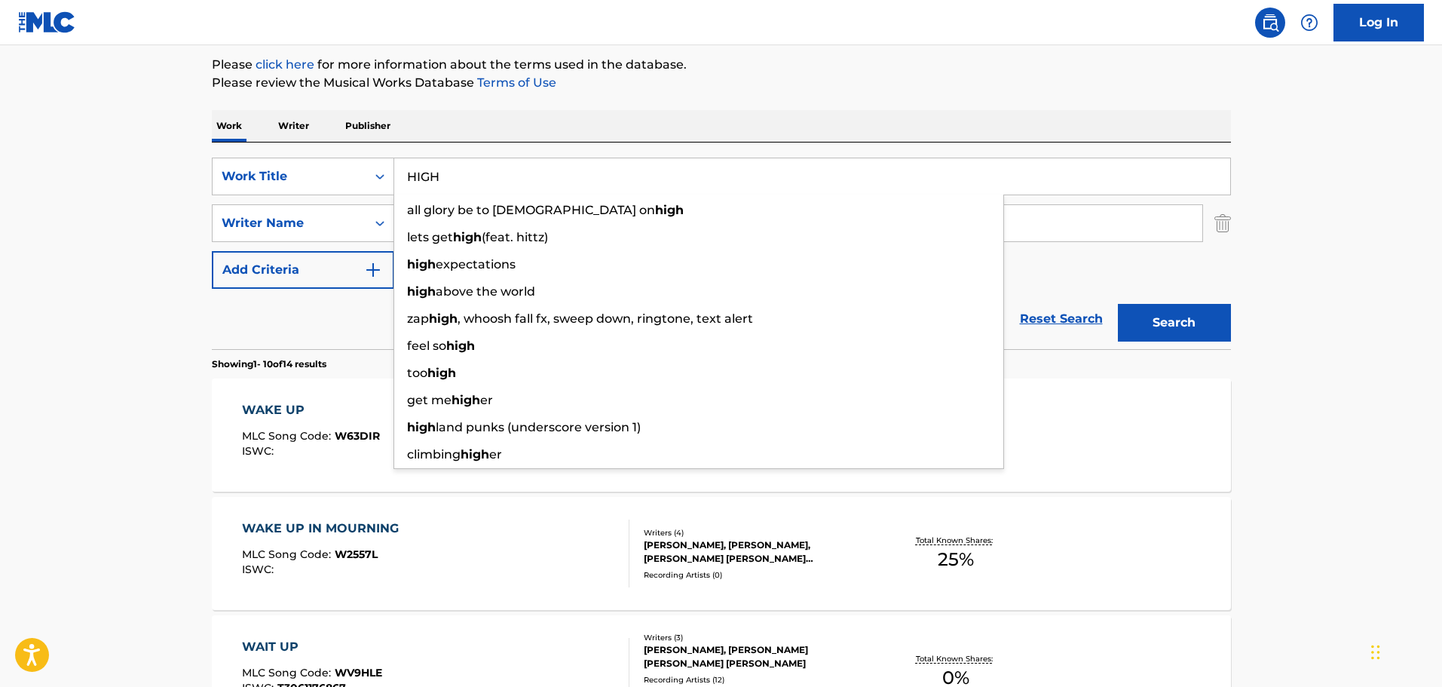
type input "HIGH"
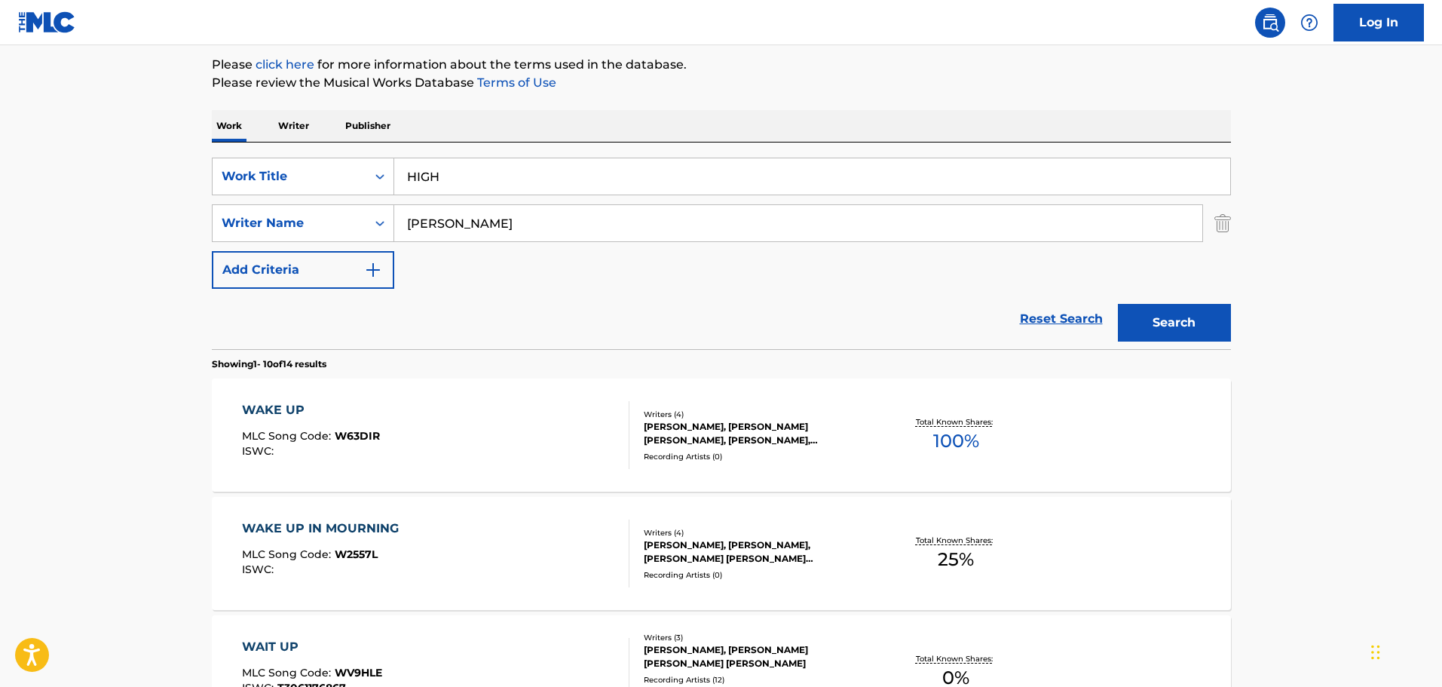
drag, startPoint x: 531, startPoint y: 223, endPoint x: 385, endPoint y: 212, distance: 146.0
click at [385, 212] on div "SearchWithCriteria62a0b2d0-7376-48f5-9861-ff029f364e27 Writer Name [PERSON_NAME]" at bounding box center [721, 223] width 1019 height 38
paste input "Hyouyhat"
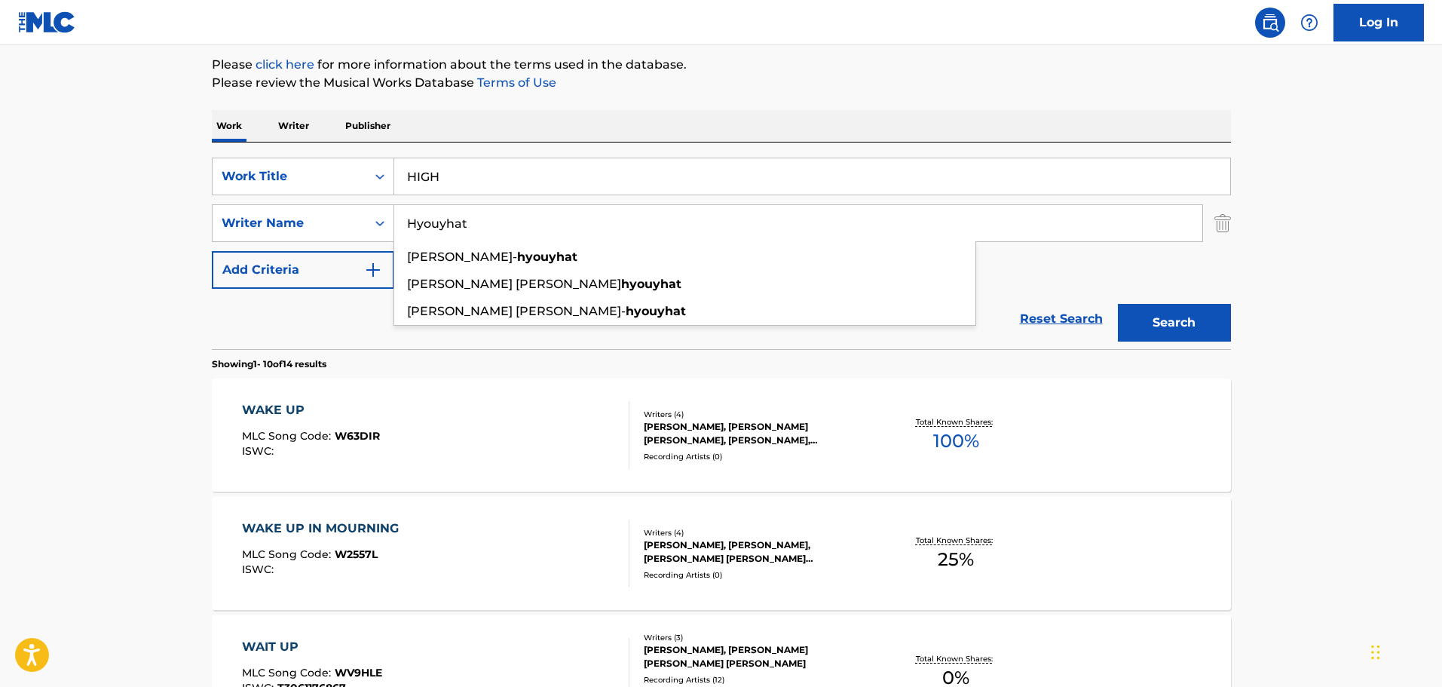
type input "Hyouyhat"
click at [1142, 317] on button "Search" at bounding box center [1174, 323] width 113 height 38
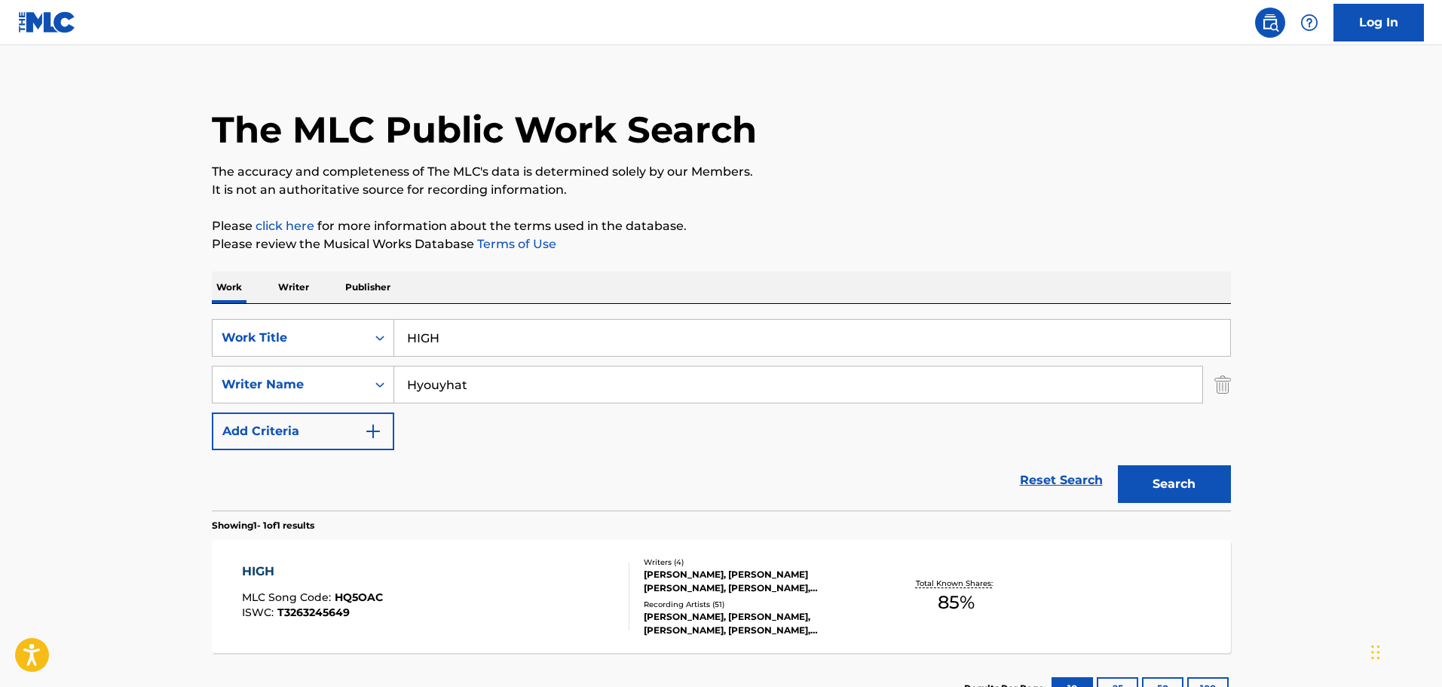
scroll to position [133, 0]
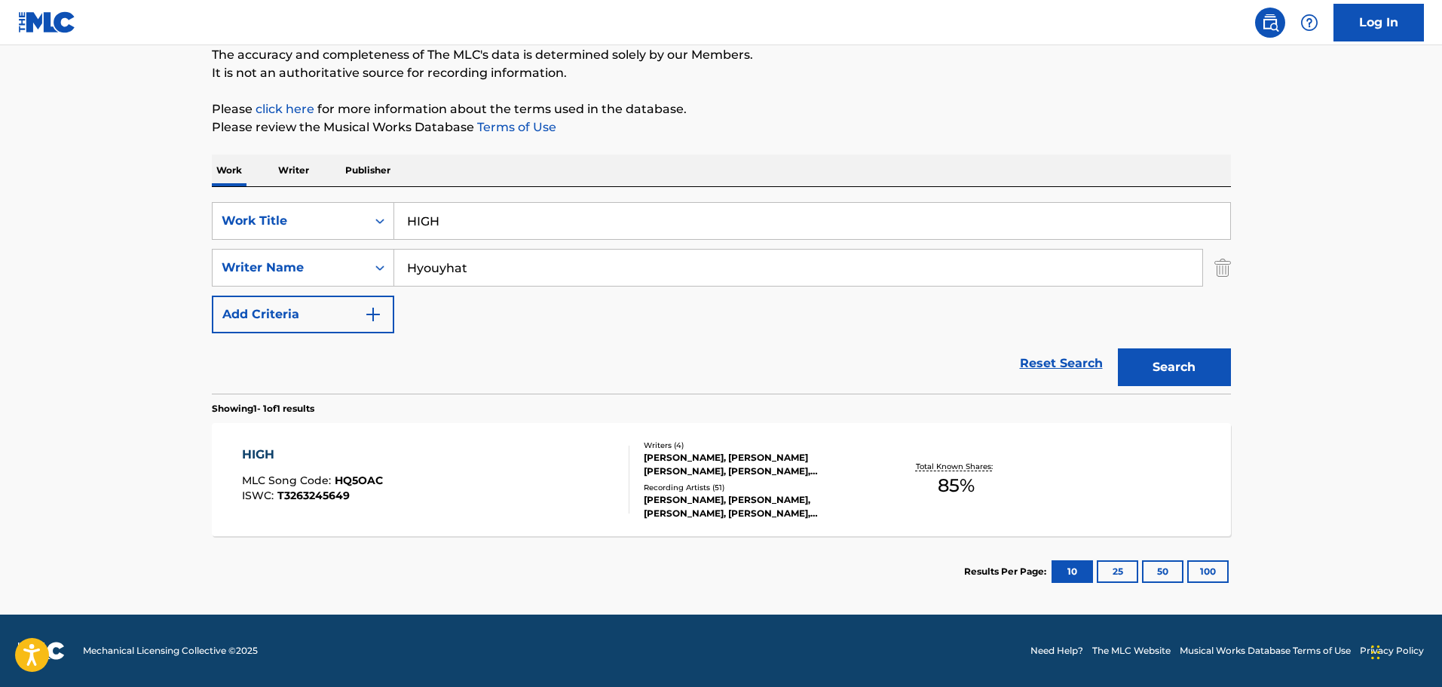
click at [504, 452] on div "HIGH MLC Song Code : HQ5OAC ISWC : T3263245649" at bounding box center [436, 480] width 388 height 68
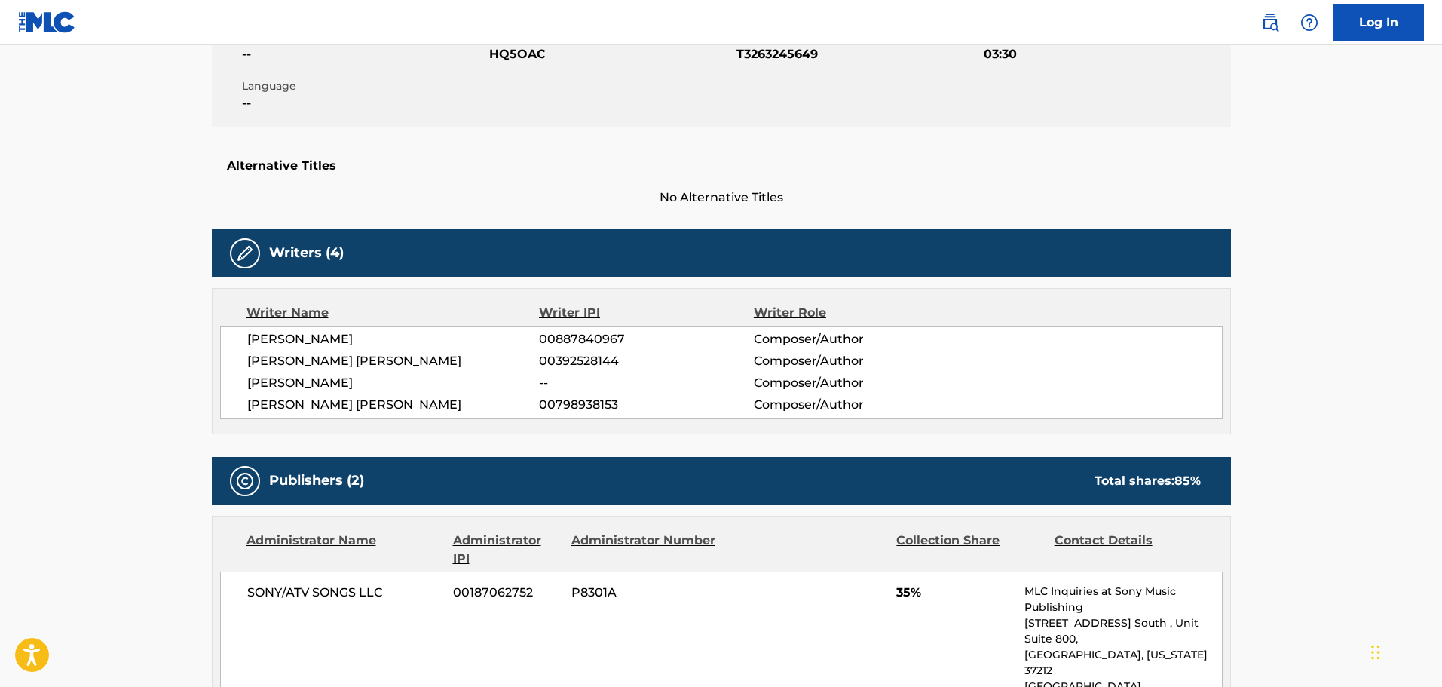
scroll to position [151, 0]
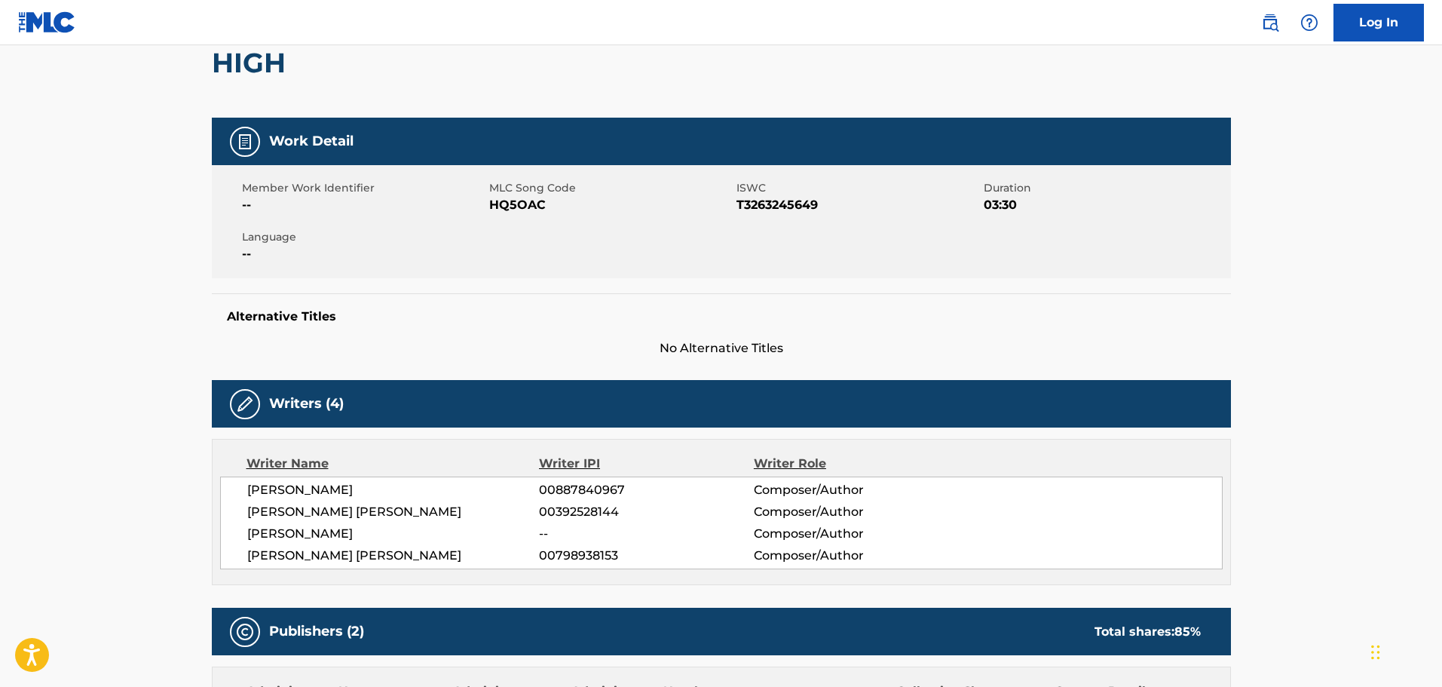
click at [763, 201] on span "T3263245649" at bounding box center [859, 205] width 244 height 18
copy span "T3263245649"
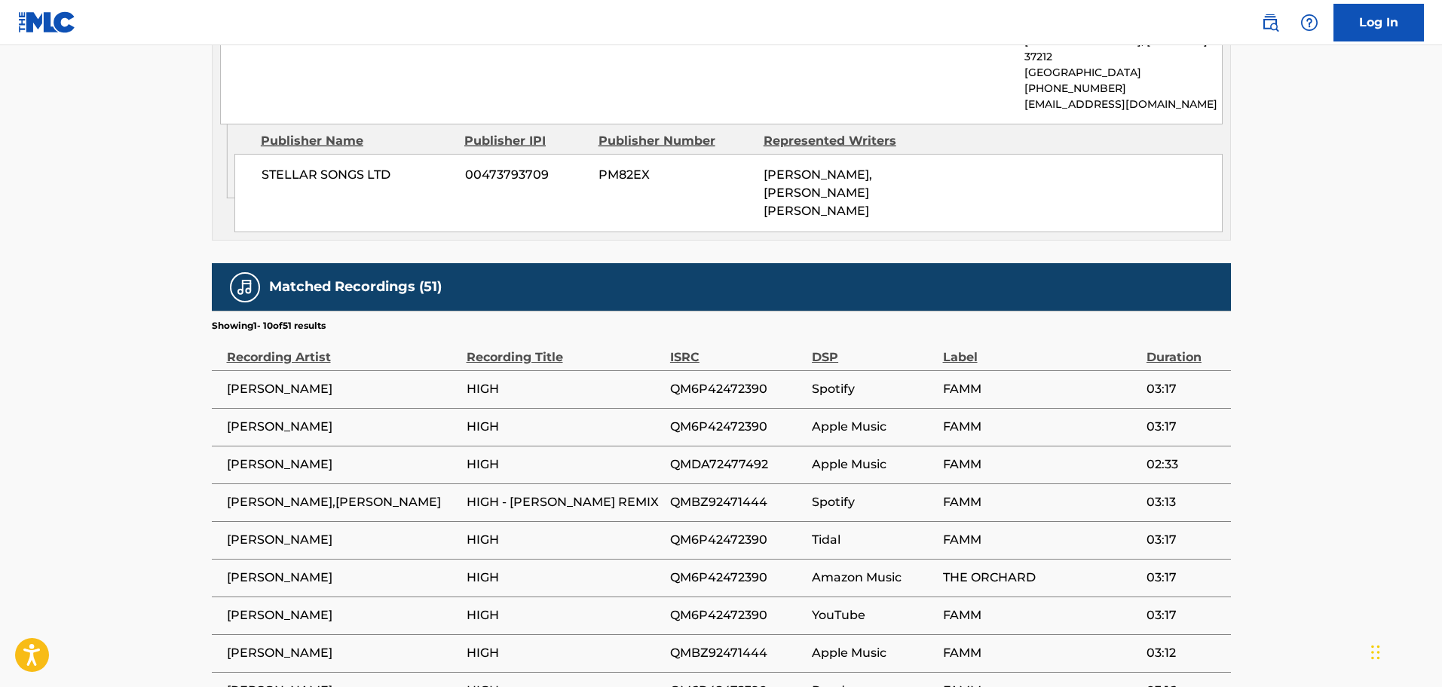
scroll to position [1395, 0]
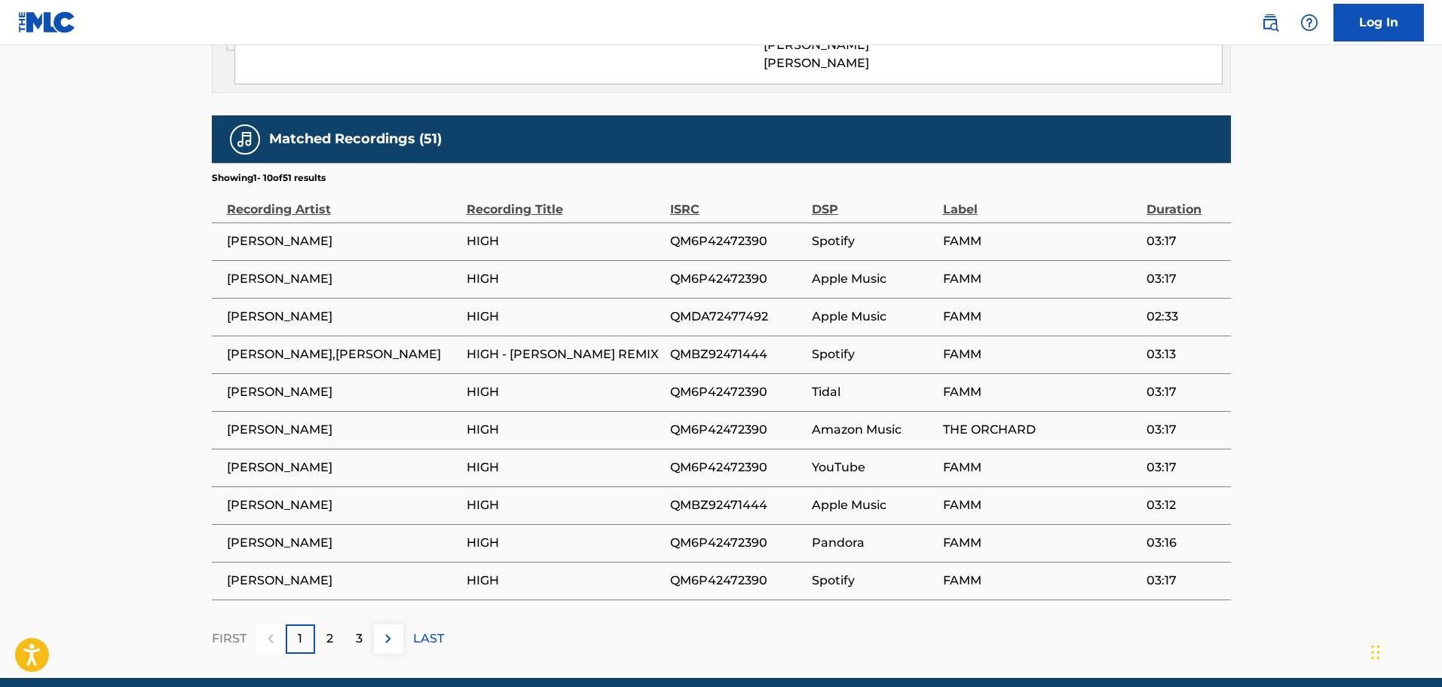
click at [709, 222] on td "QM6P42472390" at bounding box center [741, 241] width 142 height 38
click at [707, 232] on span "QM6P42472390" at bounding box center [737, 241] width 134 height 18
copy span "QM6P42472390"
click at [743, 496] on span "QMBZ92471444" at bounding box center [737, 505] width 134 height 18
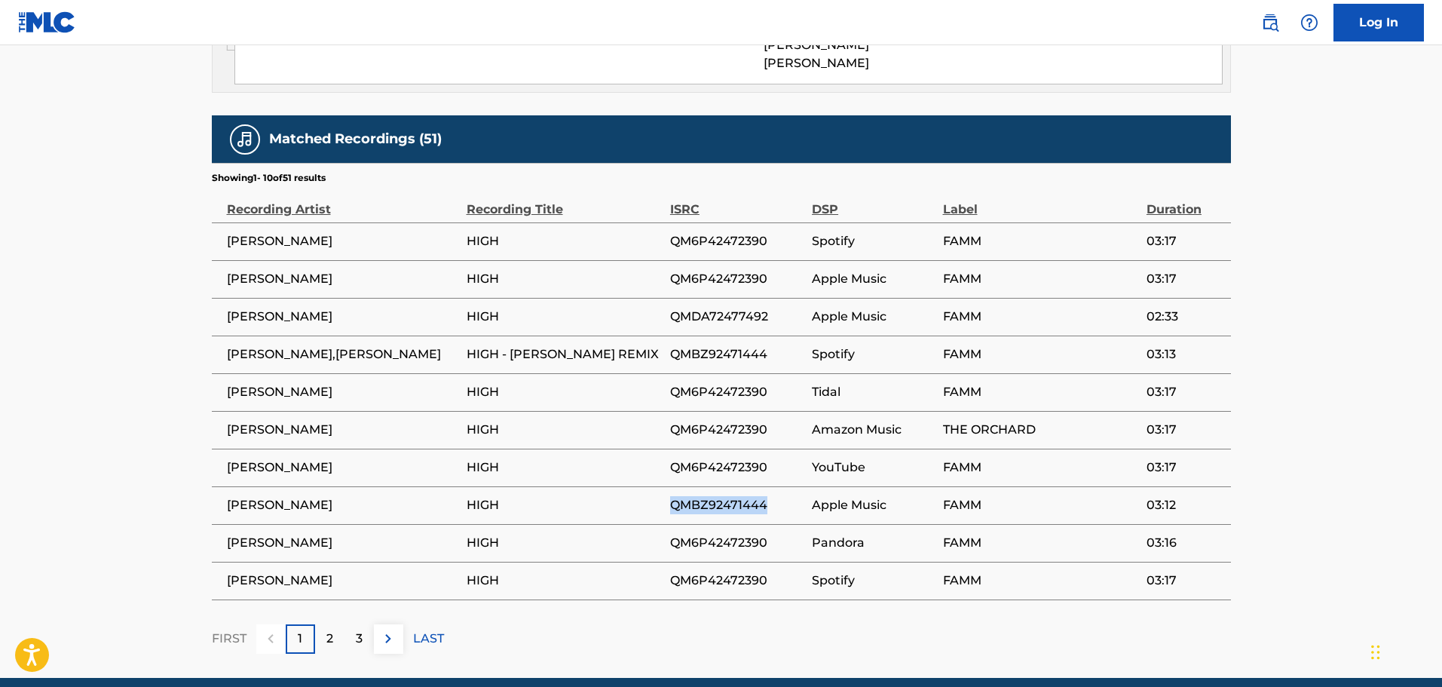
click at [743, 496] on span "QMBZ92471444" at bounding box center [737, 505] width 134 height 18
copy span "QMBZ92471444"
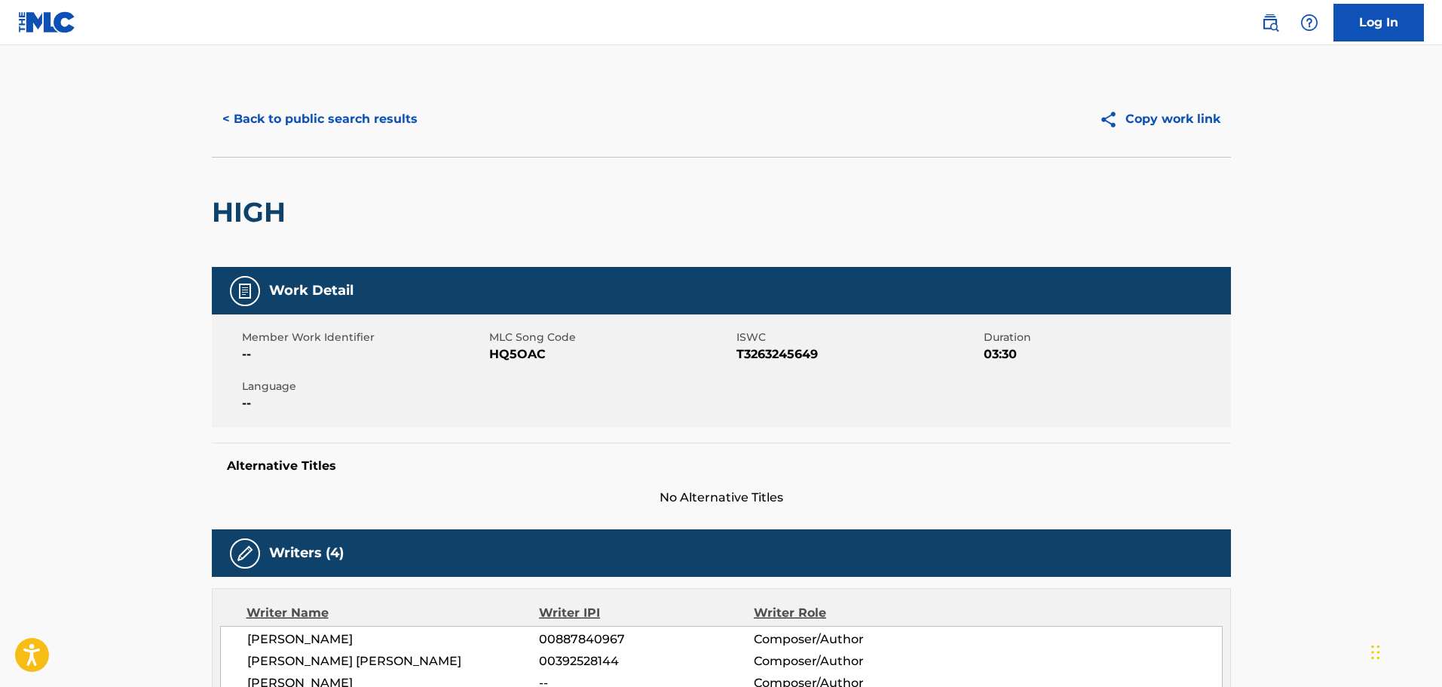
scroll to position [0, 0]
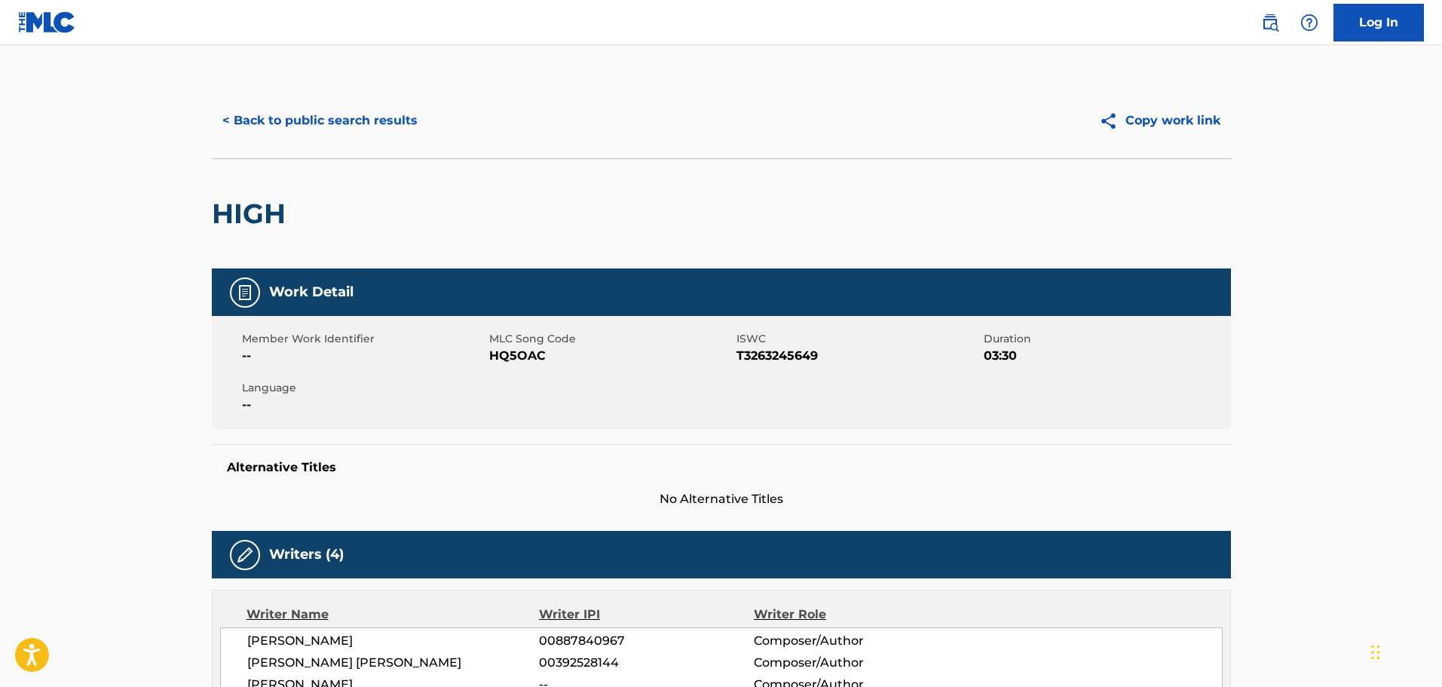
click at [268, 128] on button "< Back to public search results" at bounding box center [320, 121] width 216 height 38
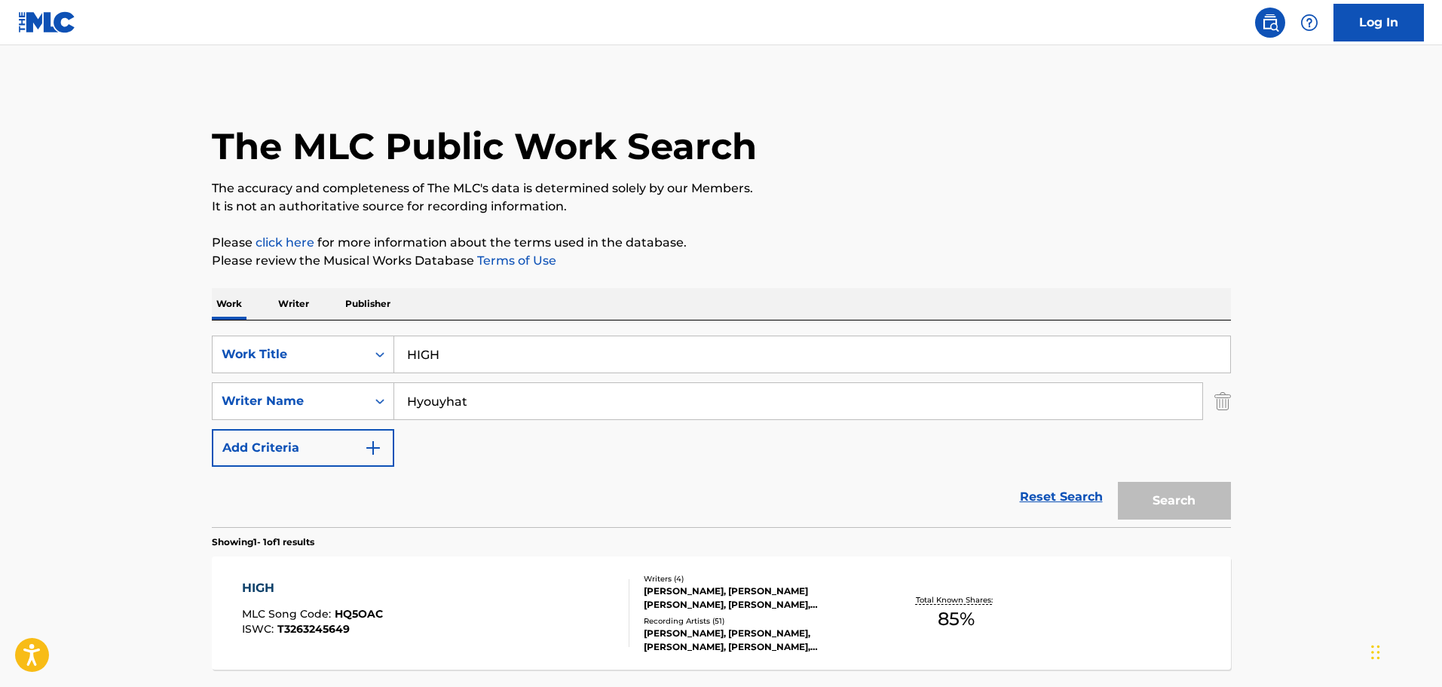
scroll to position [47, 0]
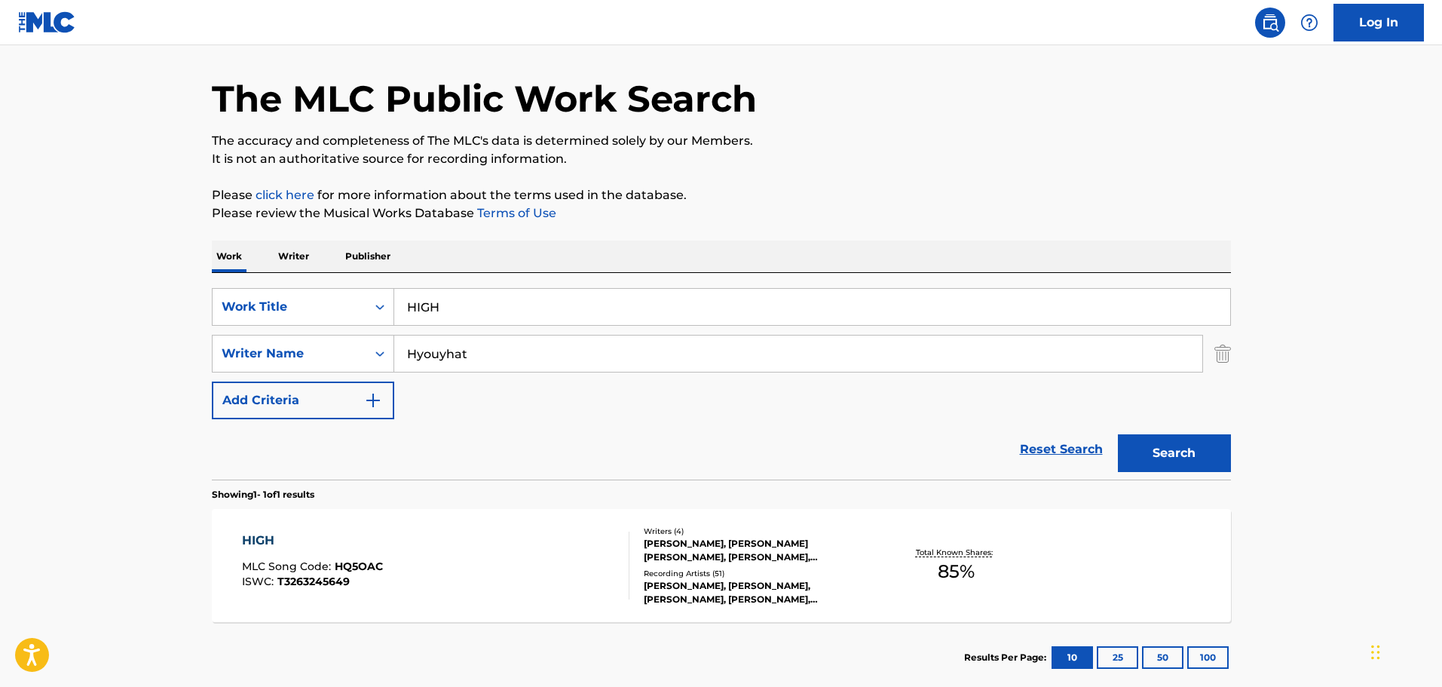
drag, startPoint x: 561, startPoint y: 290, endPoint x: 268, endPoint y: 287, distance: 292.5
click at [262, 287] on div "SearchWithCriteria538ef190-afcd-4ff2-9617-5aebafad310f Work Title HIGH SearchWi…" at bounding box center [721, 376] width 1019 height 207
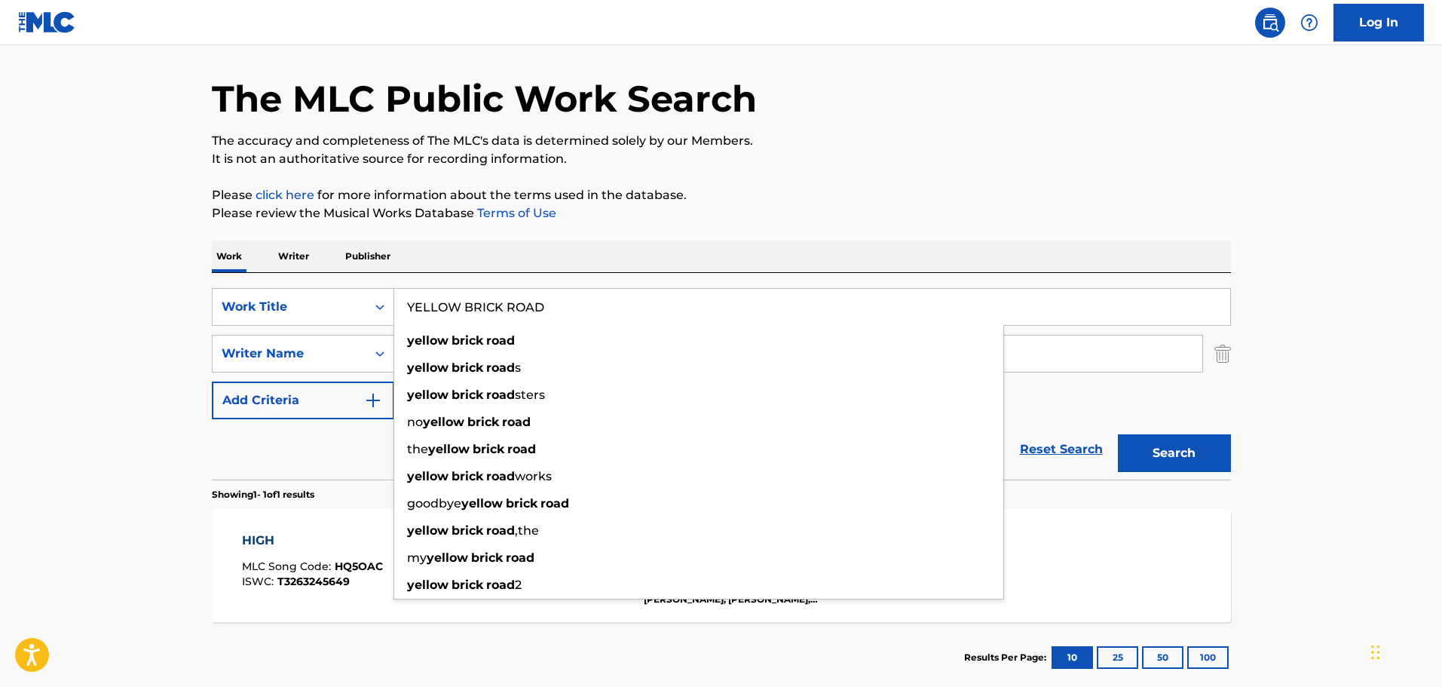
type input "YELLOW BRICK ROAD"
click at [162, 284] on main "The MLC Public Work Search The accuracy and completeness of The MLC's data is d…" at bounding box center [721, 349] width 1442 height 703
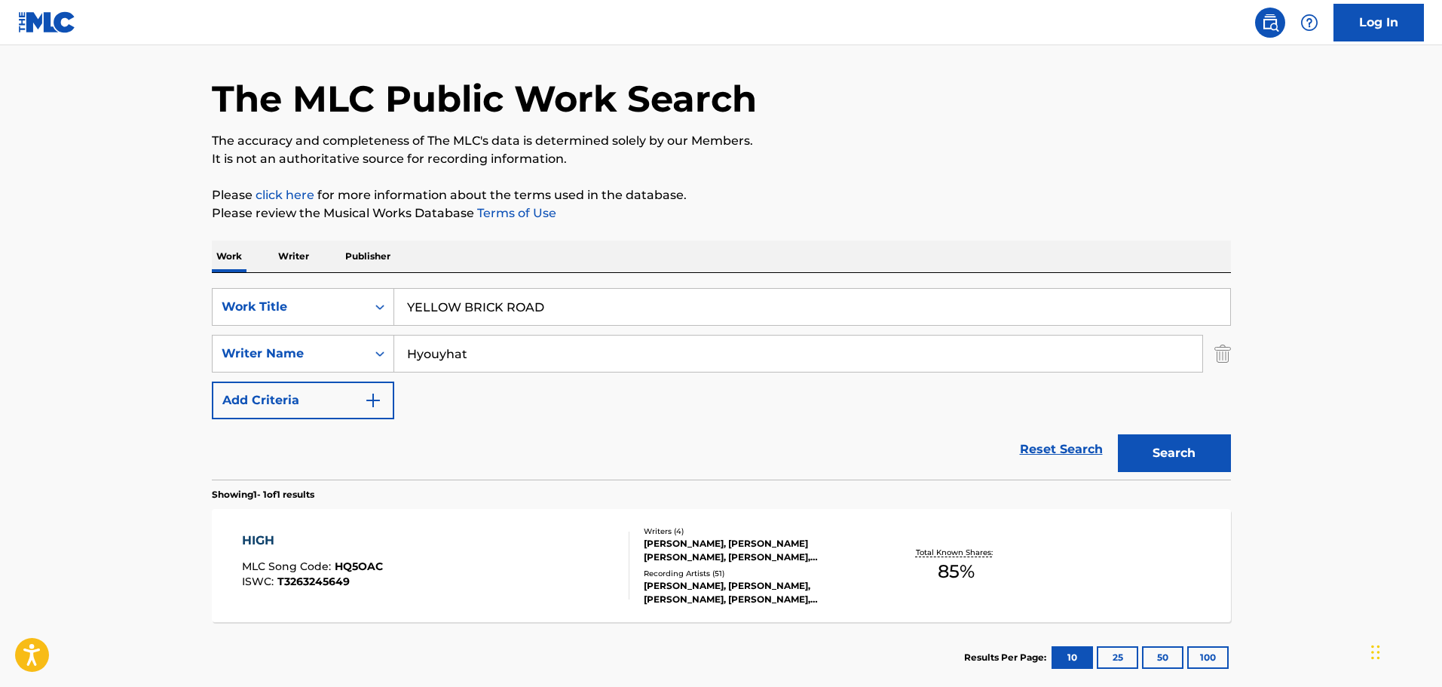
drag, startPoint x: 620, startPoint y: 336, endPoint x: 357, endPoint y: 331, distance: 262.4
click at [357, 331] on div "SearchWithCriteria538ef190-afcd-4ff2-9617-5aebafad310f Work Title YELLOW BRICK …" at bounding box center [721, 353] width 1019 height 131
drag, startPoint x: 587, startPoint y: 353, endPoint x: 354, endPoint y: 353, distance: 233.0
click at [354, 353] on div "SearchWithCriteria62a0b2d0-7376-48f5-9861-ff029f364e27 Writer Name Hyouyhat" at bounding box center [721, 354] width 1019 height 38
paste input "[PERSON_NAME]"
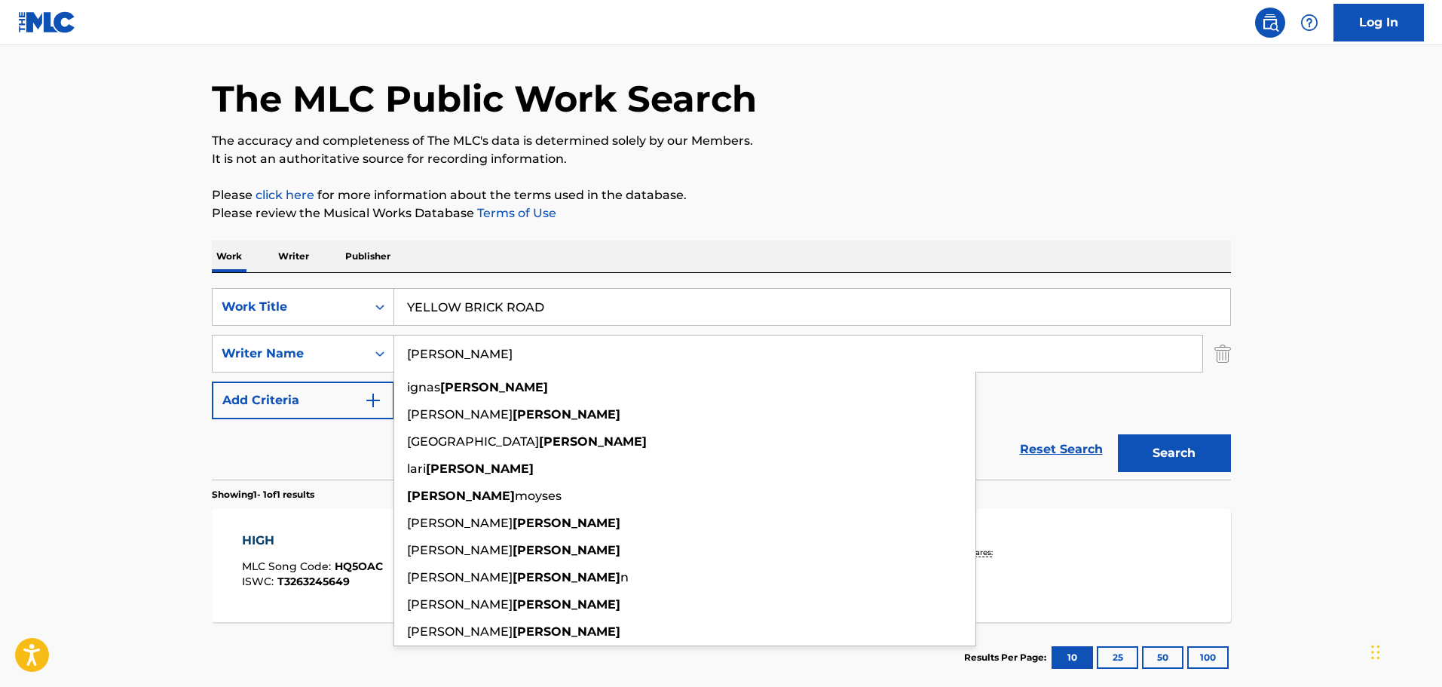
type input "[PERSON_NAME]"
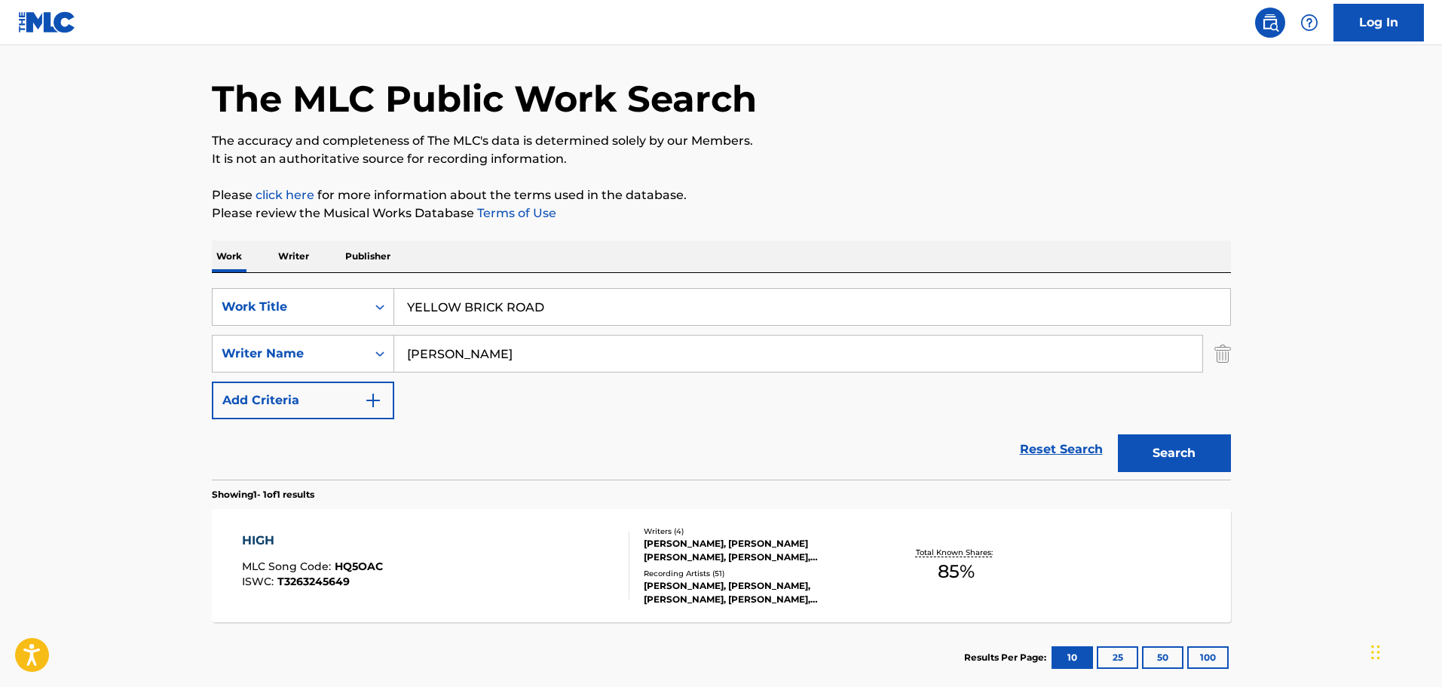
click at [1218, 452] on button "Search" at bounding box center [1174, 453] width 113 height 38
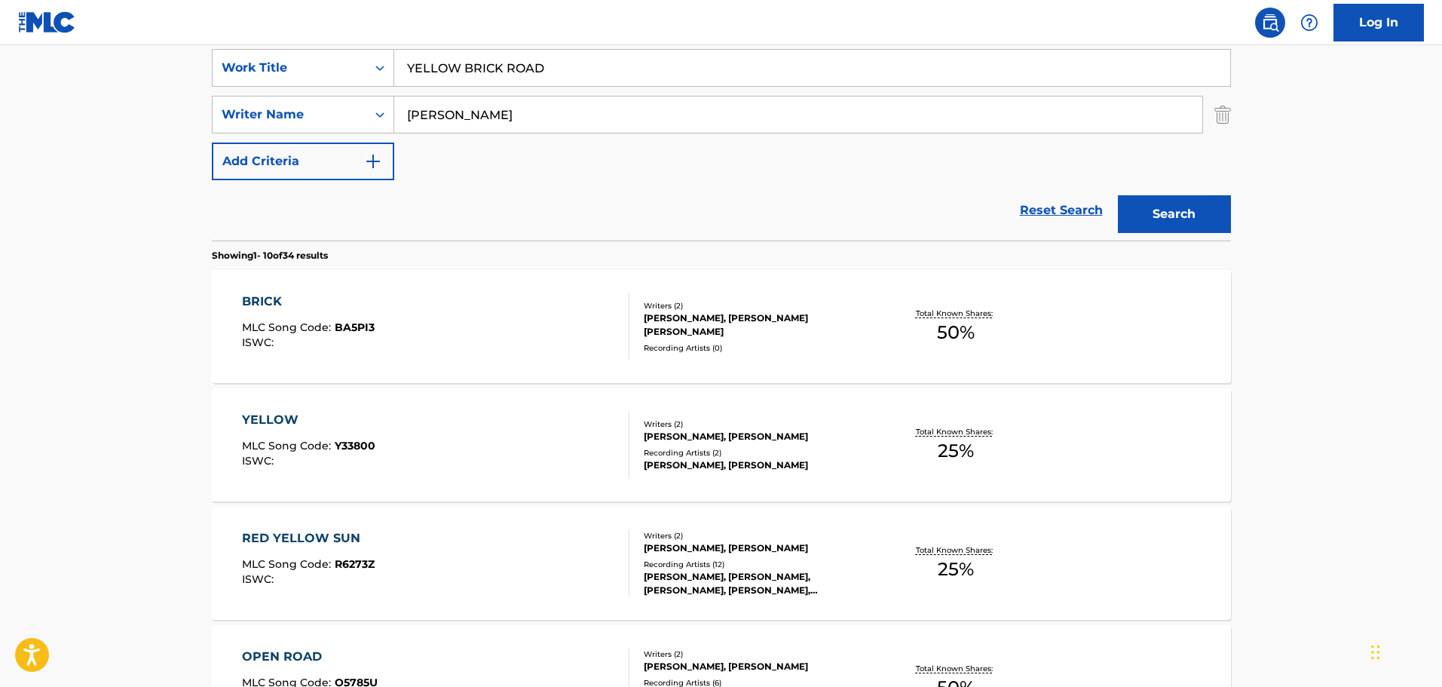
scroll to position [123, 0]
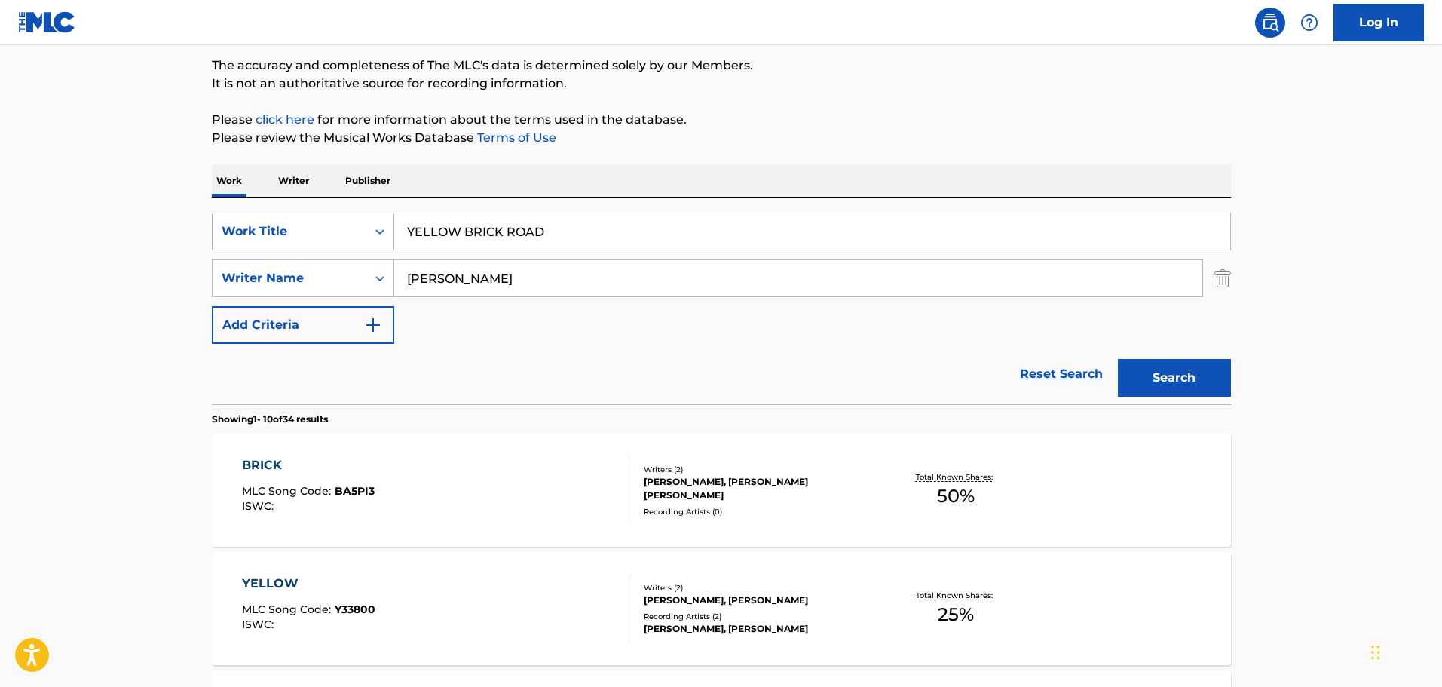
drag, startPoint x: 584, startPoint y: 250, endPoint x: 348, endPoint y: 216, distance: 237.6
click at [348, 216] on div "SearchWithCriteria538ef190-afcd-4ff2-9617-5aebafad310f Work Title [GEOGRAPHIC_D…" at bounding box center [721, 232] width 1019 height 38
click at [554, 216] on input "YELLOW BRICK ROAD" at bounding box center [812, 231] width 836 height 36
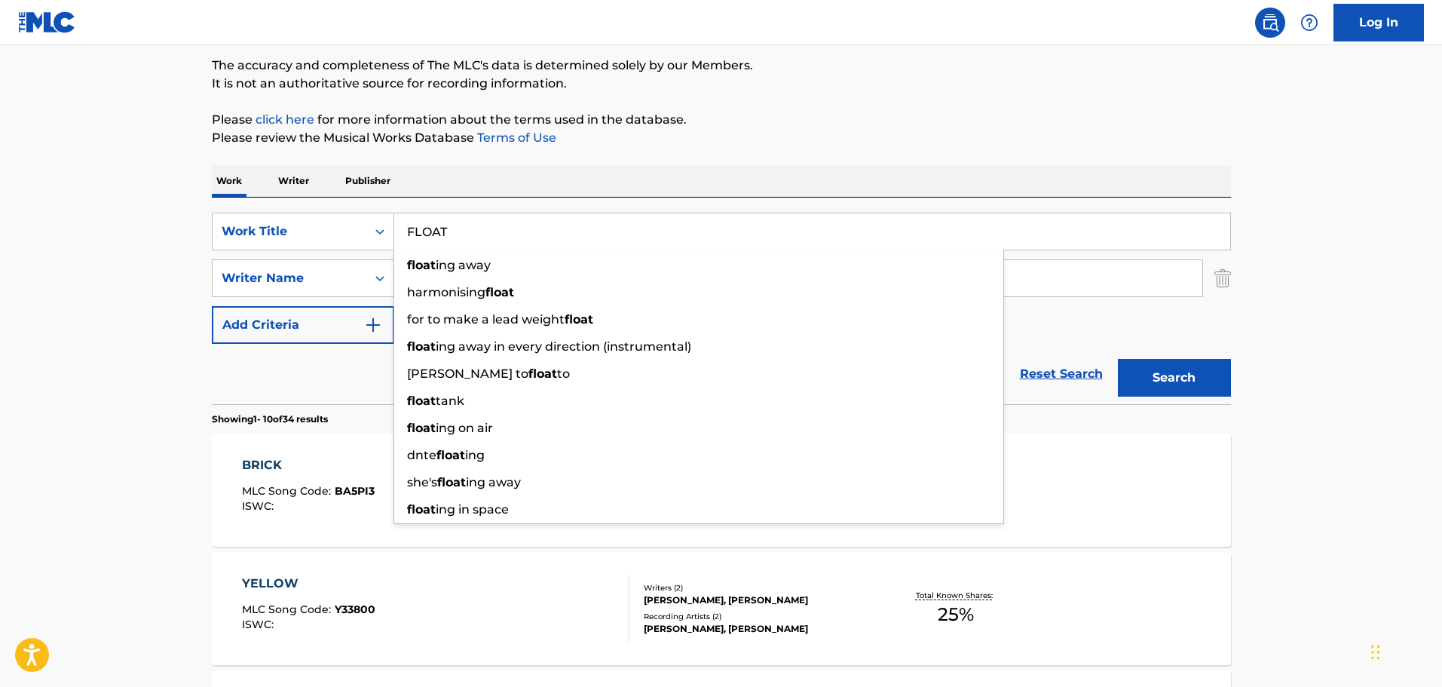
type input "FLOAT"
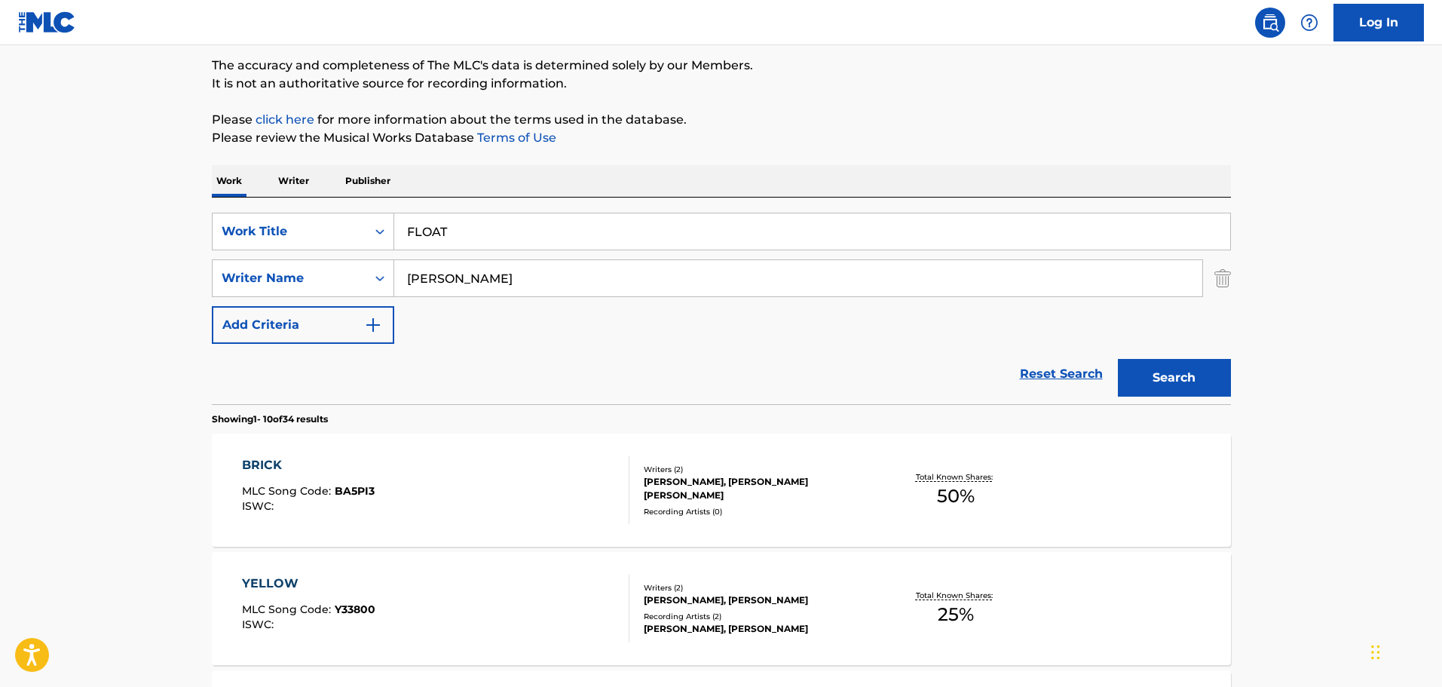
click at [550, 187] on div "Work Writer Publisher" at bounding box center [721, 181] width 1019 height 32
drag, startPoint x: 545, startPoint y: 272, endPoint x: 314, endPoint y: 242, distance: 232.7
click at [312, 244] on div "SearchWithCriteria538ef190-afcd-4ff2-9617-5aebafad310f Work Title FLOAT SearchW…" at bounding box center [721, 278] width 1019 height 131
paste input "Zutrau"
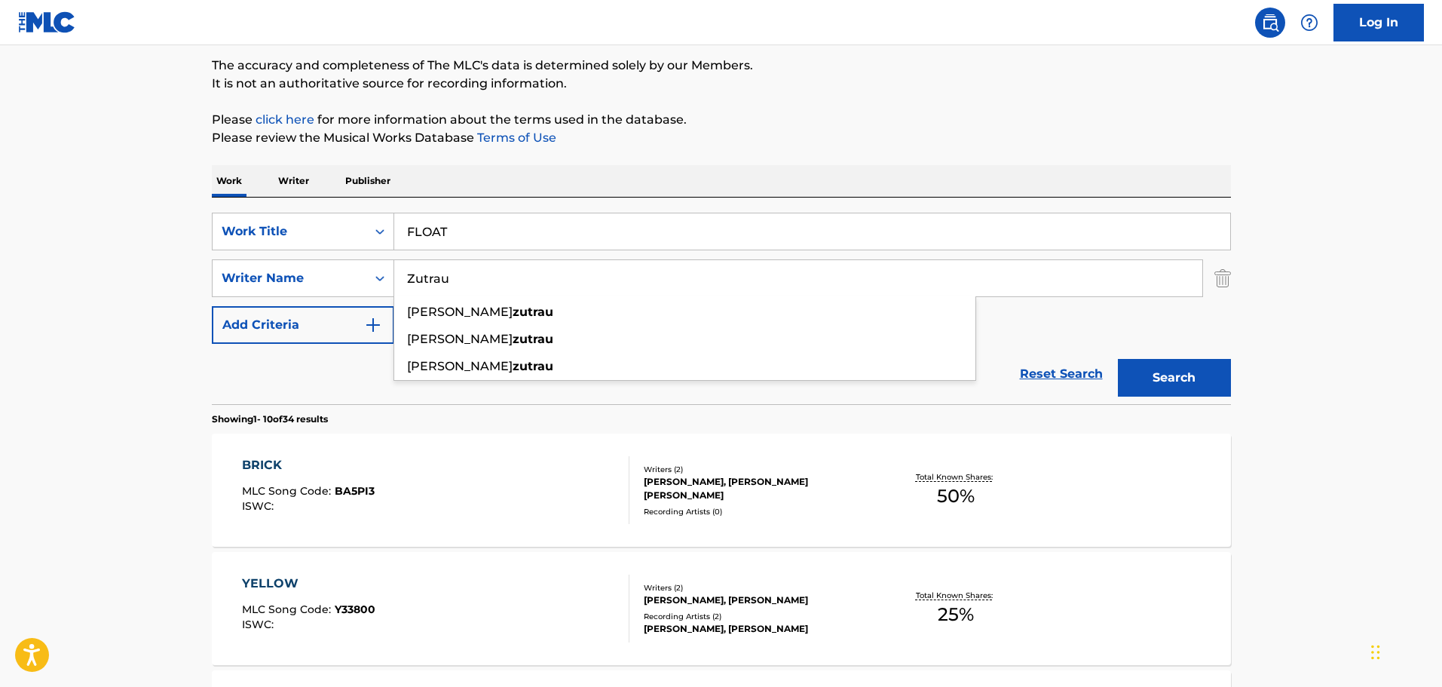
type input "Zutrau"
click at [1142, 366] on button "Search" at bounding box center [1174, 378] width 113 height 38
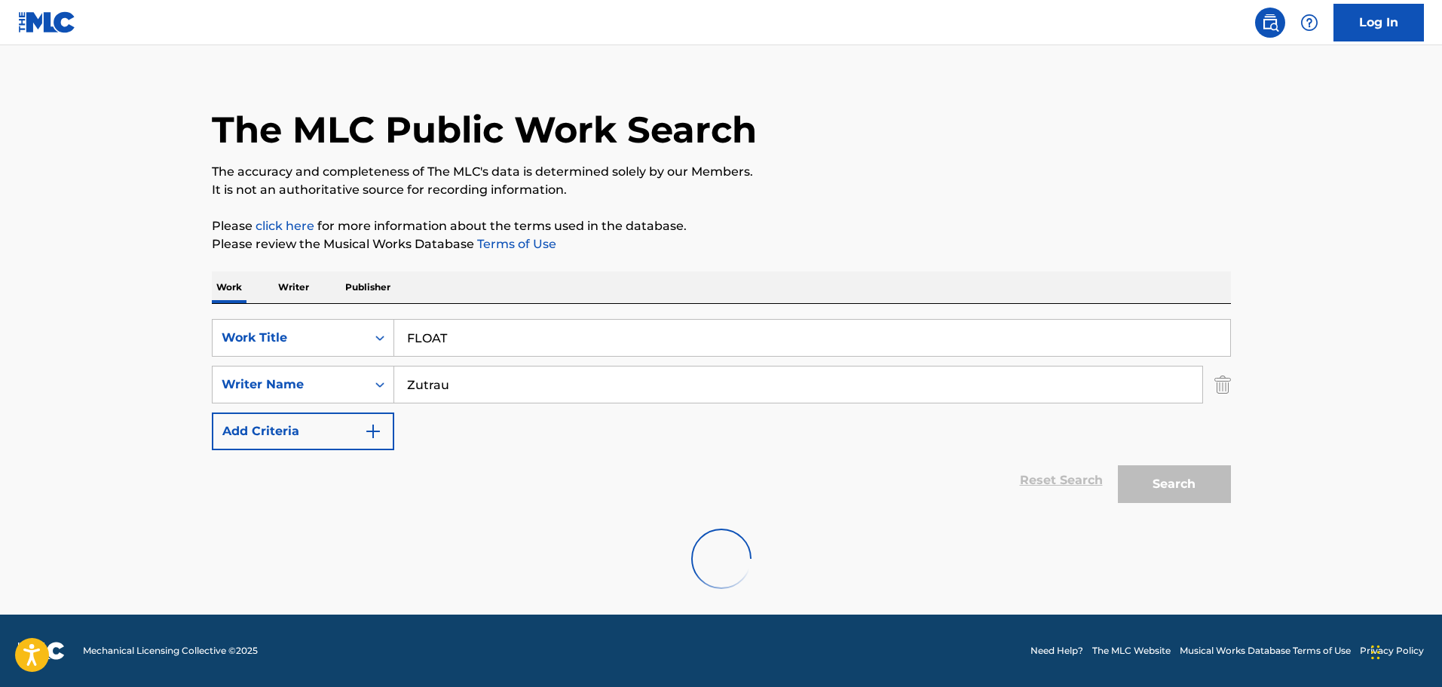
scroll to position [0, 0]
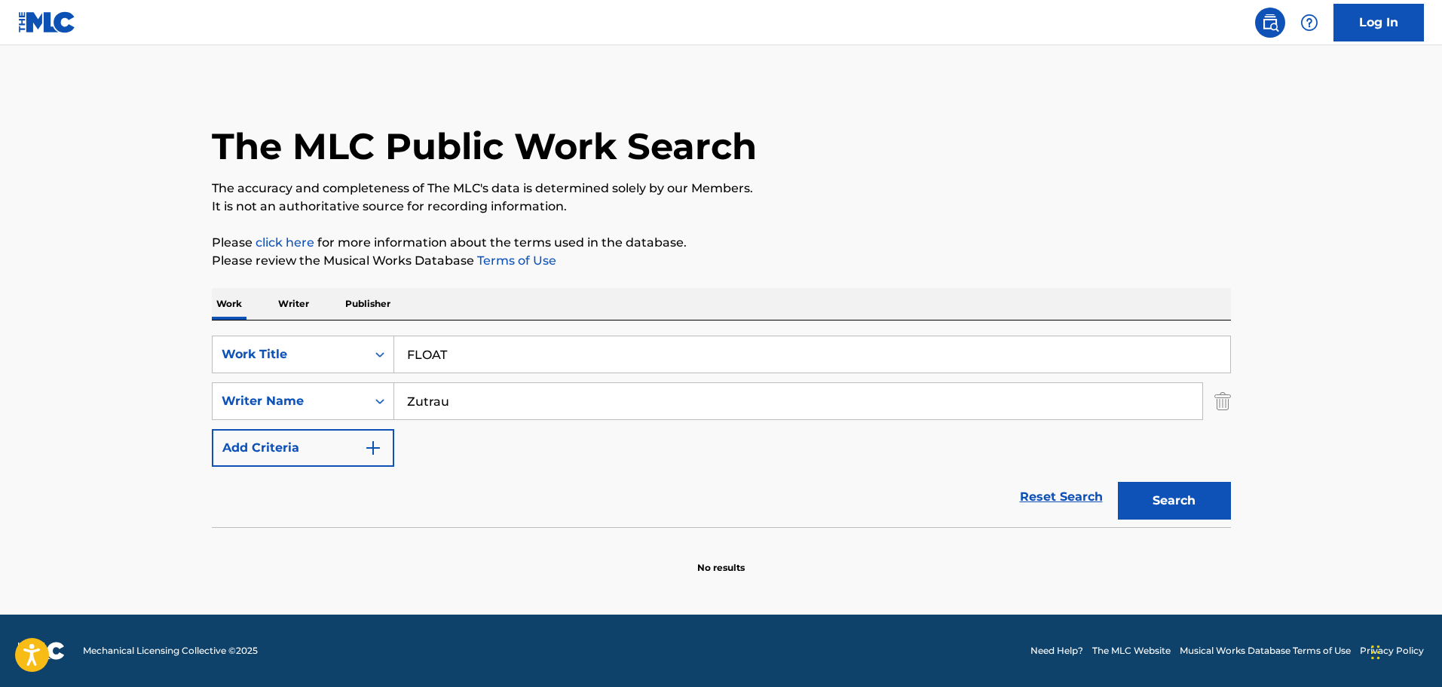
drag, startPoint x: 668, startPoint y: 339, endPoint x: 461, endPoint y: 323, distance: 207.1
click at [461, 323] on div "SearchWithCriteria538ef190-afcd-4ff2-9617-5aebafad310f Work Title FLOAT SearchW…" at bounding box center [721, 423] width 1019 height 207
type input "F"
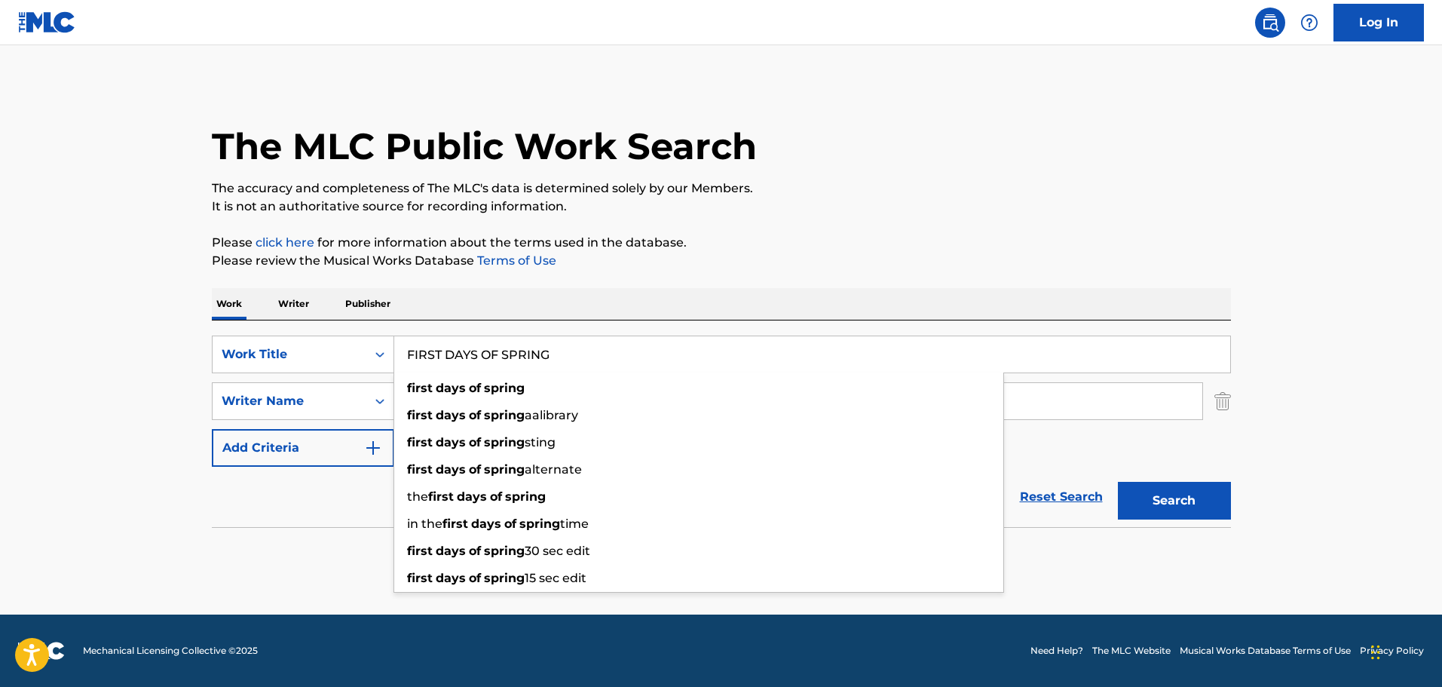
type input "FIRST DAYS OF SPRING"
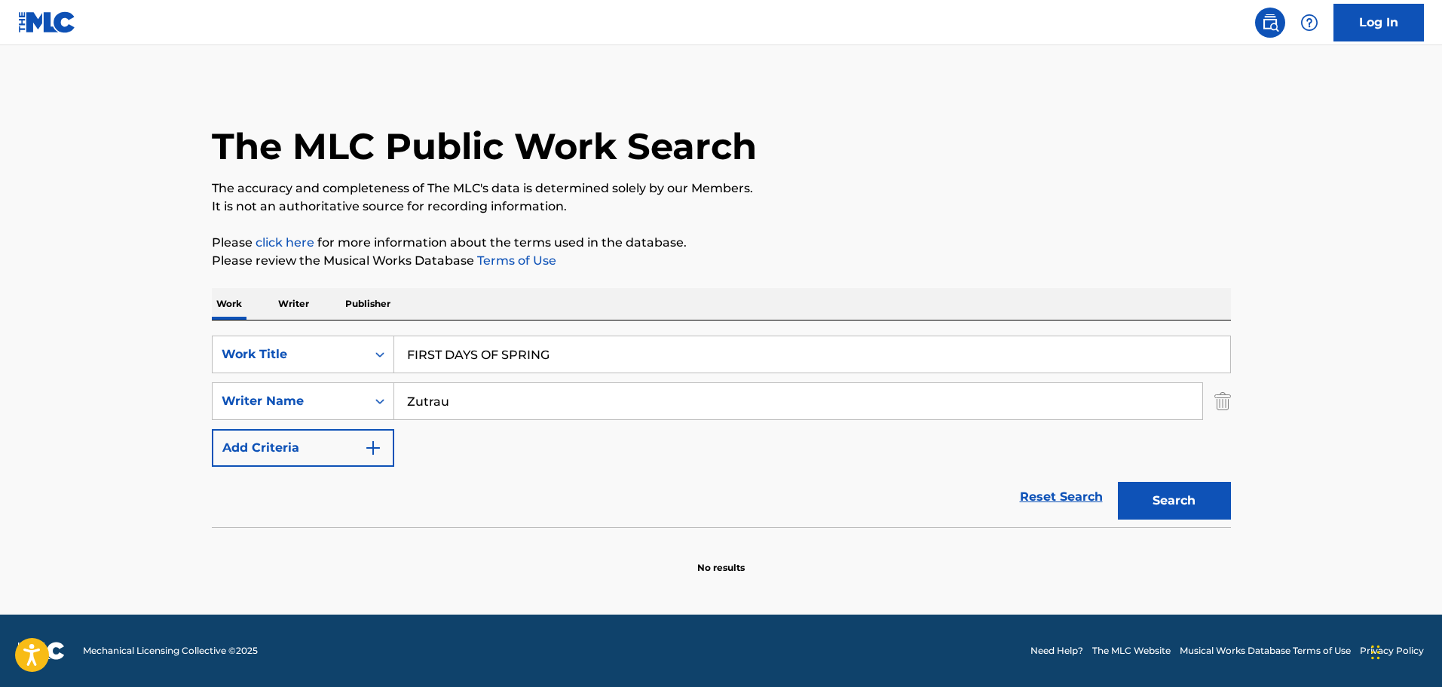
click at [460, 301] on div "Work Writer Publisher" at bounding box center [721, 304] width 1019 height 32
drag, startPoint x: 481, startPoint y: 406, endPoint x: 296, endPoint y: 389, distance: 186.3
click at [296, 389] on div "SearchWithCriteria62a0b2d0-7376-48f5-9861-ff029f364e27 Writer Name [PERSON_NAME]" at bounding box center [721, 401] width 1019 height 38
paste input "Aio"
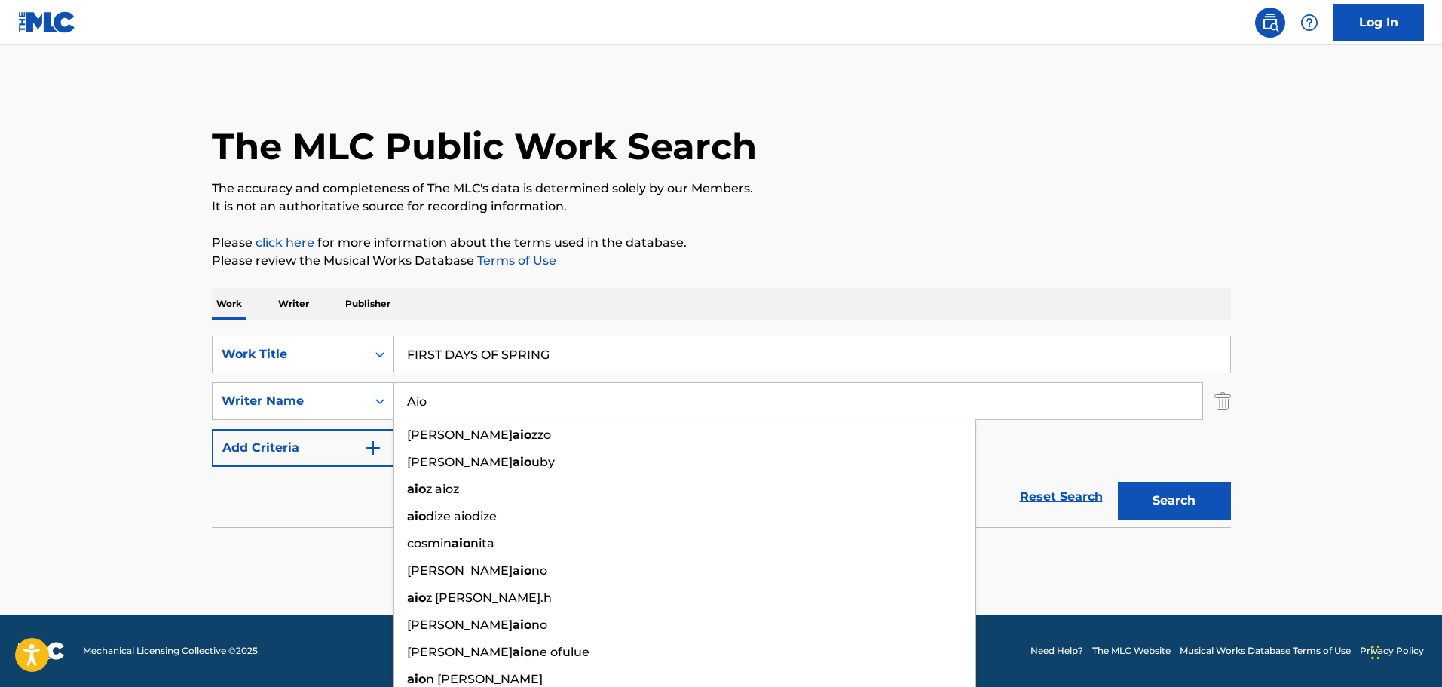
type input "Aio"
click at [1137, 495] on button "Search" at bounding box center [1174, 501] width 113 height 38
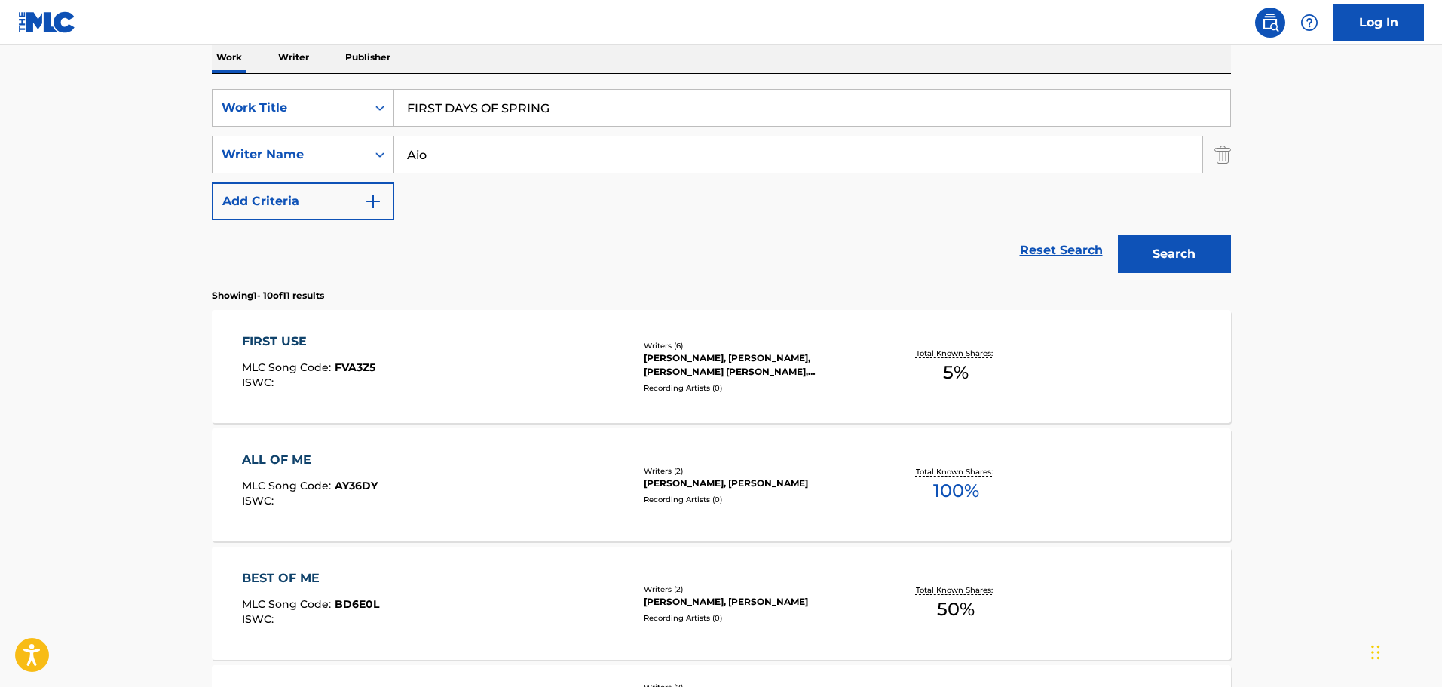
scroll to position [151, 0]
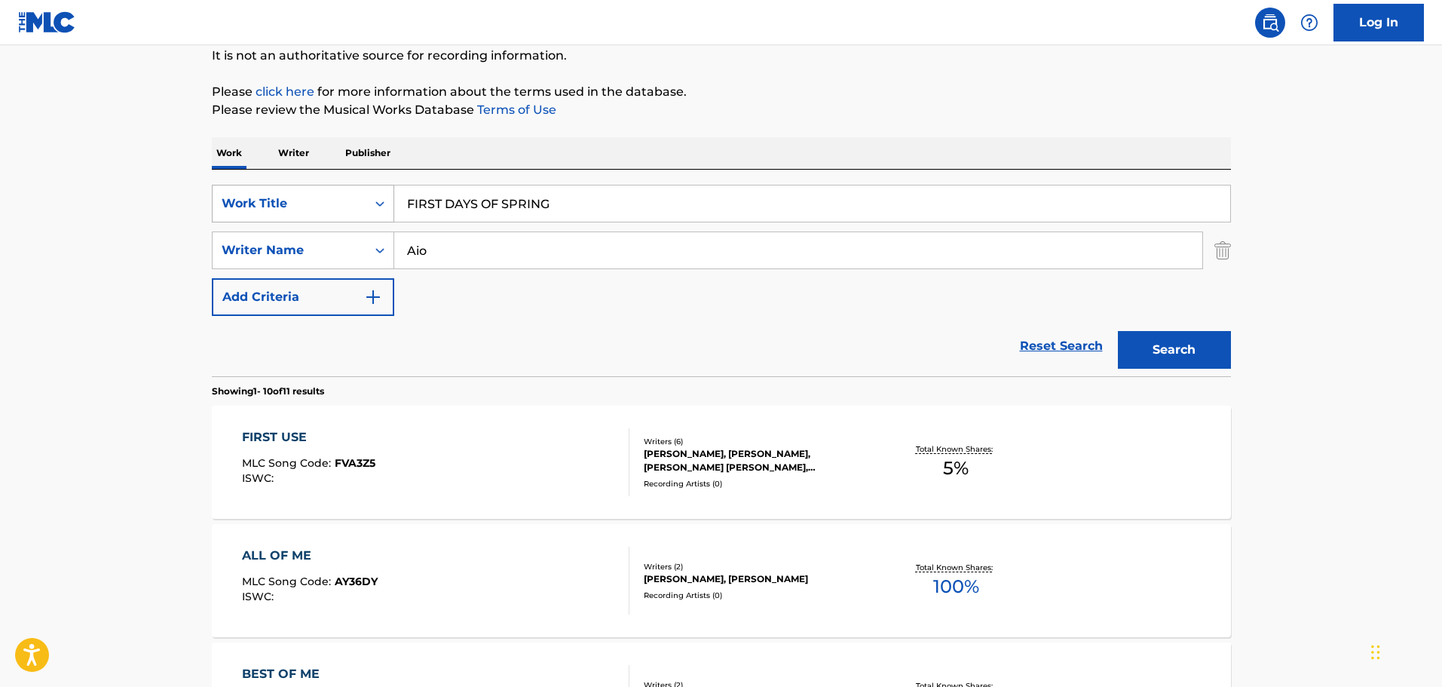
drag, startPoint x: 617, startPoint y: 195, endPoint x: 336, endPoint y: 186, distance: 281.4
click at [336, 186] on div "SearchWithCriteria538ef190-afcd-4ff2-9617-5aebafad310f Work Title FIRST DAYS OF…" at bounding box center [721, 204] width 1019 height 38
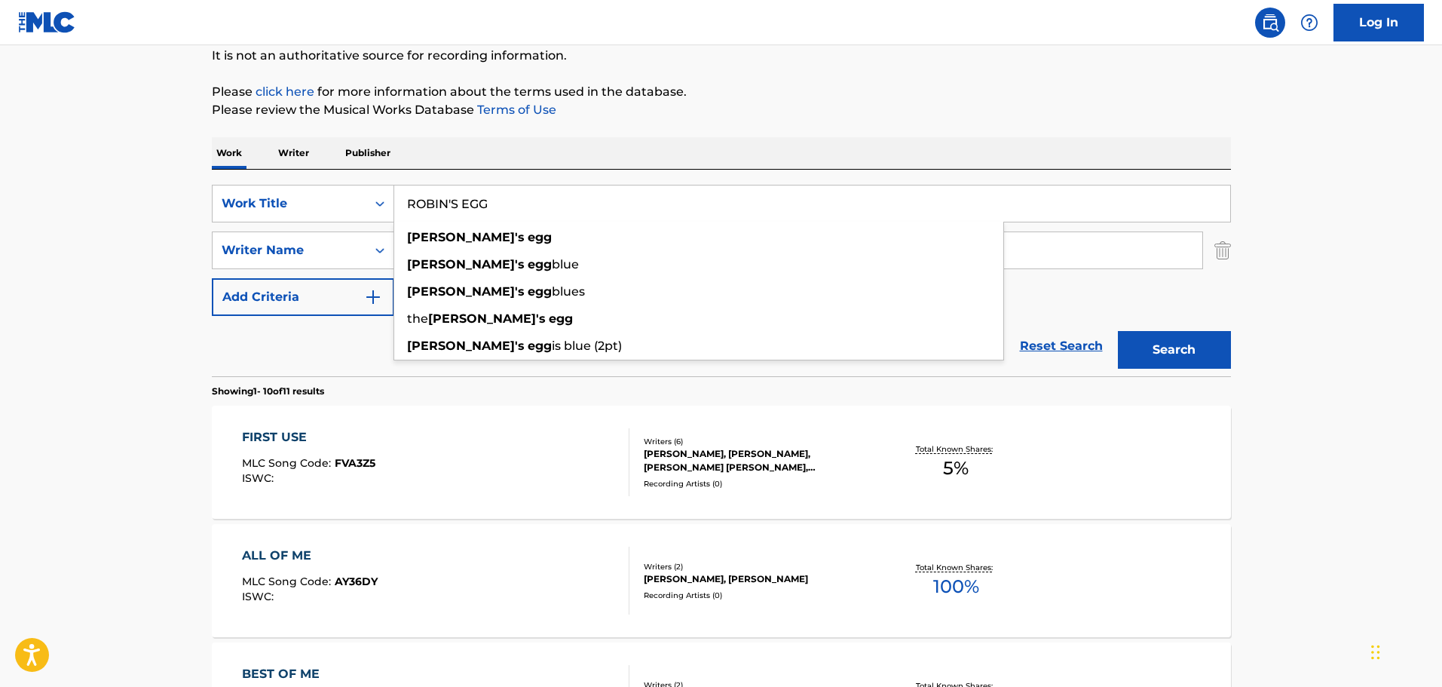
type input "ROBIN'S EGG"
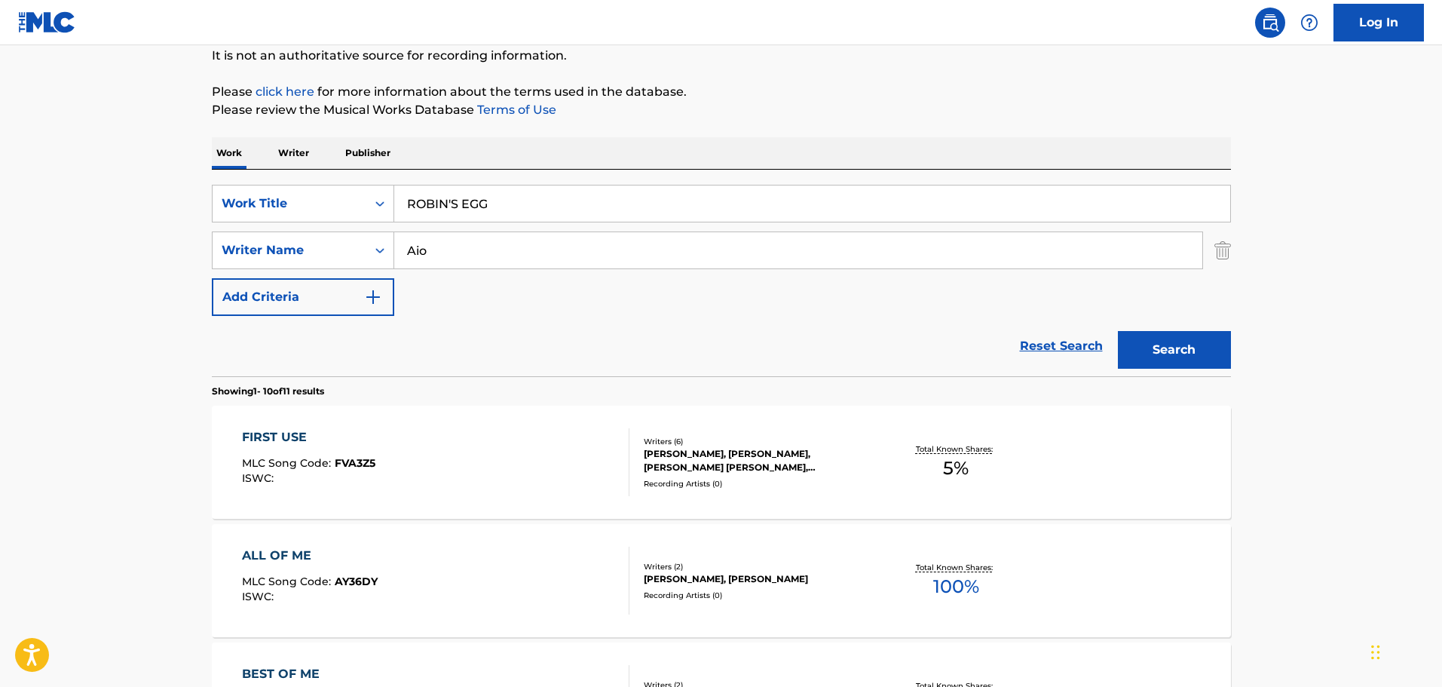
click at [219, 182] on div "SearchWithCriteria538ef190-afcd-4ff2-9617-5aebafad310f Work Title ROBIN'S EGG S…" at bounding box center [721, 273] width 1019 height 207
drag, startPoint x: 560, startPoint y: 269, endPoint x: 336, endPoint y: 244, distance: 225.3
click at [336, 244] on div "SearchWithCriteria538ef190-afcd-4ff2-9617-5aebafad310f Work Title ROBIN'S EGG S…" at bounding box center [721, 250] width 1019 height 131
click at [544, 234] on input "Aio" at bounding box center [798, 250] width 808 height 36
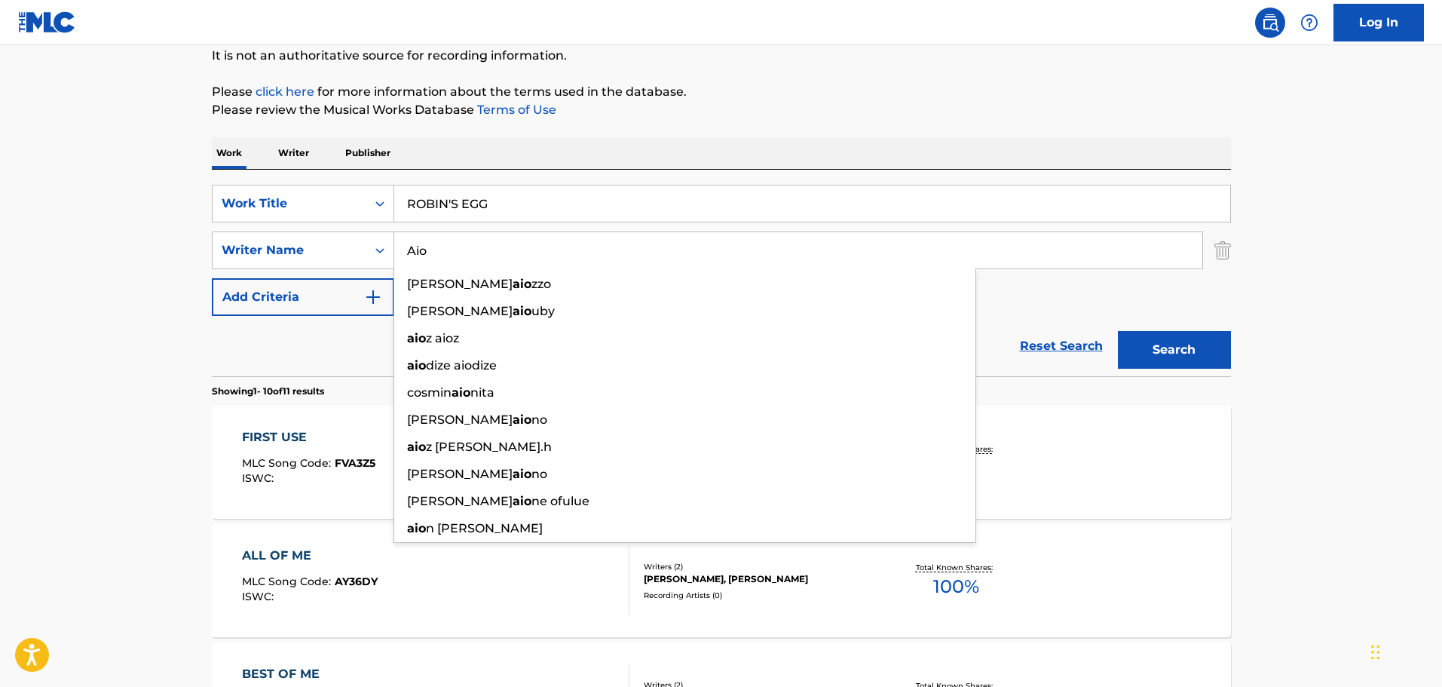
click at [544, 234] on input "Aio" at bounding box center [798, 250] width 808 height 36
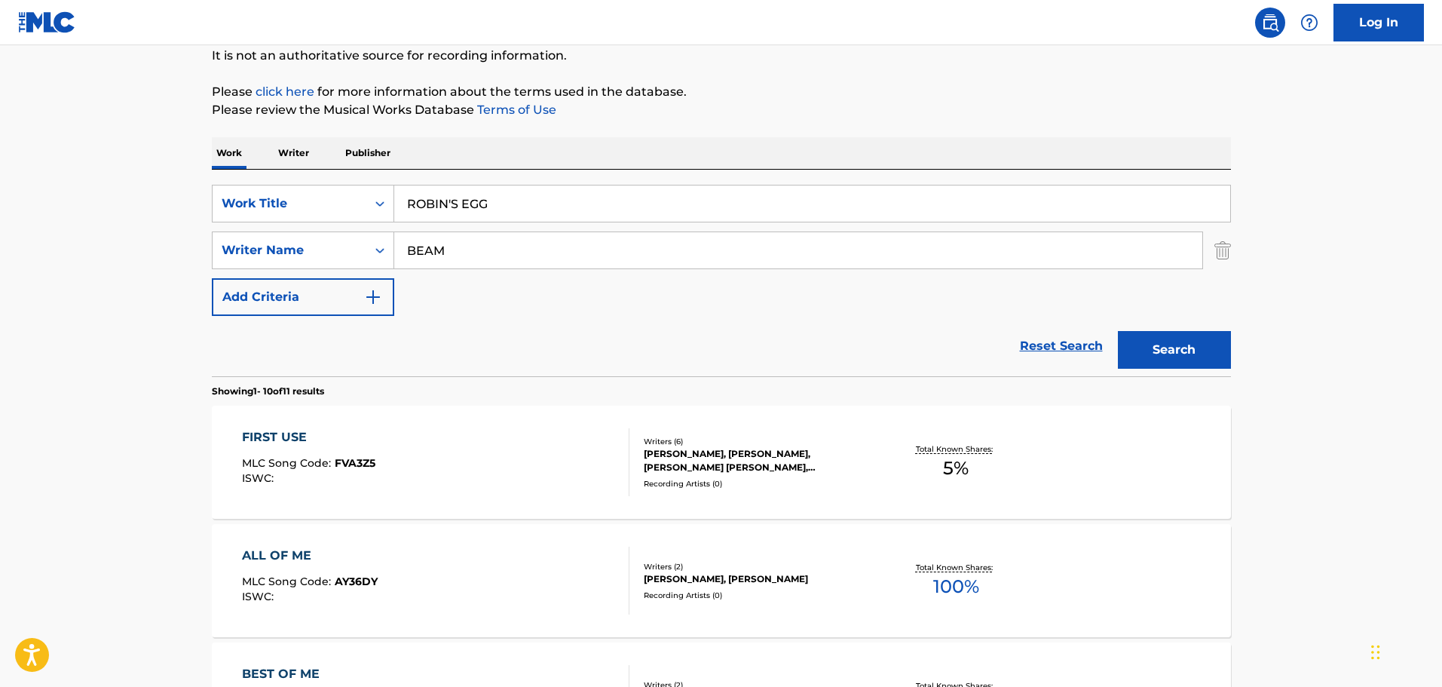
type input "BEAM"
click at [1118, 331] on button "Search" at bounding box center [1174, 350] width 113 height 38
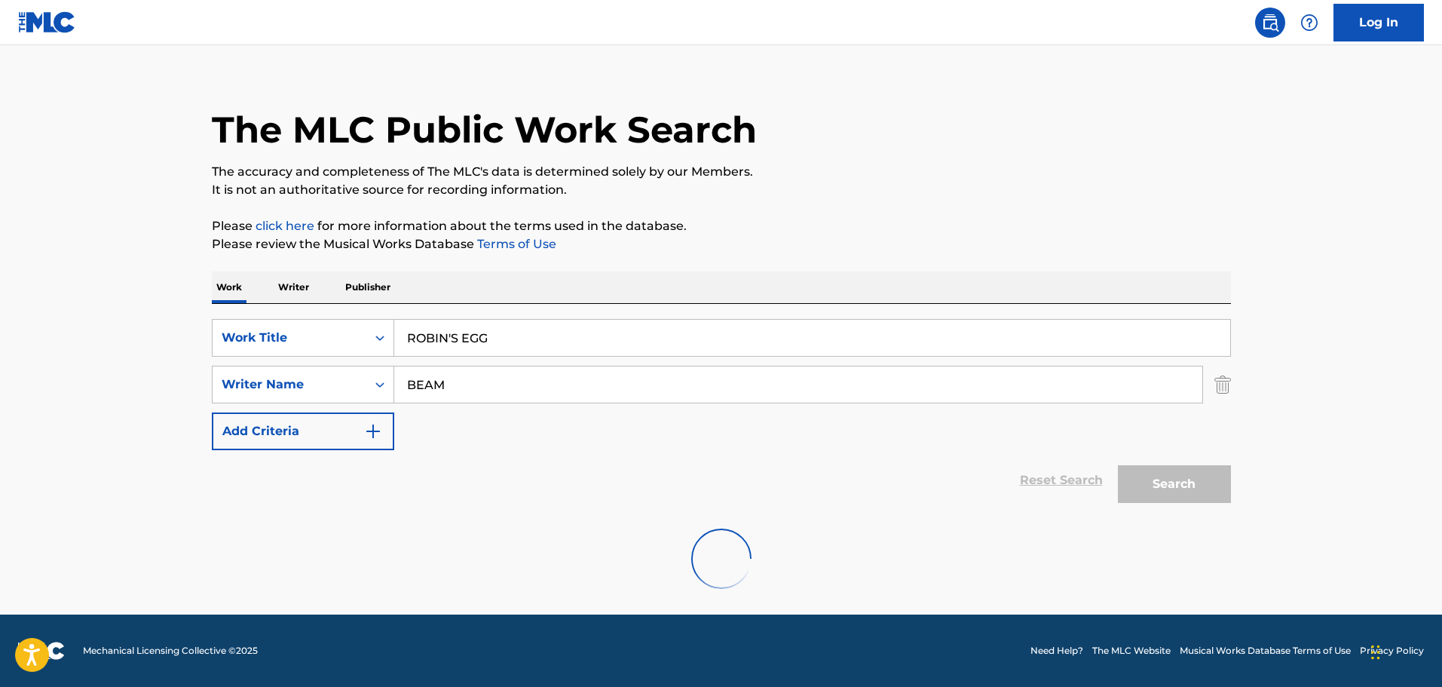
scroll to position [0, 0]
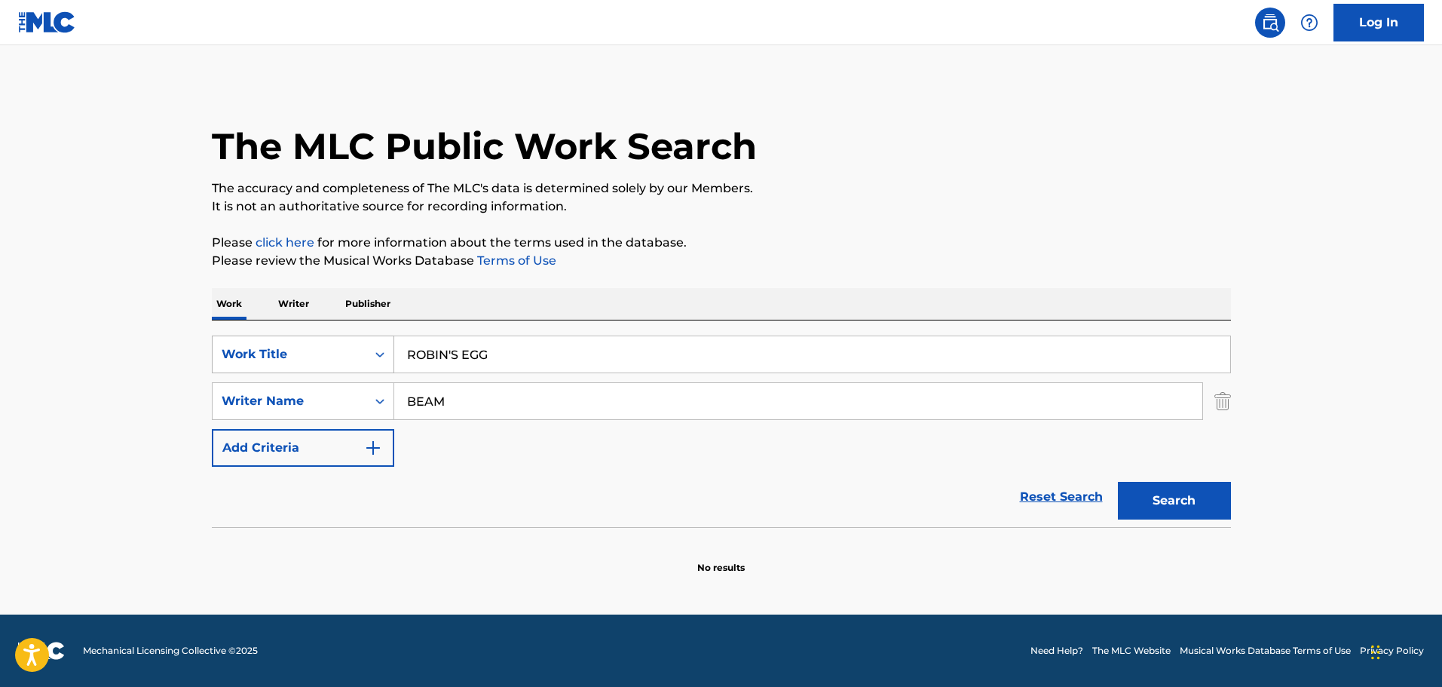
drag, startPoint x: 587, startPoint y: 347, endPoint x: 338, endPoint y: 338, distance: 249.0
click at [338, 338] on div "SearchWithCriteria538ef190-afcd-4ff2-9617-5aebafad310f Work Title ROBIN'S EGG" at bounding box center [721, 355] width 1019 height 38
type input "FOREVER BAE"
click at [421, 320] on div "Work Writer Publisher" at bounding box center [721, 304] width 1019 height 32
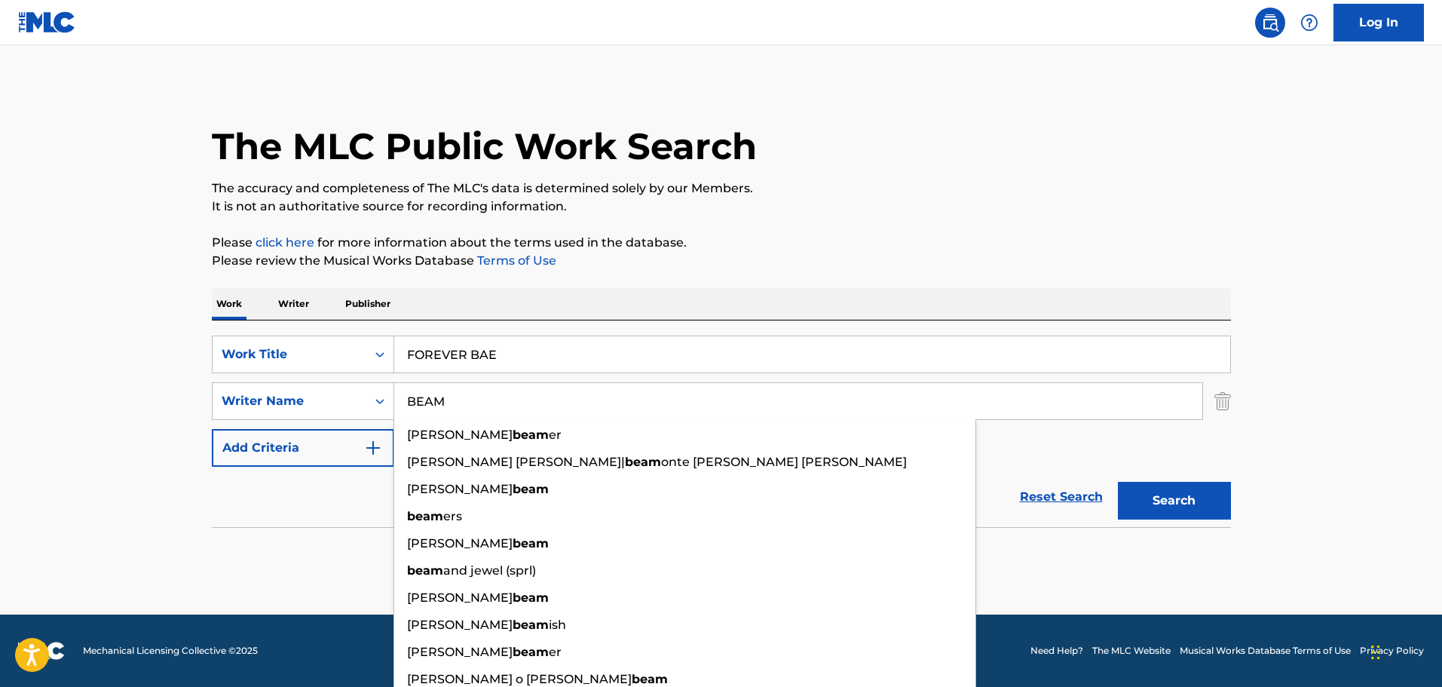
drag, startPoint x: 495, startPoint y: 398, endPoint x: 398, endPoint y: 388, distance: 97.1
click at [398, 388] on input "BEAM" at bounding box center [798, 401] width 808 height 36
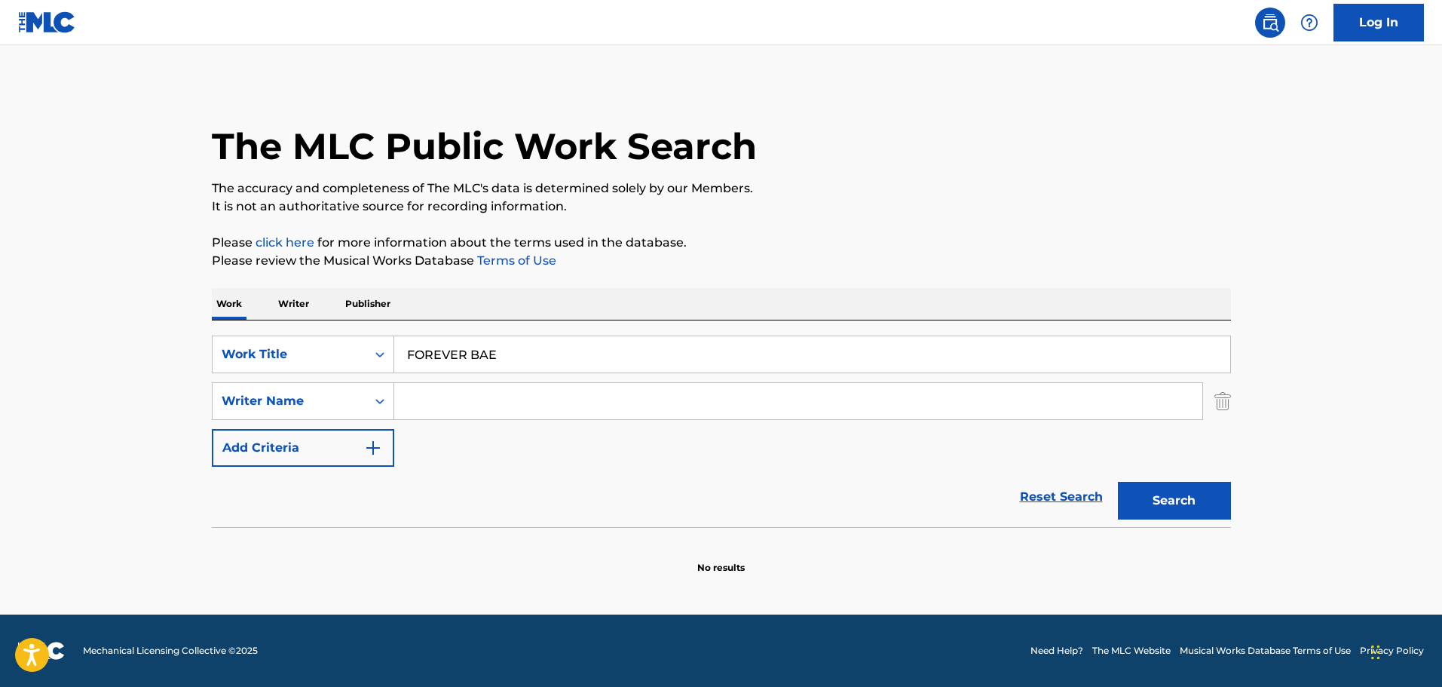
paste input "[PERSON_NAME]"
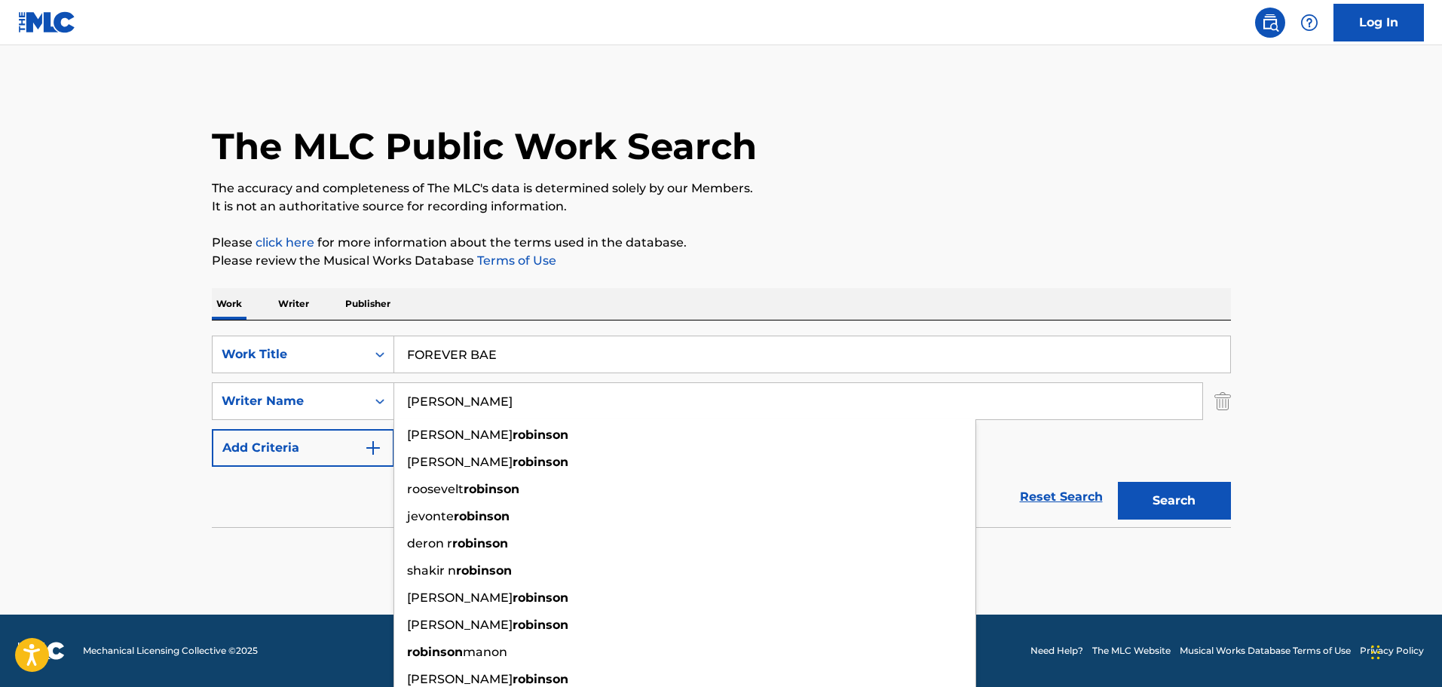
type input "[PERSON_NAME]"
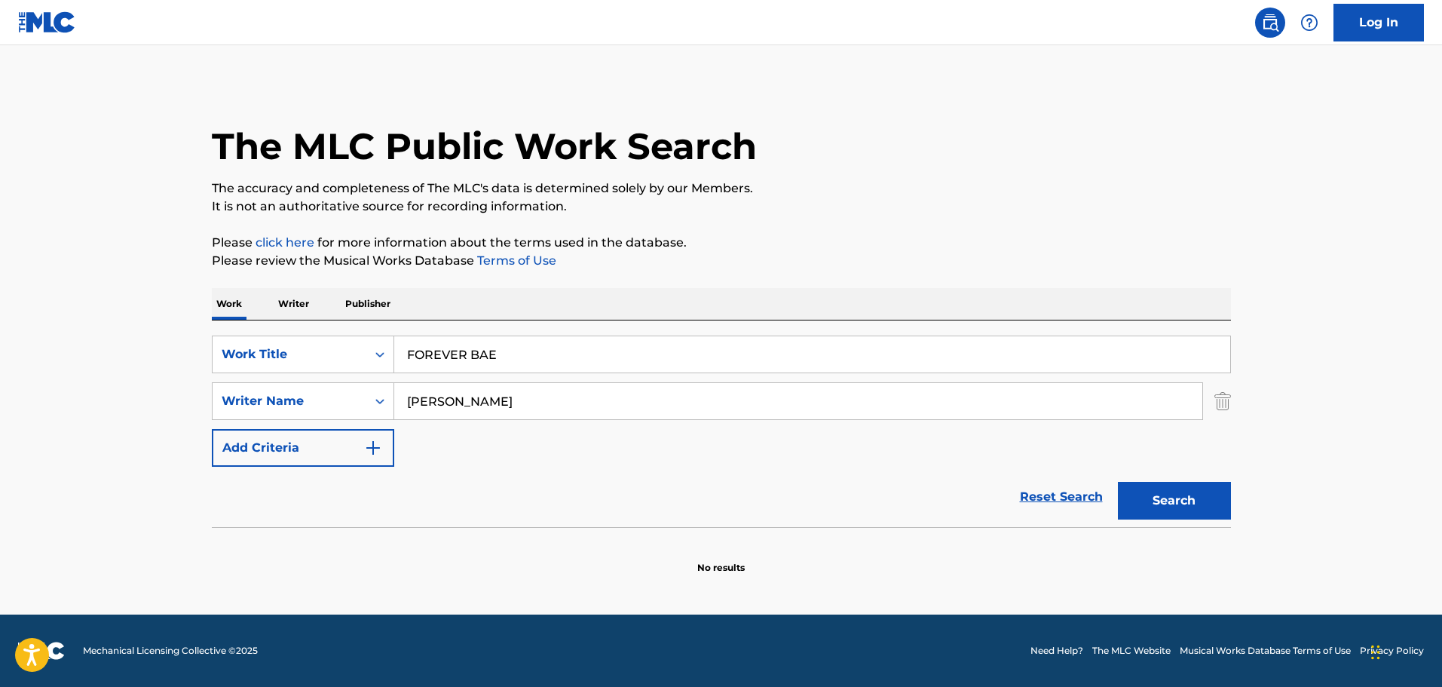
click at [1212, 504] on button "Search" at bounding box center [1174, 501] width 113 height 38
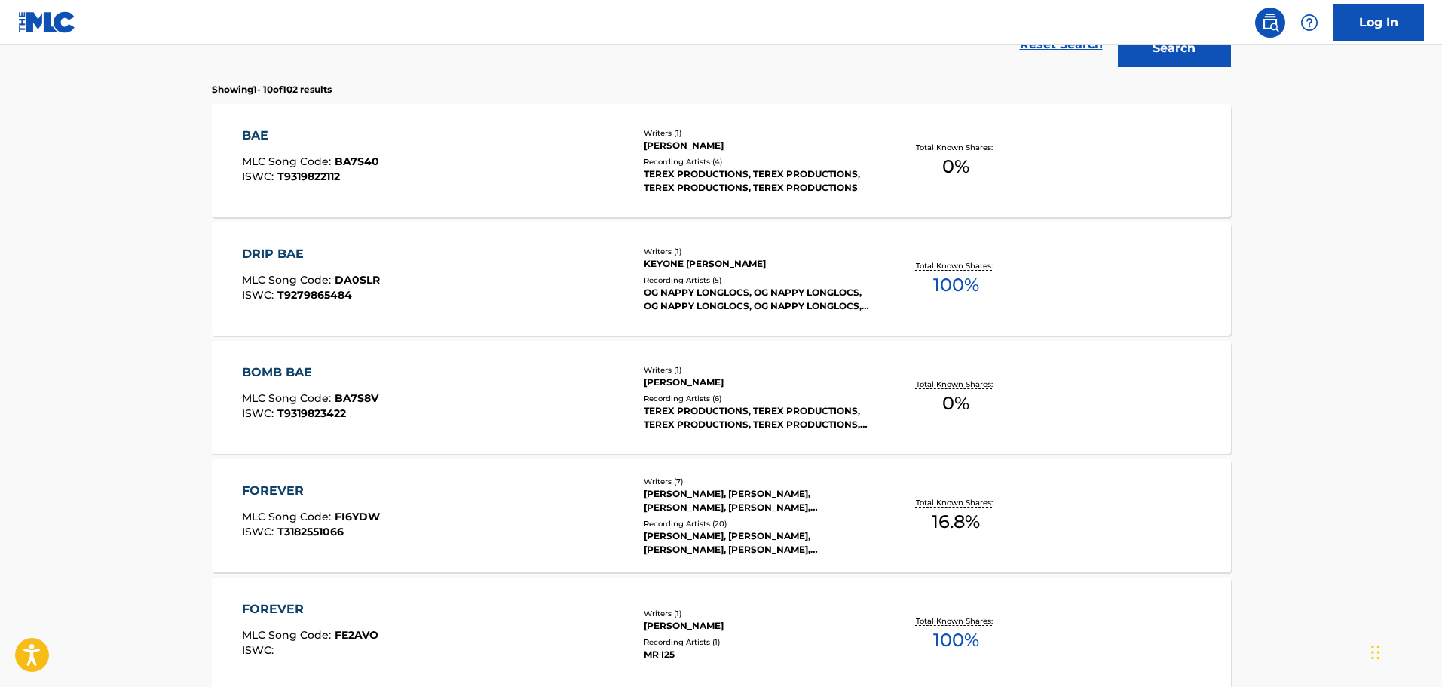
scroll to position [226, 0]
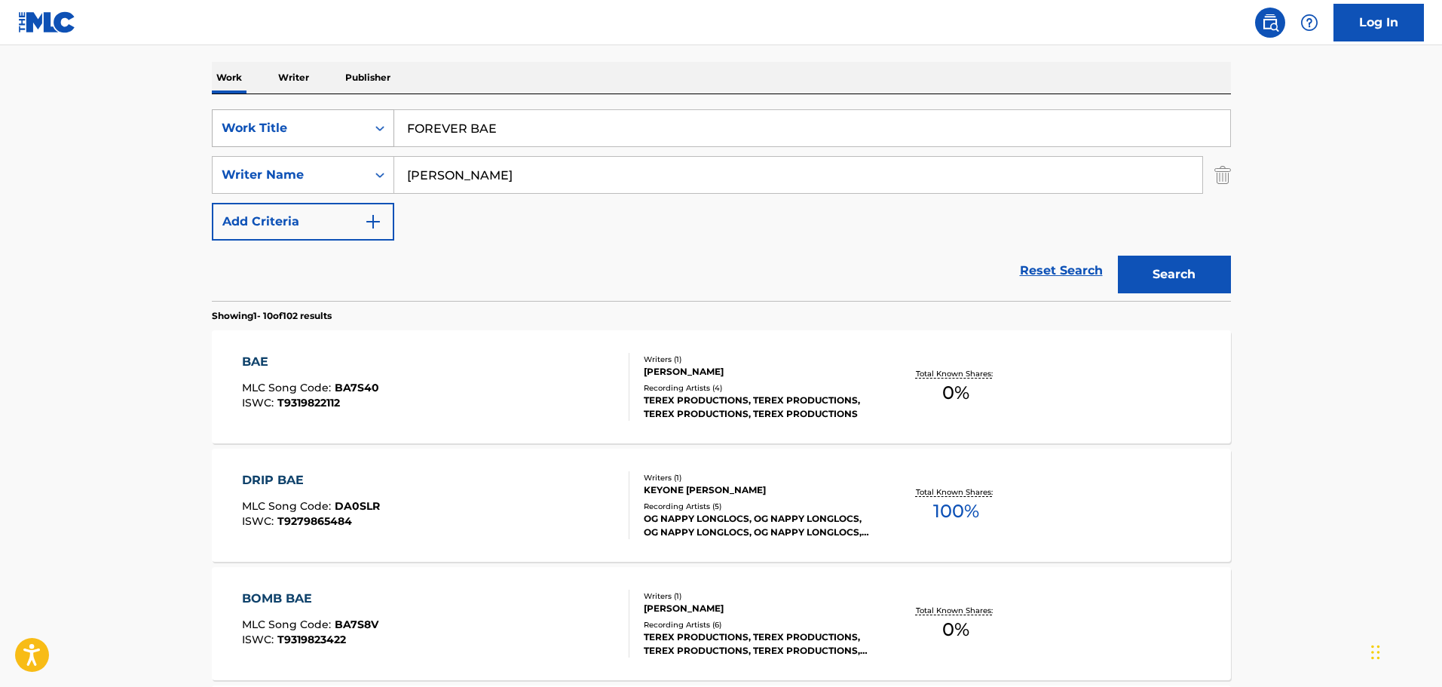
drag, startPoint x: 556, startPoint y: 128, endPoint x: 354, endPoint y: 126, distance: 202.1
click at [354, 126] on div "SearchWithCriteria538ef190-afcd-4ff2-9617-5aebafad310f Work Title FOREVER BAE" at bounding box center [721, 128] width 1019 height 38
type input "GIRL AND HER DOG"
drag, startPoint x: 537, startPoint y: 176, endPoint x: 415, endPoint y: 176, distance: 121.4
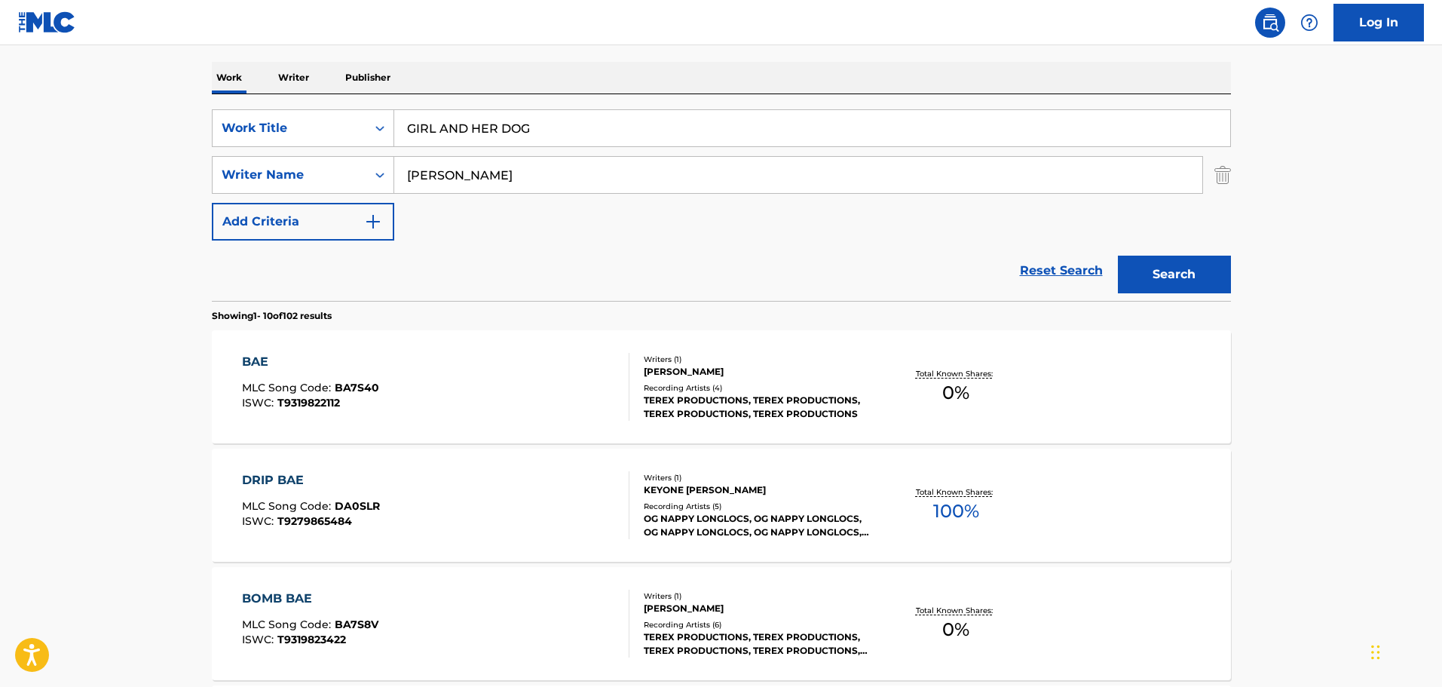
click at [415, 176] on input "[PERSON_NAME]" at bounding box center [798, 175] width 808 height 36
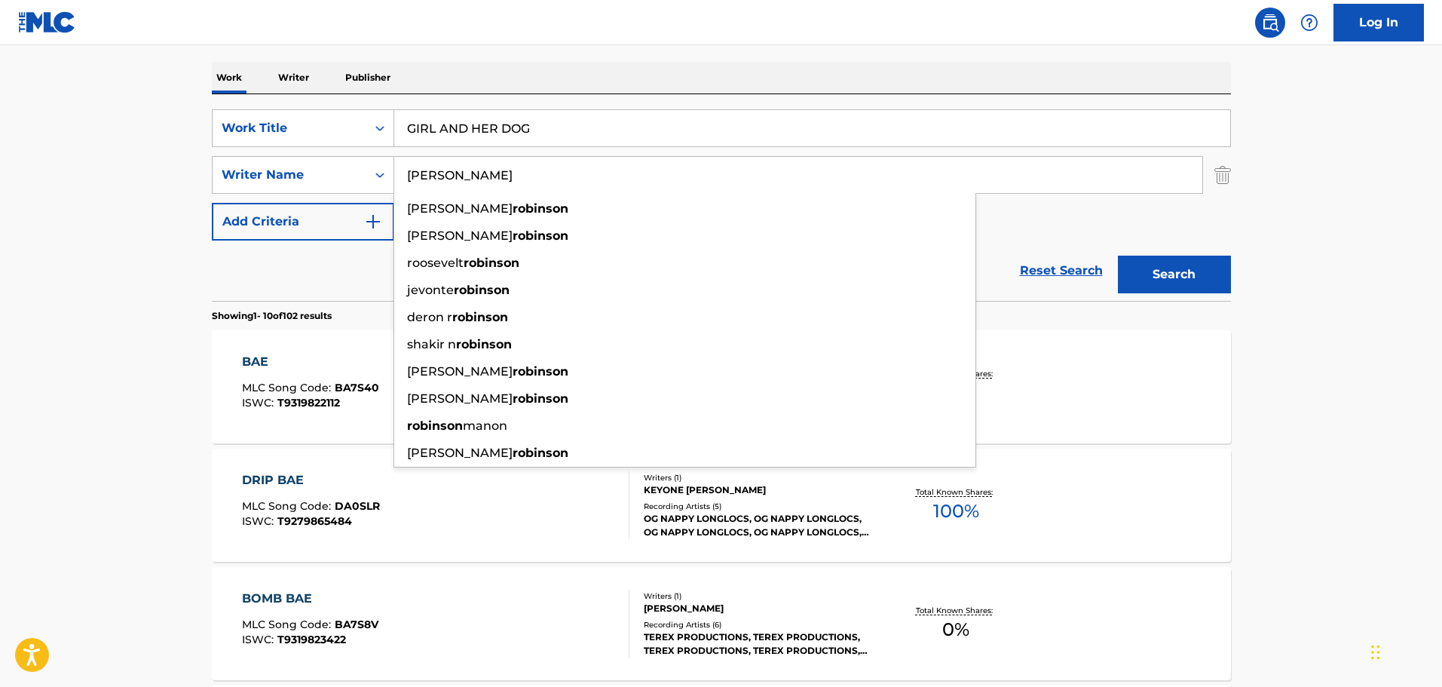
type input "R"
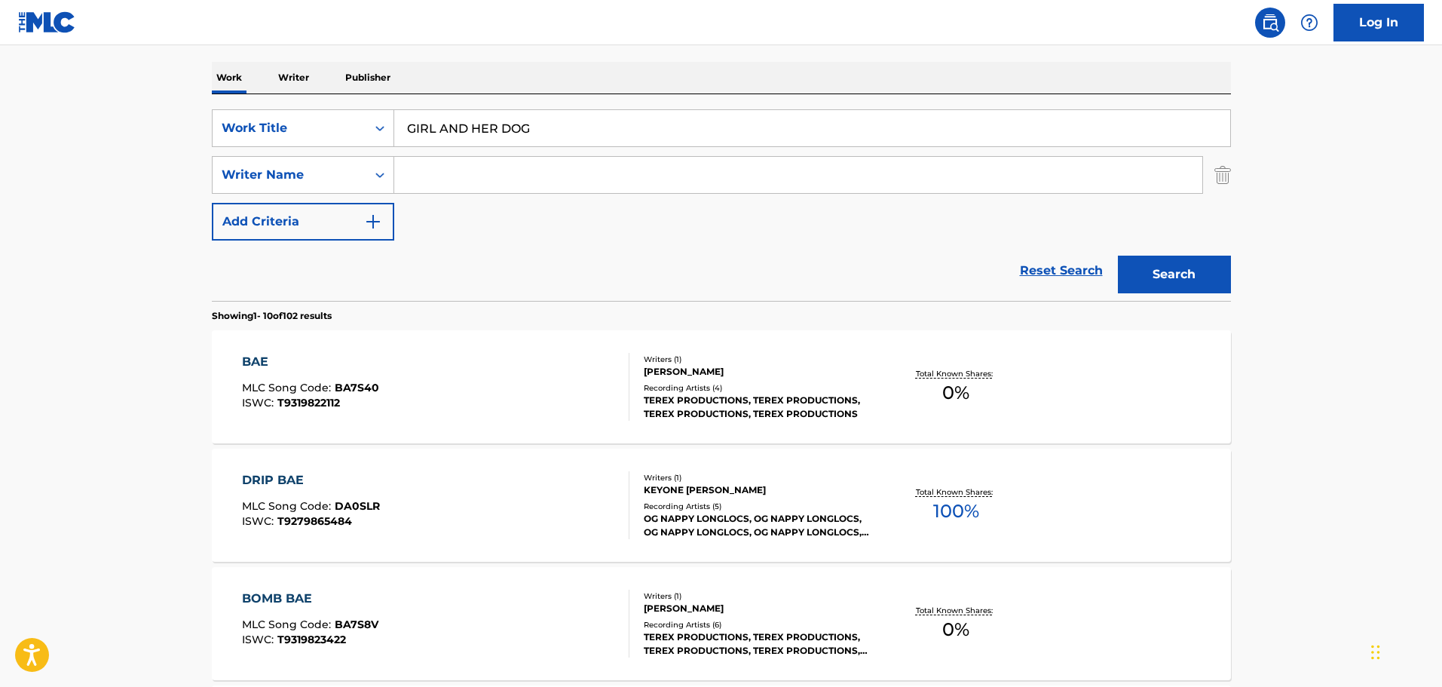
paste input "[PERSON_NAME]"
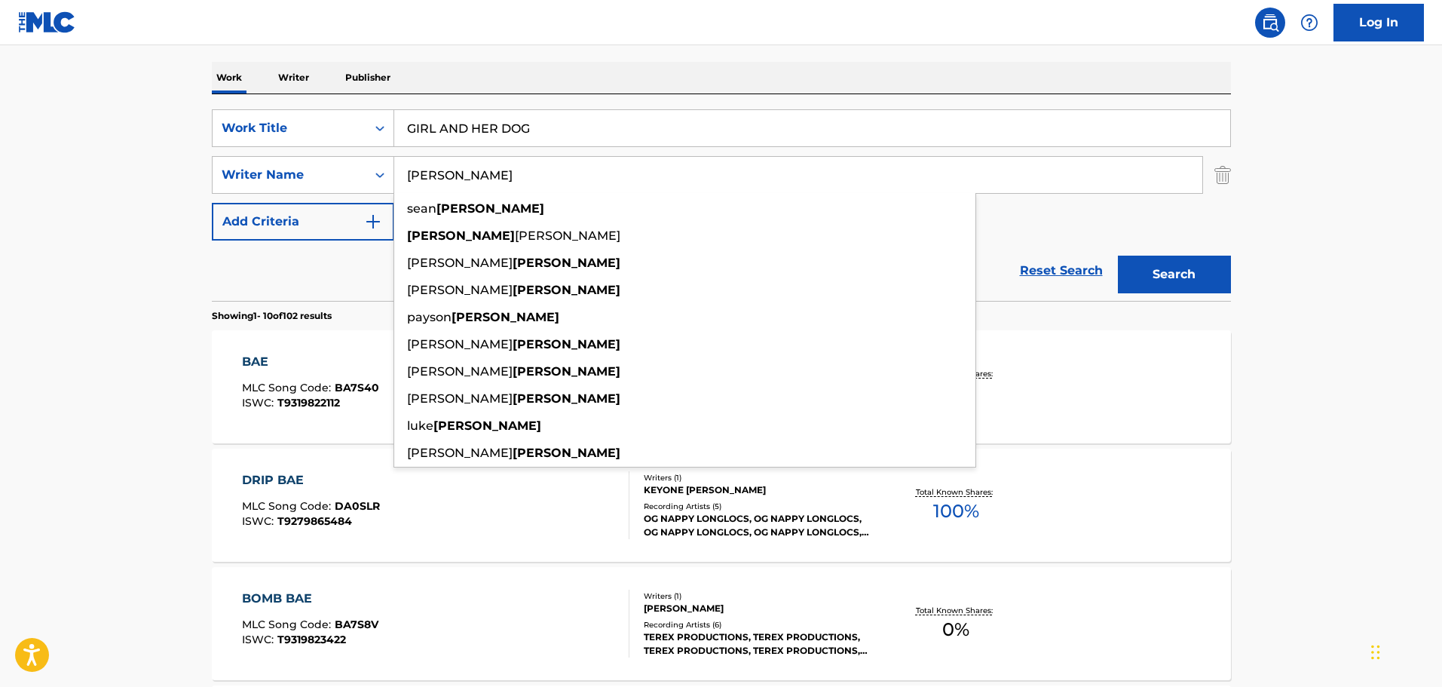
type input "[PERSON_NAME]"
click at [1175, 260] on button "Search" at bounding box center [1174, 275] width 113 height 38
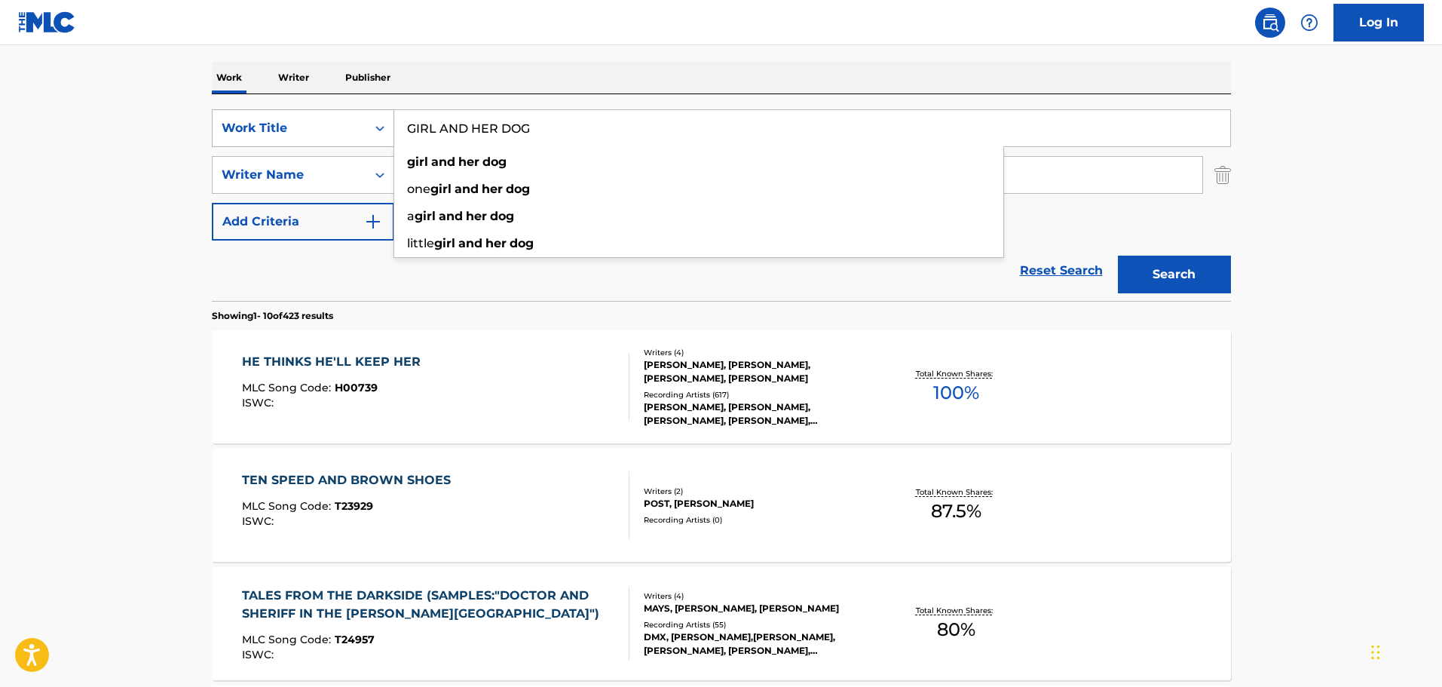
drag, startPoint x: 621, startPoint y: 114, endPoint x: 393, endPoint y: 121, distance: 228.5
click at [393, 121] on div "SearchWithCriteria538ef190-afcd-4ff2-9617-5aebafad310f Work Title GIRL AND HER …" at bounding box center [721, 128] width 1019 height 38
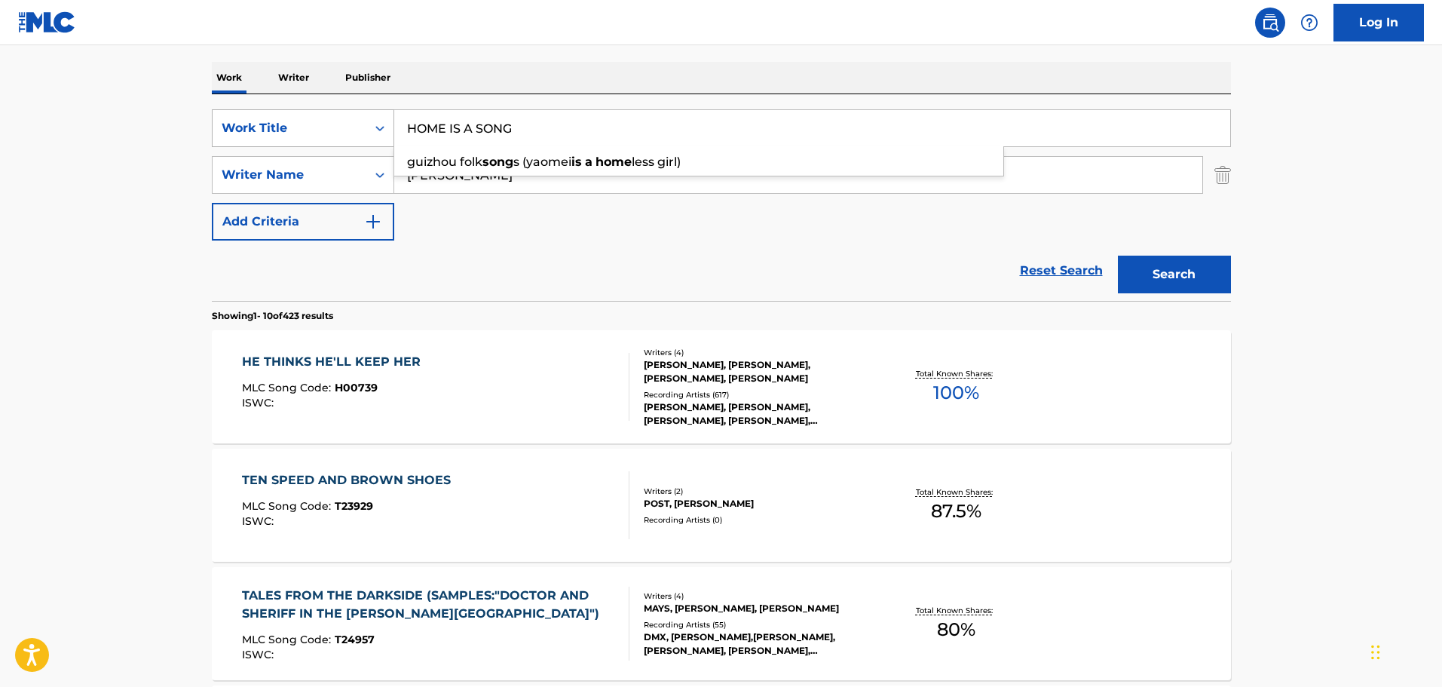
click at [1118, 256] on button "Search" at bounding box center [1174, 275] width 113 height 38
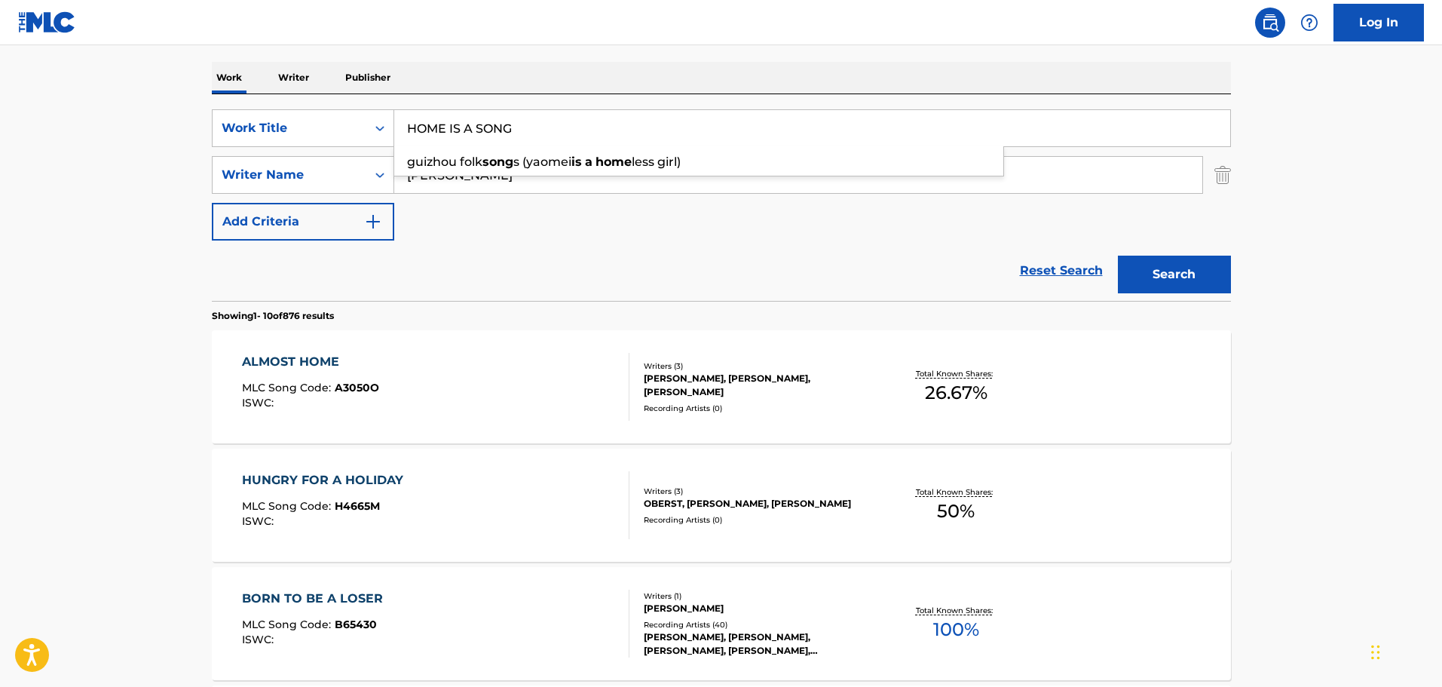
click at [722, 105] on div "SearchWithCriteria538ef190-afcd-4ff2-9617-5aebafad310f Work Title HOME IS A SON…" at bounding box center [721, 197] width 1019 height 207
drag, startPoint x: 712, startPoint y: 112, endPoint x: 356, endPoint y: 133, distance: 356.5
click at [356, 133] on div "SearchWithCriteria538ef190-afcd-4ff2-9617-5aebafad310f Work Title HOME IS A SONG" at bounding box center [721, 128] width 1019 height 38
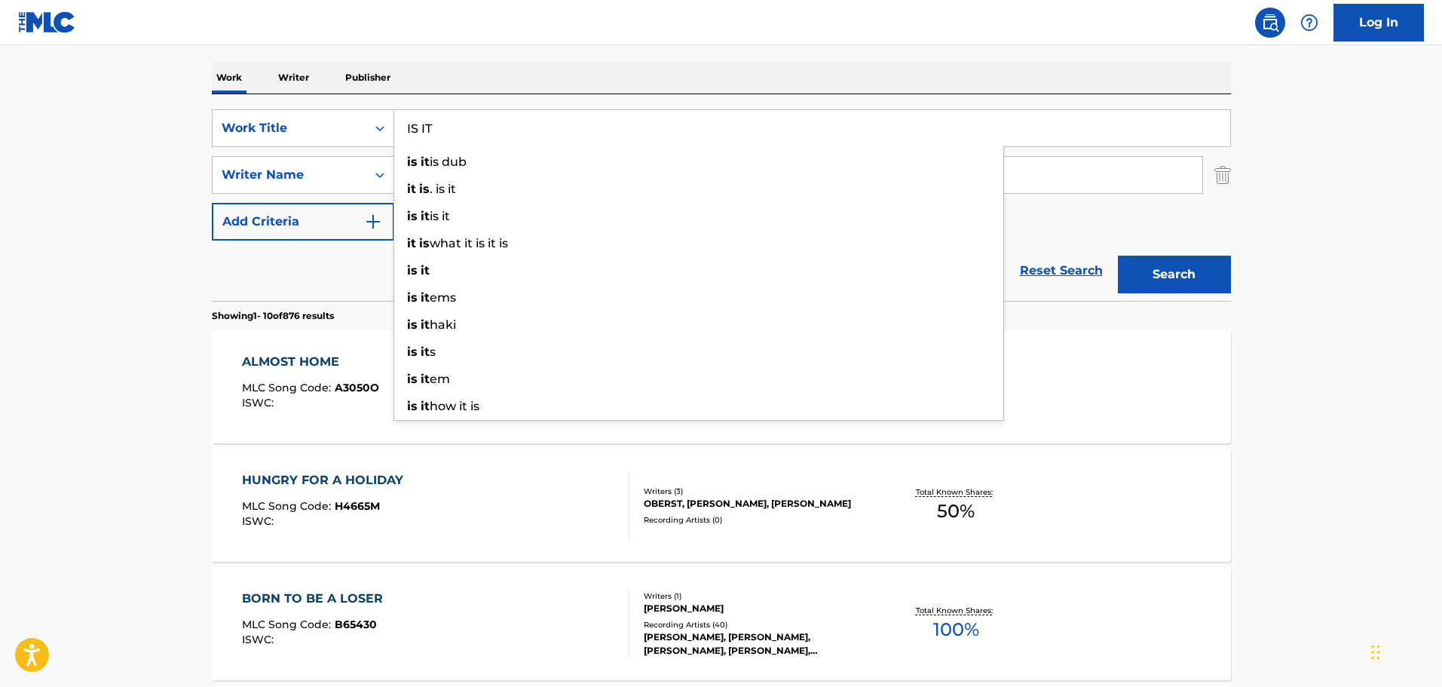
type input "IS IT"
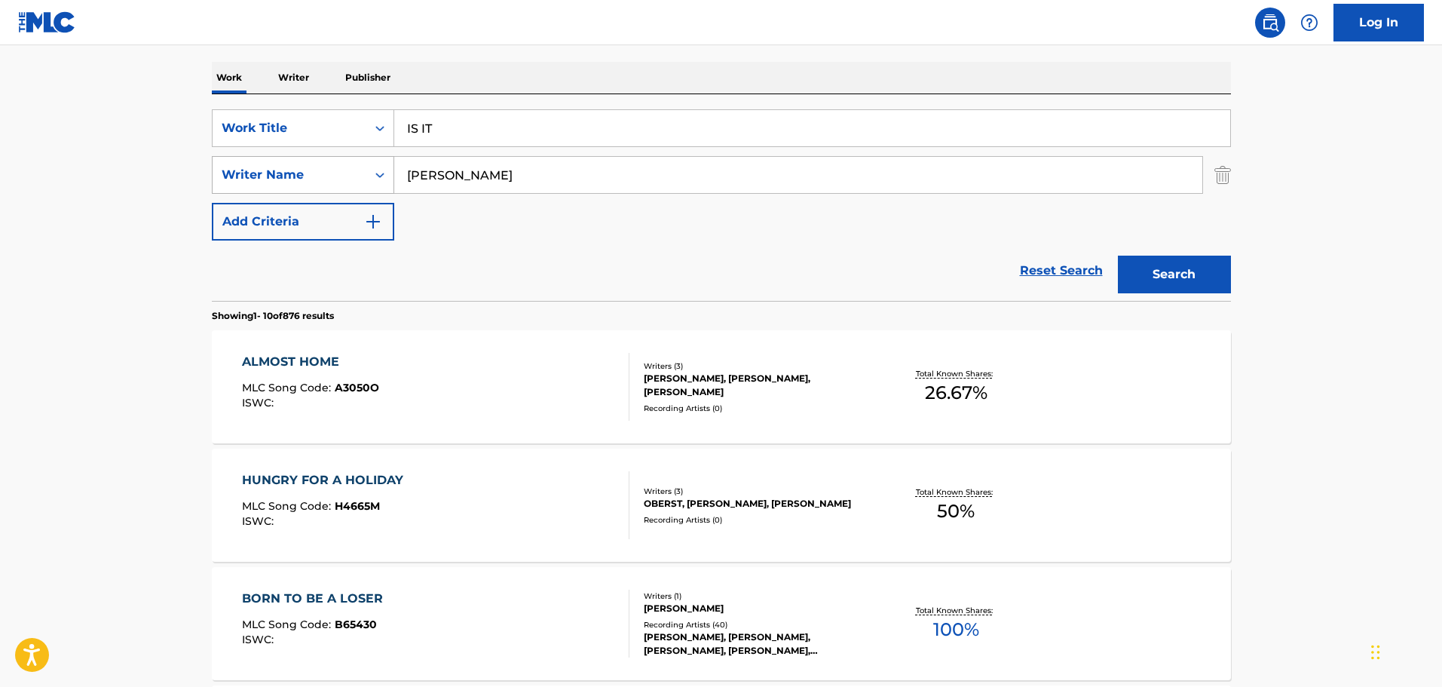
drag, startPoint x: 586, startPoint y: 173, endPoint x: 250, endPoint y: 164, distance: 335.6
click at [250, 165] on div "SearchWithCriteria62a0b2d0-7376-48f5-9861-ff029f364e27 Writer Name [PERSON_NAME]" at bounding box center [721, 175] width 1019 height 38
paste input "Seethal"
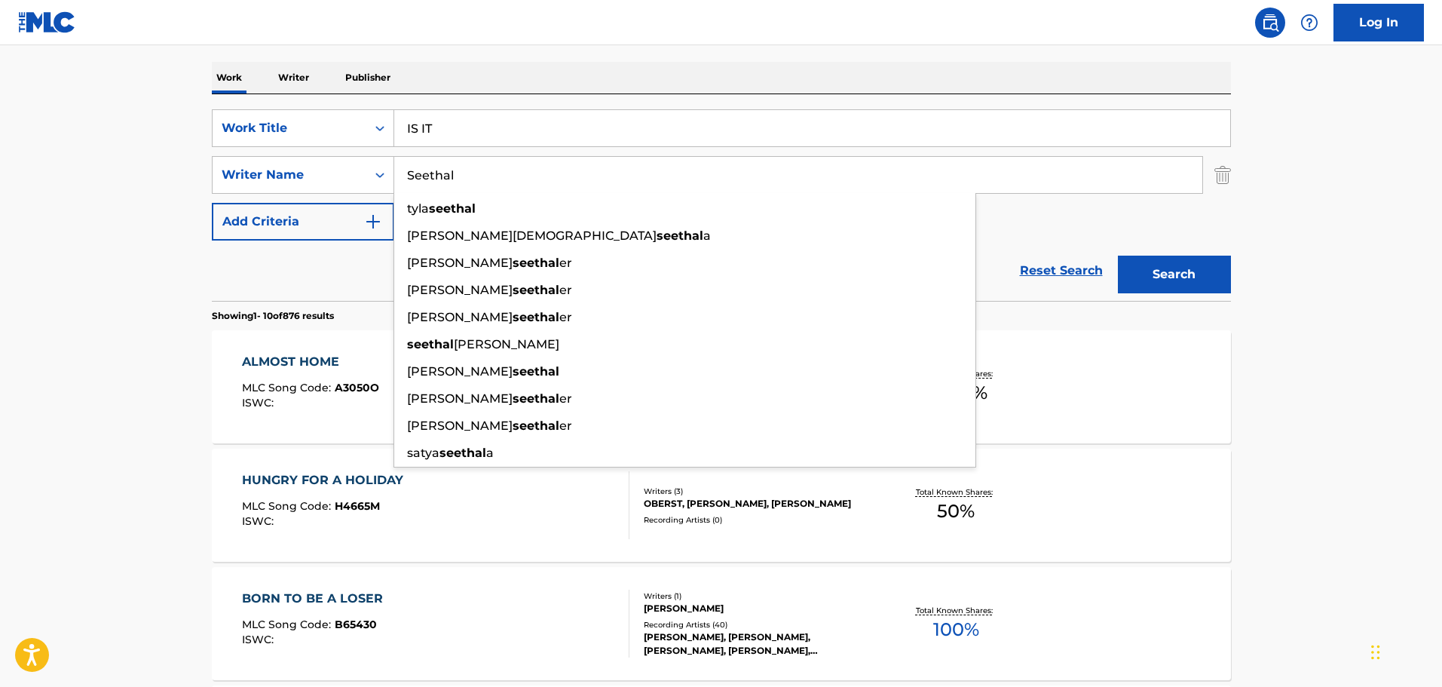
type input "Seethal"
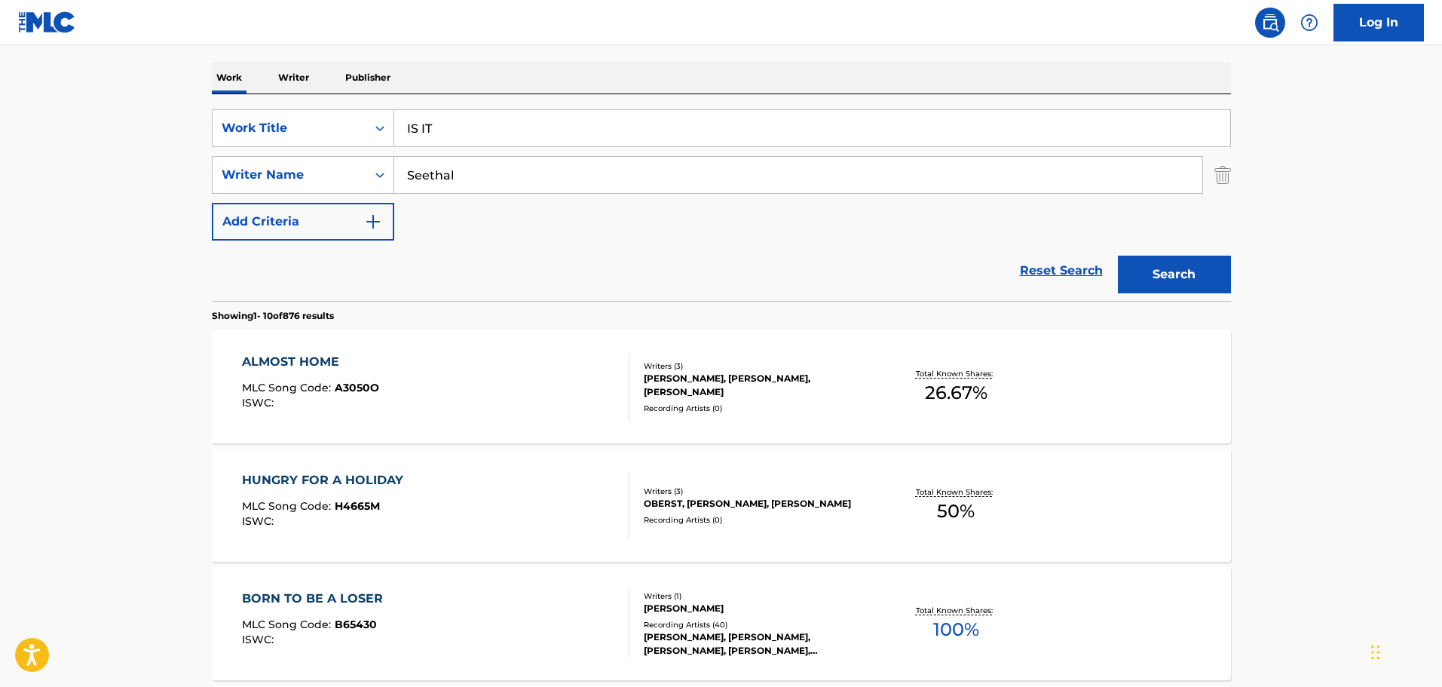
click at [1221, 259] on button "Search" at bounding box center [1174, 275] width 113 height 38
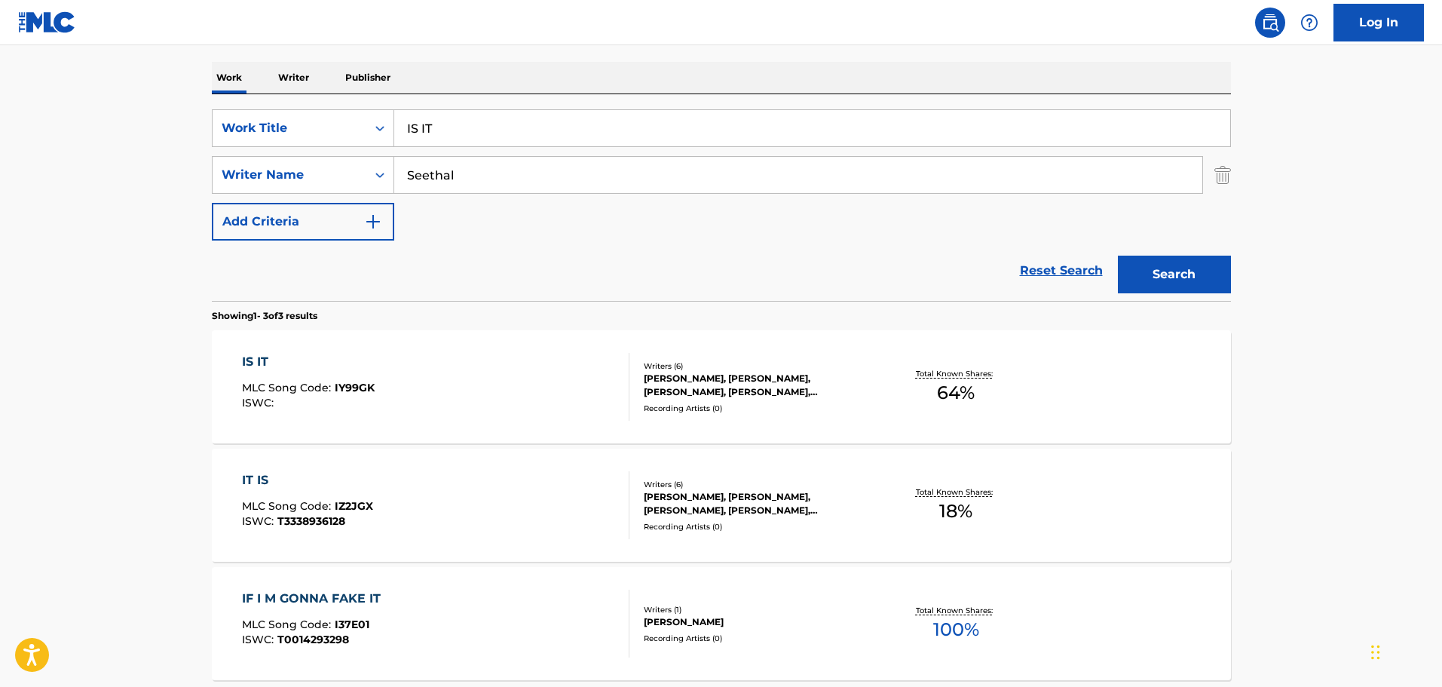
click at [544, 380] on div "IS IT MLC Song Code : IY99GK ISWC :" at bounding box center [436, 387] width 388 height 68
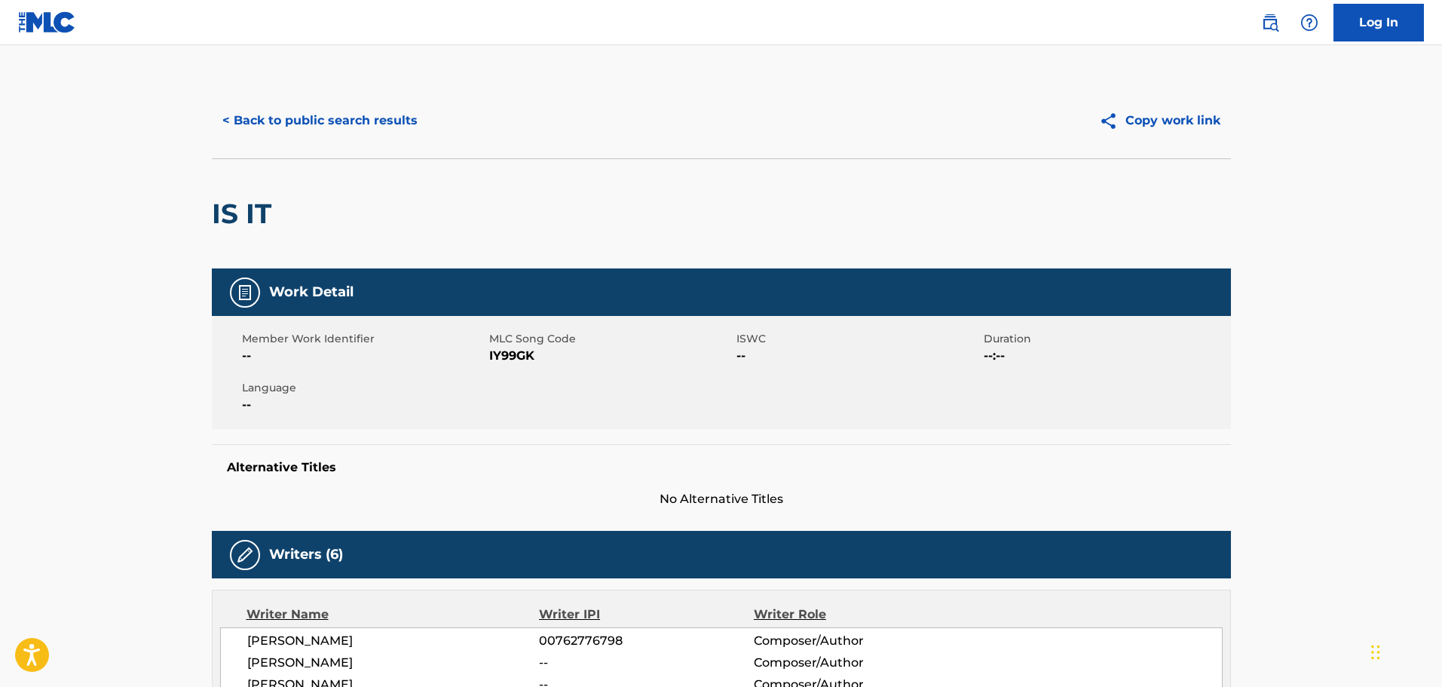
click at [352, 133] on button "< Back to public search results" at bounding box center [320, 121] width 216 height 38
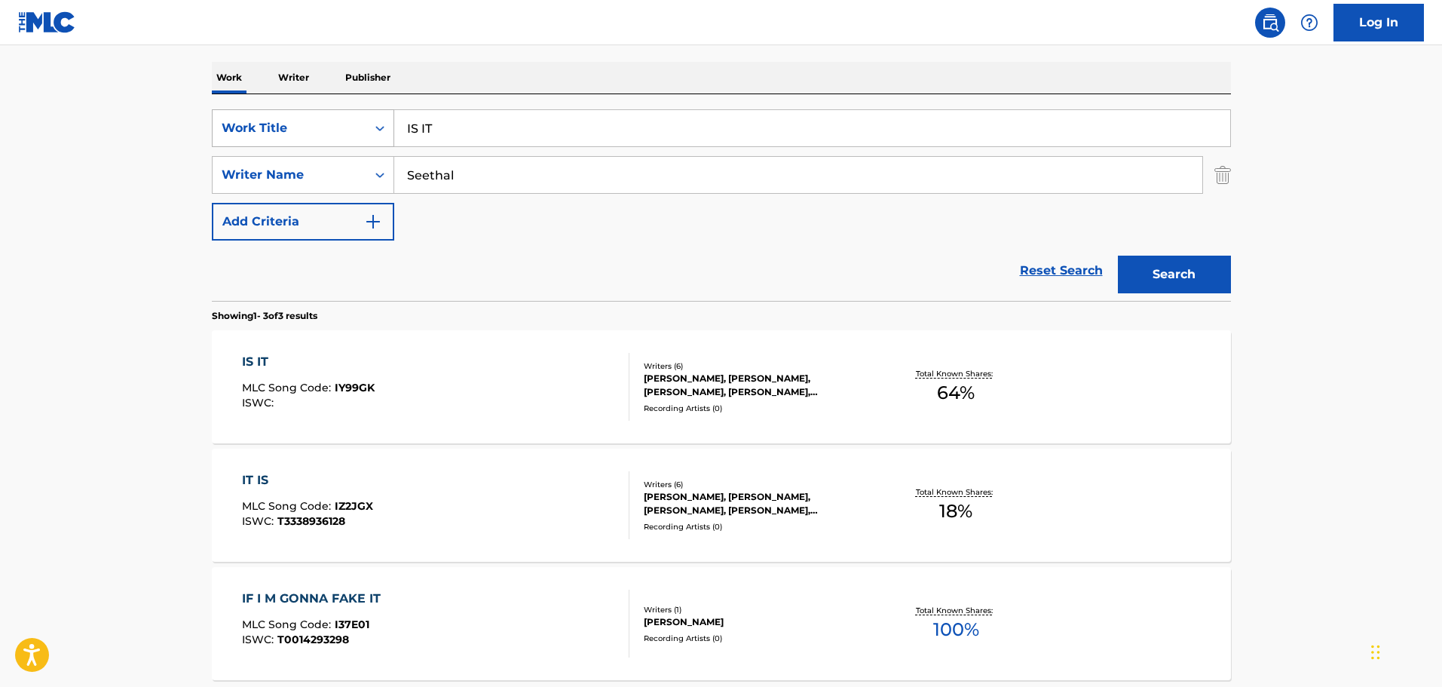
drag, startPoint x: 429, startPoint y: 115, endPoint x: 376, endPoint y: 114, distance: 52.8
click at [376, 114] on div "SearchWithCriteria538ef190-afcd-4ff2-9617-5aebafad310f Work Title IS IT" at bounding box center [721, 128] width 1019 height 38
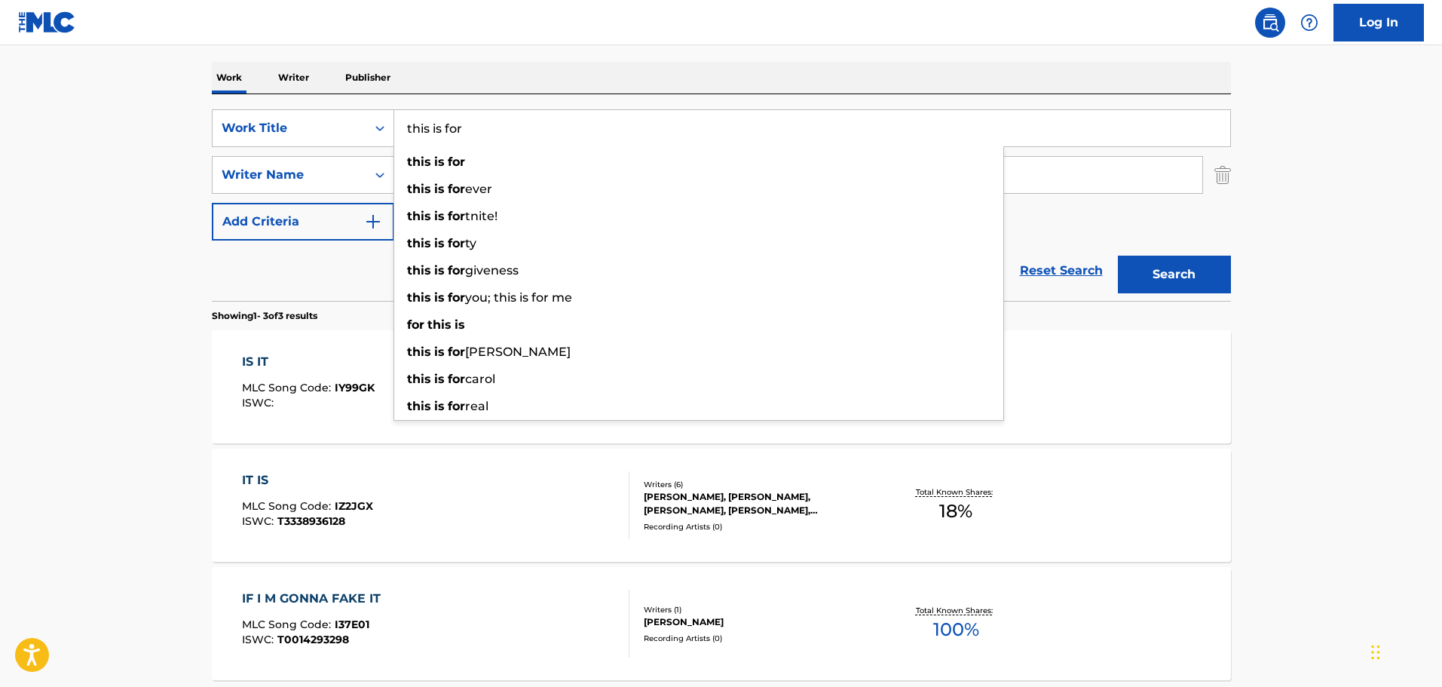
type input "this is for"
click at [179, 151] on main "The MLC Public Work Search The accuracy and completeness of The MLC's data is d…" at bounding box center [721, 288] width 1442 height 939
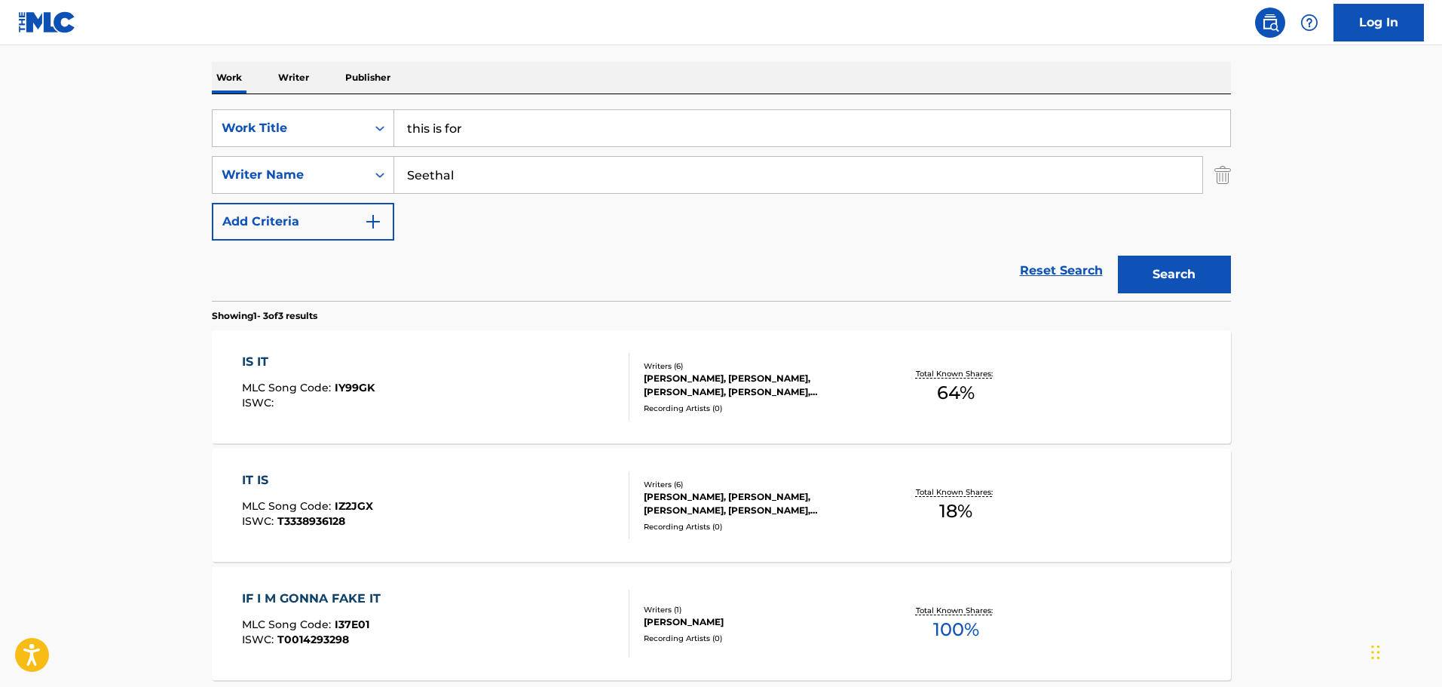
drag, startPoint x: 536, startPoint y: 161, endPoint x: 355, endPoint y: 152, distance: 181.1
click at [355, 152] on div "SearchWithCriteria538ef190-afcd-4ff2-9617-5aebafad310f Work Title this is for S…" at bounding box center [721, 174] width 1019 height 131
paste input "Walcott"
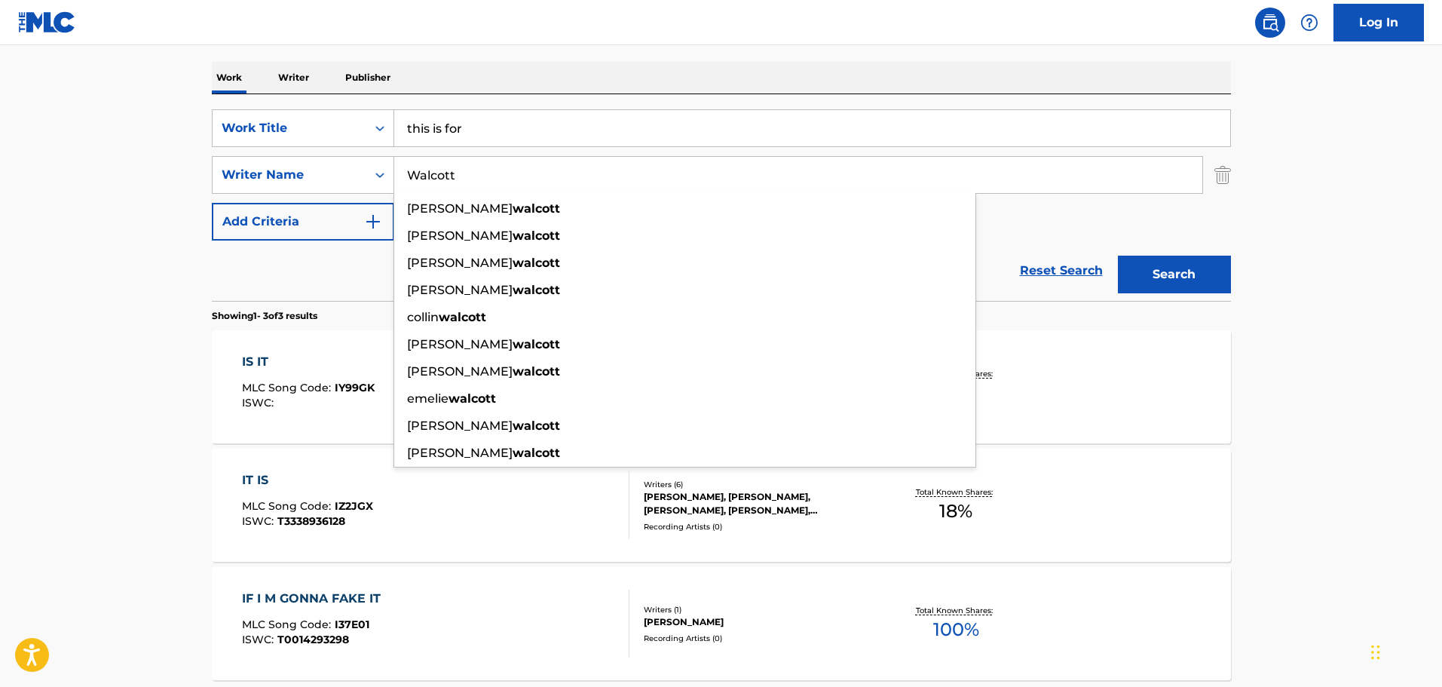
type input "Walcott"
click at [1144, 258] on button "Search" at bounding box center [1174, 275] width 113 height 38
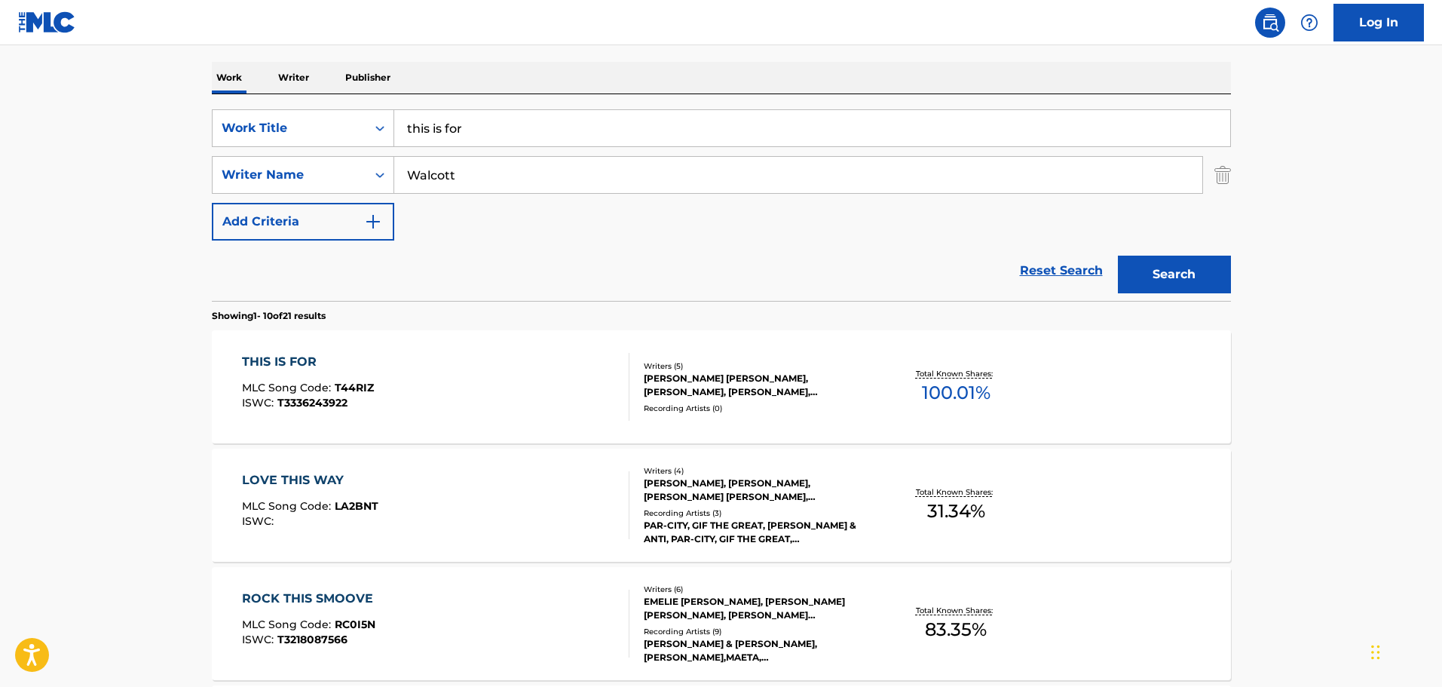
click at [484, 362] on div "THIS IS FOR MLC Song Code : T44RIZ ISWC : T3336243922" at bounding box center [436, 387] width 388 height 68
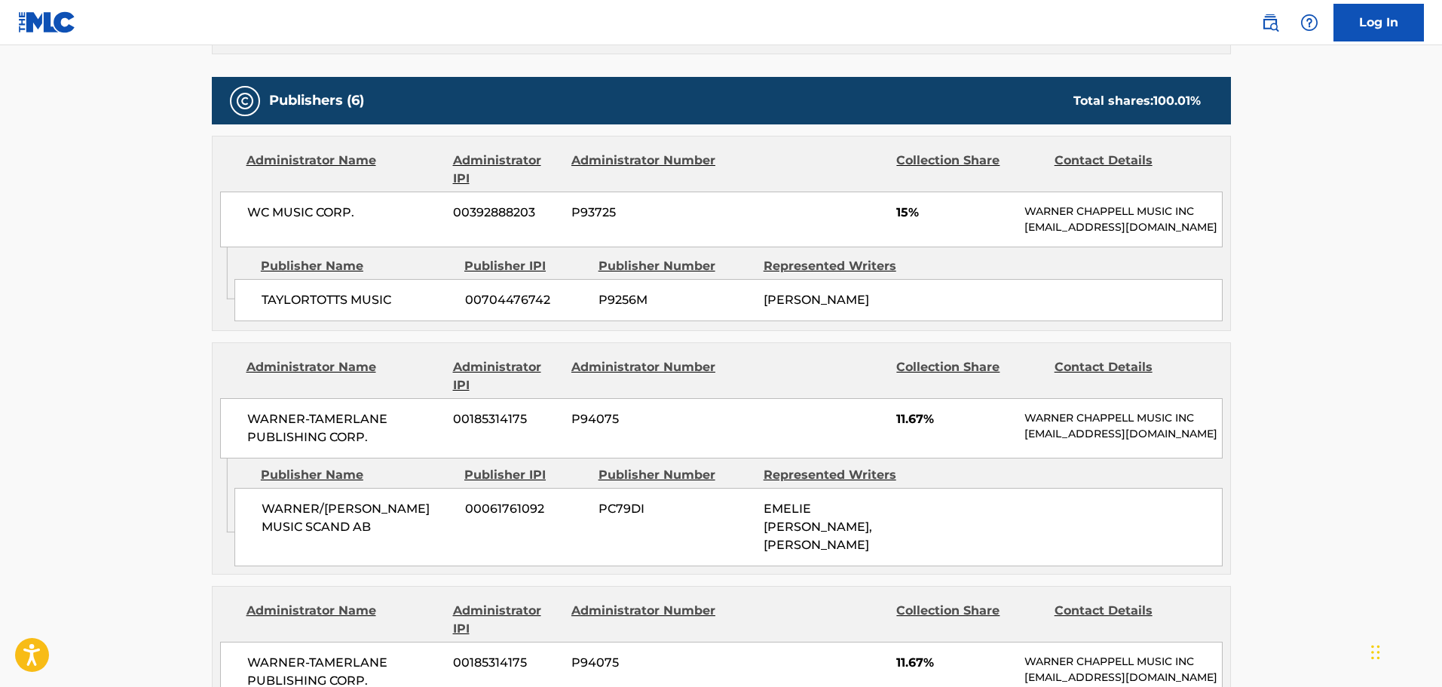
scroll to position [702, 0]
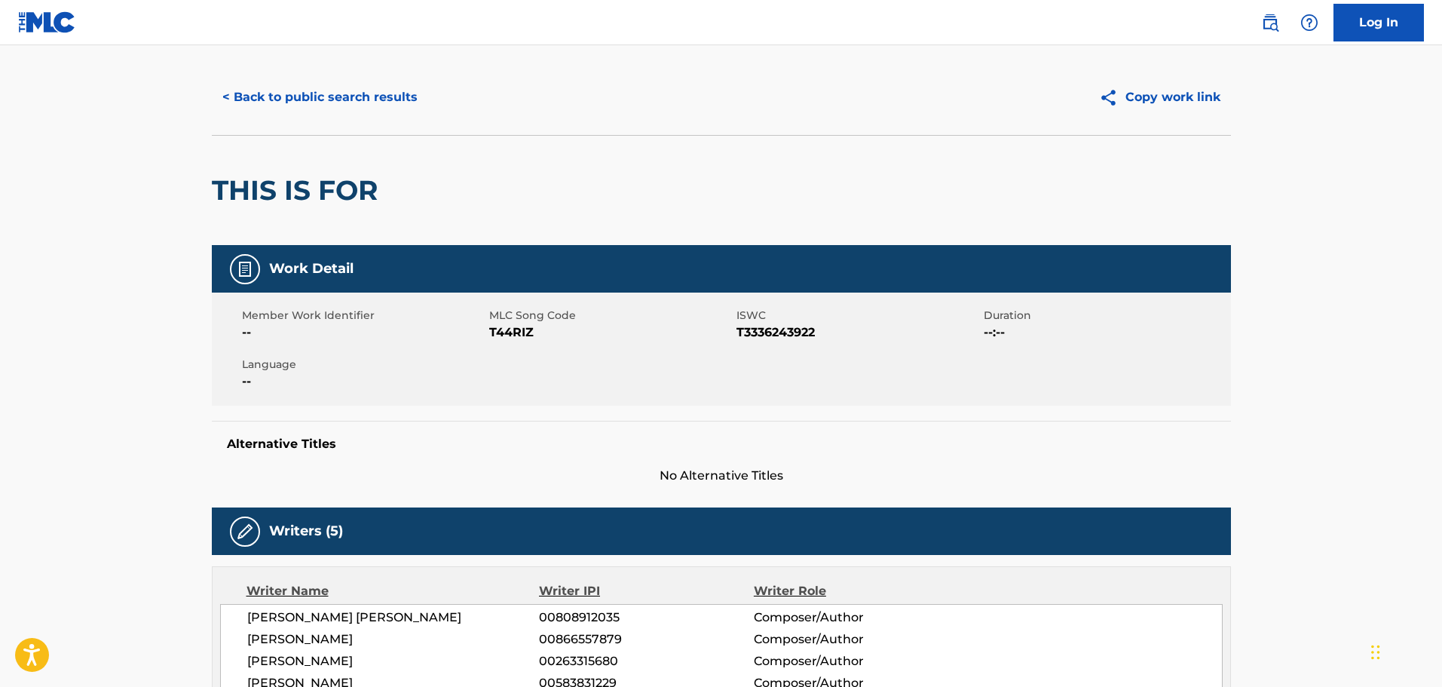
click at [381, 81] on button "< Back to public search results" at bounding box center [320, 97] width 216 height 38
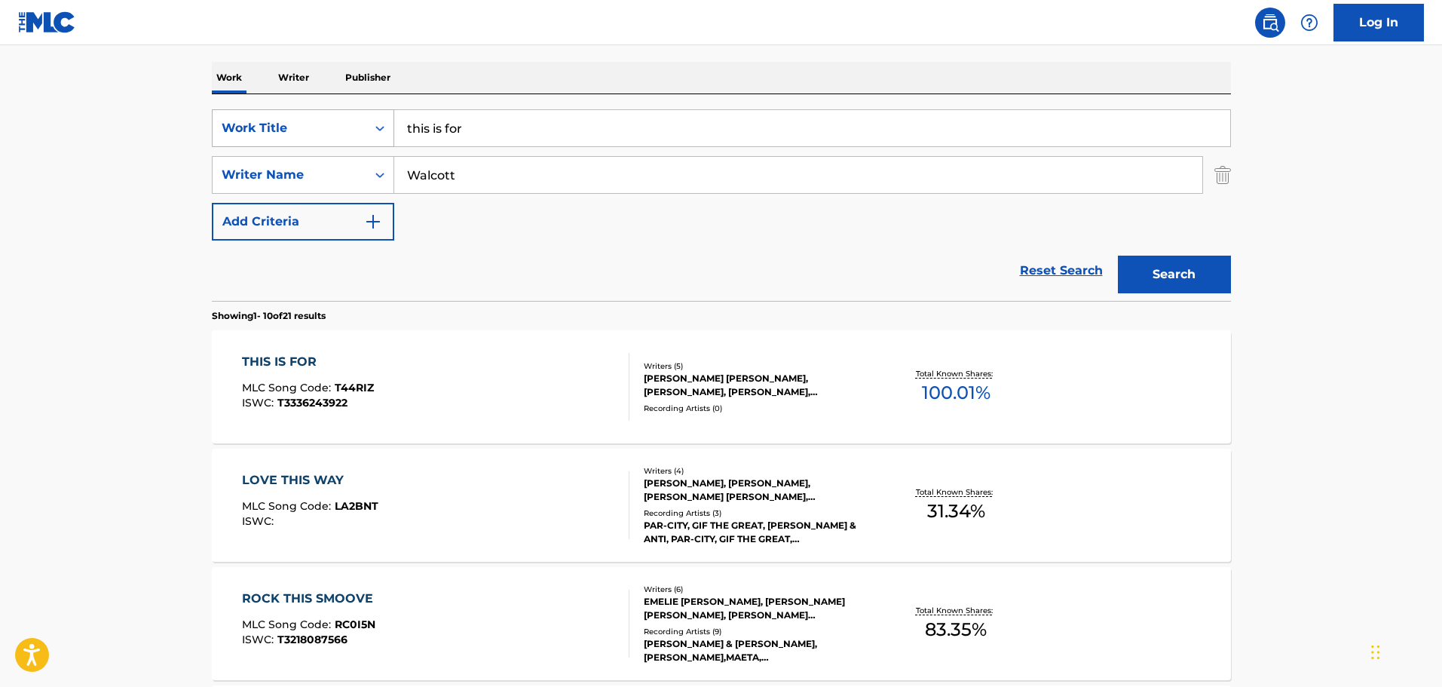
drag, startPoint x: 563, startPoint y: 128, endPoint x: 386, endPoint y: 139, distance: 177.5
click at [386, 139] on div "SearchWithCriteria538ef190-afcd-4ff2-9617-5aebafad310f Work Title this is for" at bounding box center [721, 128] width 1019 height 38
type input "home"
type input "m"
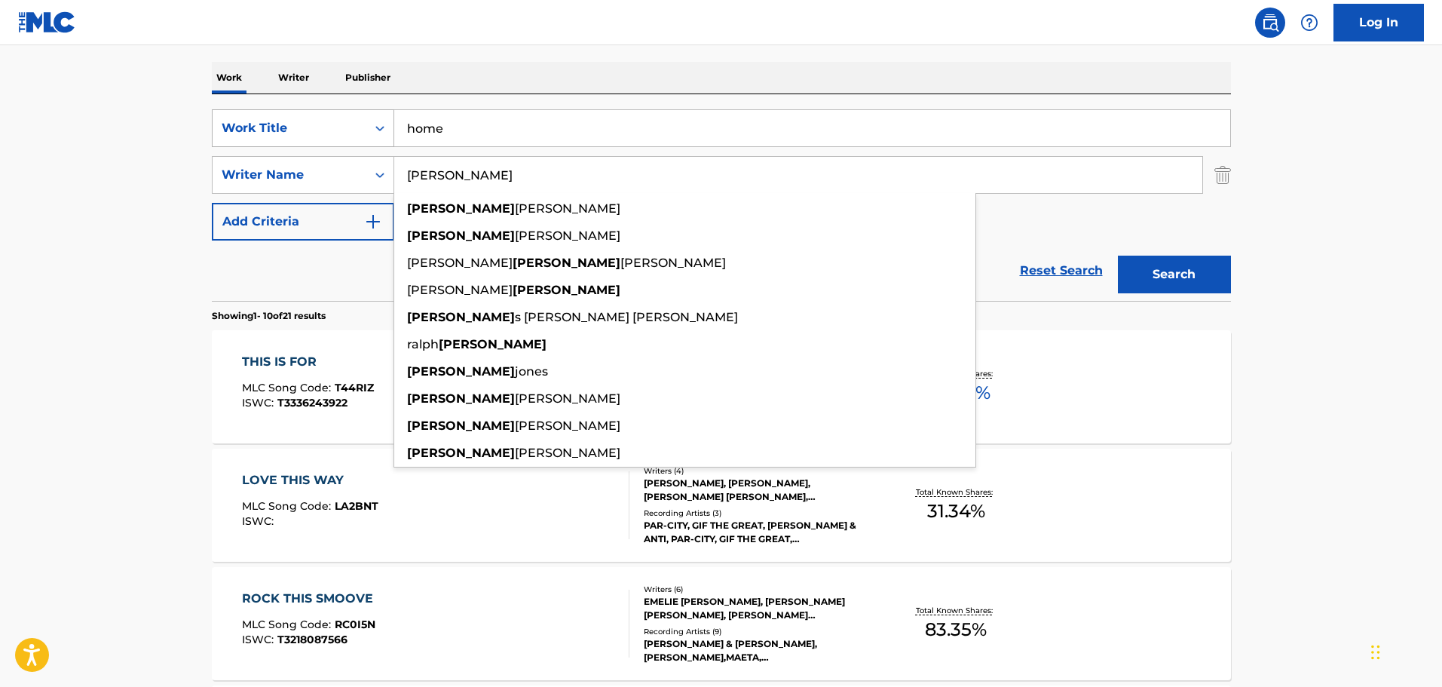
type input "[PERSON_NAME]"
click at [1118, 256] on button "Search" at bounding box center [1174, 275] width 113 height 38
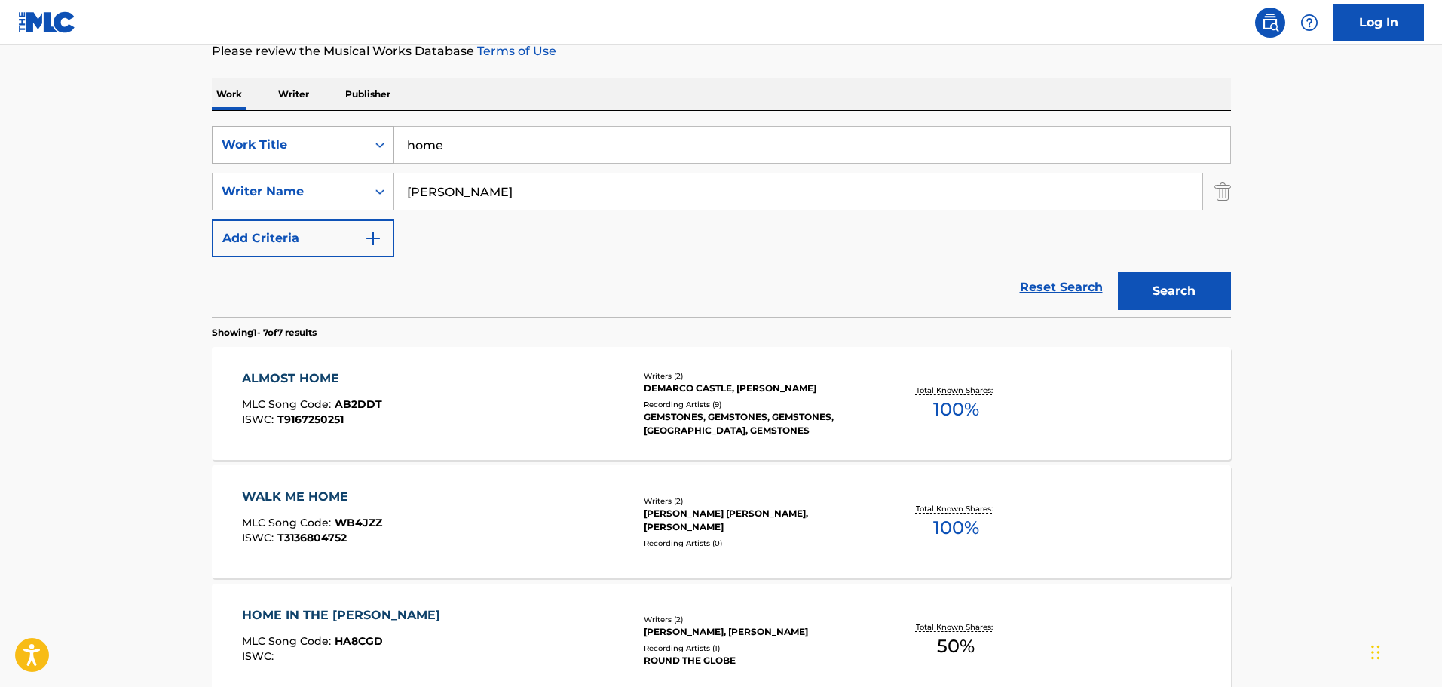
scroll to position [75, 0]
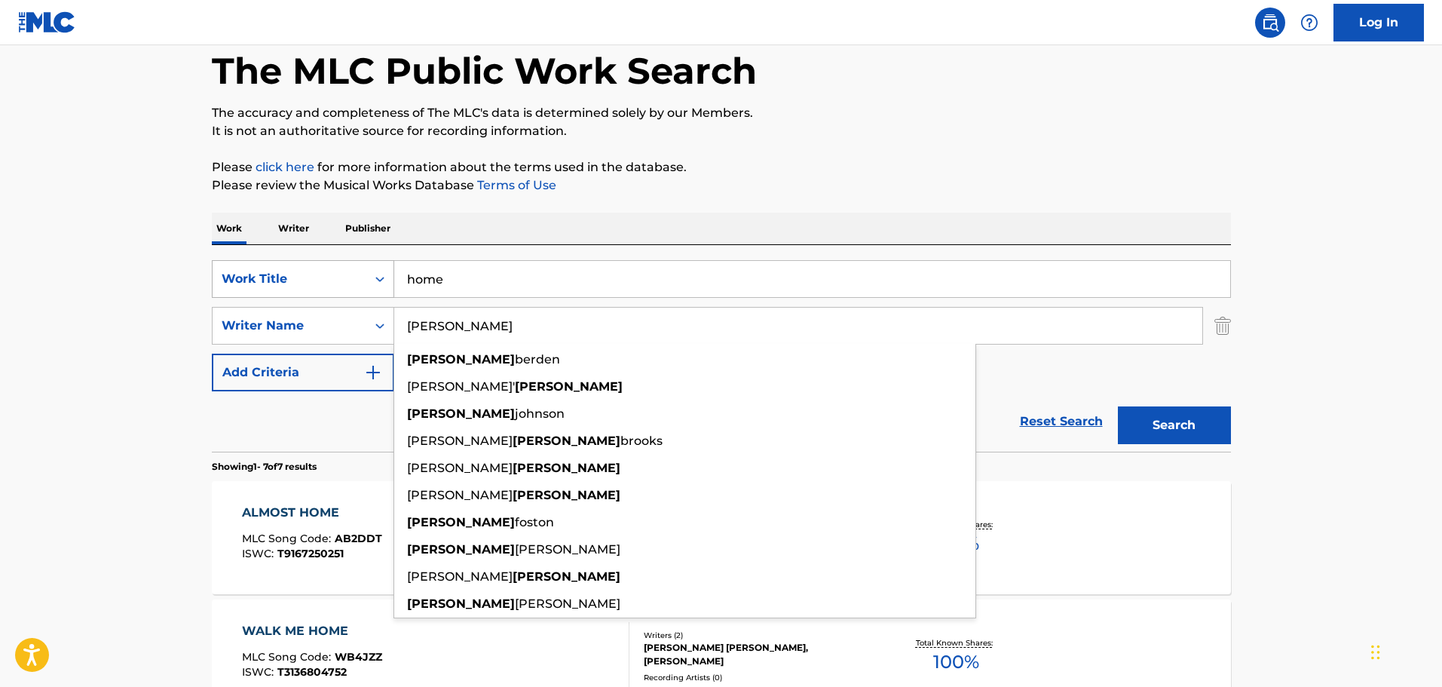
click at [339, 277] on div "Work Title" at bounding box center [290, 279] width 136 height 18
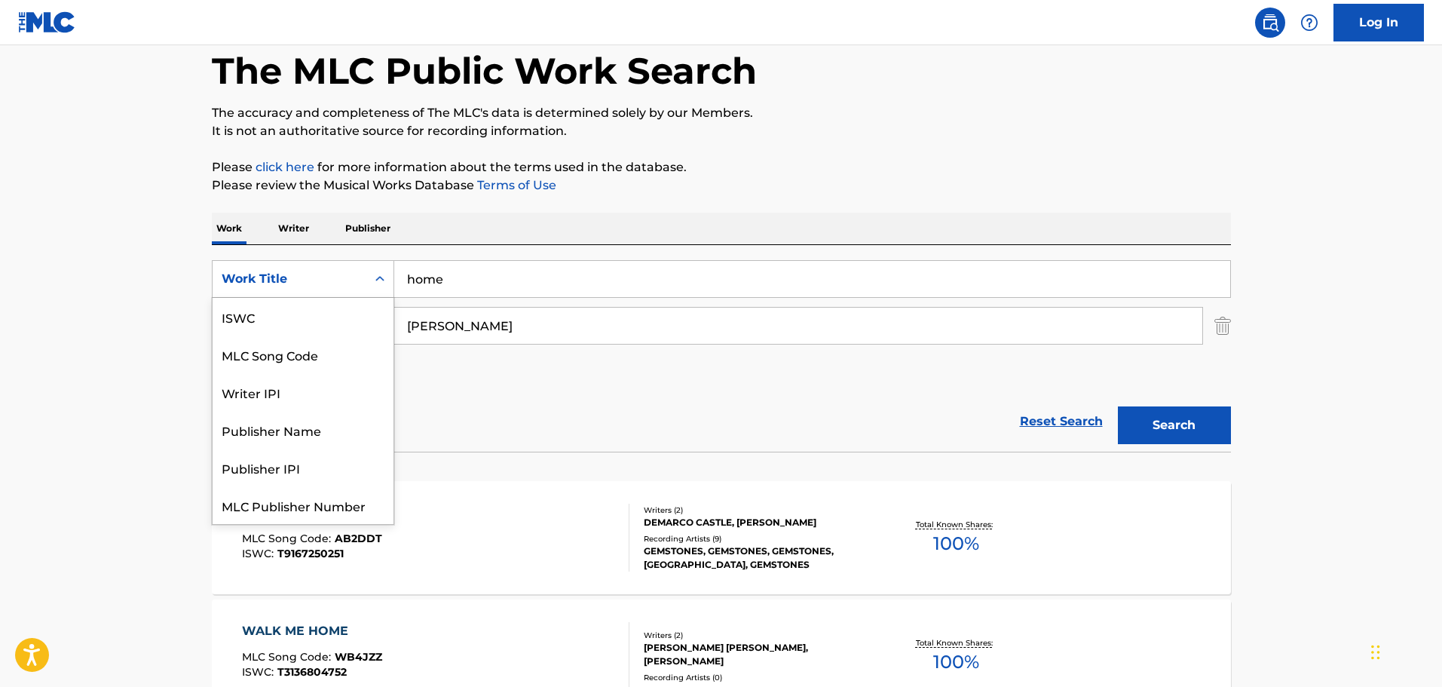
scroll to position [38, 0]
click at [339, 429] on div "Publisher IPI" at bounding box center [303, 430] width 181 height 38
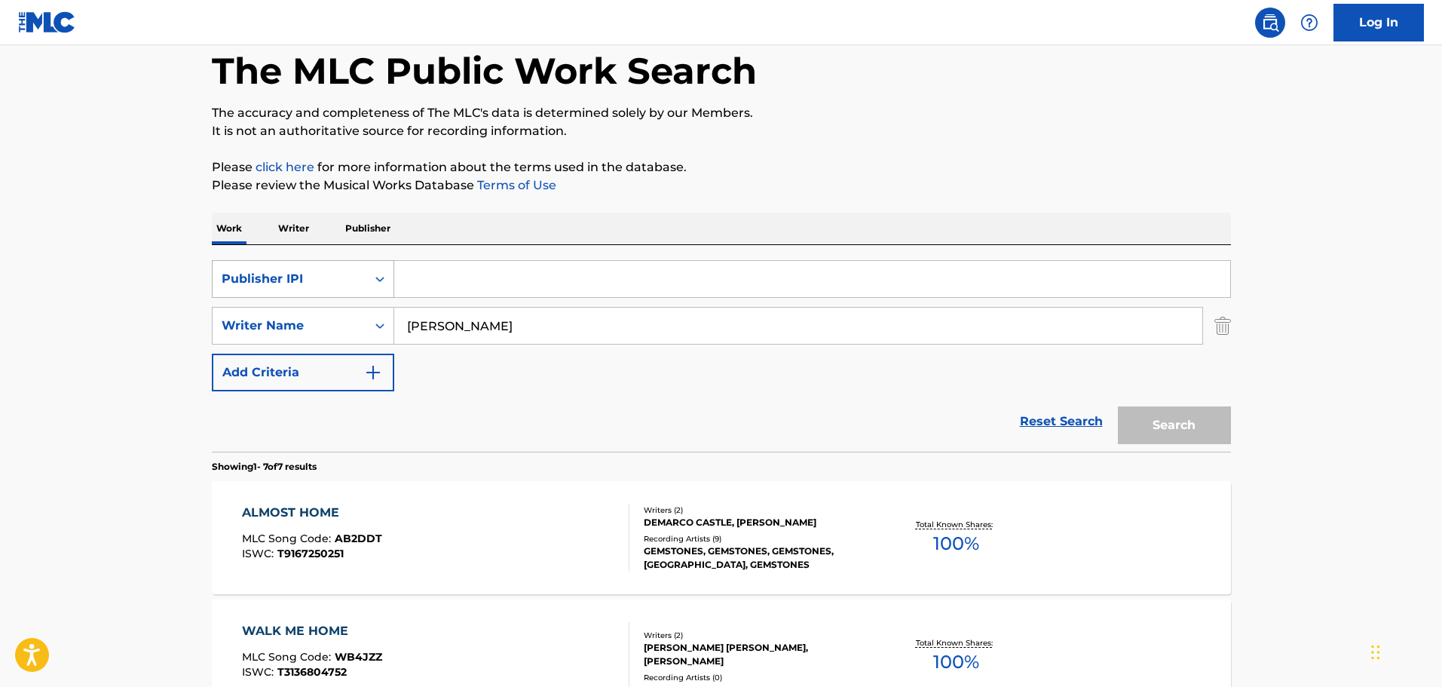
click at [355, 296] on div "Publisher IPI" at bounding box center [303, 279] width 182 height 38
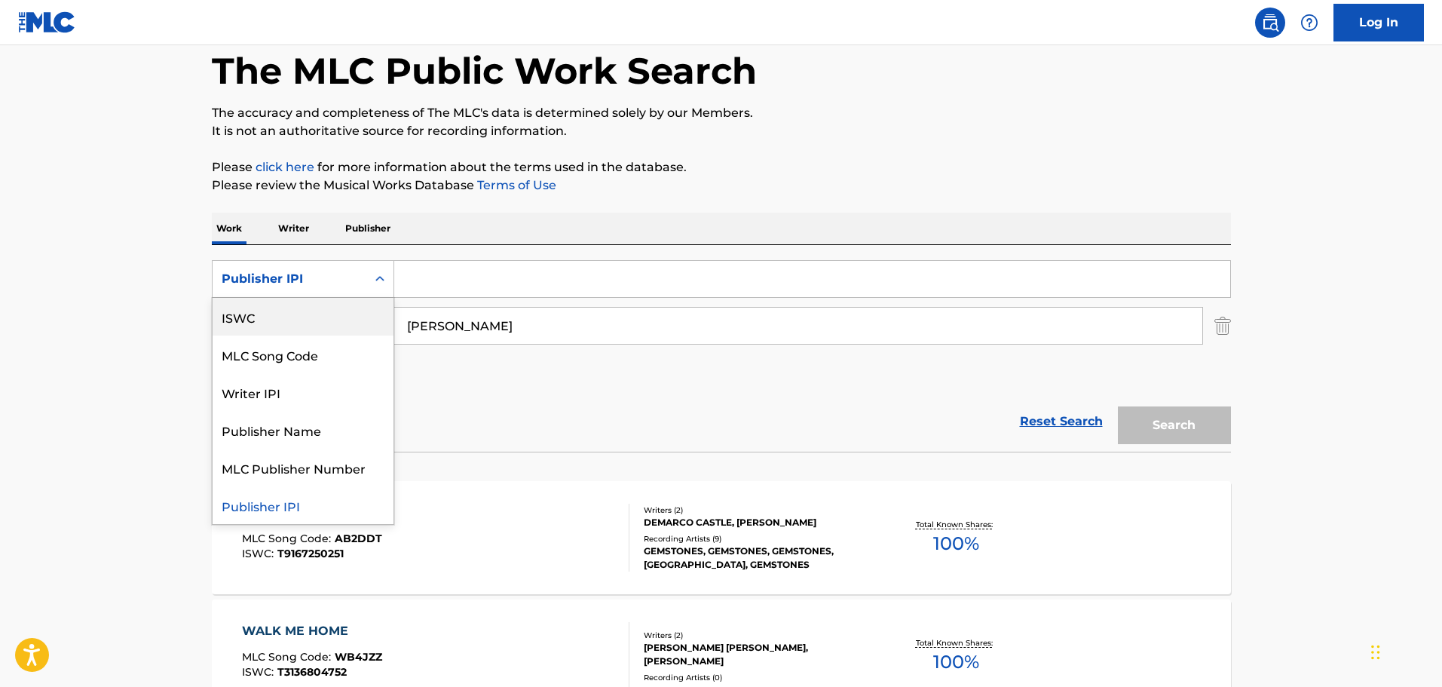
click at [350, 329] on div "ISWC" at bounding box center [303, 317] width 181 height 38
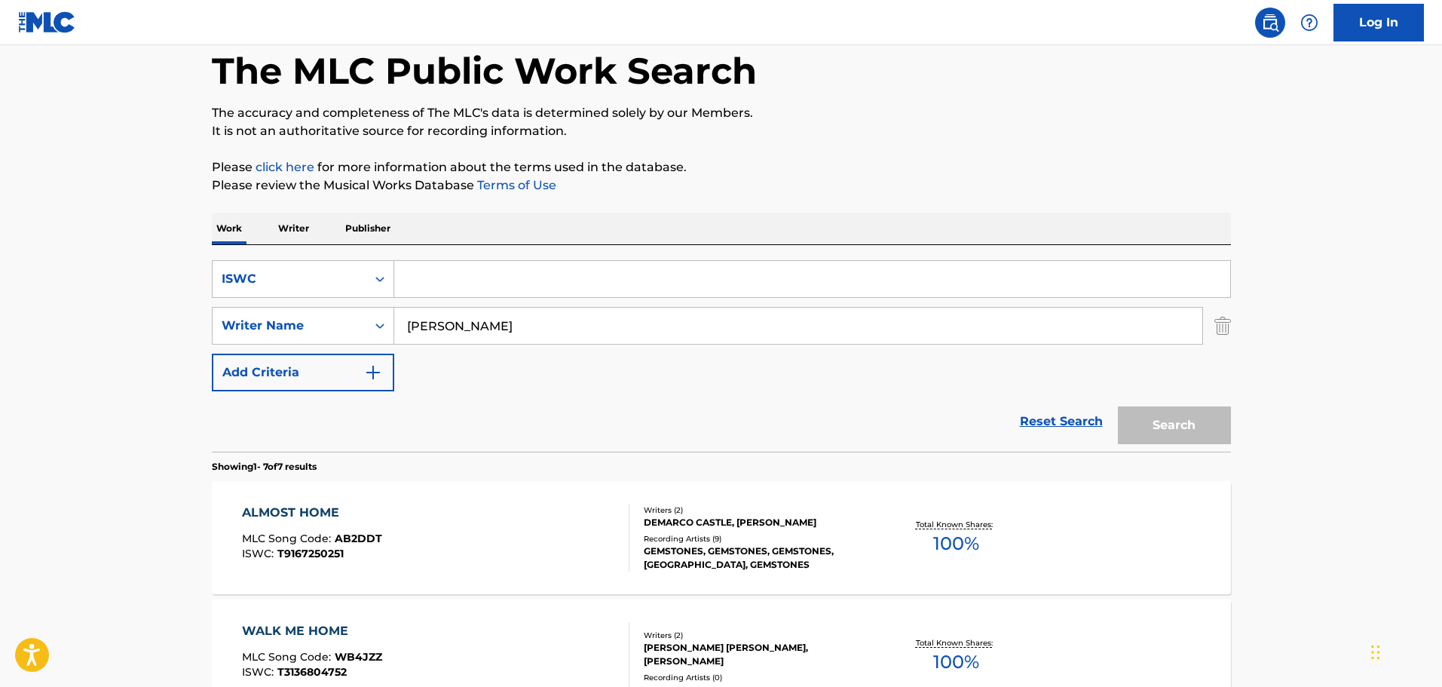
drag, startPoint x: 486, startPoint y: 331, endPoint x: 415, endPoint y: 320, distance: 72.5
click at [415, 320] on input "[PERSON_NAME]" at bounding box center [798, 326] width 808 height 36
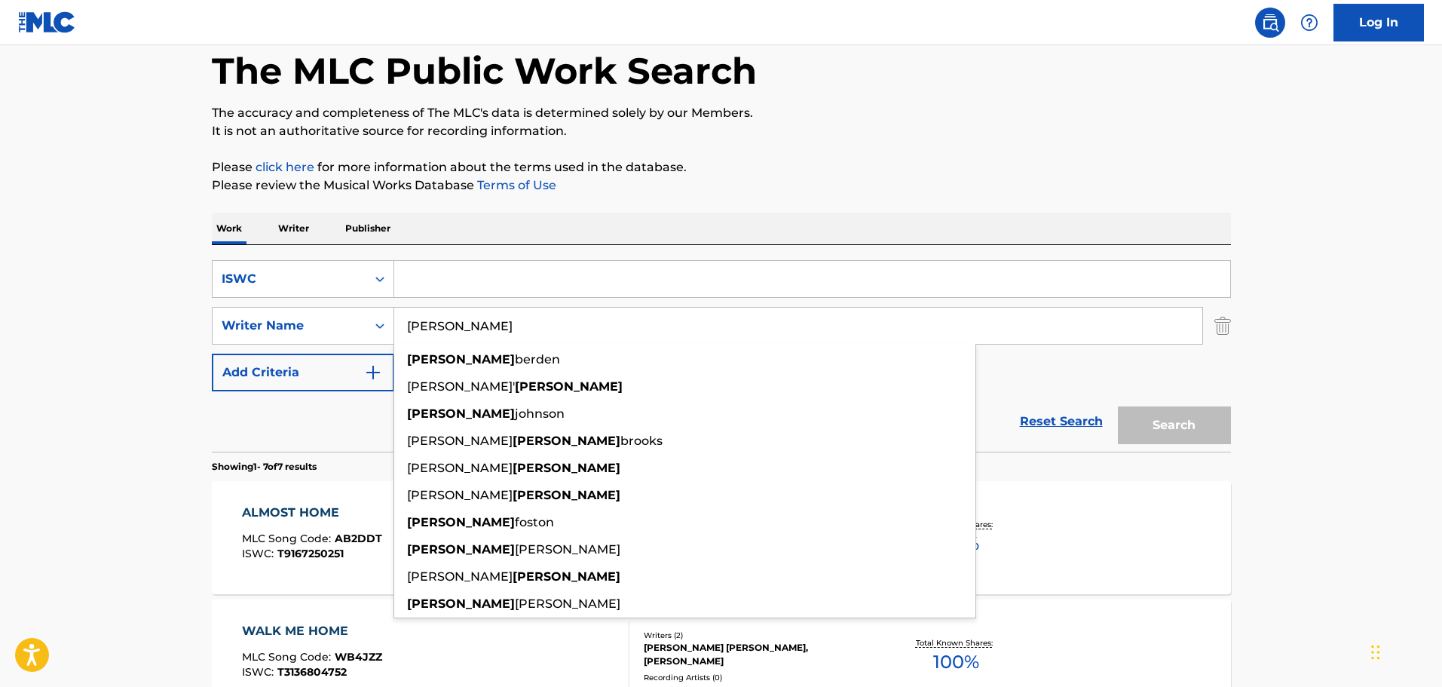
click at [1215, 326] on img "Search Form" at bounding box center [1223, 326] width 17 height 38
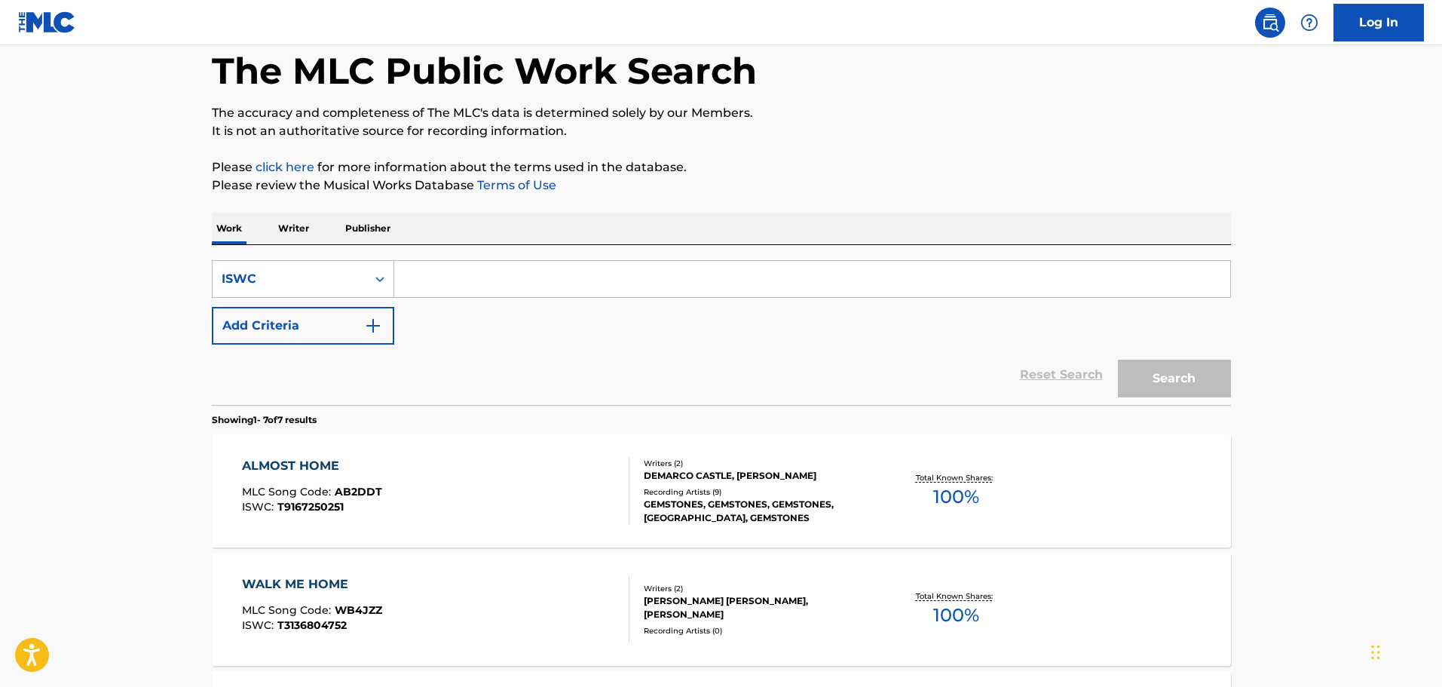
paste input "T3333252710"
type input "T3333252710"
drag, startPoint x: 1193, startPoint y: 367, endPoint x: 1149, endPoint y: 366, distance: 43.7
click at [1192, 367] on button "Search" at bounding box center [1174, 379] width 113 height 38
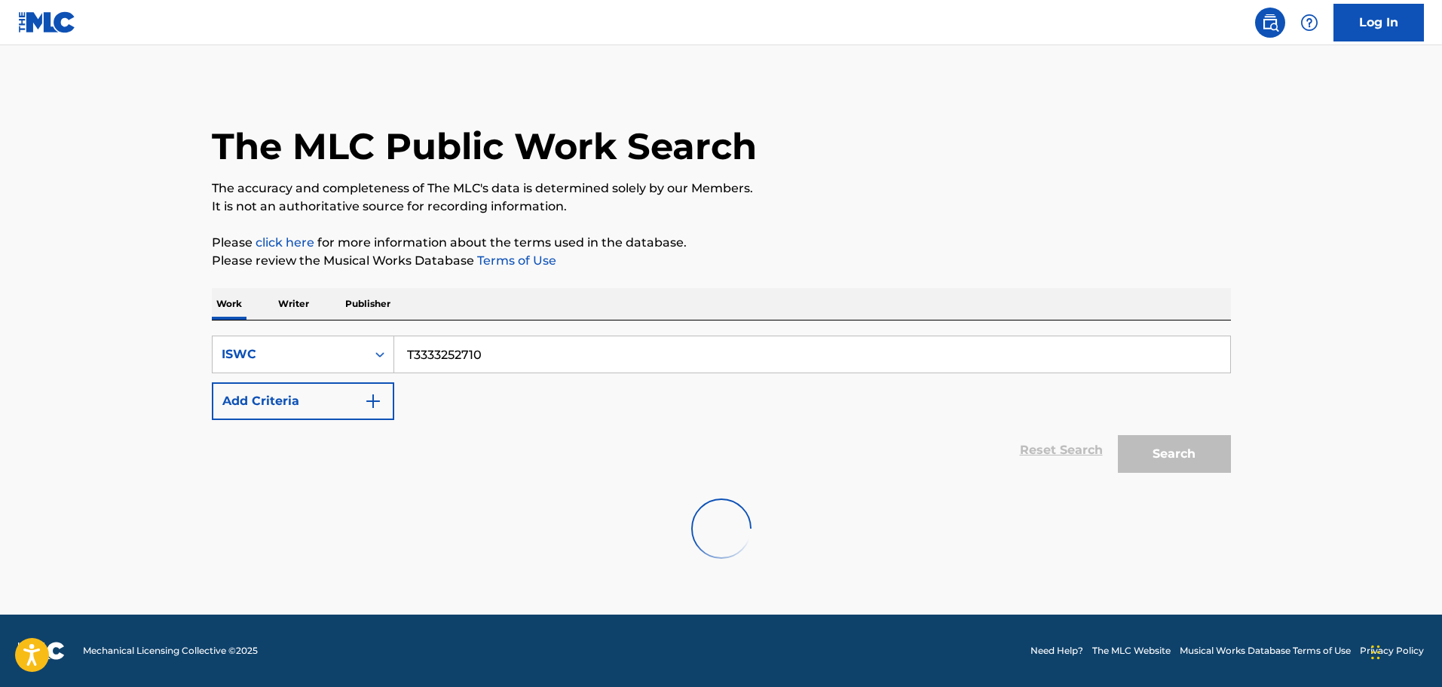
scroll to position [0, 0]
drag, startPoint x: 558, startPoint y: 337, endPoint x: 360, endPoint y: 321, distance: 198.2
click at [360, 321] on div "SearchWithCriteriaa4ad3a47-f07f-4674-be75-cad38321a114 ISWC T3333252710 Add Cri…" at bounding box center [721, 400] width 1019 height 160
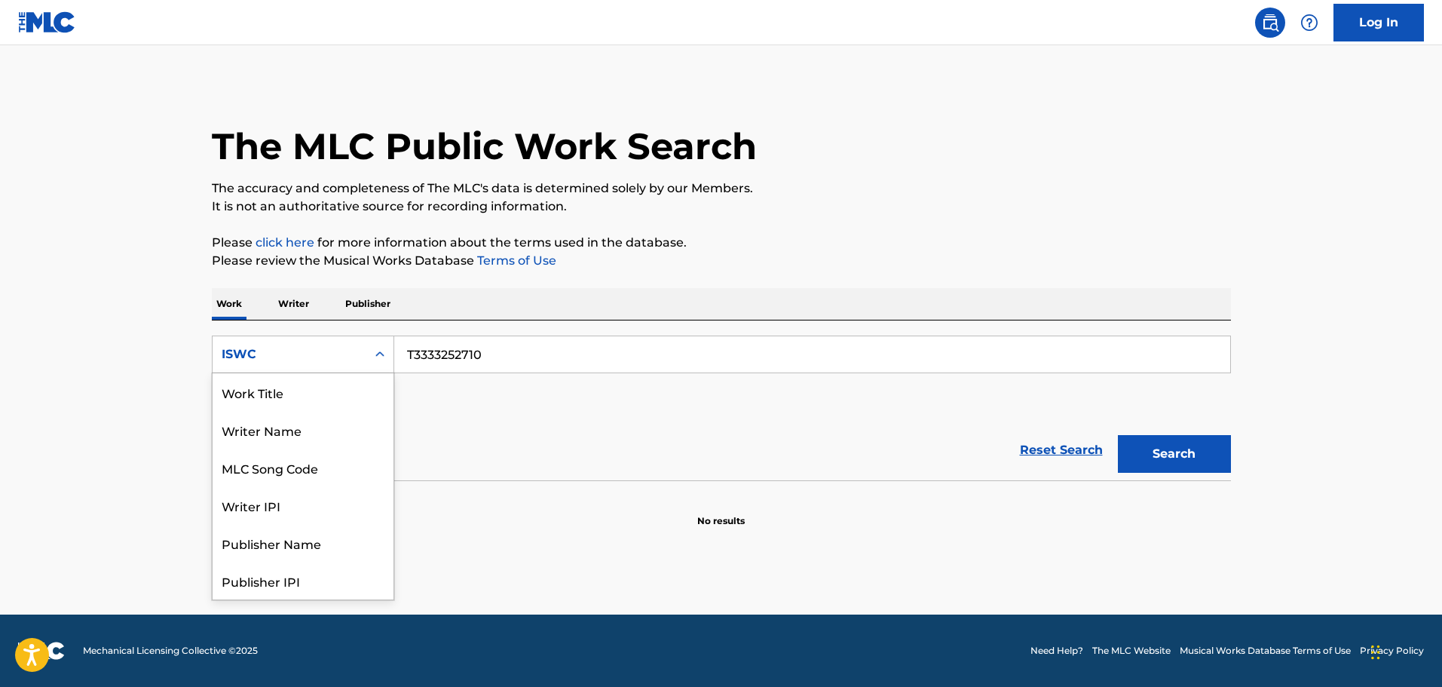
drag, startPoint x: 337, startPoint y: 363, endPoint x: 338, endPoint y: 353, distance: 10.6
click at [338, 352] on div "ISWC" at bounding box center [290, 354] width 154 height 29
click at [326, 398] on div "Work Title" at bounding box center [303, 392] width 181 height 38
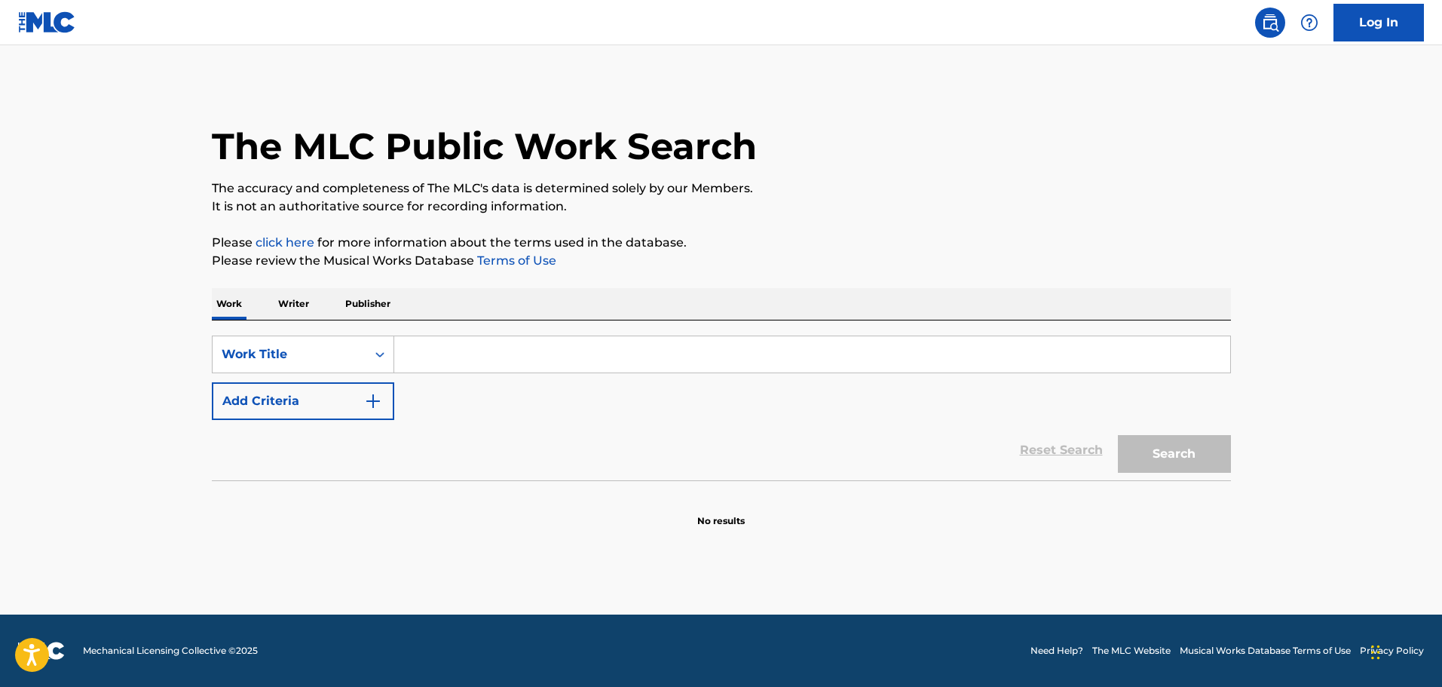
click at [515, 367] on input "Search Form" at bounding box center [812, 354] width 836 height 36
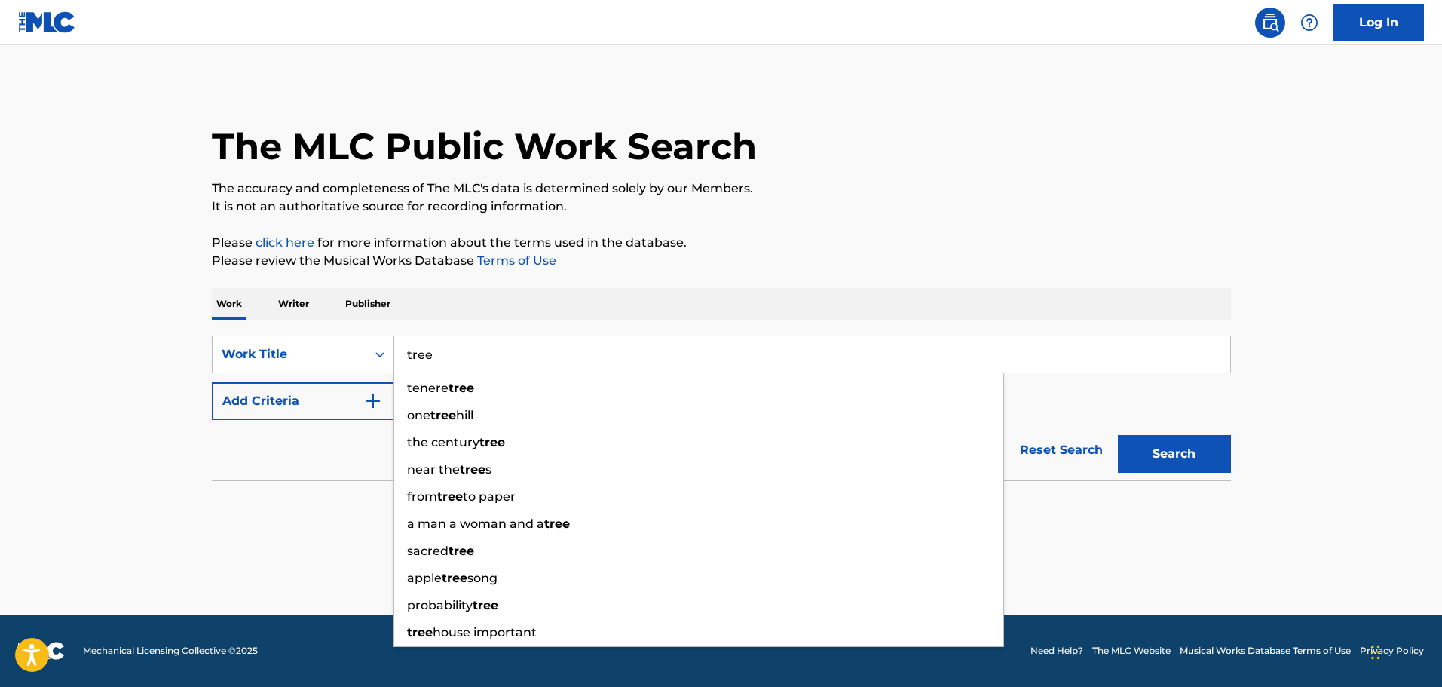
type input "tree"
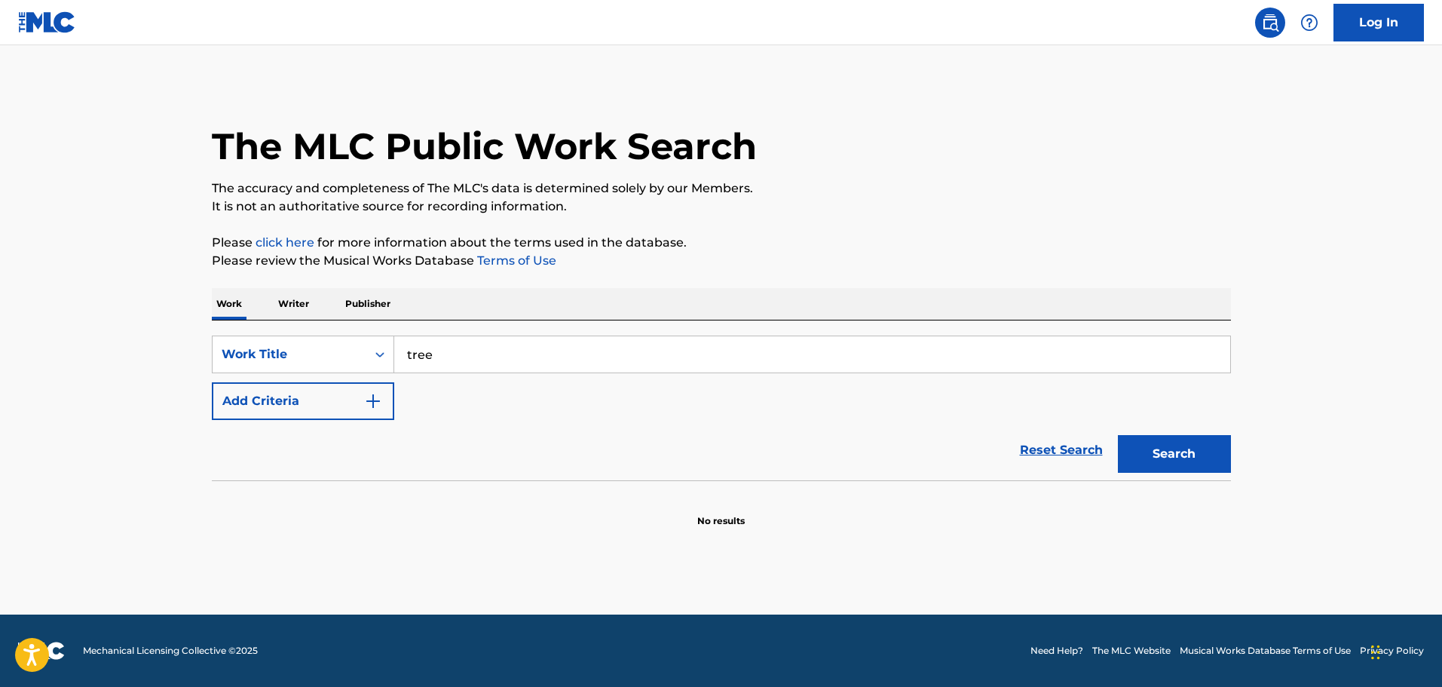
click at [584, 286] on div "The MLC Public Work Search The accuracy and completeness of The MLC's data is d…" at bounding box center [722, 305] width 1056 height 445
click at [339, 418] on button "Add Criteria" at bounding box center [303, 401] width 182 height 38
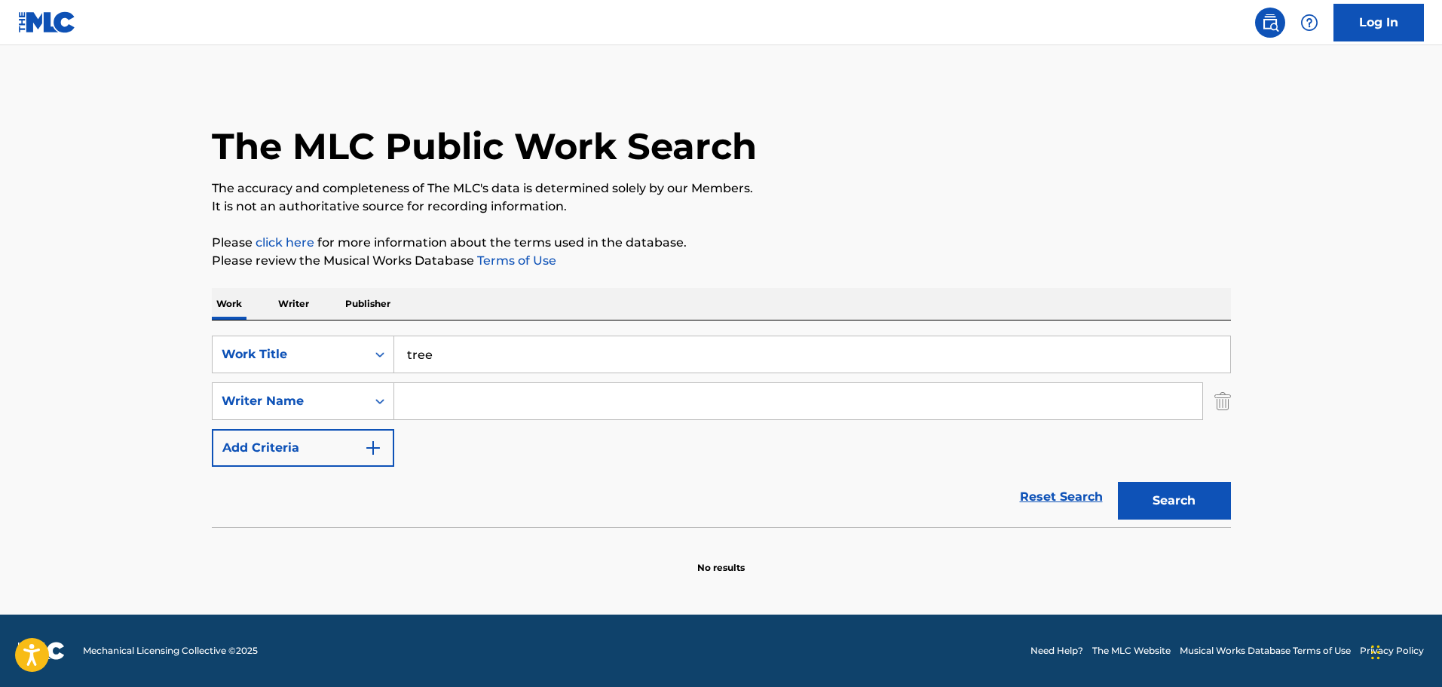
click at [453, 409] on input "Search Form" at bounding box center [798, 401] width 808 height 36
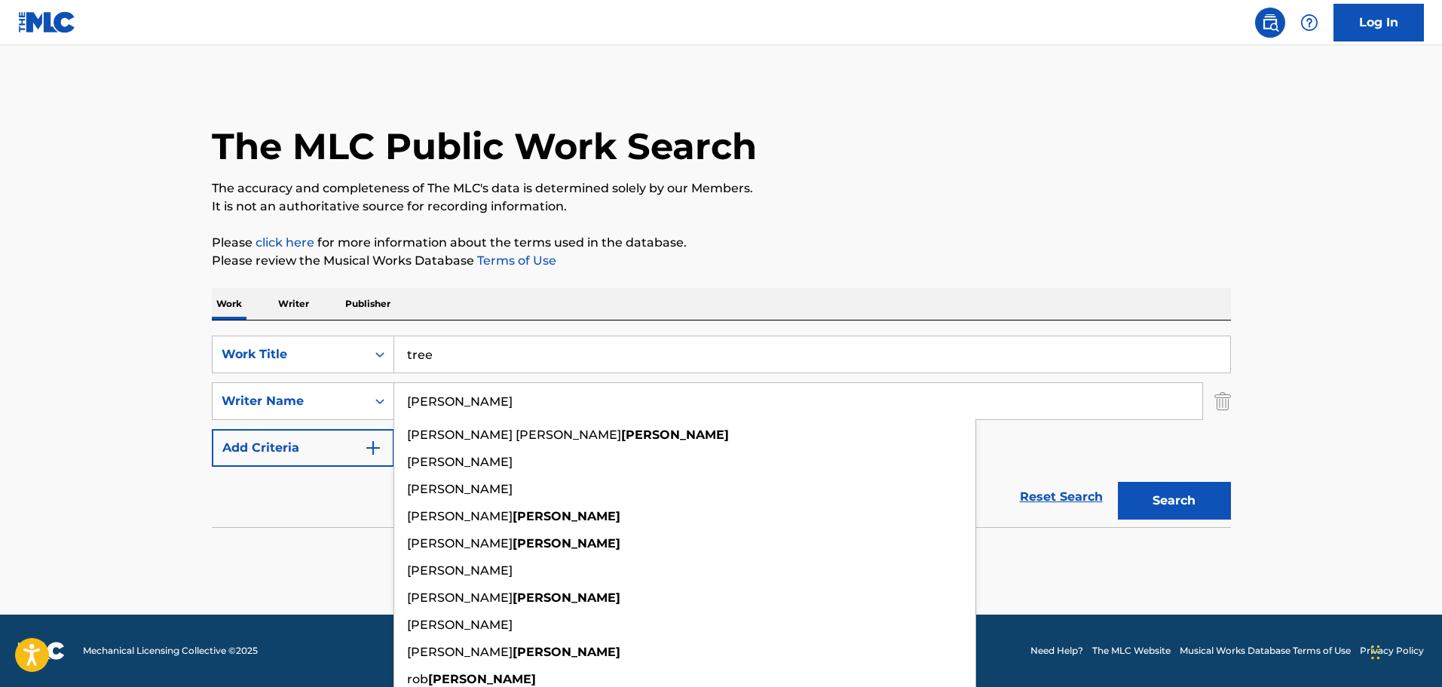
type input "[PERSON_NAME]"
click at [1118, 482] on button "Search" at bounding box center [1174, 501] width 113 height 38
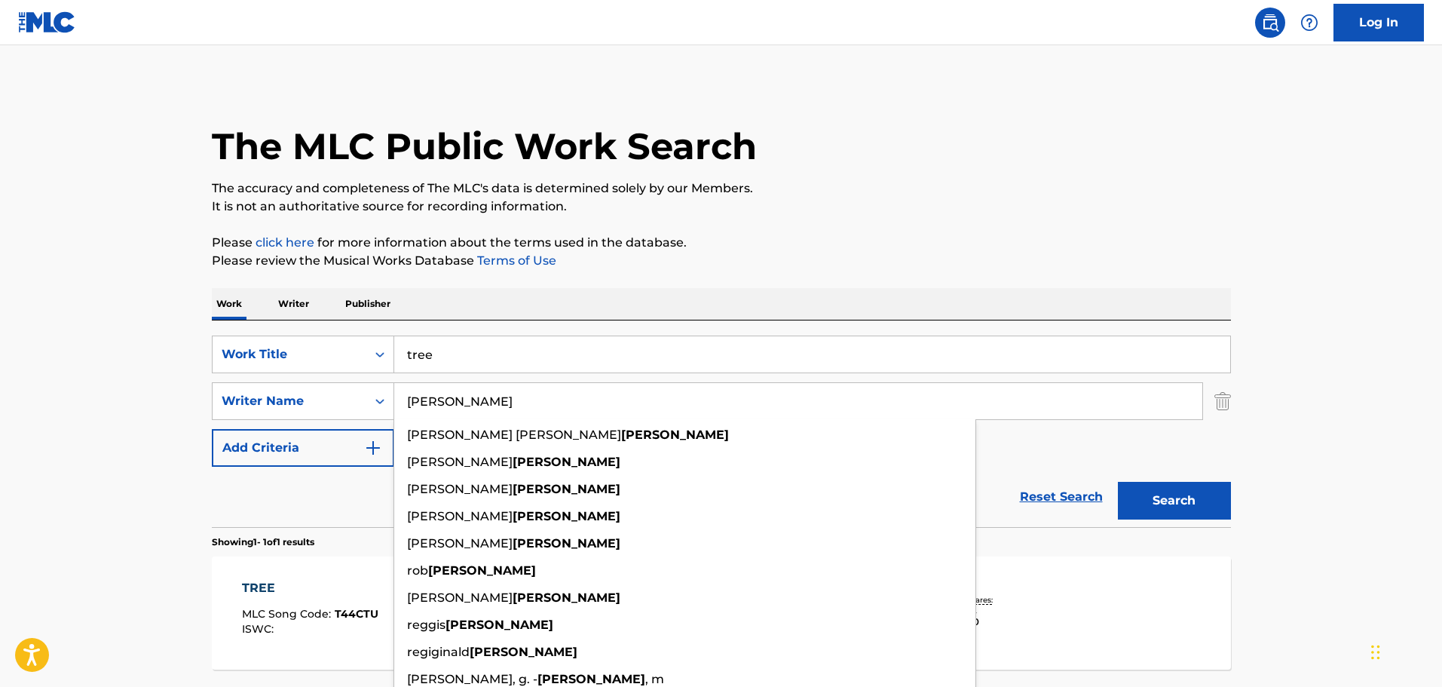
click at [839, 217] on div "The MLC Public Work Search The accuracy and completeness of The MLC's data is d…" at bounding box center [722, 411] width 1056 height 657
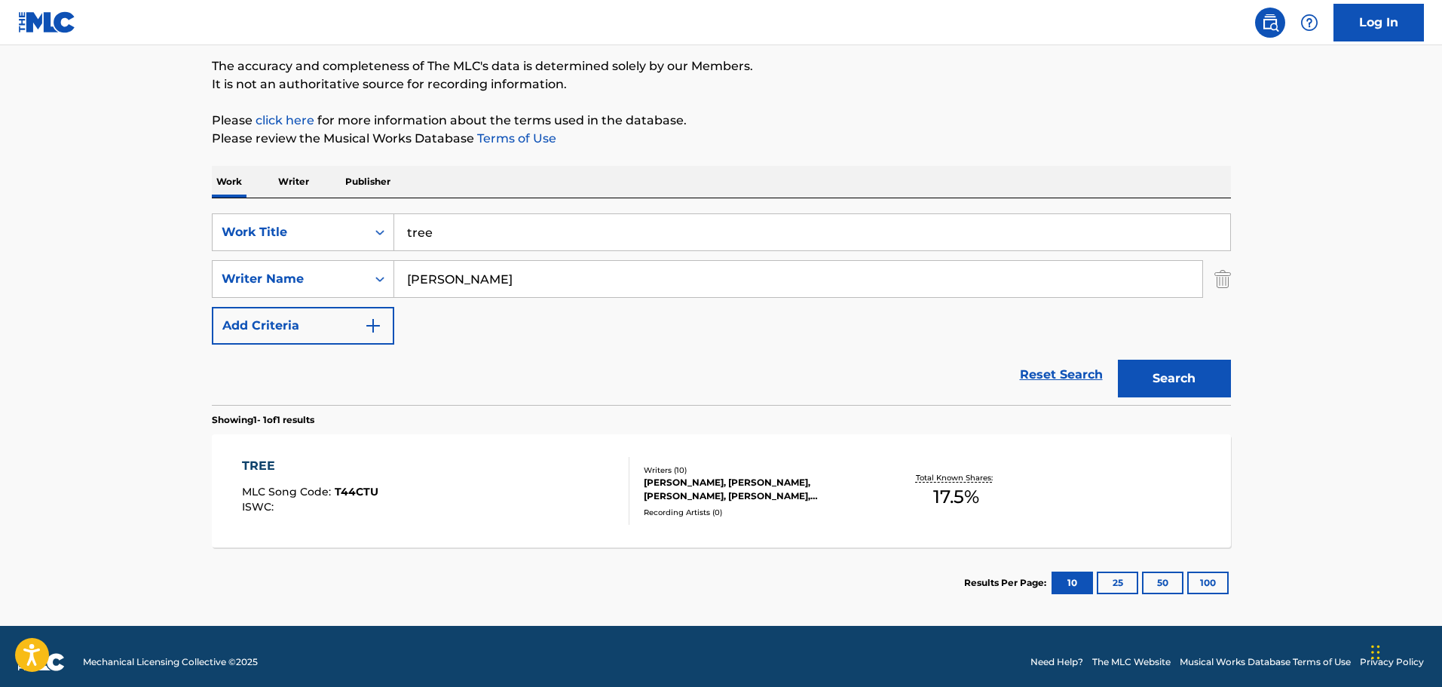
scroll to position [133, 0]
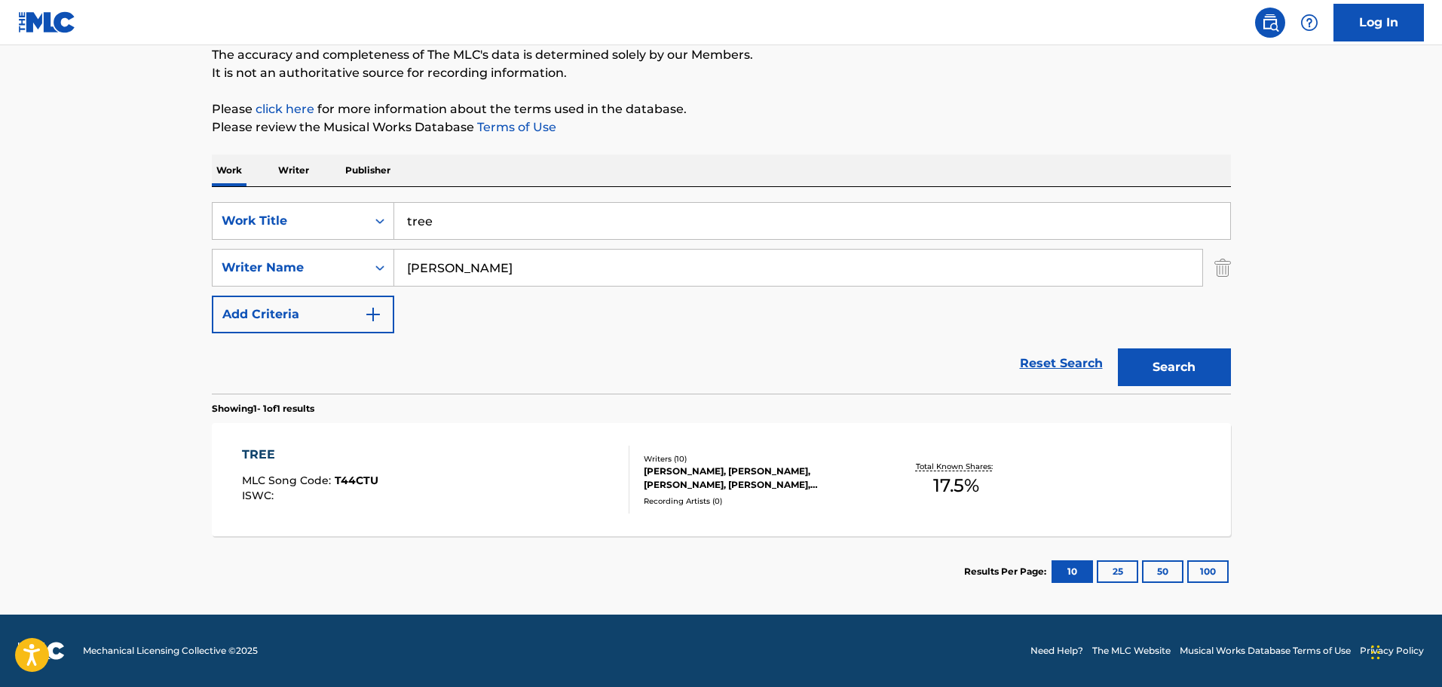
click at [519, 489] on div "TREE MLC Song Code : T44CTU ISWC :" at bounding box center [436, 480] width 388 height 68
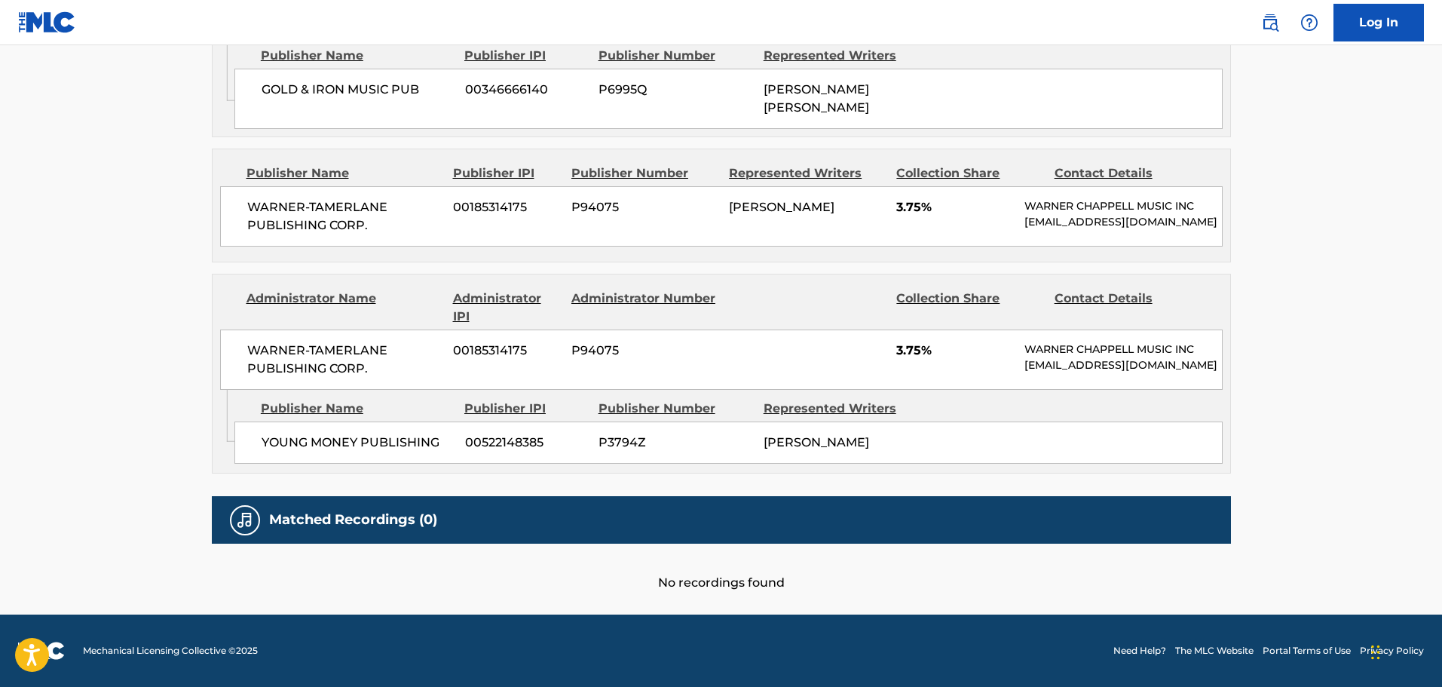
scroll to position [1181, 0]
click at [249, 313] on div "Administrator Name" at bounding box center [344, 308] width 195 height 36
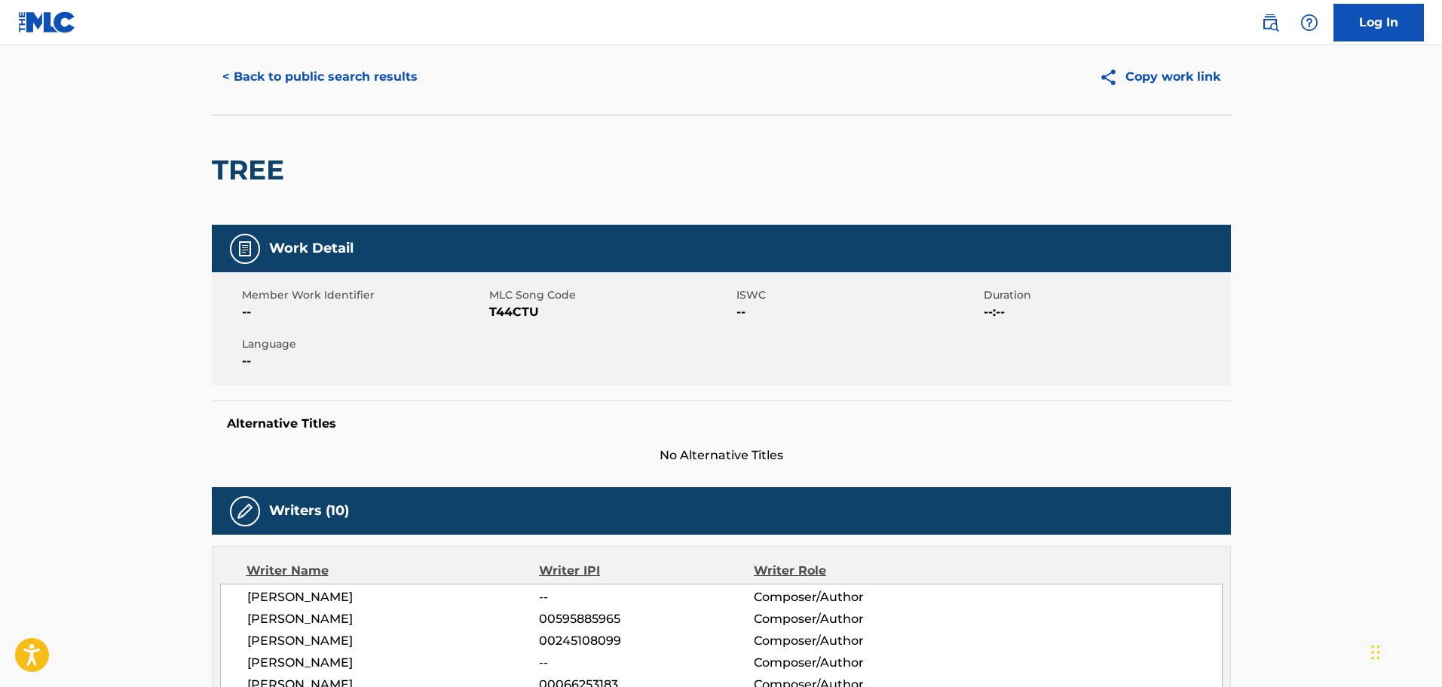
scroll to position [0, 0]
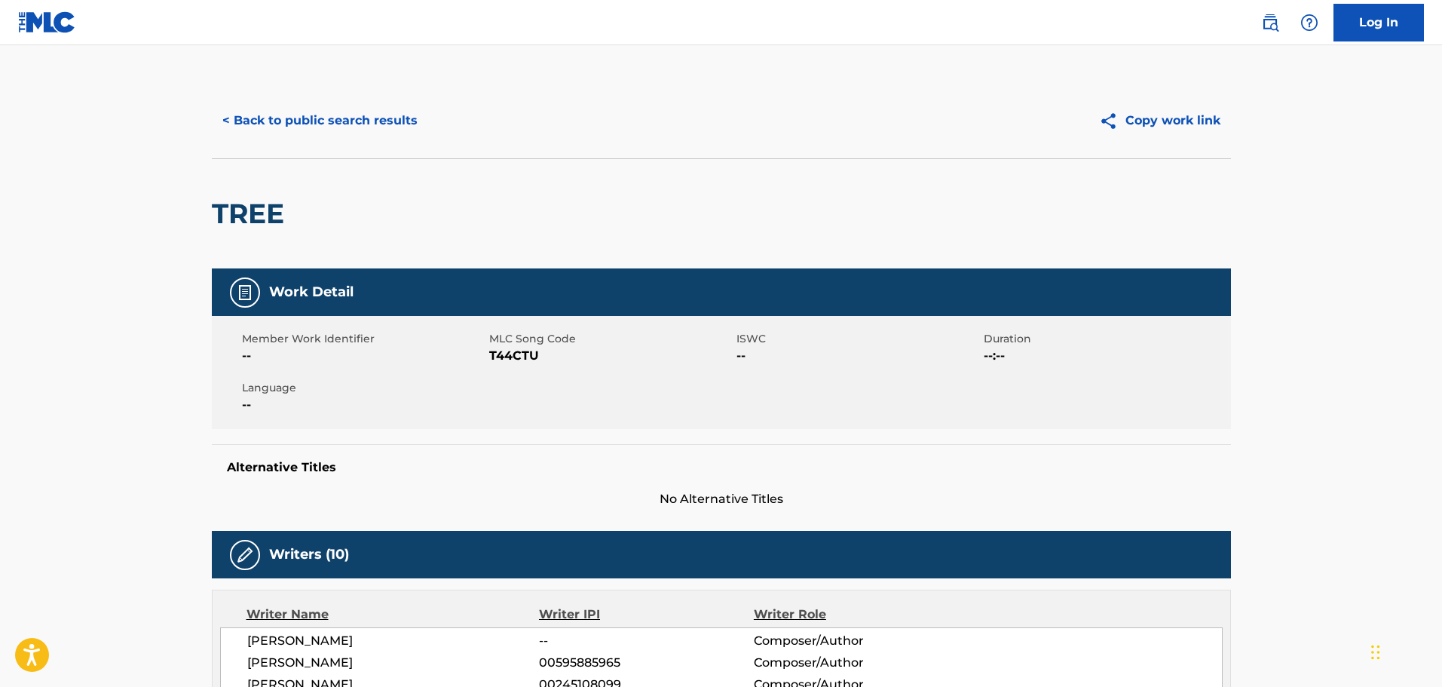
click at [367, 127] on button "< Back to public search results" at bounding box center [320, 121] width 216 height 38
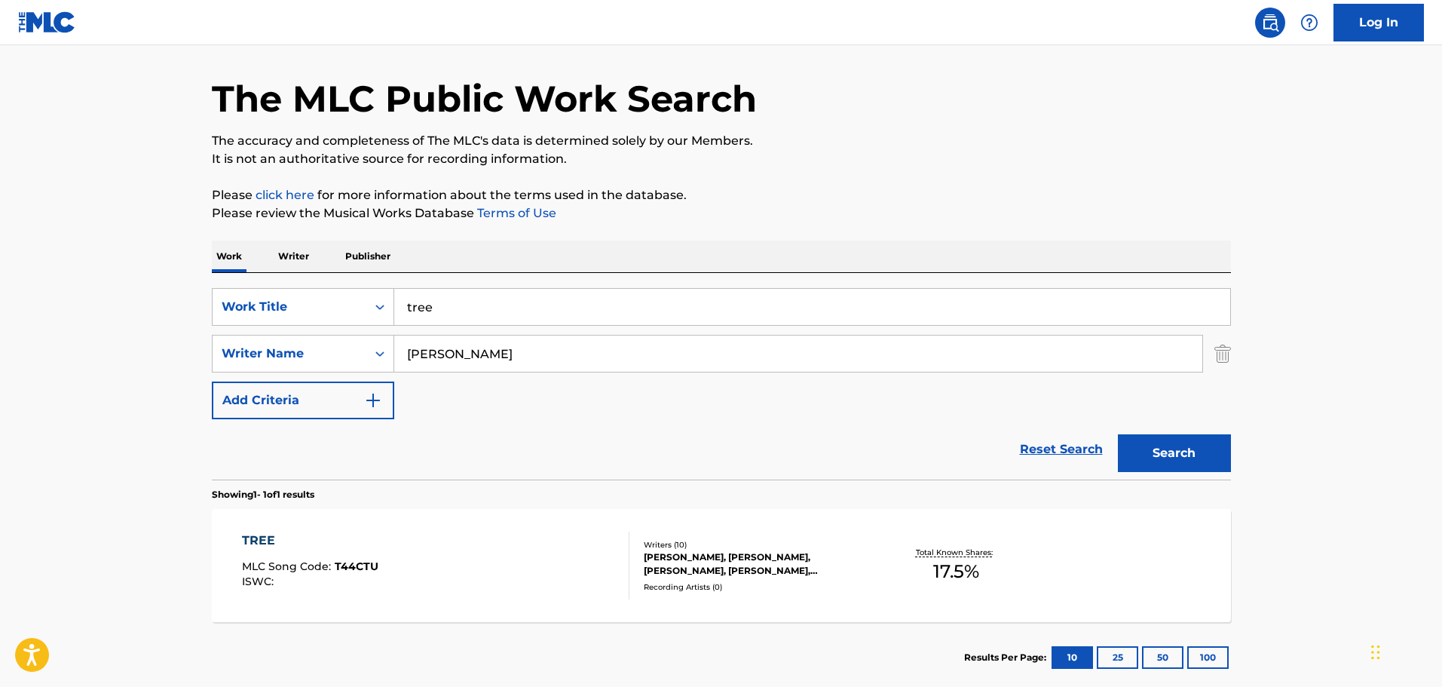
click at [1225, 346] on img "Search Form" at bounding box center [1223, 354] width 17 height 38
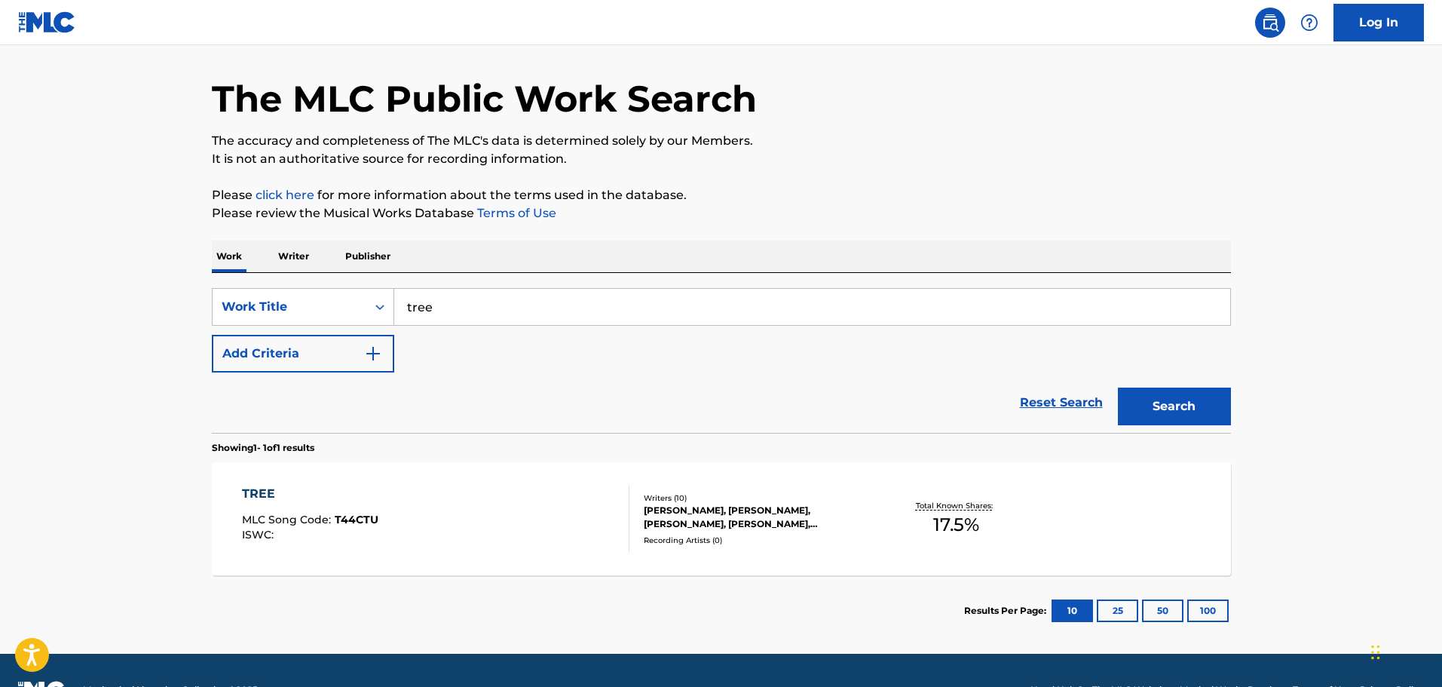
drag, startPoint x: 898, startPoint y: 308, endPoint x: 540, endPoint y: 288, distance: 358.7
click at [540, 288] on div "tree" at bounding box center [812, 307] width 837 height 38
type input "t"
type input "CRUCIFIED SON"
click at [1118, 388] on button "Search" at bounding box center [1174, 407] width 113 height 38
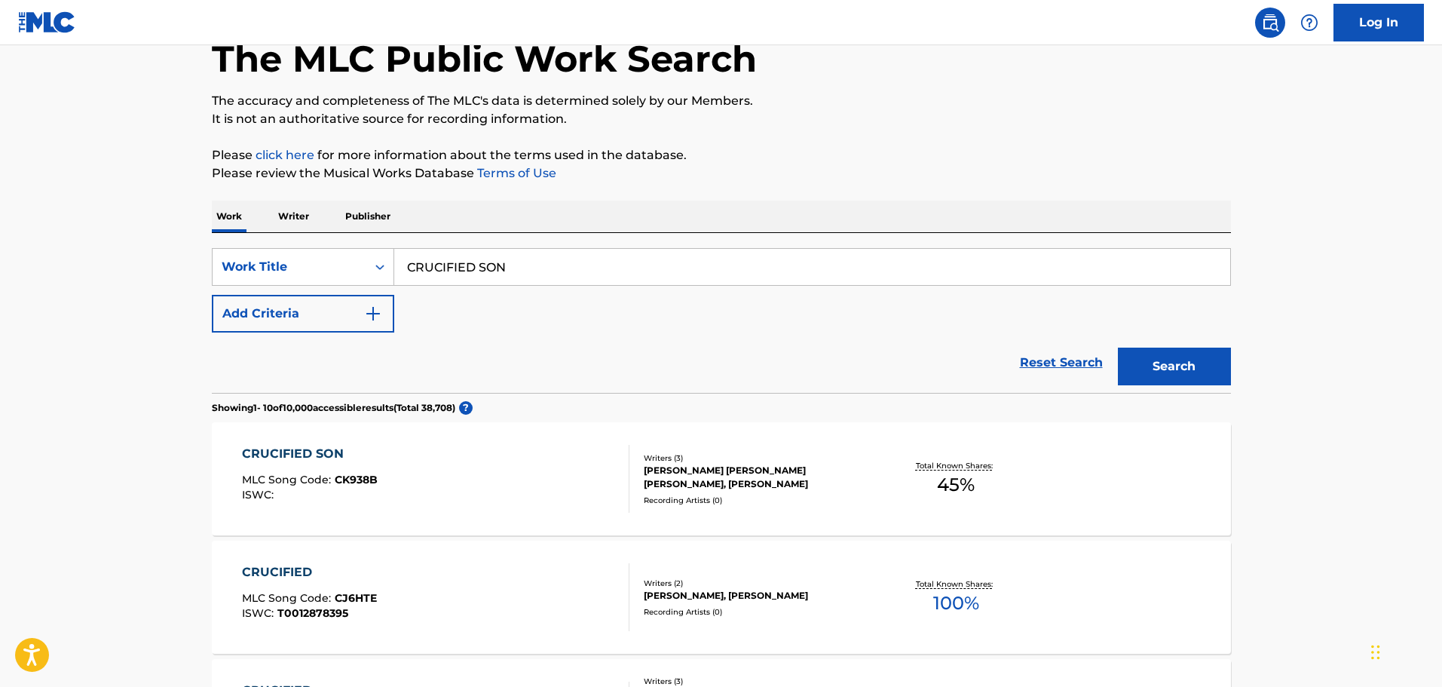
scroll to position [302, 0]
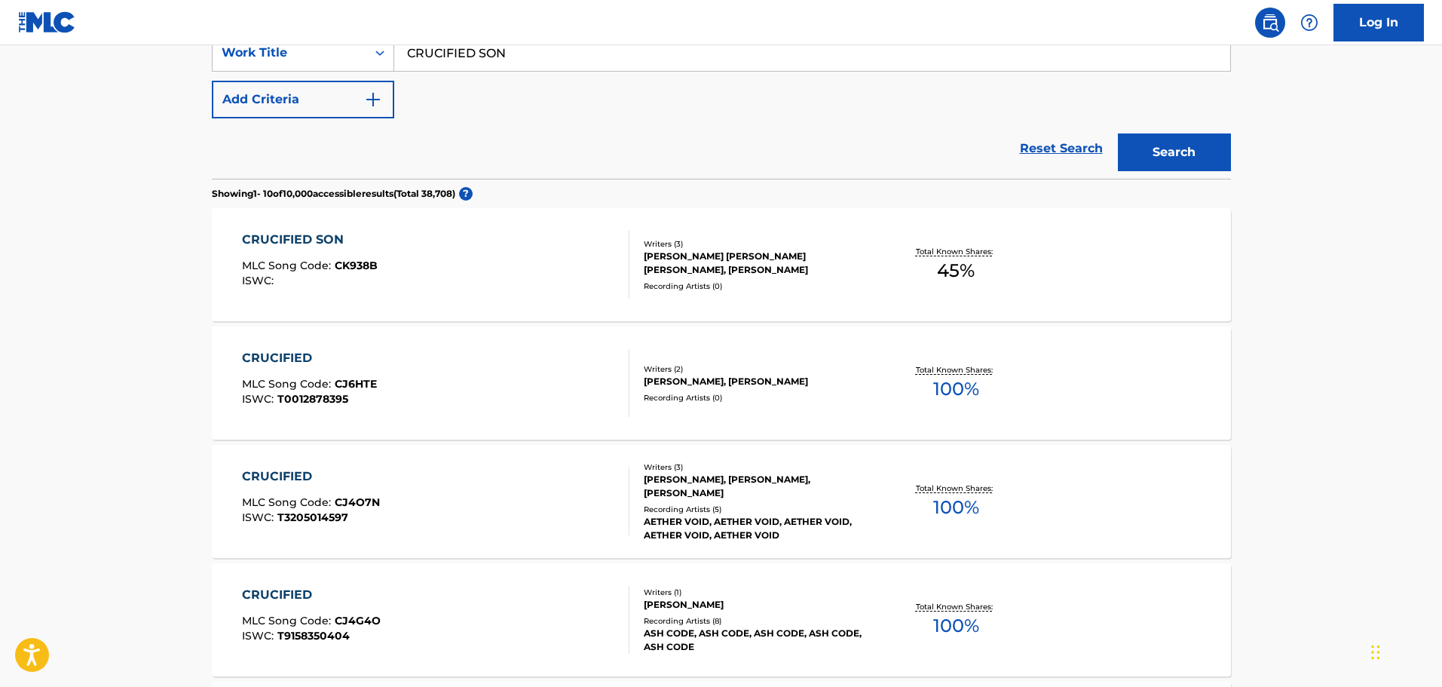
click at [525, 261] on div "CRUCIFIED SON MLC Song Code : CK938B ISWC :" at bounding box center [436, 265] width 388 height 68
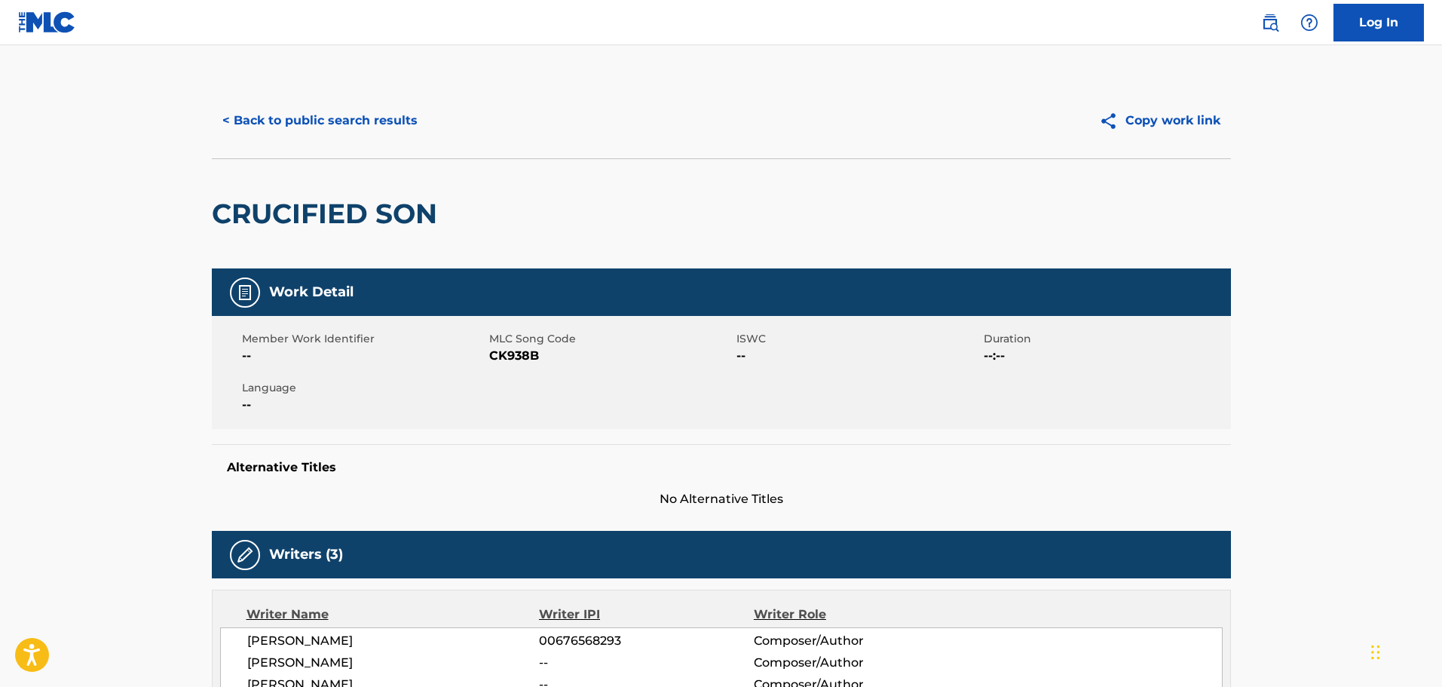
click at [387, 128] on button "< Back to public search results" at bounding box center [320, 121] width 216 height 38
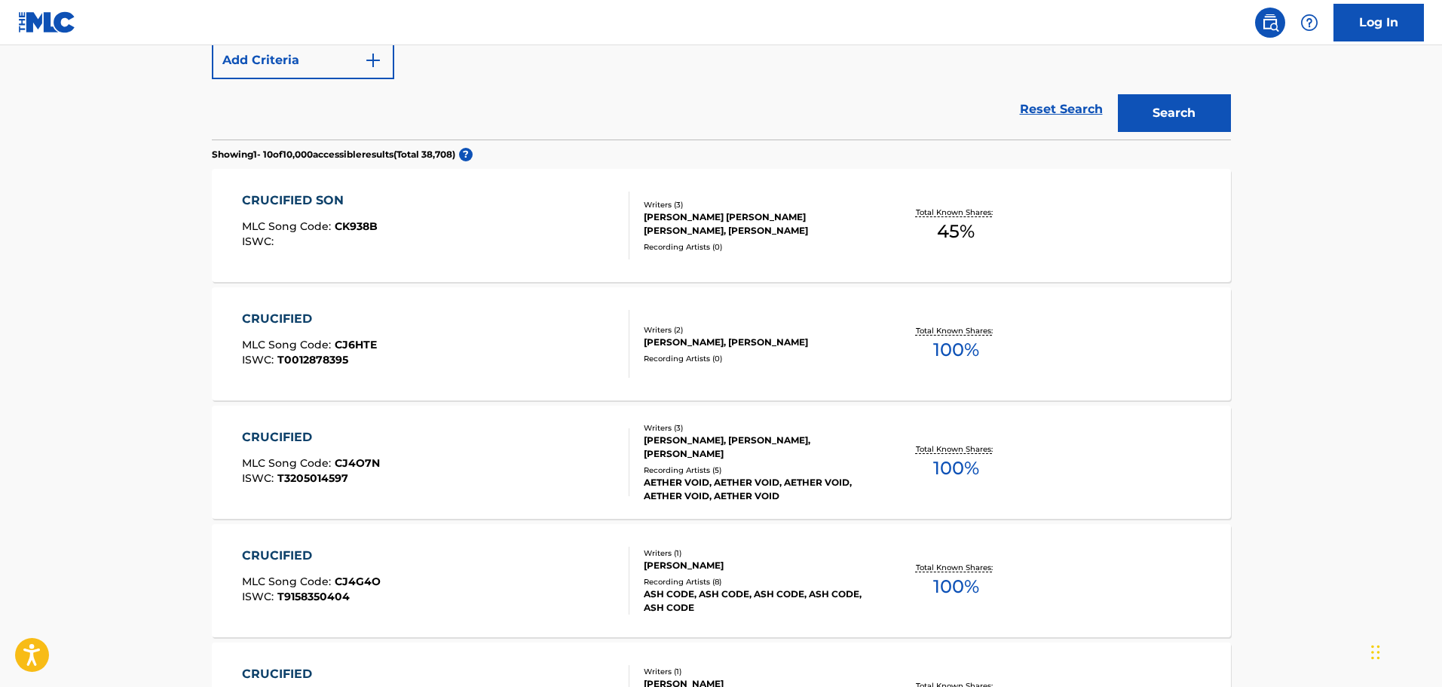
scroll to position [226, 0]
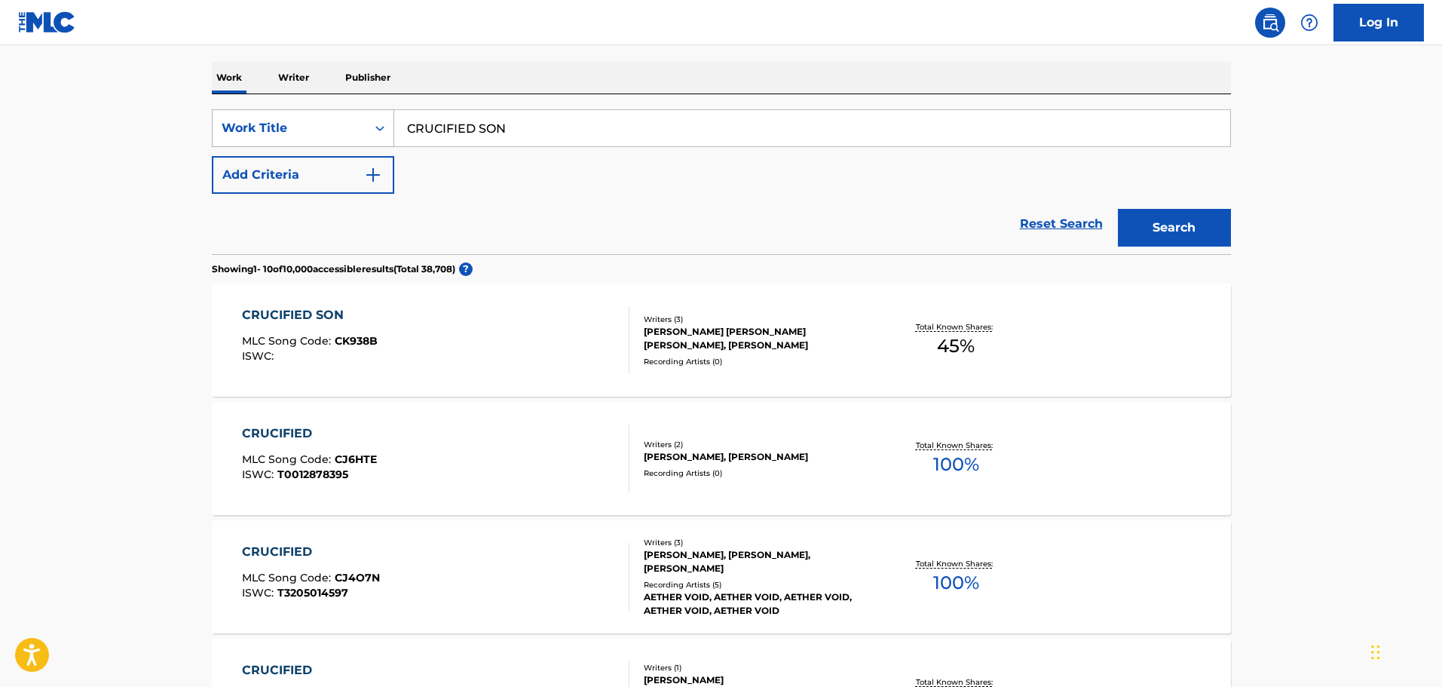
drag, startPoint x: 545, startPoint y: 121, endPoint x: 359, endPoint y: 119, distance: 186.2
click at [359, 119] on div "SearchWithCriteria0f3edb52-4c8a-4e0f-bfe9-418390db96c0 Work Title CRUCIFIED SON" at bounding box center [721, 128] width 1019 height 38
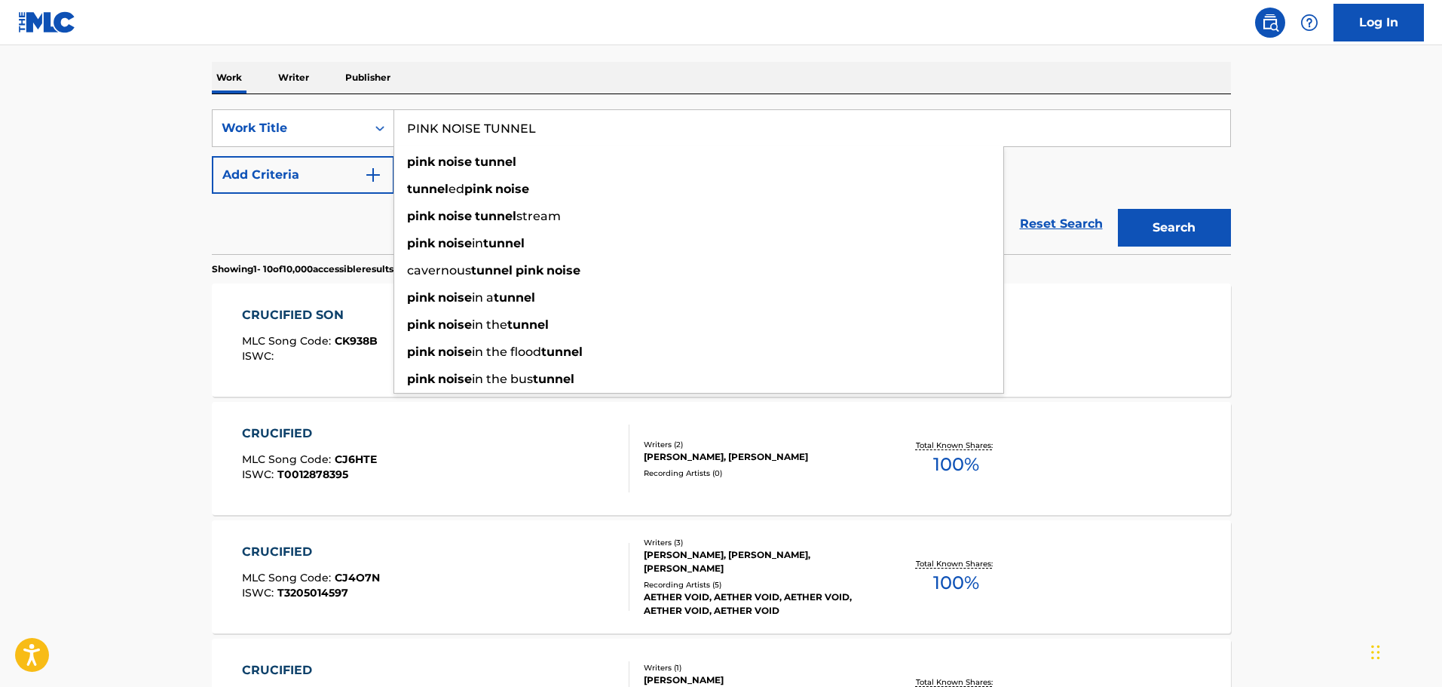
type input "PINK NOISE TUNNEL"
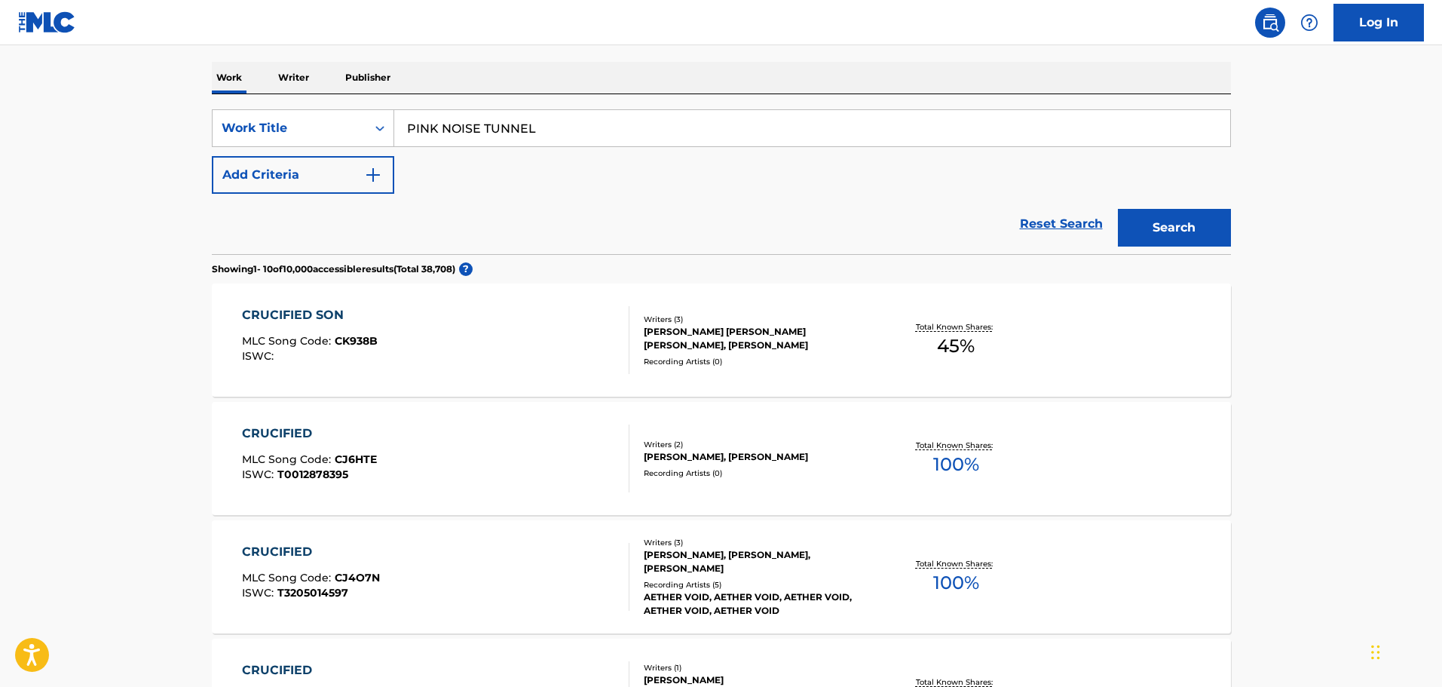
click at [314, 170] on button "Add Criteria" at bounding box center [303, 175] width 182 height 38
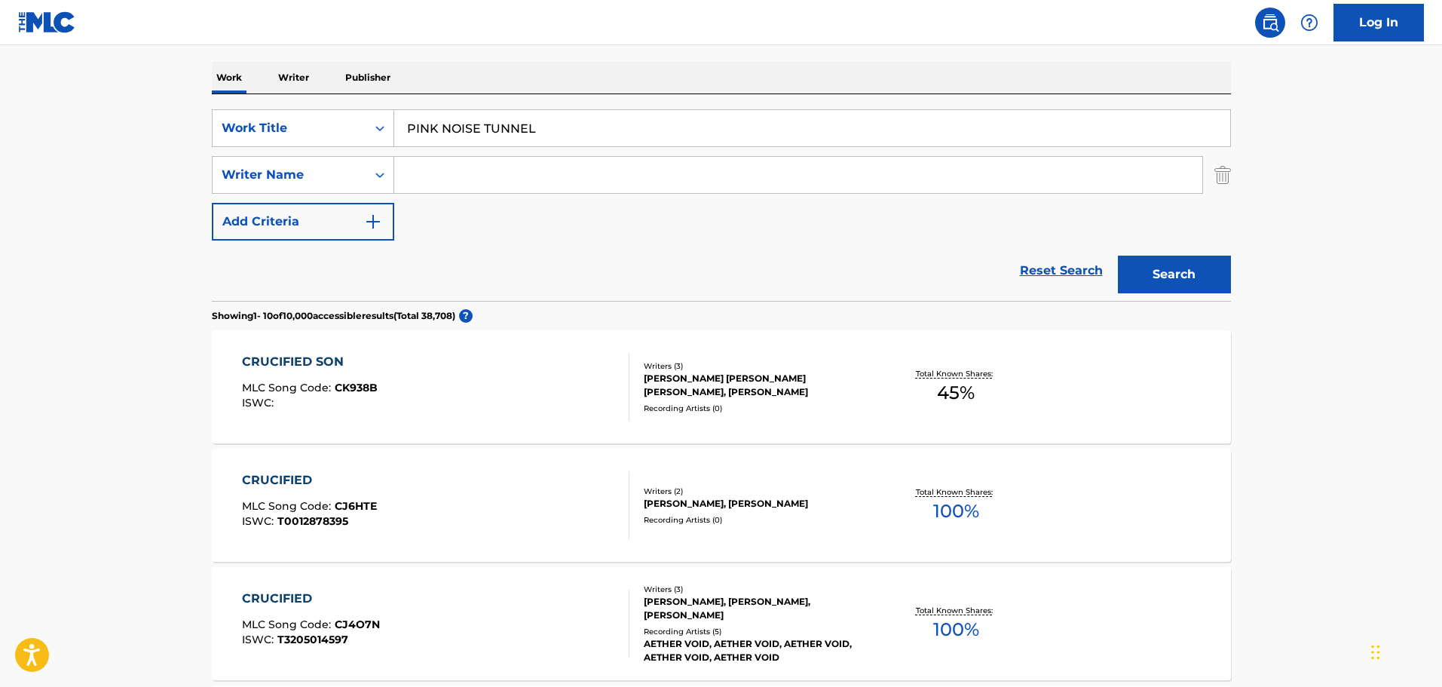
click at [424, 169] on input "Search Form" at bounding box center [798, 175] width 808 height 36
paste input "[PERSON_NAME]"
type input "[PERSON_NAME]"
click at [1138, 268] on button "Search" at bounding box center [1174, 275] width 113 height 38
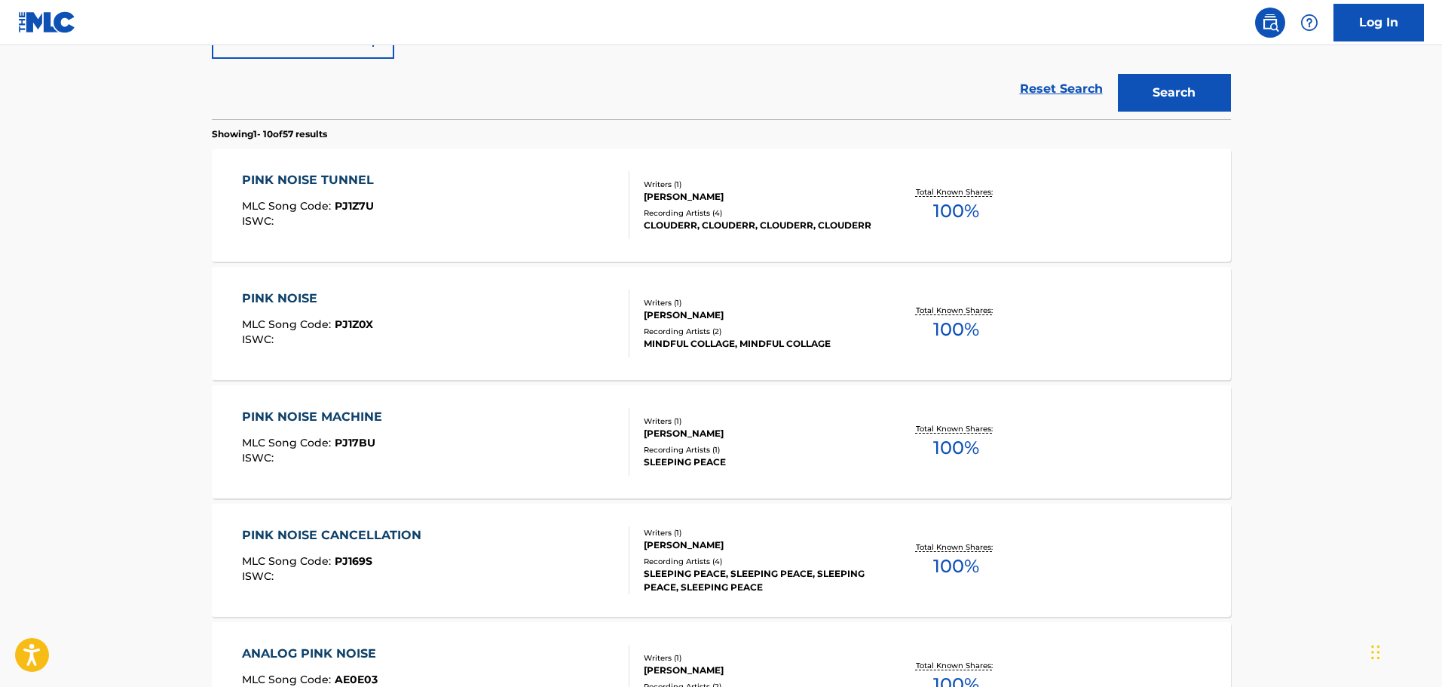
scroll to position [452, 0]
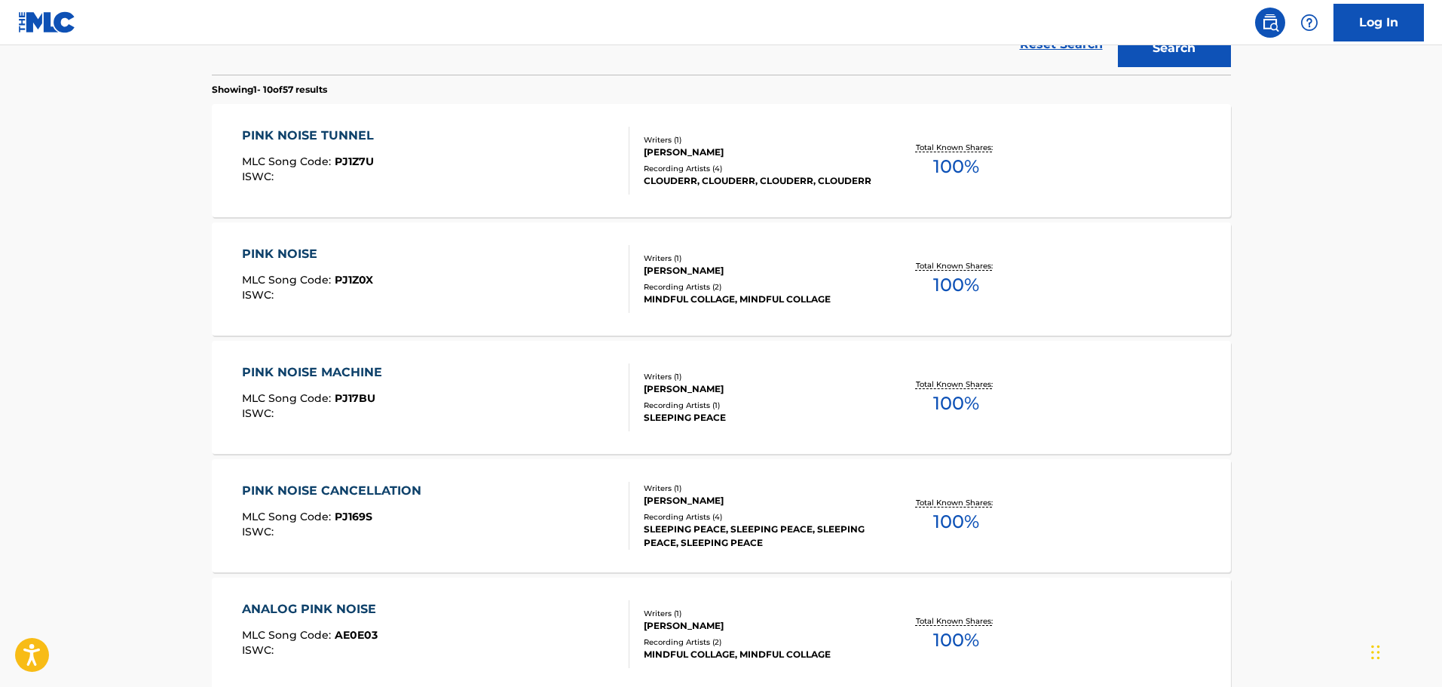
click at [459, 152] on div "PINK NOISE TUNNEL MLC Song Code : PJ1Z7U ISWC :" at bounding box center [436, 161] width 388 height 68
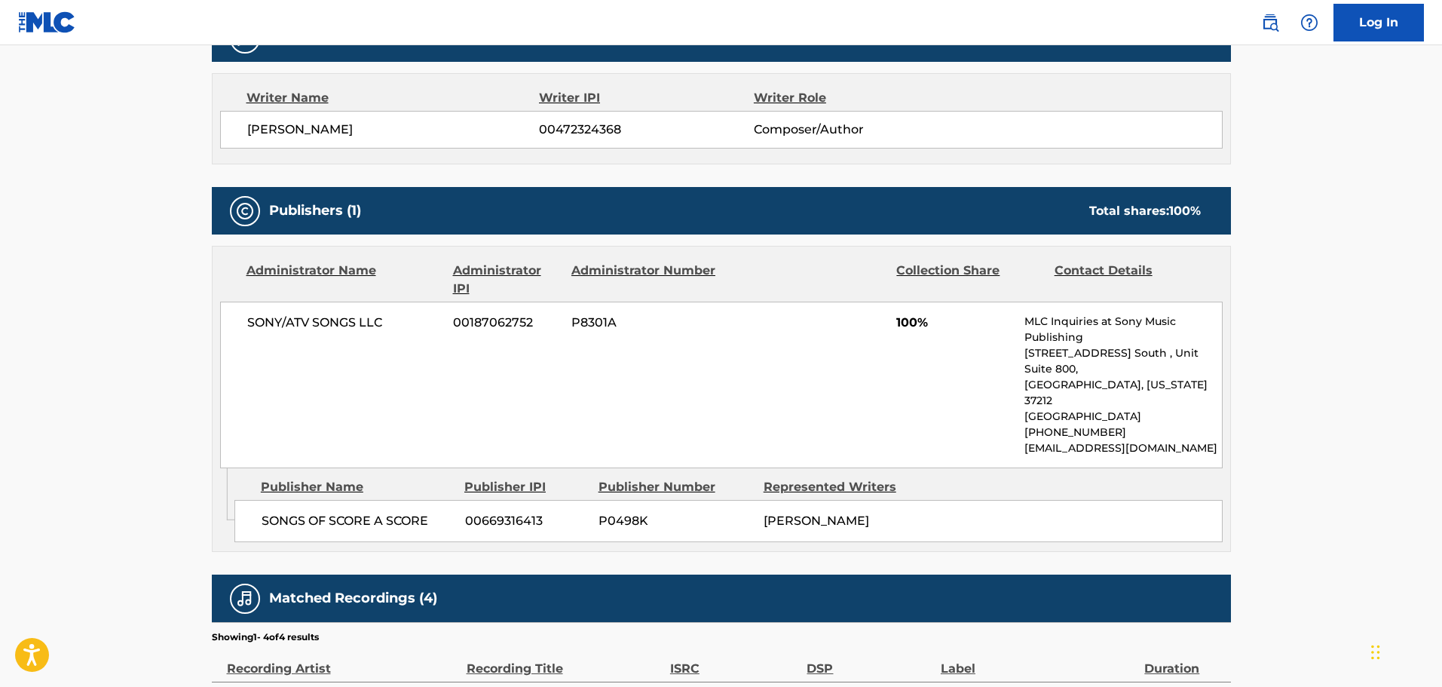
scroll to position [726, 0]
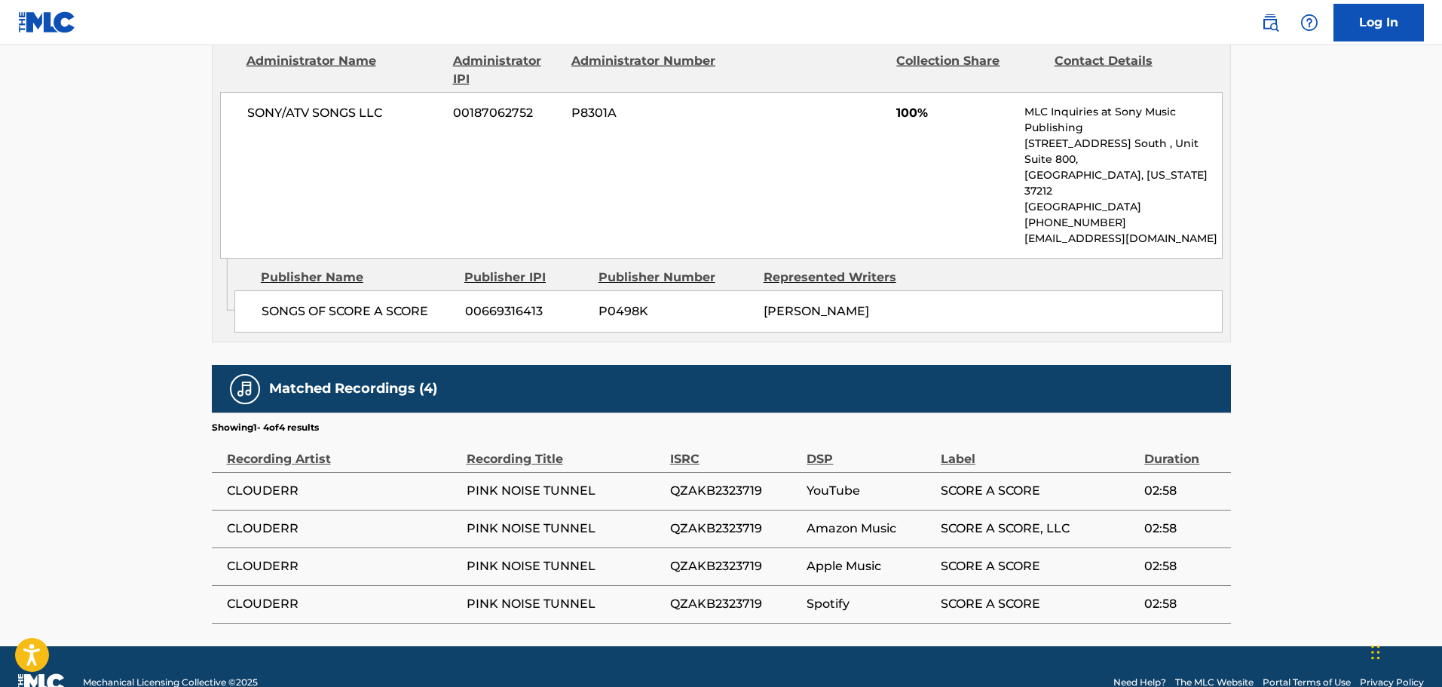
click at [727, 472] on td "QZAKB2323719" at bounding box center [738, 491] width 137 height 38
click at [726, 482] on span "QZAKB2323719" at bounding box center [735, 491] width 130 height 18
copy span "QZAKB2323719"
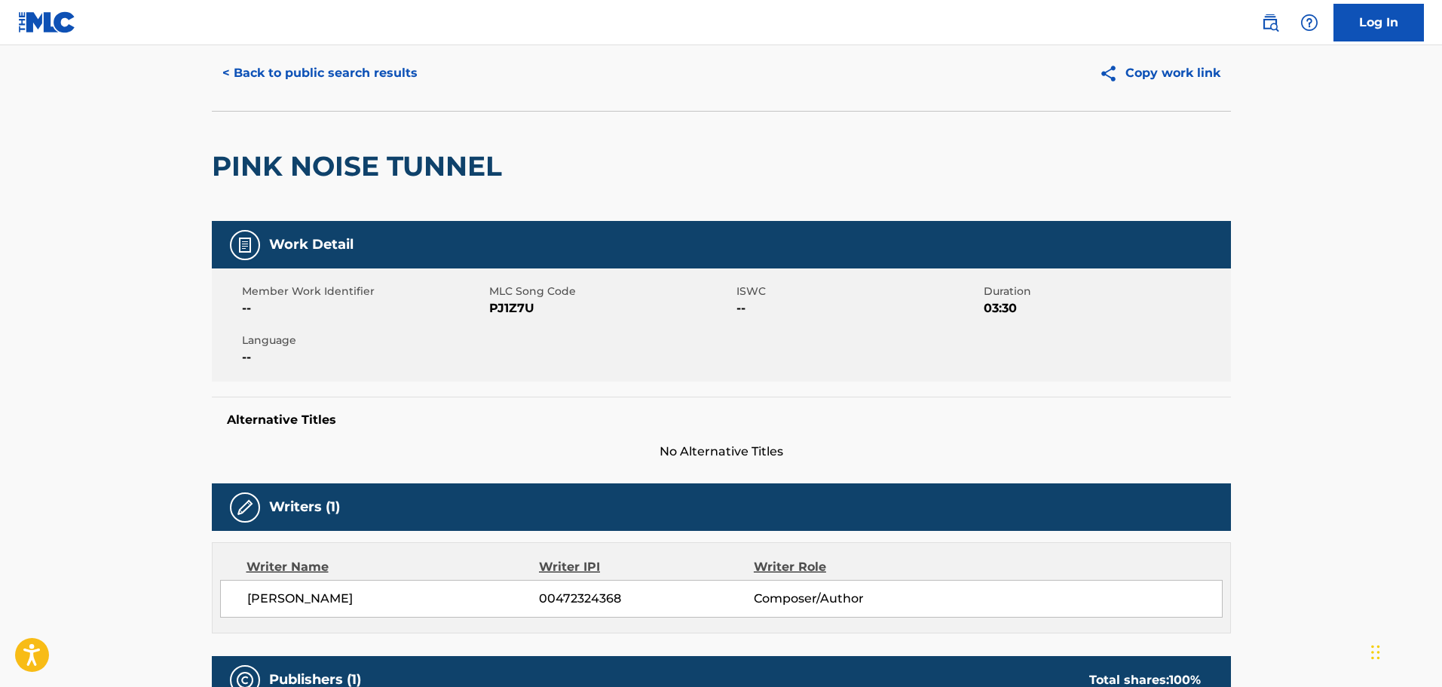
click at [342, 75] on button "< Back to public search results" at bounding box center [320, 73] width 216 height 38
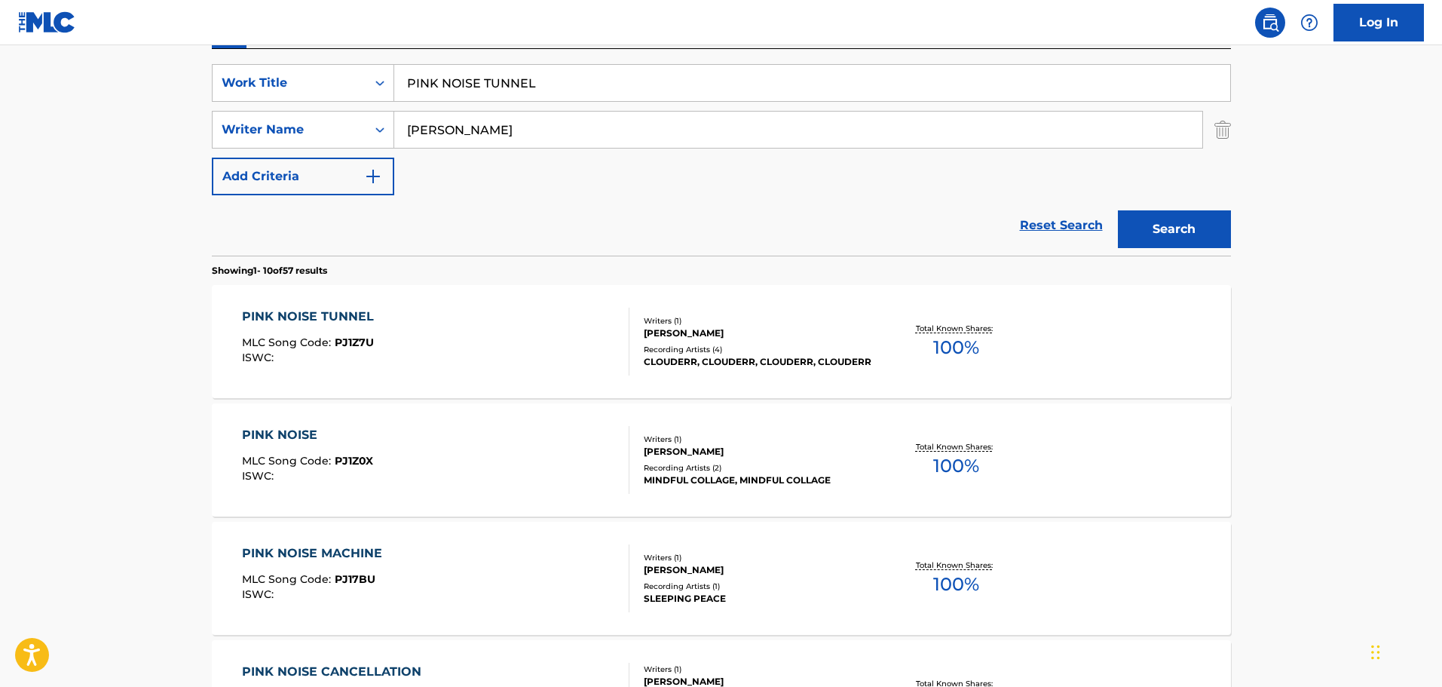
scroll to position [161, 0]
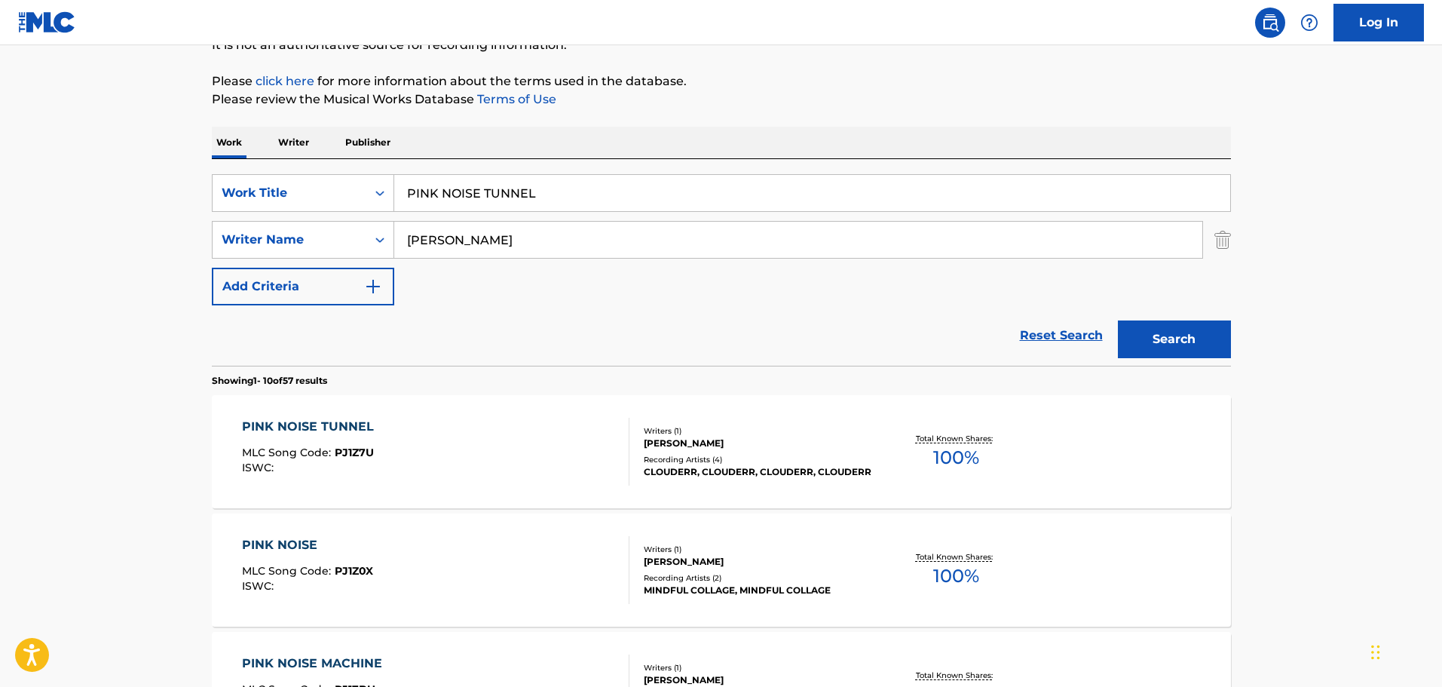
drag, startPoint x: 532, startPoint y: 192, endPoint x: 418, endPoint y: 170, distance: 115.2
click at [418, 170] on div "SearchWithCriteria0f3edb52-4c8a-4e0f-bfe9-418390db96c0 Work Title PINK NOISE TU…" at bounding box center [721, 262] width 1019 height 207
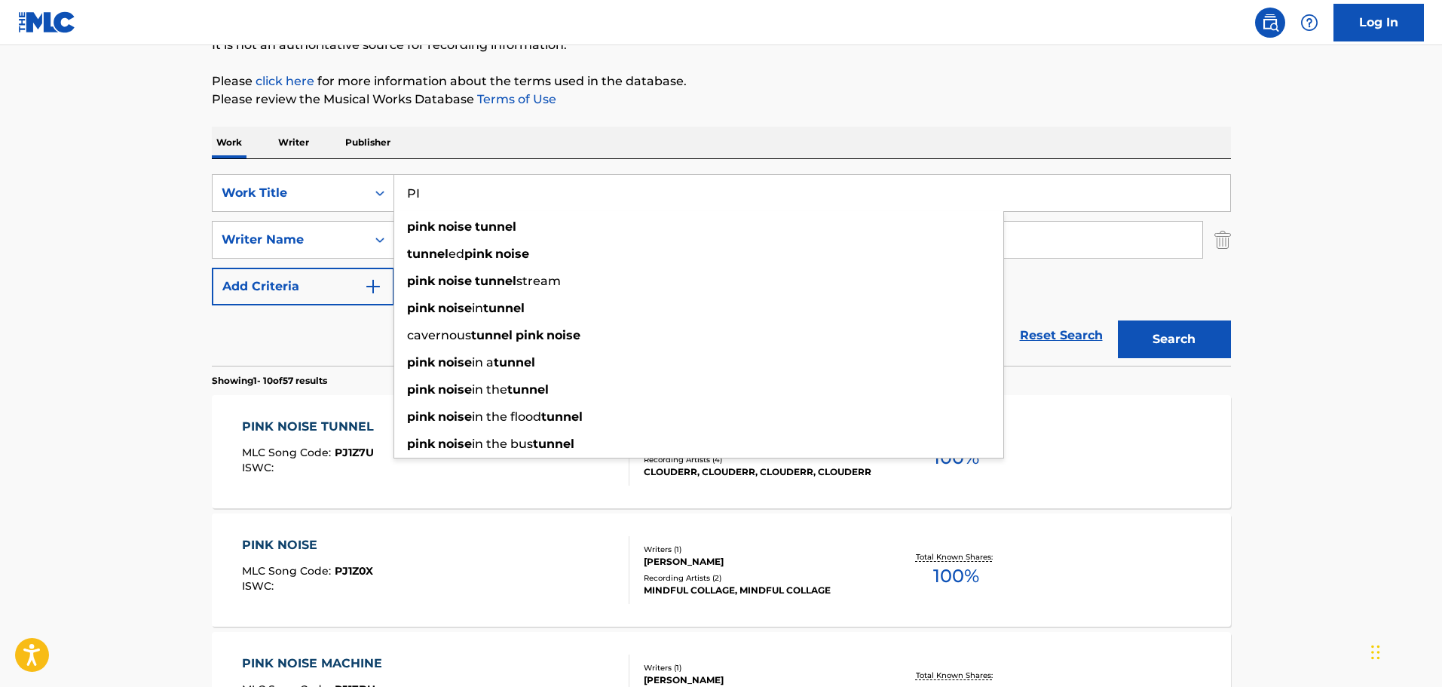
type input "P"
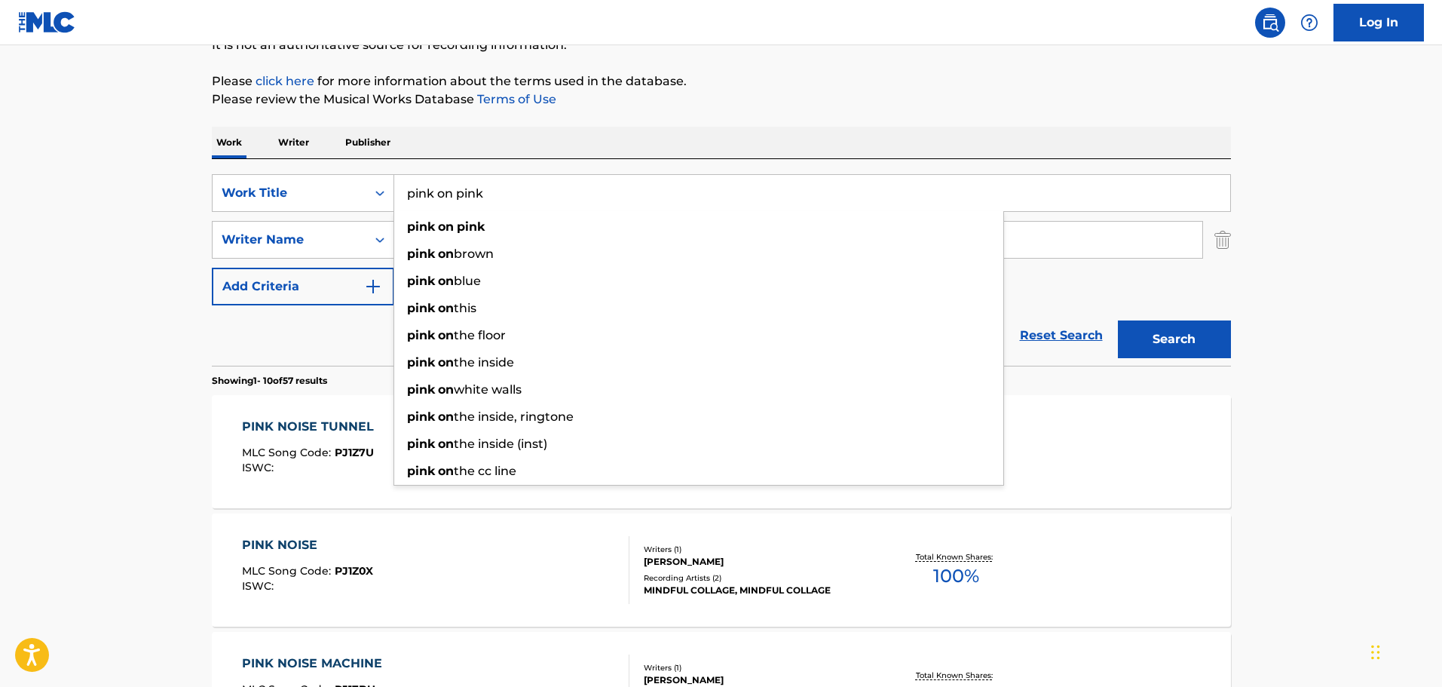
type input "pink on pink"
click at [1118, 320] on button "Search" at bounding box center [1174, 339] width 113 height 38
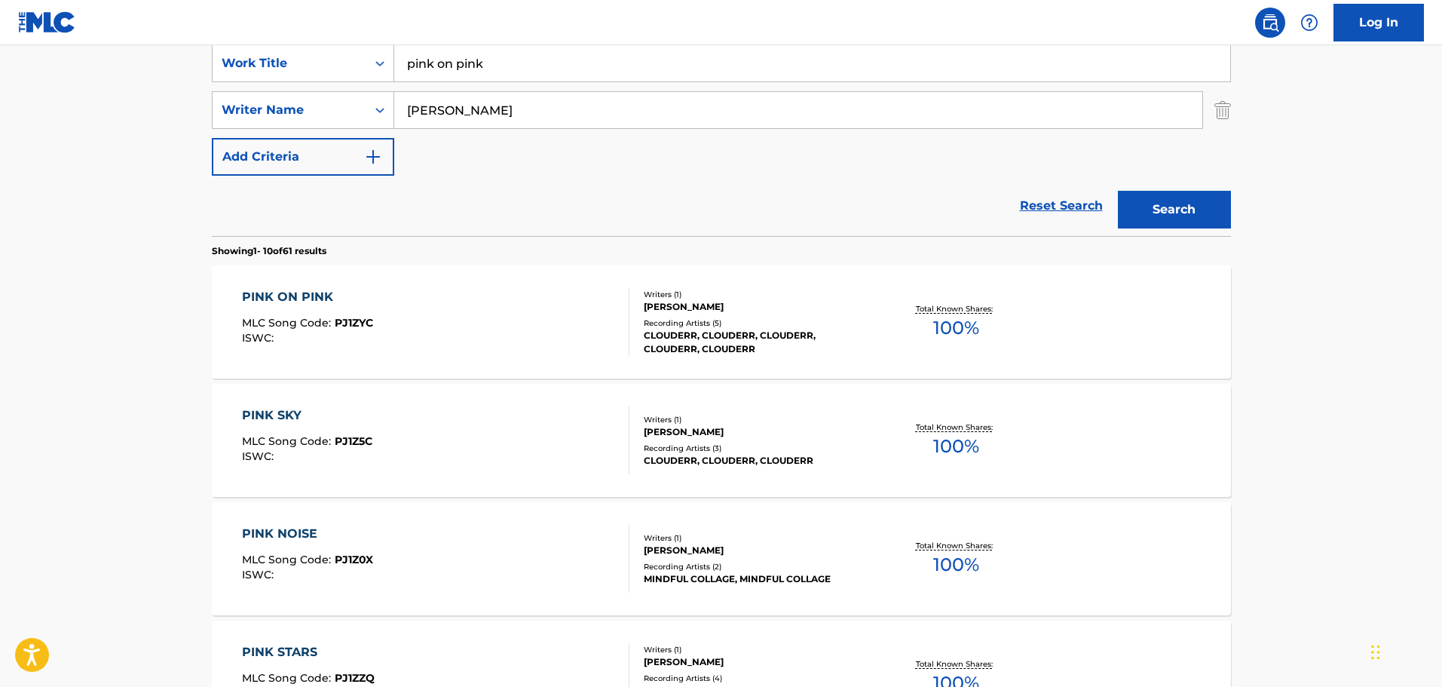
scroll to position [312, 0]
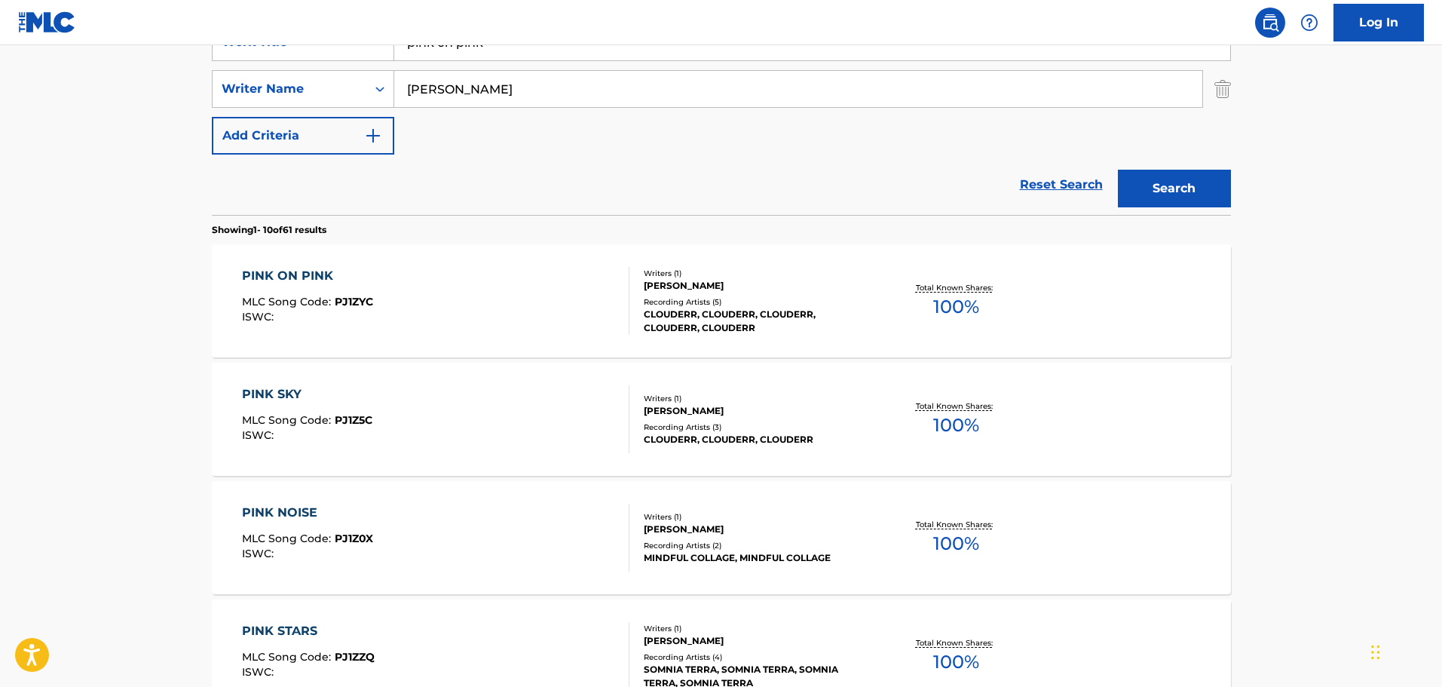
click at [447, 284] on div "PINK ON PINK MLC Song Code : PJ1ZYC ISWC :" at bounding box center [436, 301] width 388 height 68
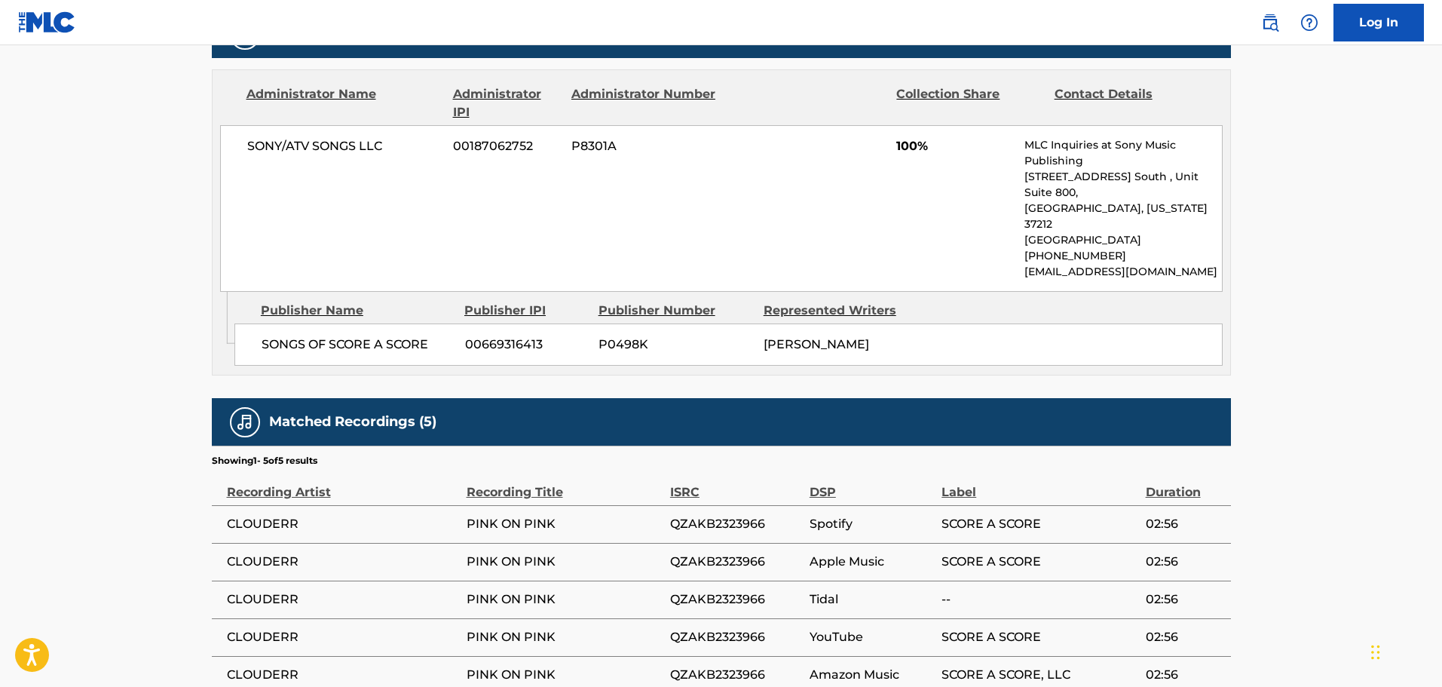
scroll to position [764, 0]
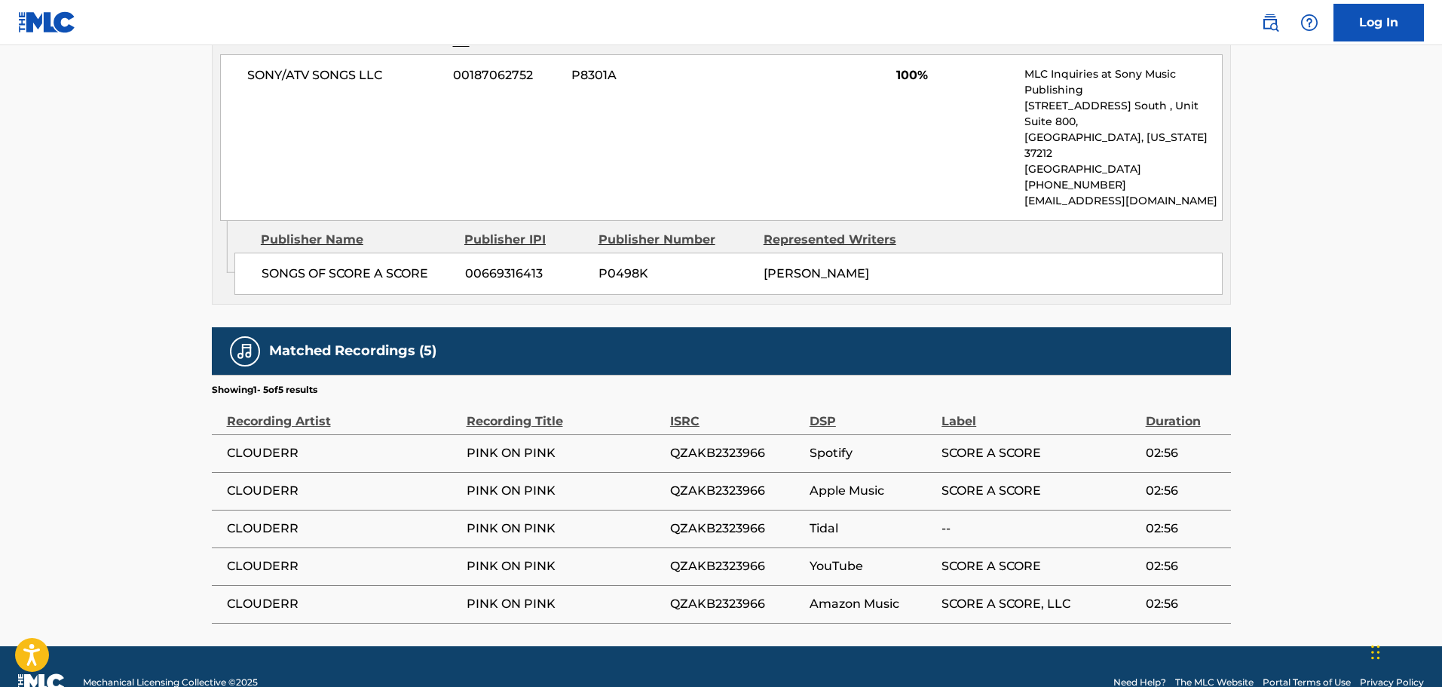
click at [719, 444] on span "QZAKB2323966" at bounding box center [736, 453] width 132 height 18
copy span "QZAKB2323966"
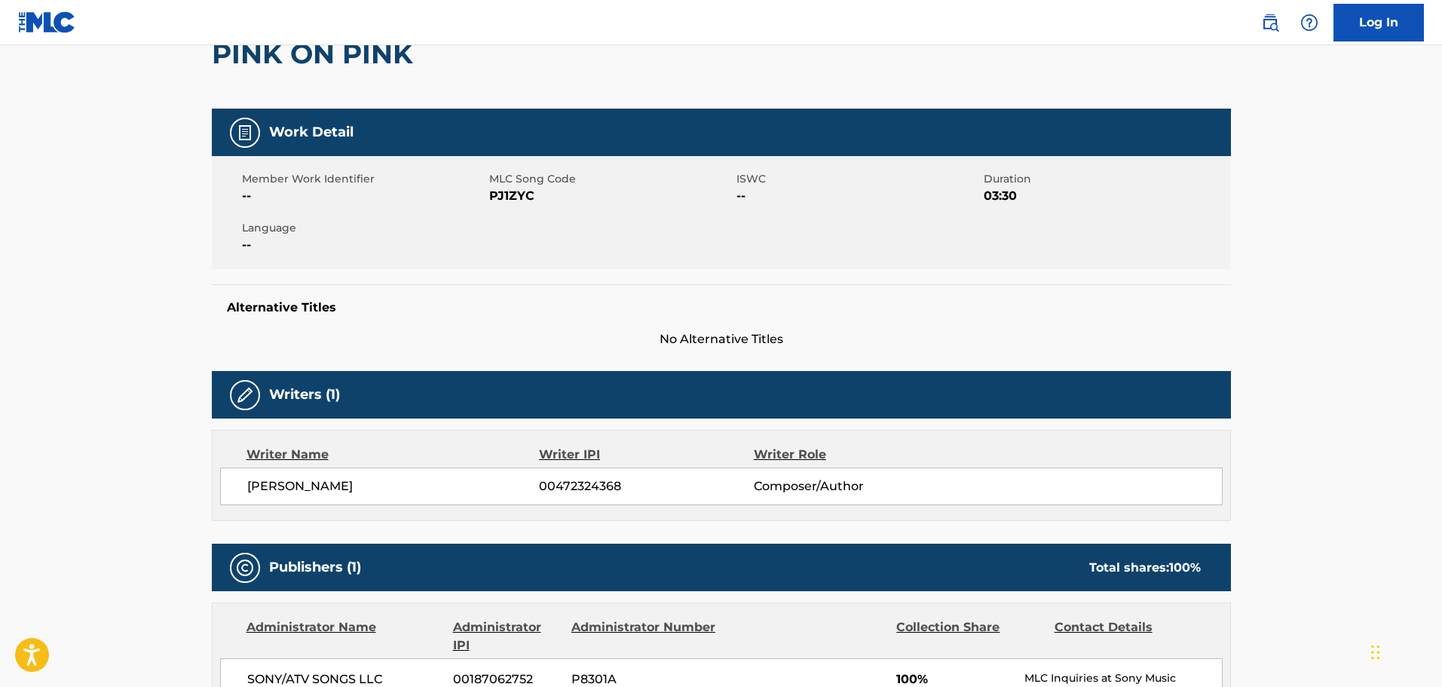
scroll to position [0, 0]
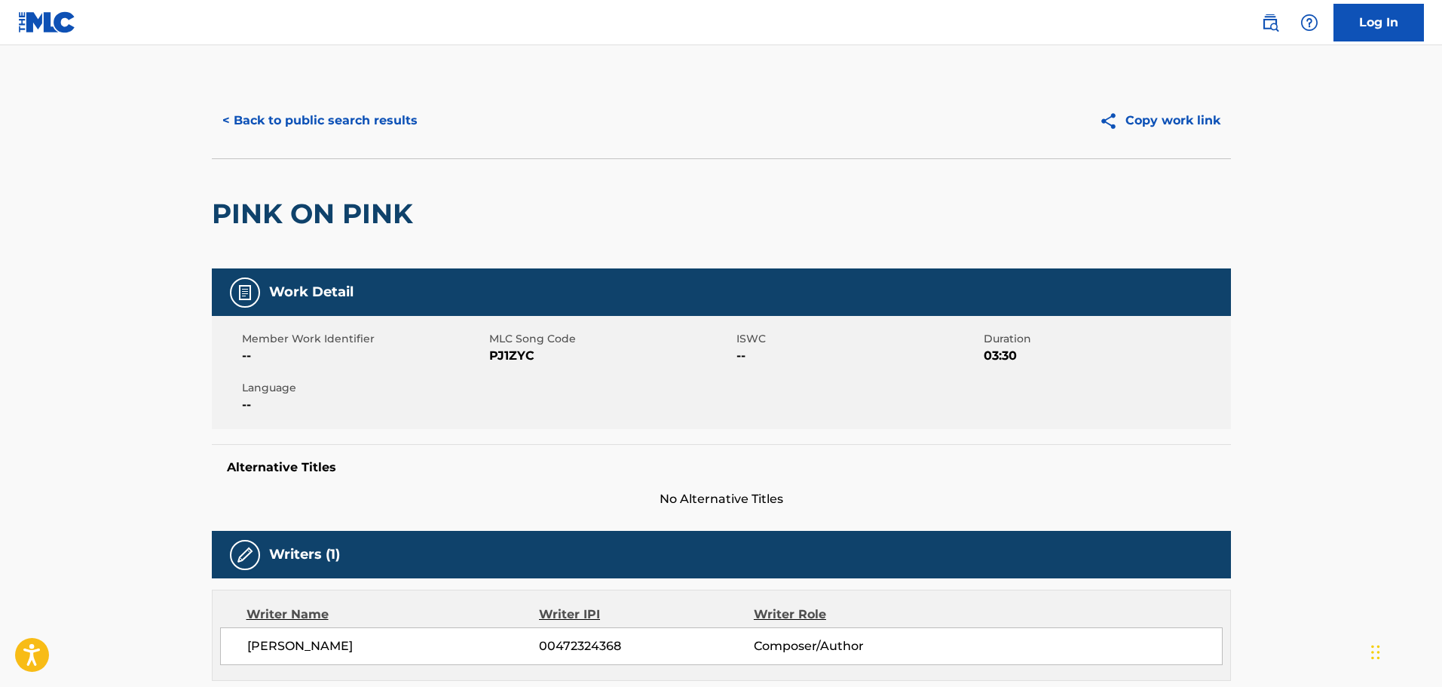
click at [336, 105] on button "< Back to public search results" at bounding box center [320, 121] width 216 height 38
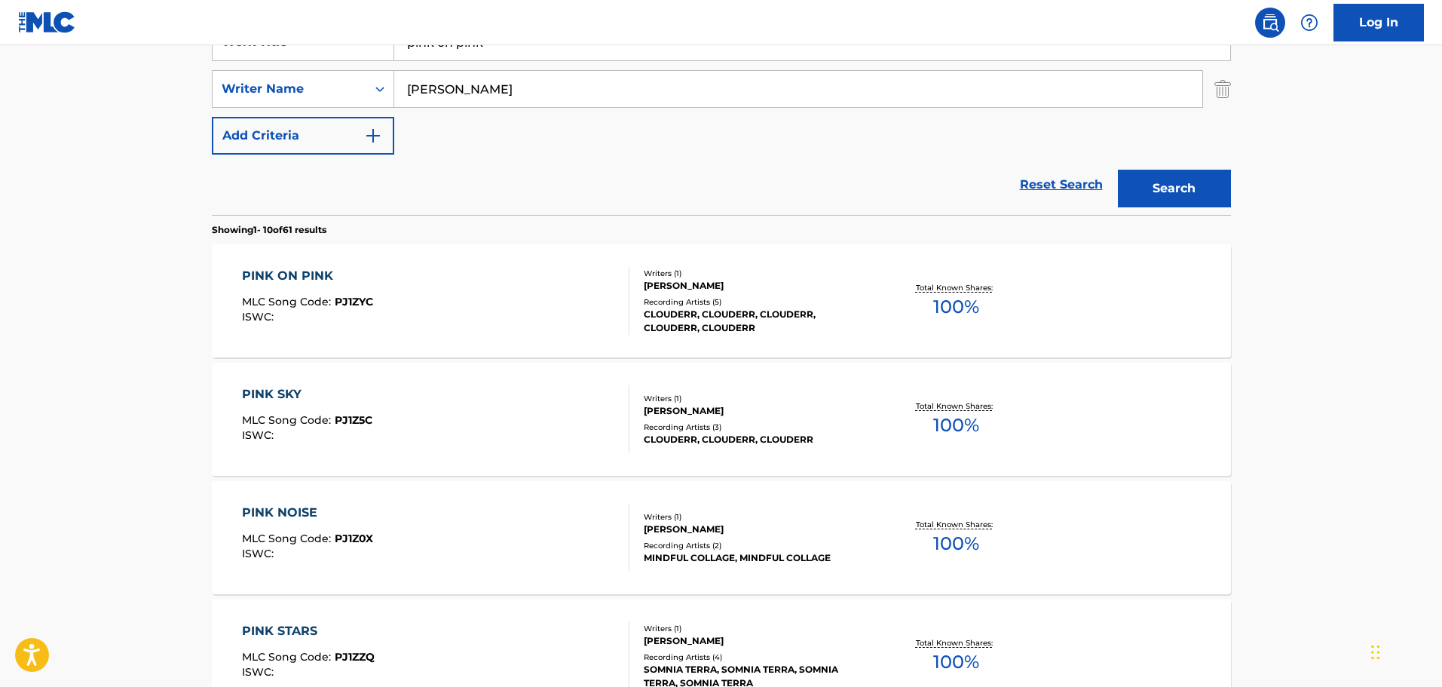
scroll to position [161, 0]
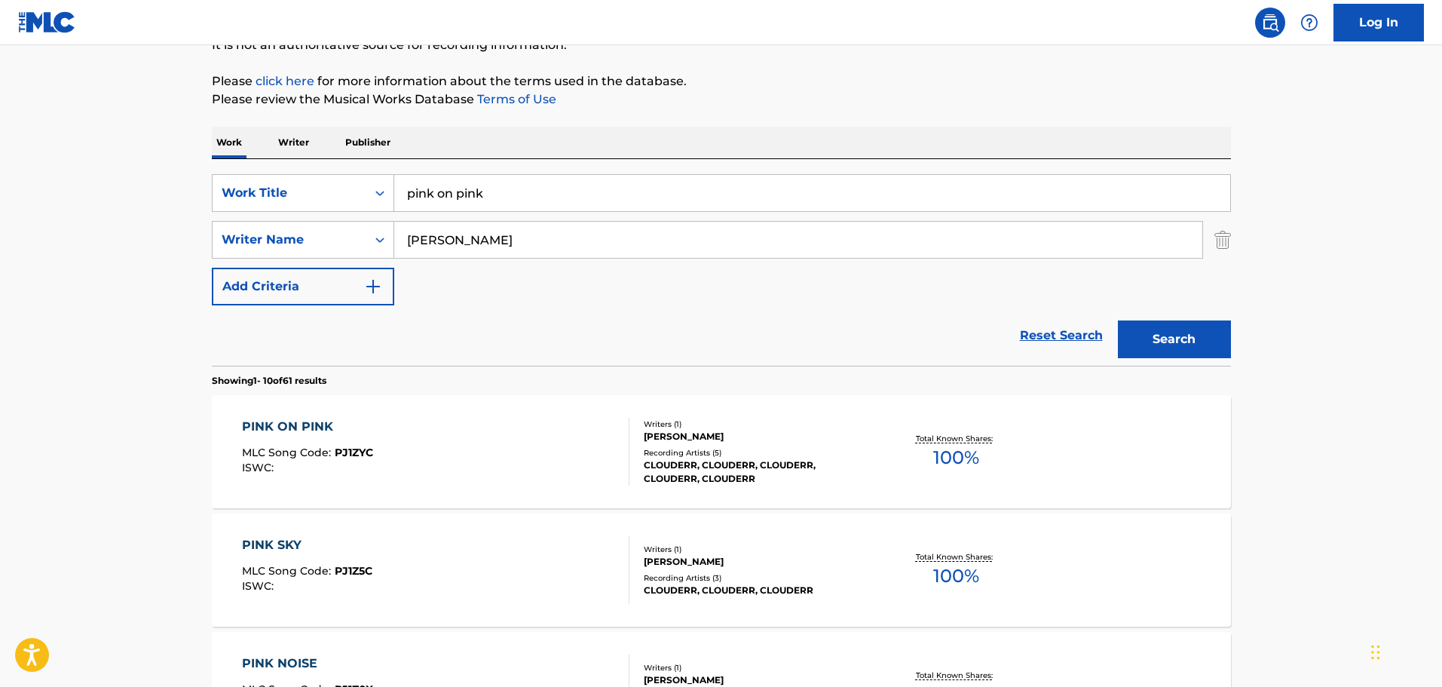
drag, startPoint x: 503, startPoint y: 192, endPoint x: 312, endPoint y: 173, distance: 191.7
click at [312, 173] on div "SearchWithCriteria0f3edb52-4c8a-4e0f-bfe9-418390db96c0 Work Title pink on pink …" at bounding box center [721, 262] width 1019 height 207
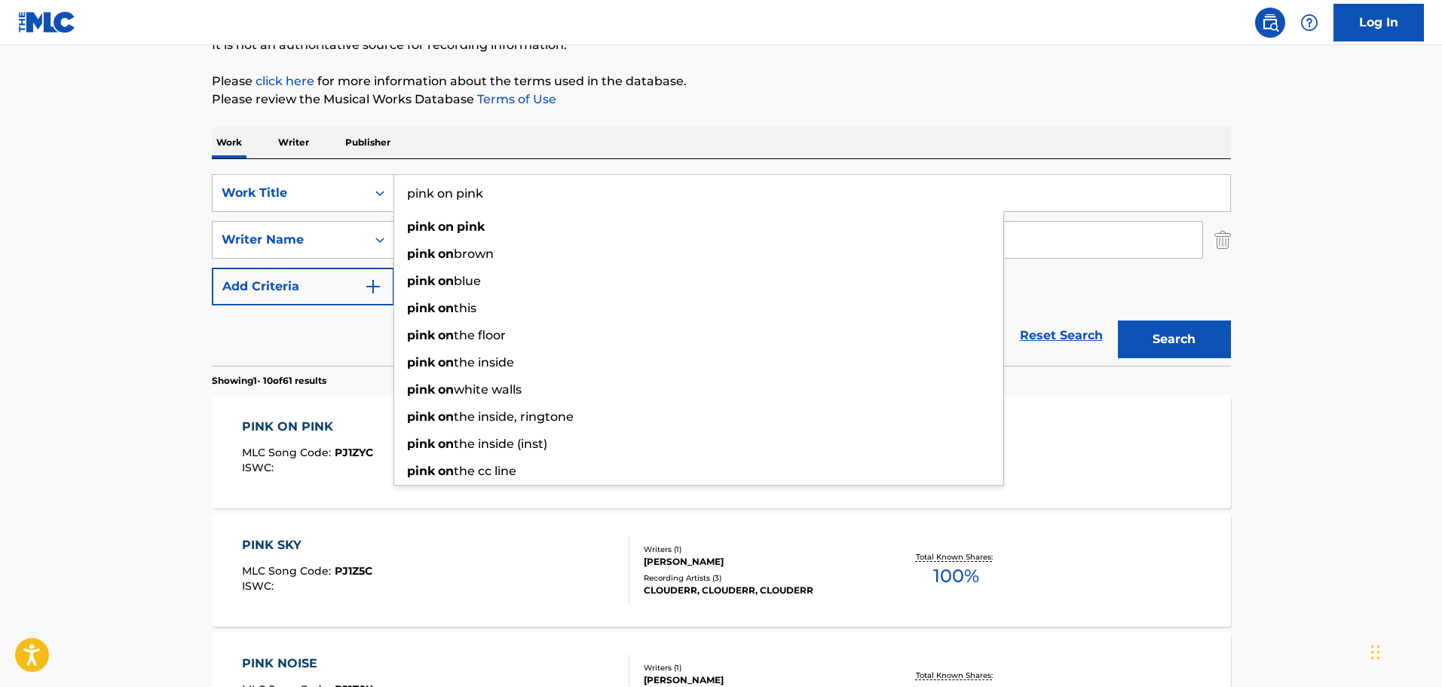
click at [444, 176] on input "pink on pink" at bounding box center [812, 193] width 836 height 36
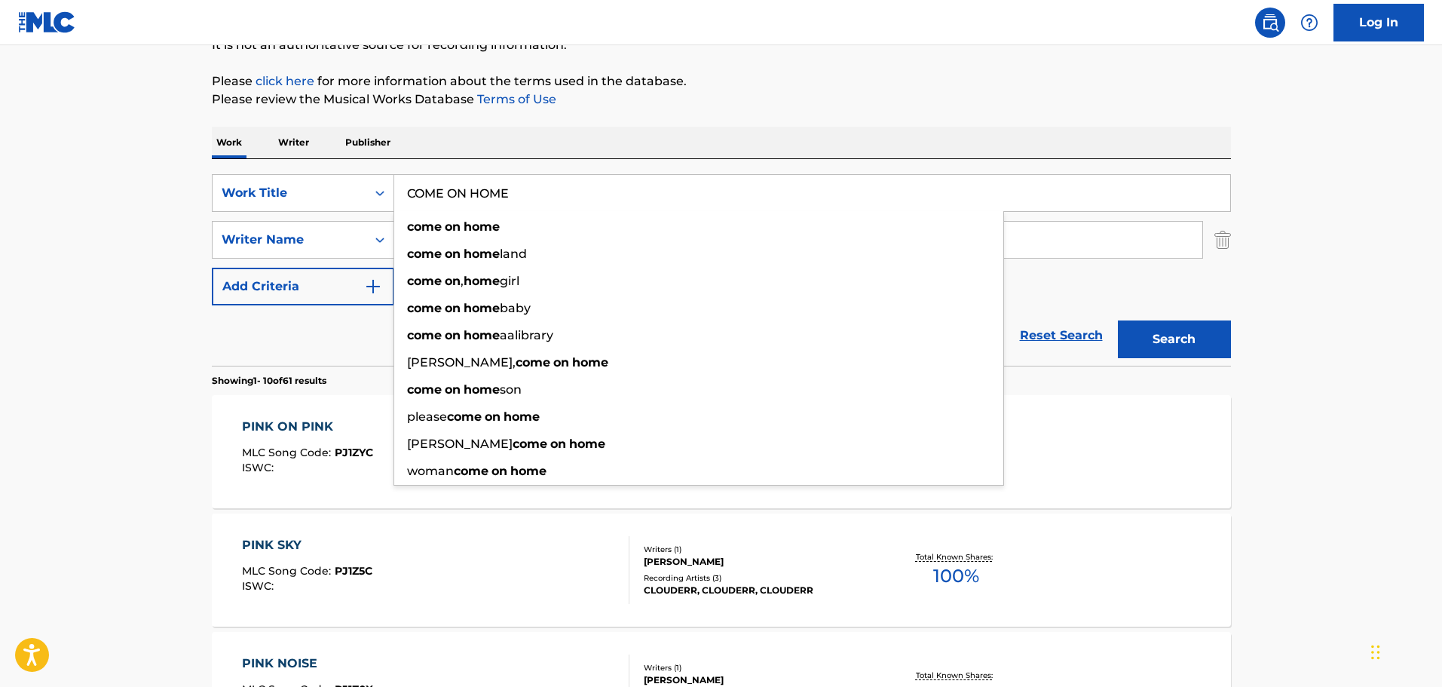
type input "COME ON HOME"
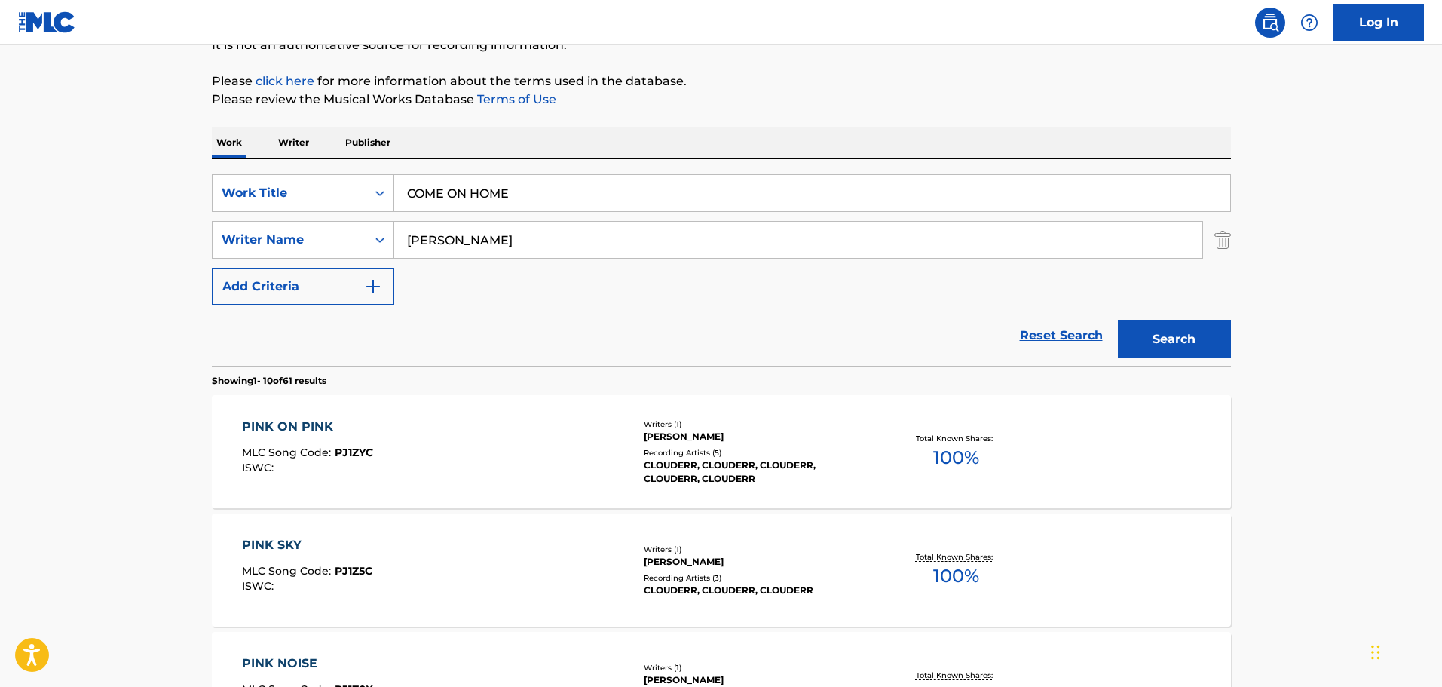
click at [470, 150] on div "Work Writer Publisher" at bounding box center [721, 143] width 1019 height 32
drag, startPoint x: 498, startPoint y: 231, endPoint x: 365, endPoint y: 225, distance: 133.6
click at [365, 225] on div "SearchWithCriteria62a0b2d0-7376-48f5-9861-ff029f364e27 Writer Name [PERSON_NAME…" at bounding box center [721, 240] width 1019 height 38
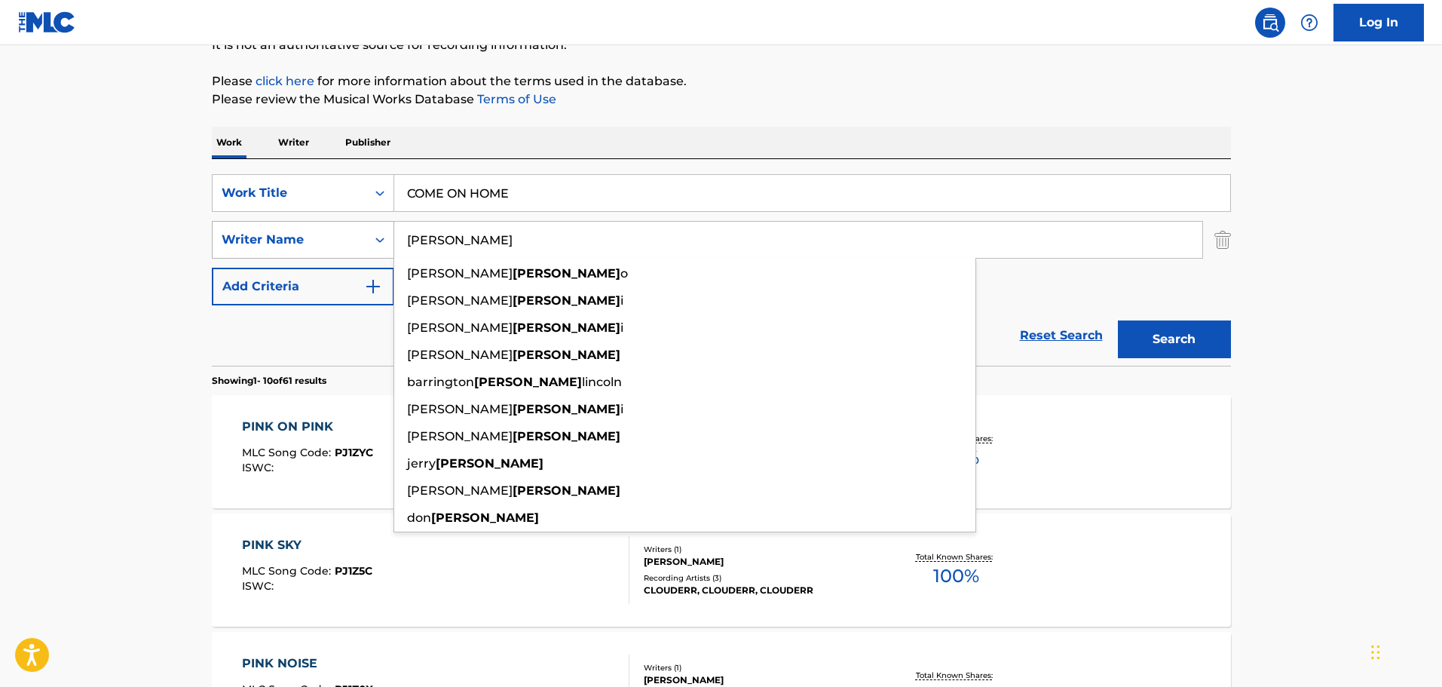
type input "[PERSON_NAME]"
click at [1118, 320] on button "Search" at bounding box center [1174, 339] width 113 height 38
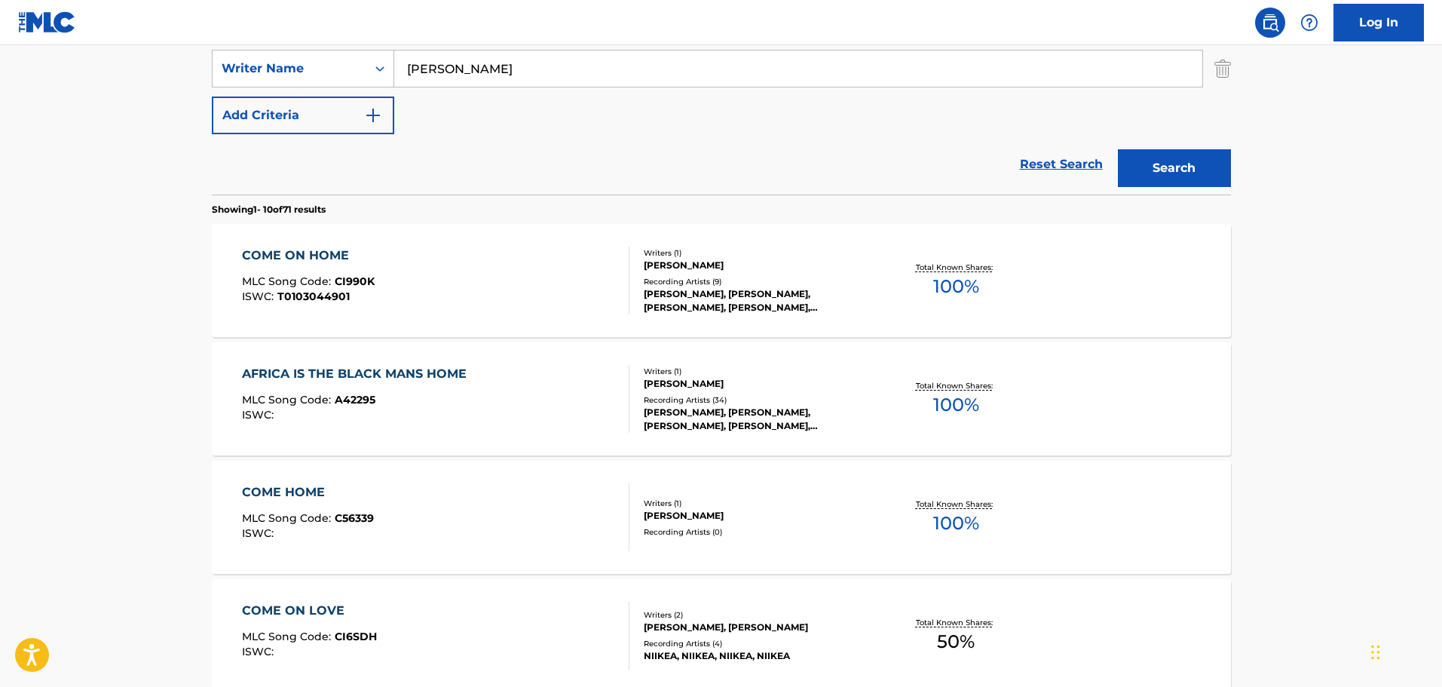
scroll to position [388, 0]
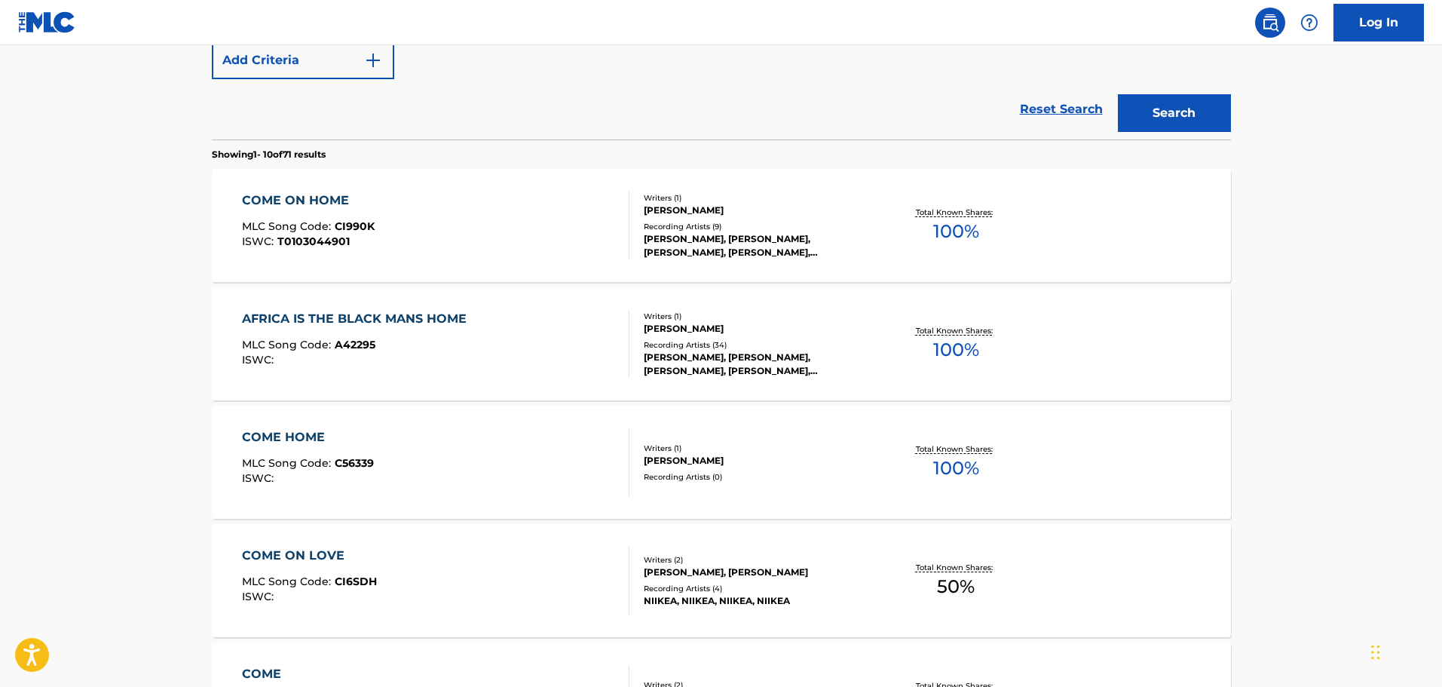
click at [474, 244] on div "COME ON HOME MLC Song Code : CI990K ISWC : T0103044901" at bounding box center [436, 226] width 388 height 68
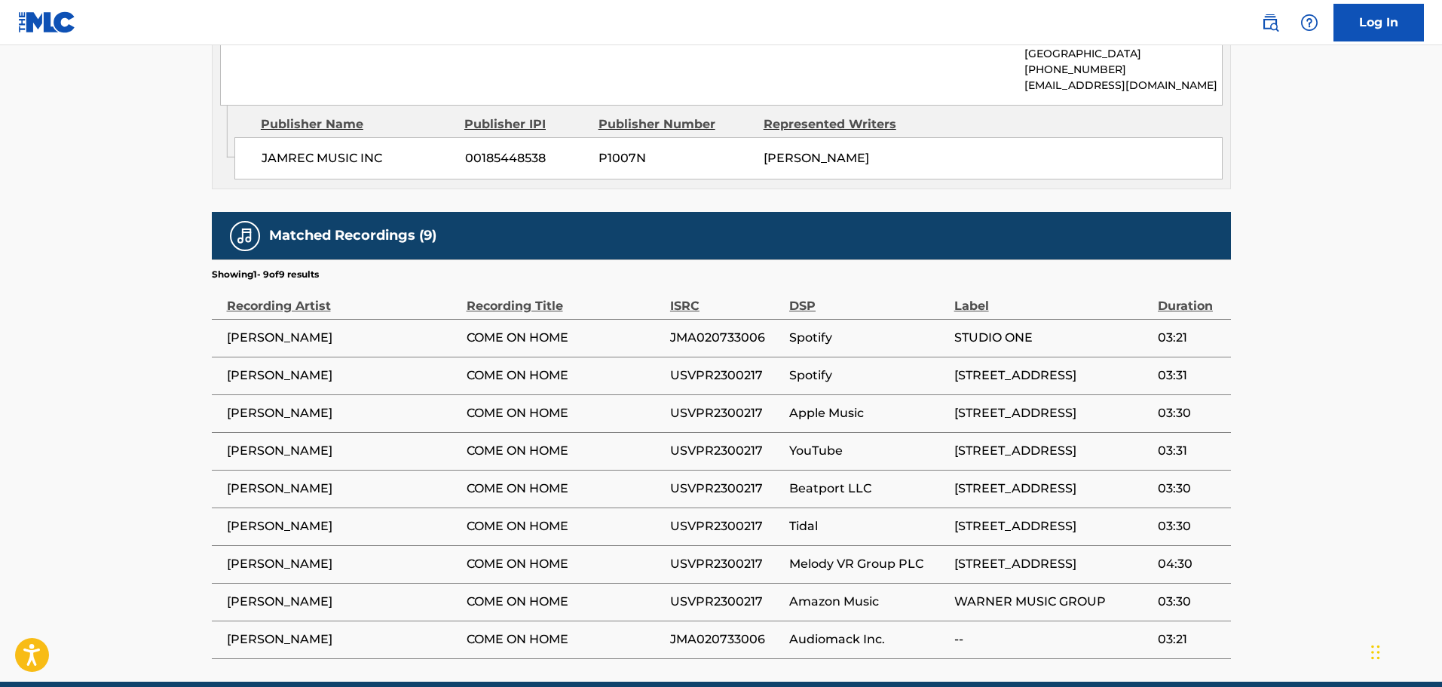
scroll to position [687, 0]
